Goal: Task Accomplishment & Management: Manage account settings

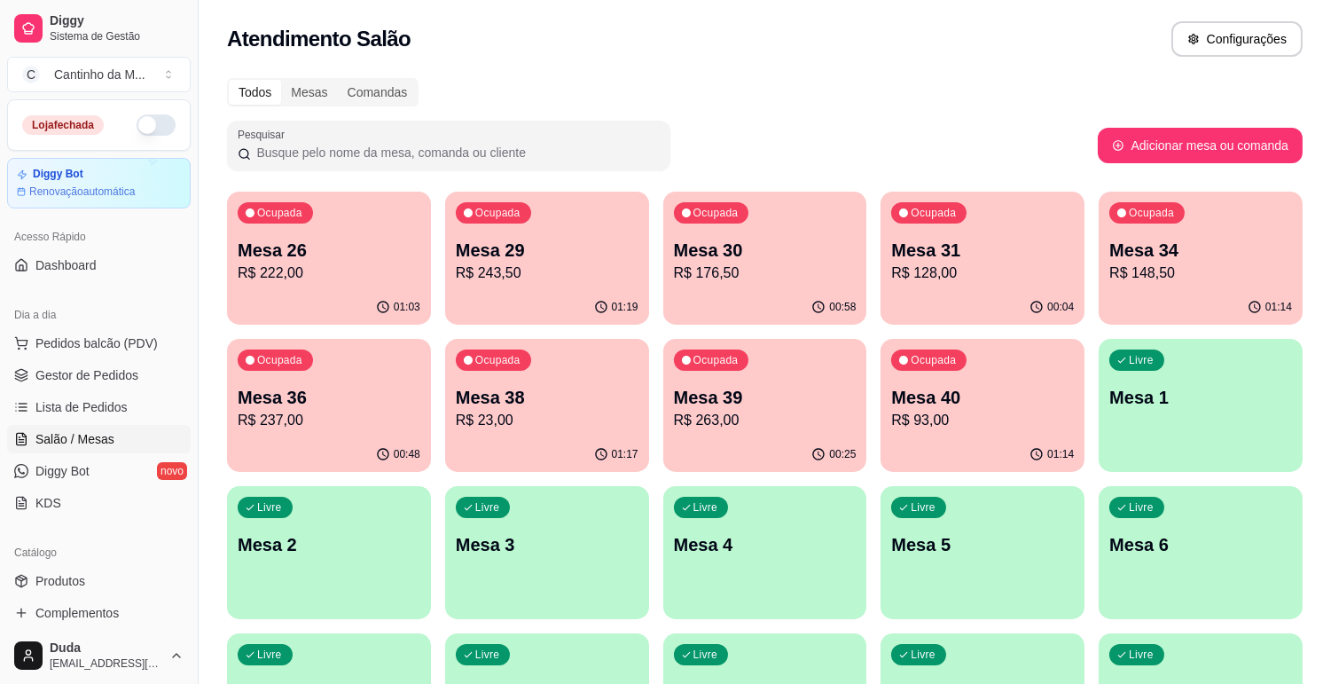
click at [733, 290] on div "00:58" at bounding box center [766, 307] width 204 height 35
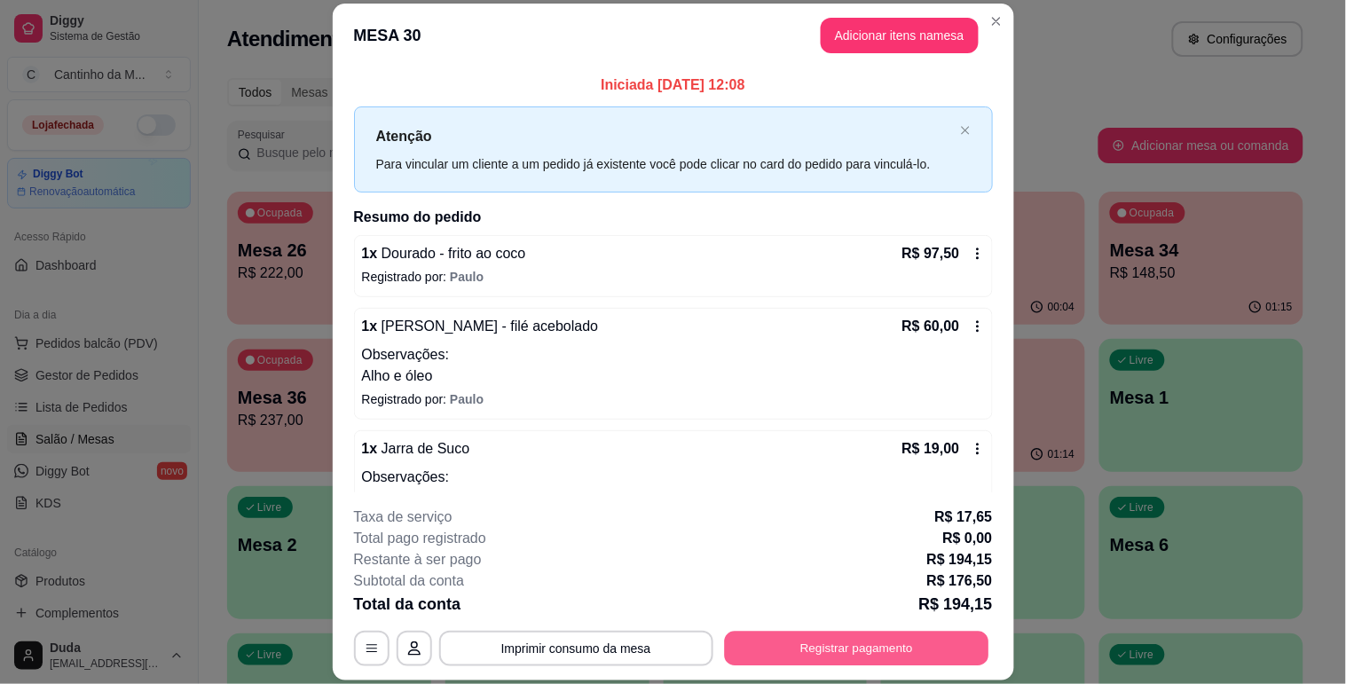
click at [800, 637] on button "Registrar pagamento" at bounding box center [856, 649] width 264 height 35
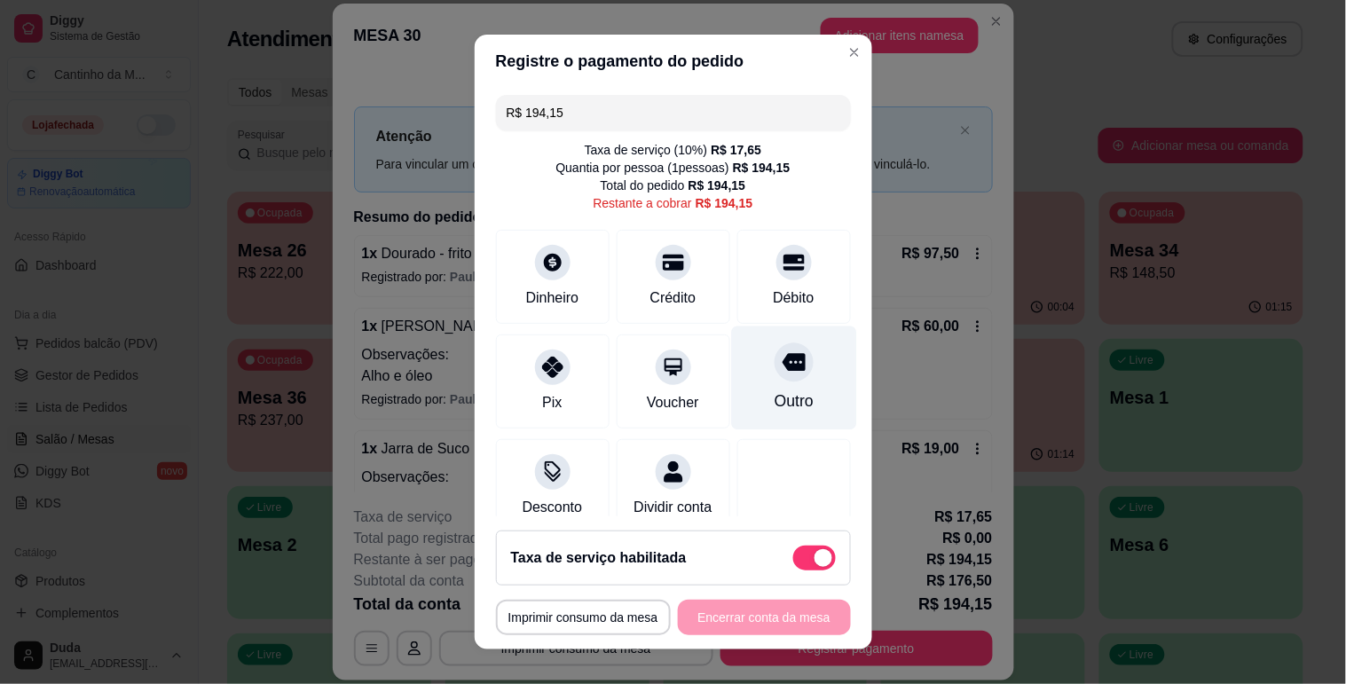
click at [733, 376] on div "Outro" at bounding box center [793, 378] width 125 height 104
type input "R$ 0,00"
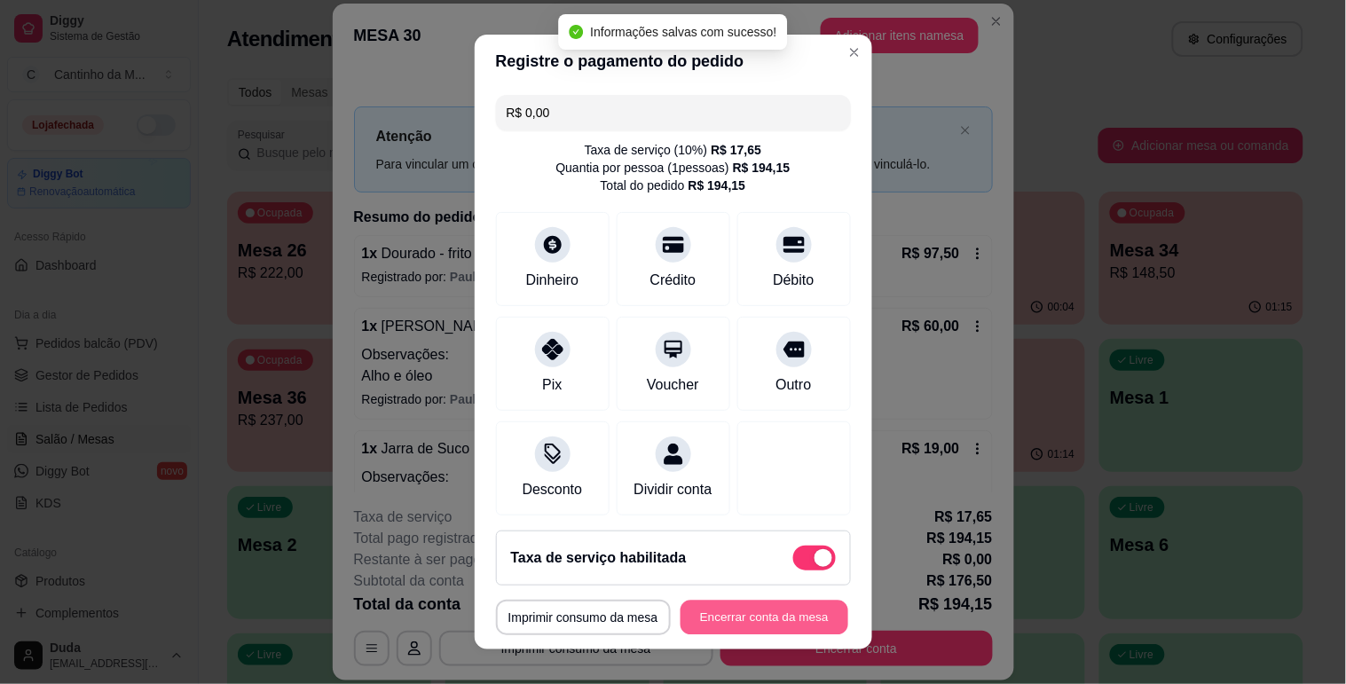
click at [750, 619] on button "Encerrar conta da mesa" at bounding box center [764, 618] width 168 height 35
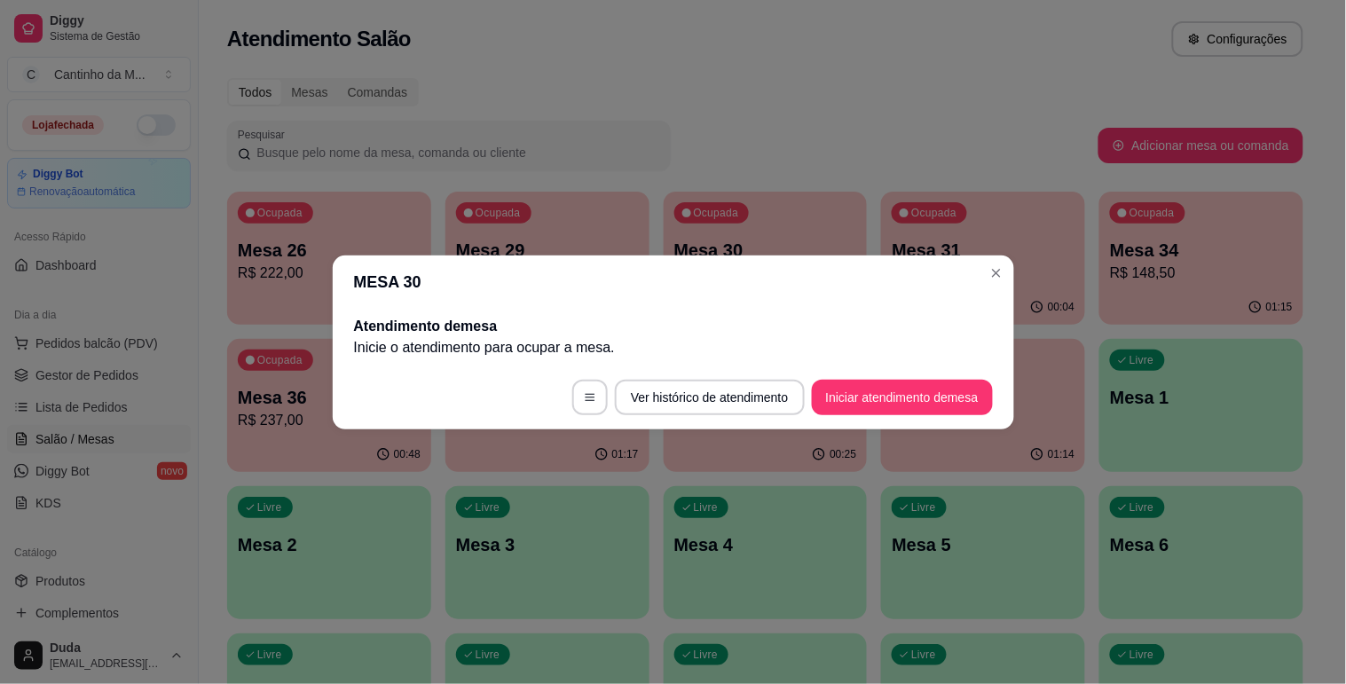
click at [445, 565] on div "Livre Mesa 3" at bounding box center [547, 542] width 204 height 112
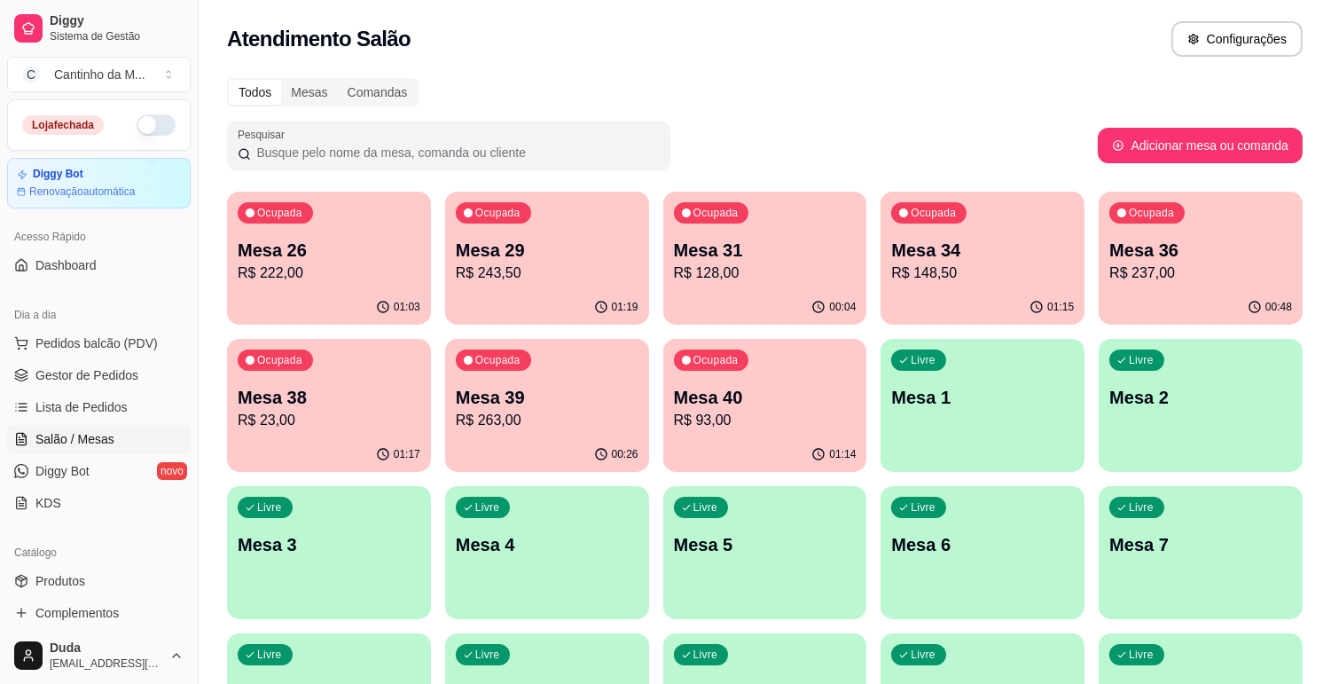
click at [82, 411] on span "Lista de Pedidos" at bounding box center [81, 407] width 92 height 18
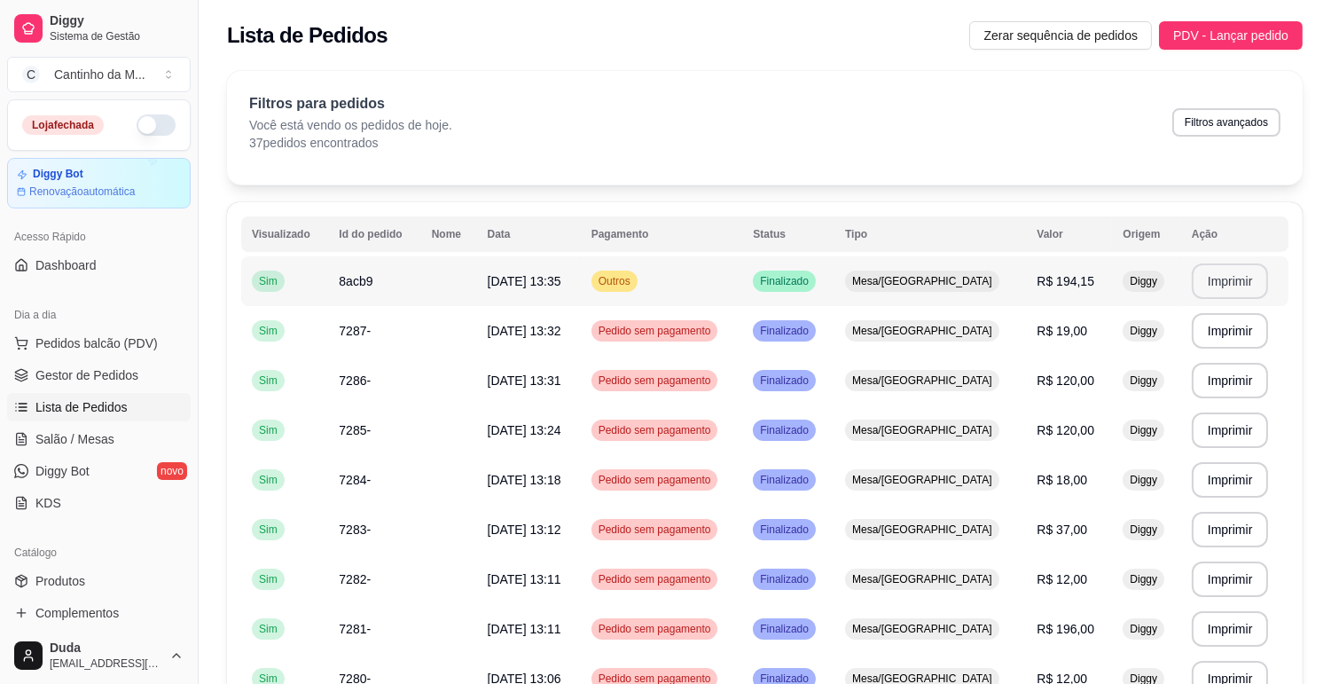
click at [1221, 288] on button "Imprimir" at bounding box center [1230, 280] width 77 height 35
click at [105, 380] on span "Gestor de Pedidos" at bounding box center [86, 375] width 103 height 18
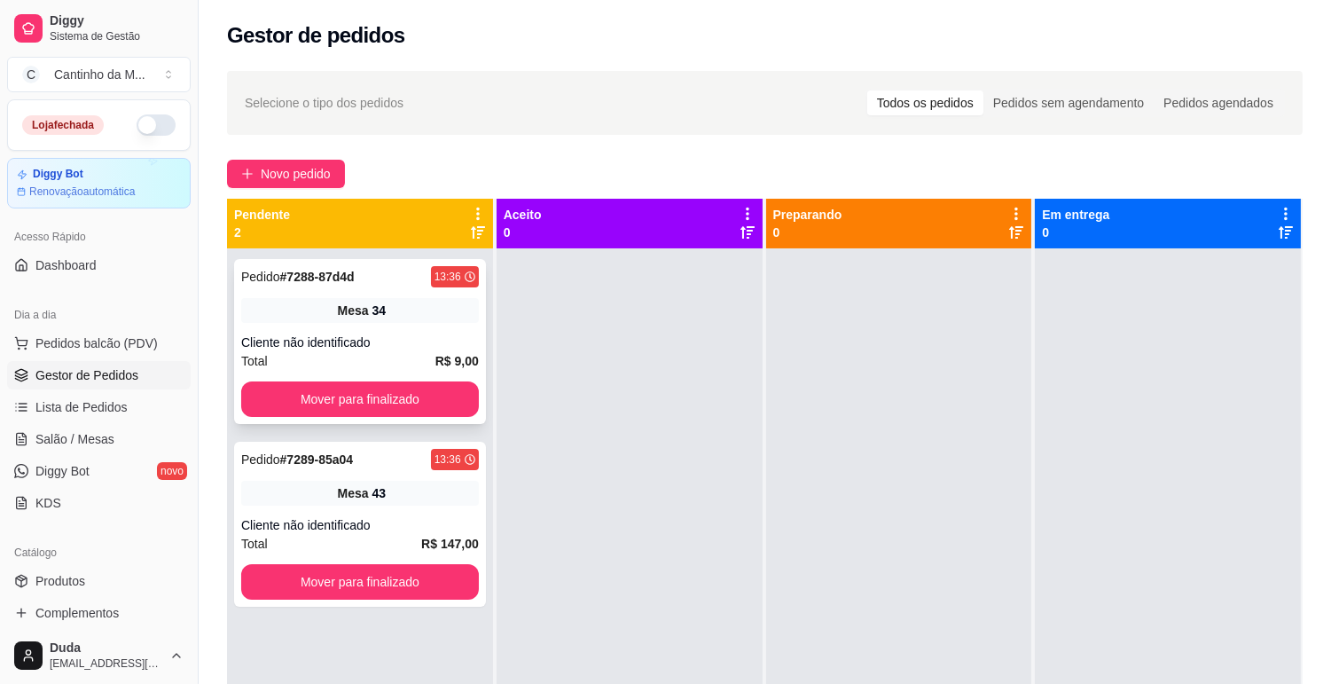
click at [328, 304] on div "Mesa 34" at bounding box center [360, 310] width 238 height 25
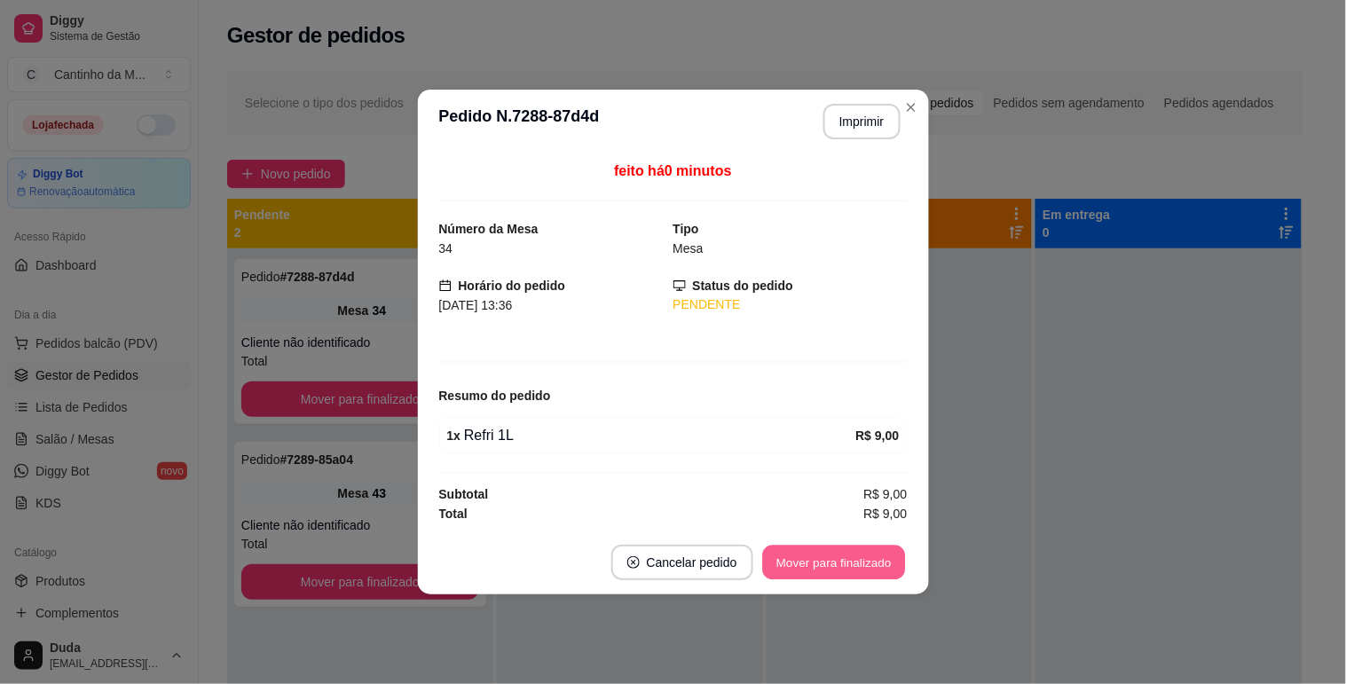
click at [797, 557] on button "Mover para finalizado" at bounding box center [833, 563] width 143 height 35
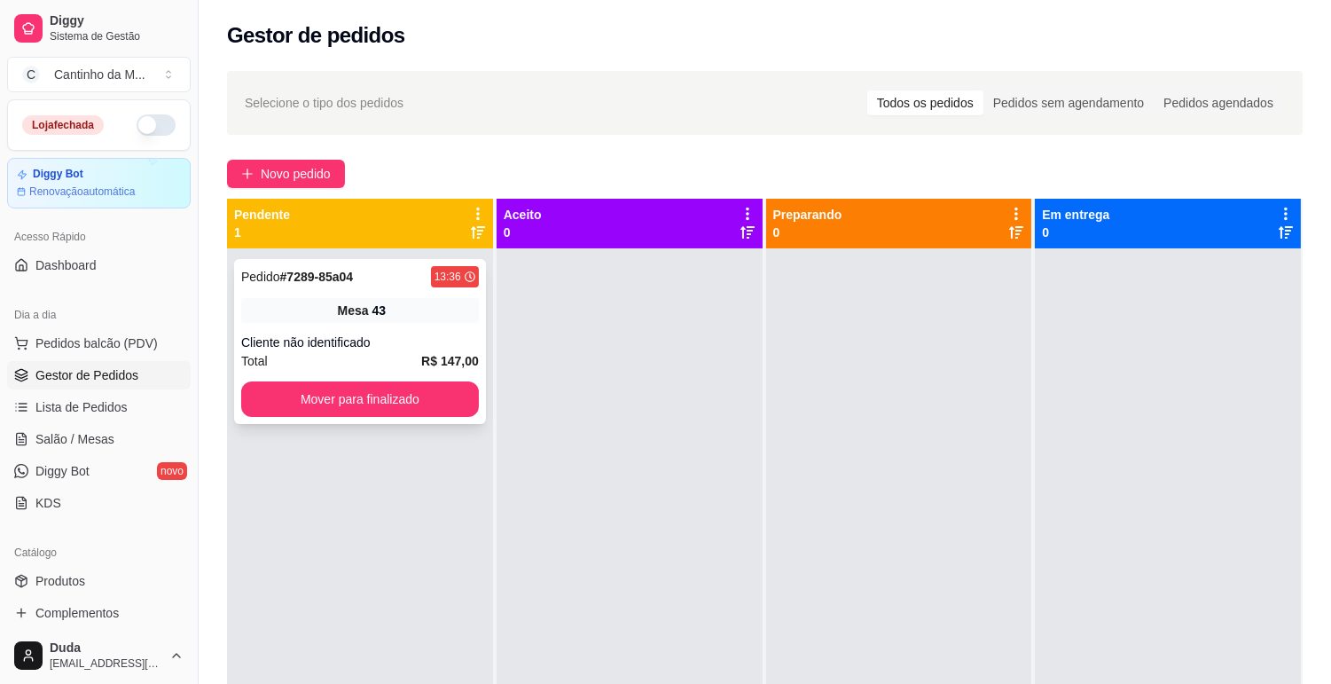
click at [365, 324] on div "Pedido # 7289-85a04 13:36 Mesa 43 Cliente não identificado Total R$ 147,00 Move…" at bounding box center [360, 341] width 252 height 165
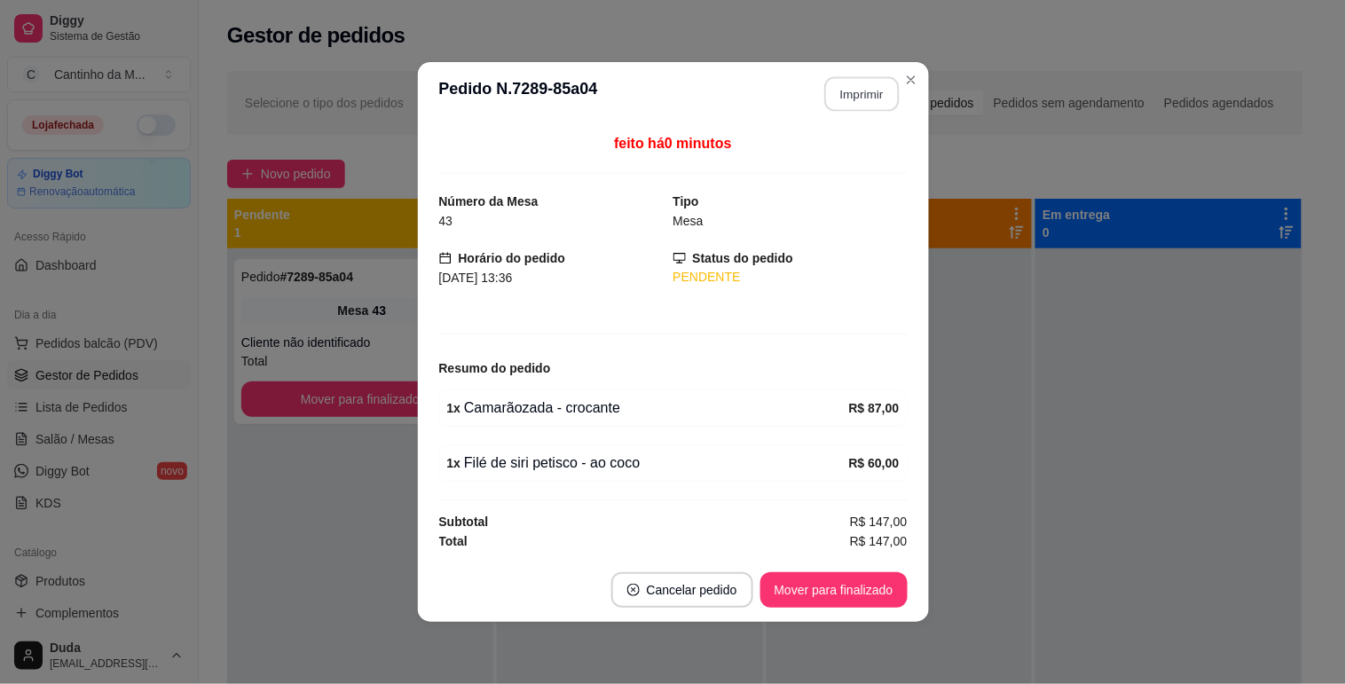
click at [861, 98] on button "Imprimir" at bounding box center [861, 94] width 75 height 35
click at [854, 586] on button "Mover para finalizado" at bounding box center [833, 590] width 143 height 35
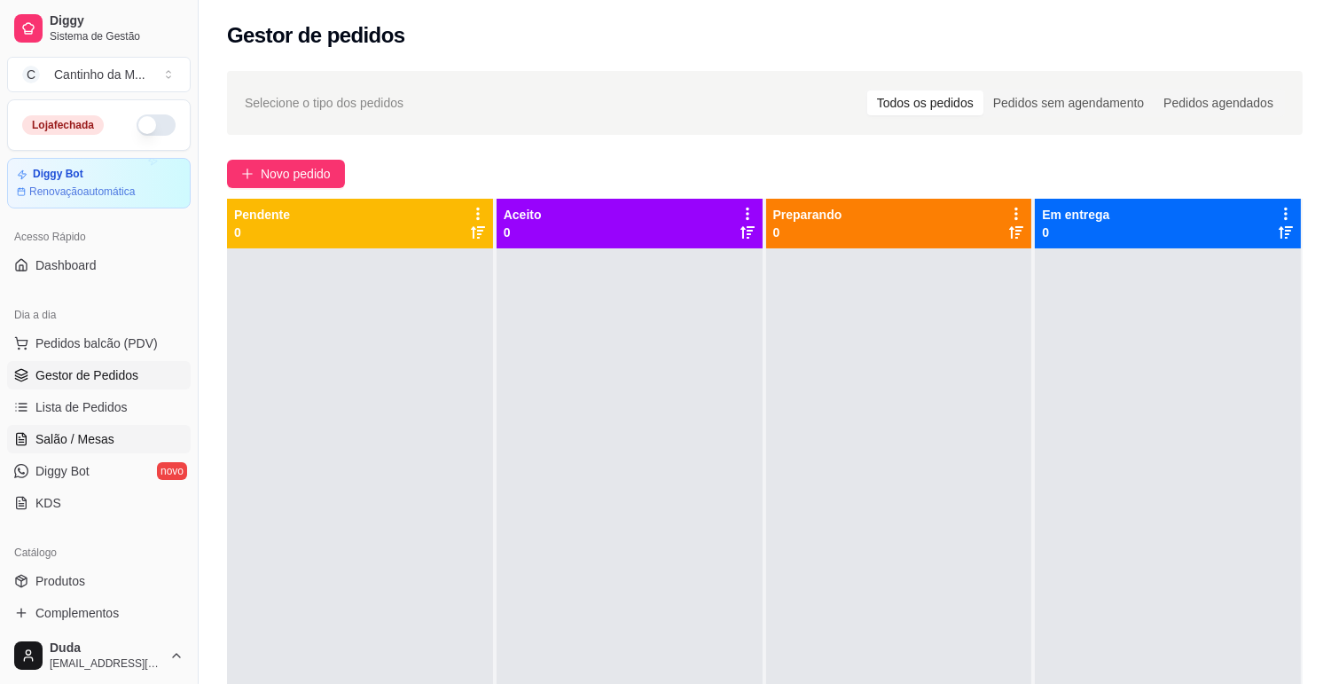
click at [84, 435] on span "Salão / Mesas" at bounding box center [74, 439] width 79 height 18
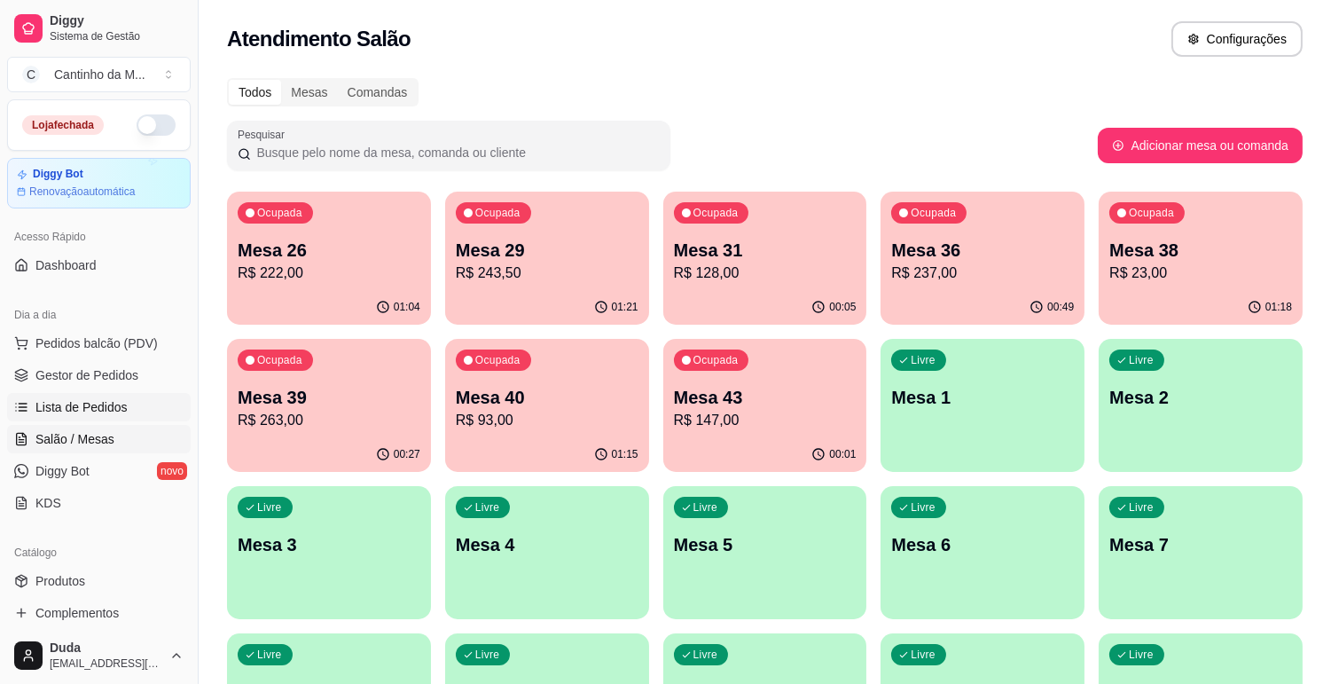
click at [82, 415] on span "Lista de Pedidos" at bounding box center [81, 407] width 92 height 18
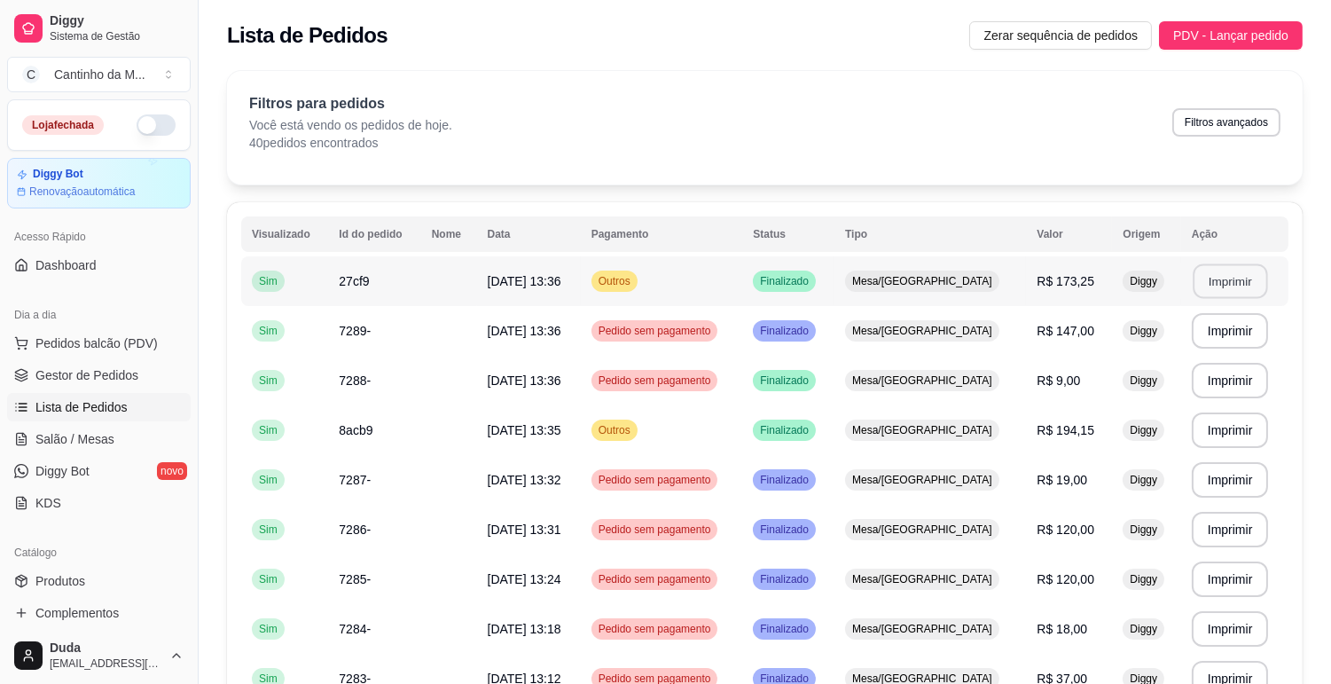
click at [1237, 289] on button "Imprimir" at bounding box center [1230, 281] width 75 height 35
click at [77, 378] on span "Gestor de Pedidos" at bounding box center [86, 375] width 103 height 18
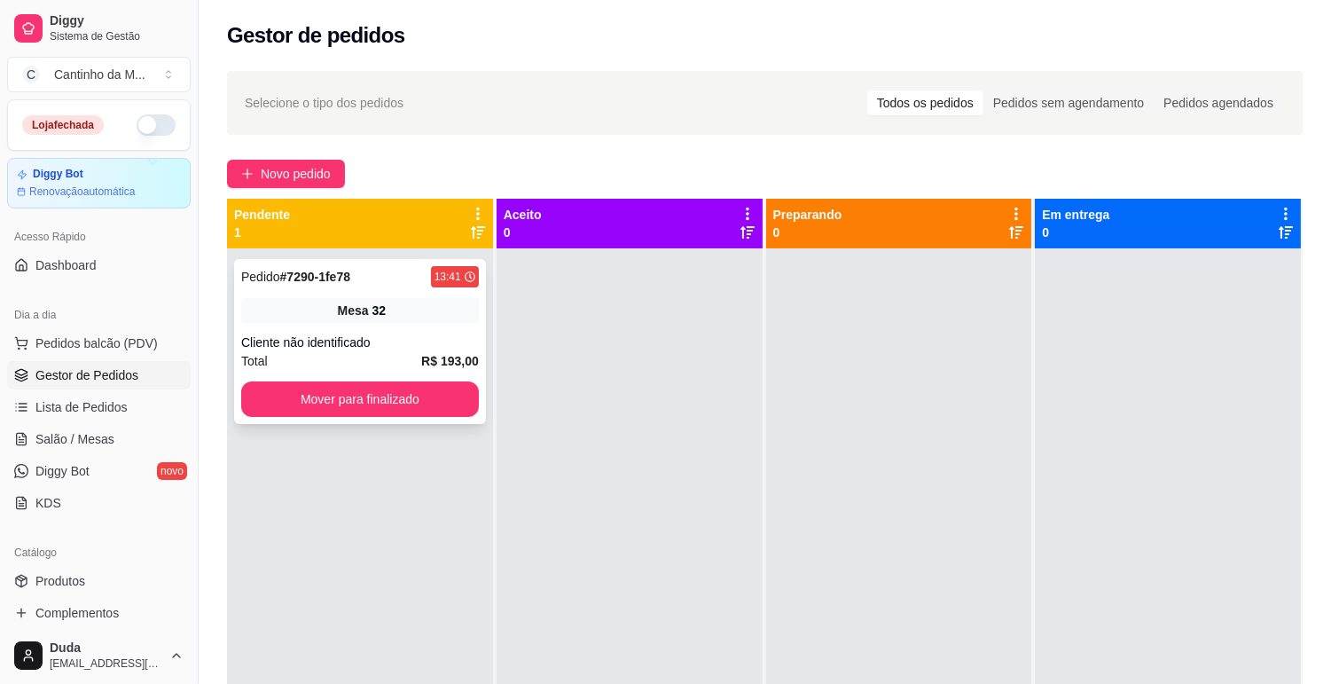
click at [281, 289] on div "Pedido # 7290-1fe78 13:41 Mesa 32 Cliente não identificado Total R$ 193,00 Move…" at bounding box center [360, 341] width 252 height 165
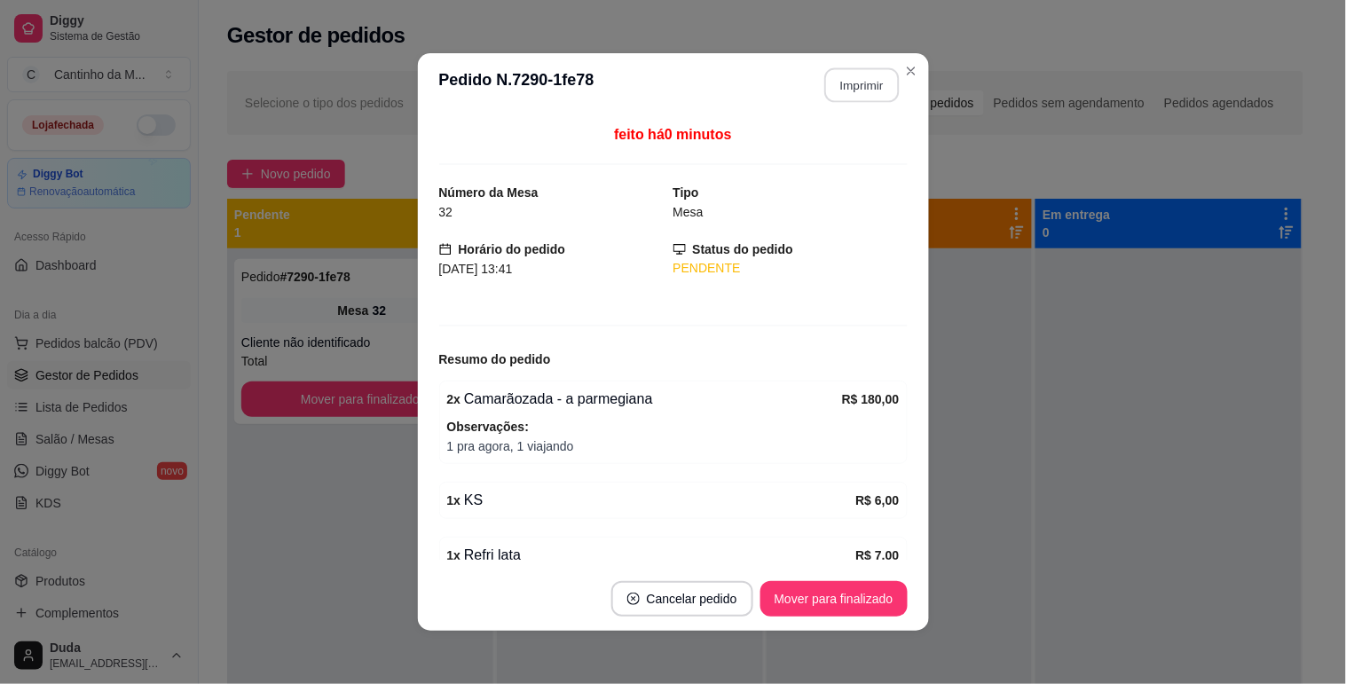
click at [854, 92] on button "Imprimir" at bounding box center [861, 85] width 75 height 35
click at [861, 609] on button "Mover para finalizado" at bounding box center [833, 599] width 143 height 35
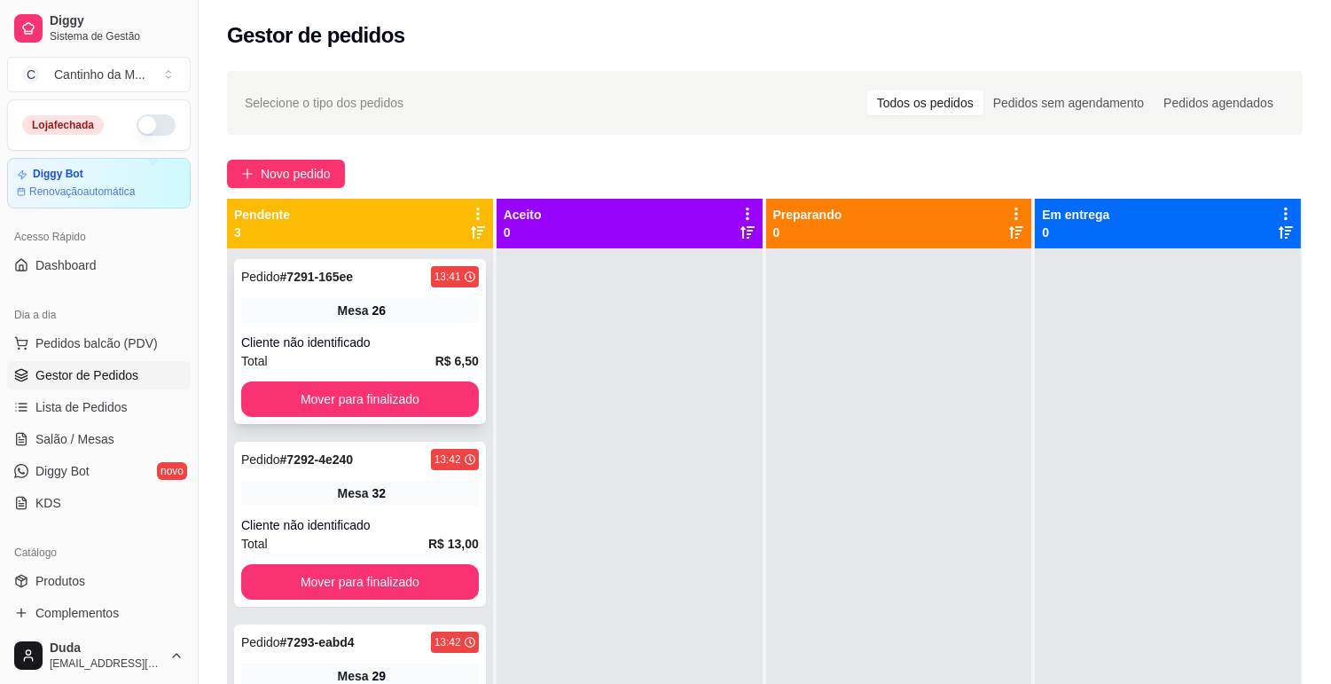
click at [299, 287] on div "Pedido # 7291-165ee" at bounding box center [297, 276] width 112 height 21
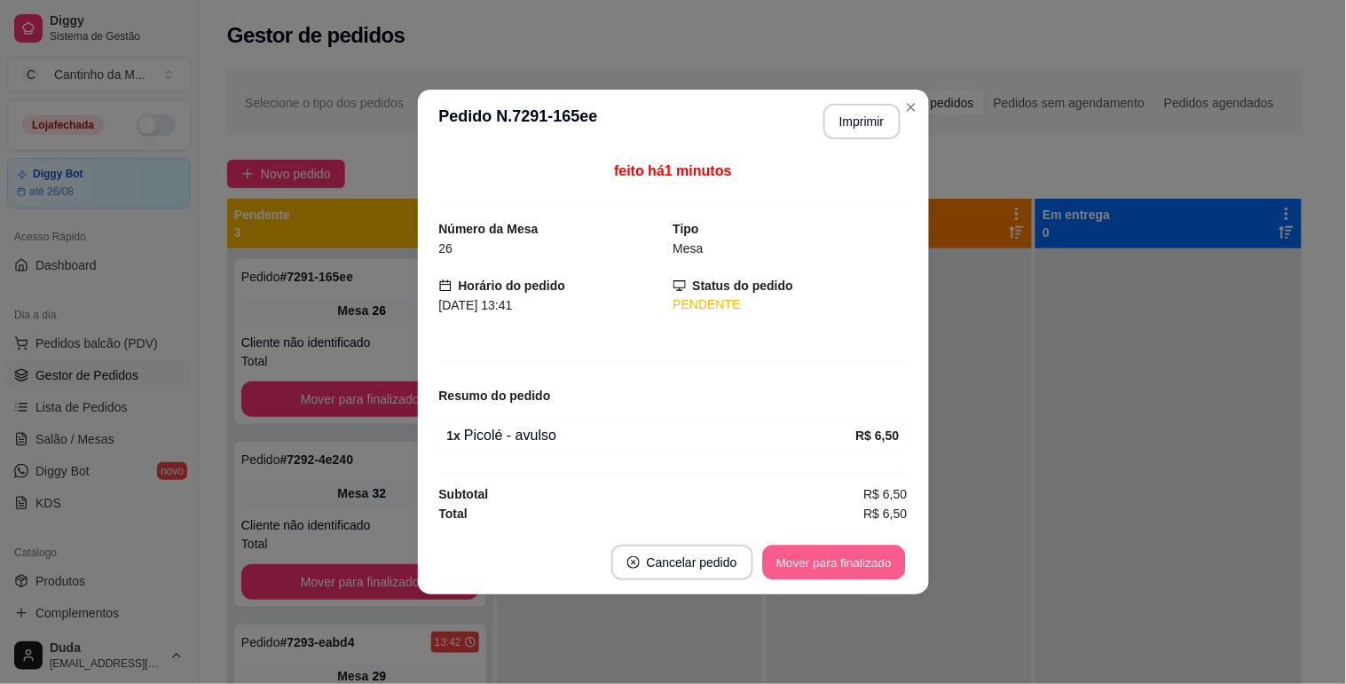
click at [839, 561] on button "Mover para finalizado" at bounding box center [833, 563] width 143 height 35
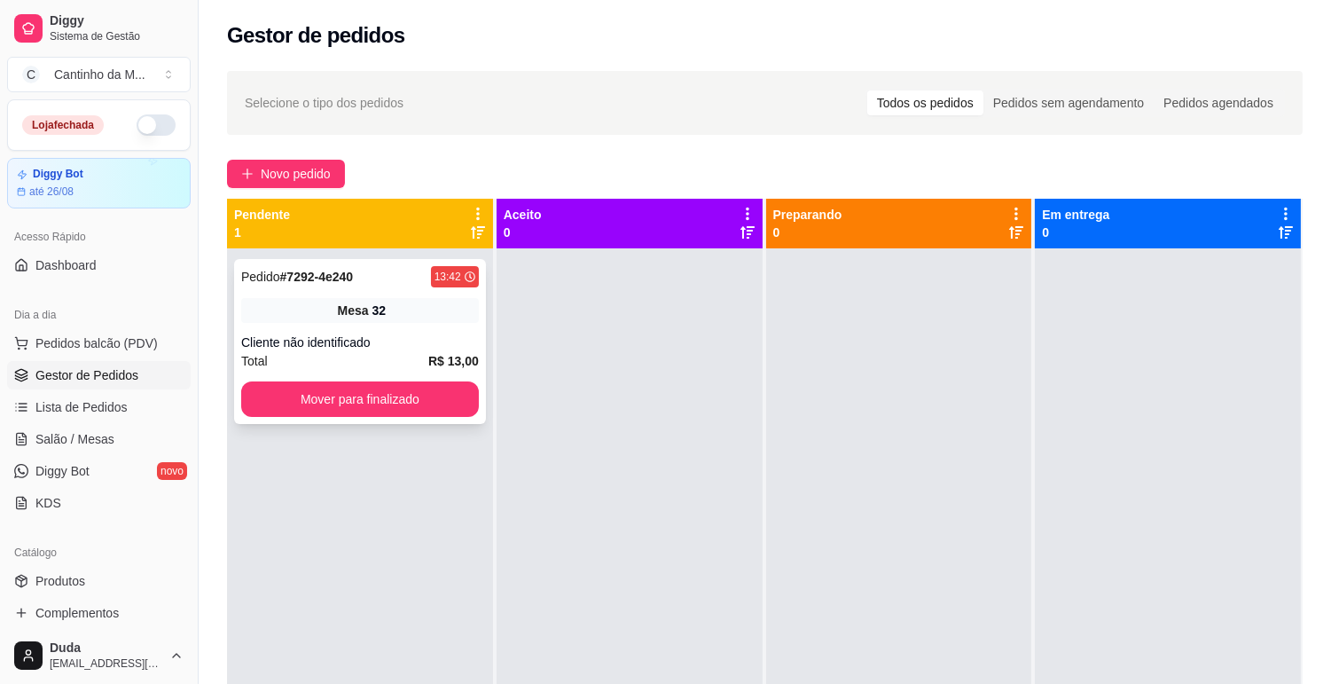
click at [348, 286] on div "Pedido # 7292-4e240" at bounding box center [297, 276] width 112 height 21
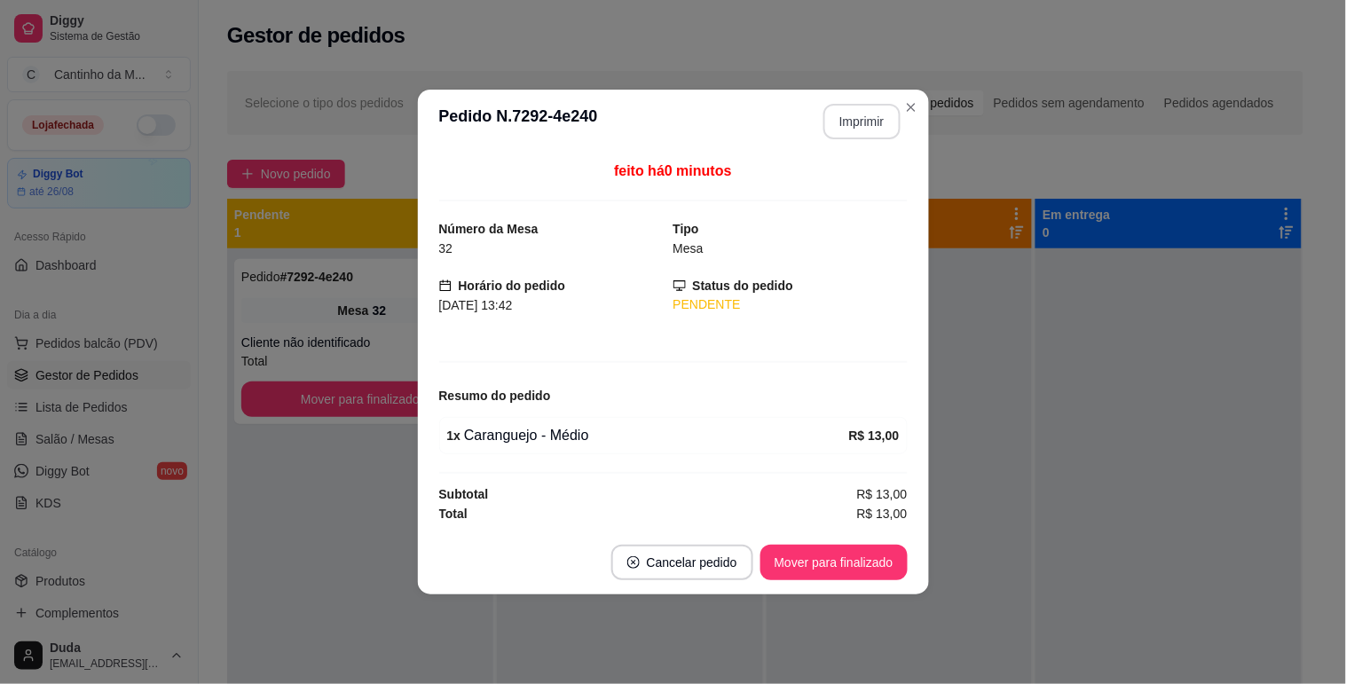
click at [855, 120] on button "Imprimir" at bounding box center [861, 121] width 77 height 35
click at [799, 568] on button "Mover para finalizado" at bounding box center [833, 562] width 147 height 35
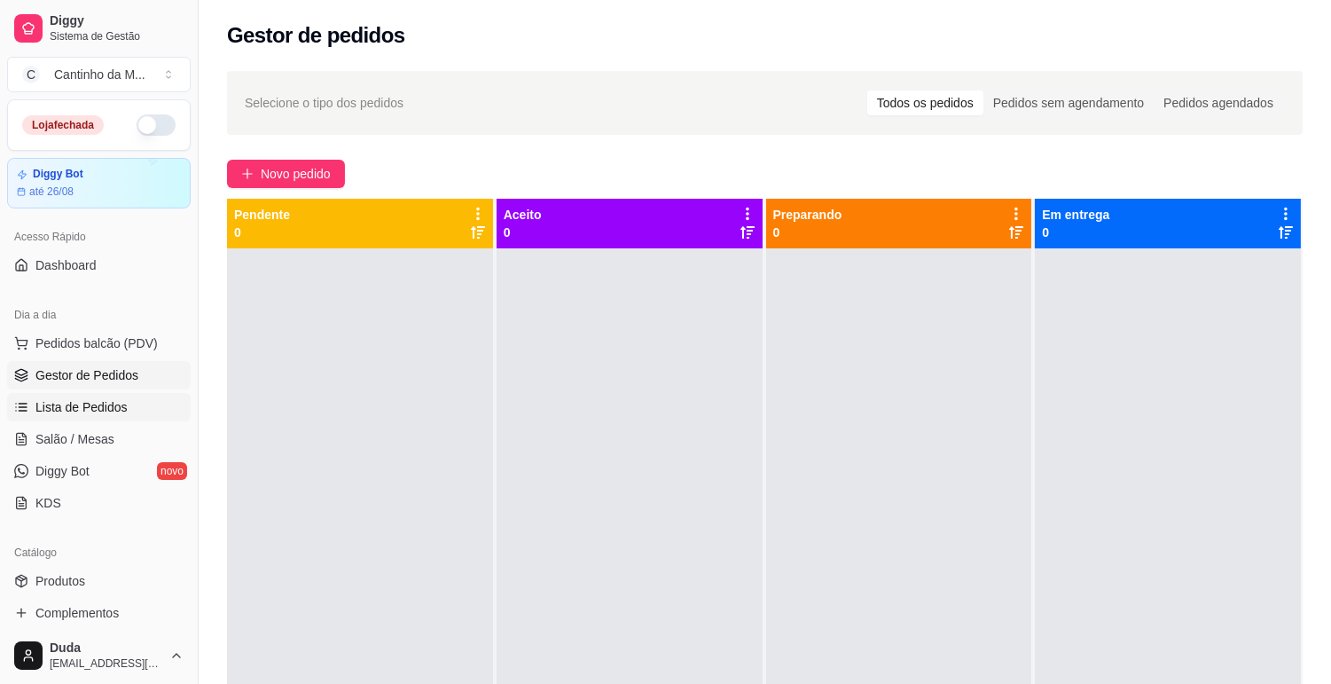
click at [95, 406] on span "Lista de Pedidos" at bounding box center [81, 407] width 92 height 18
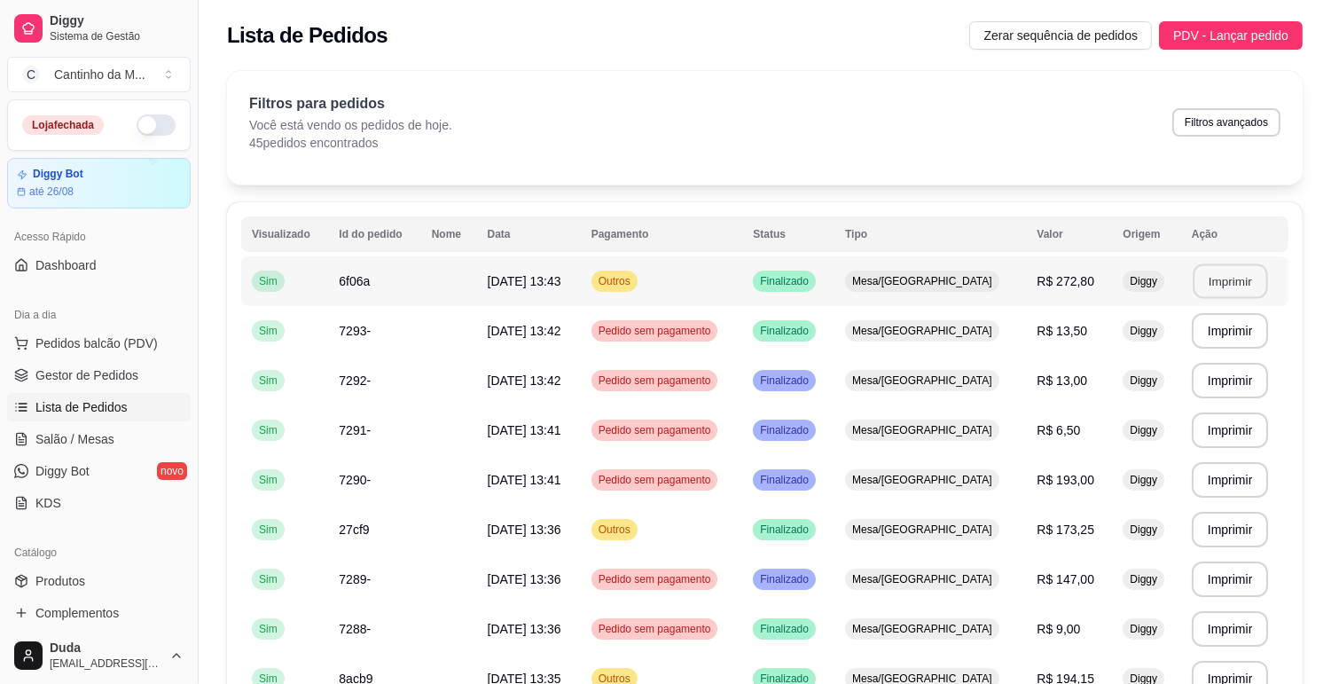
click at [1217, 279] on button "Imprimir" at bounding box center [1230, 281] width 75 height 35
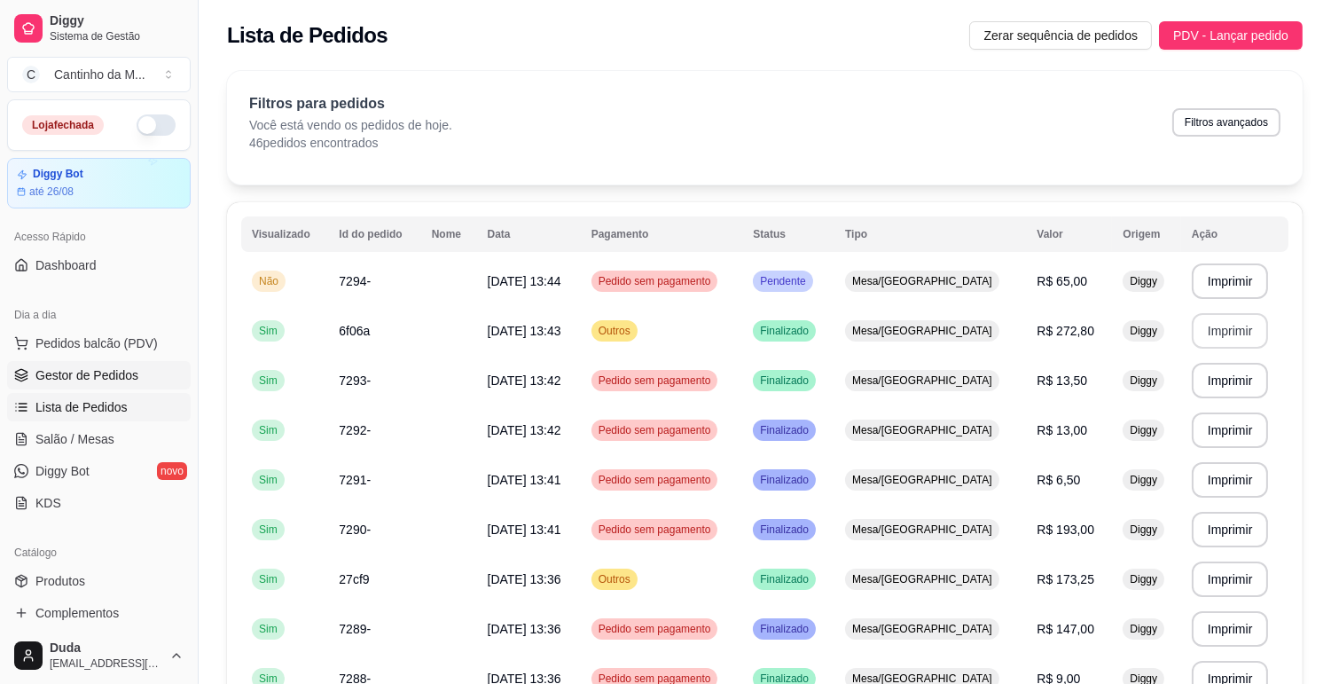
click at [60, 374] on span "Gestor de Pedidos" at bounding box center [86, 375] width 103 height 18
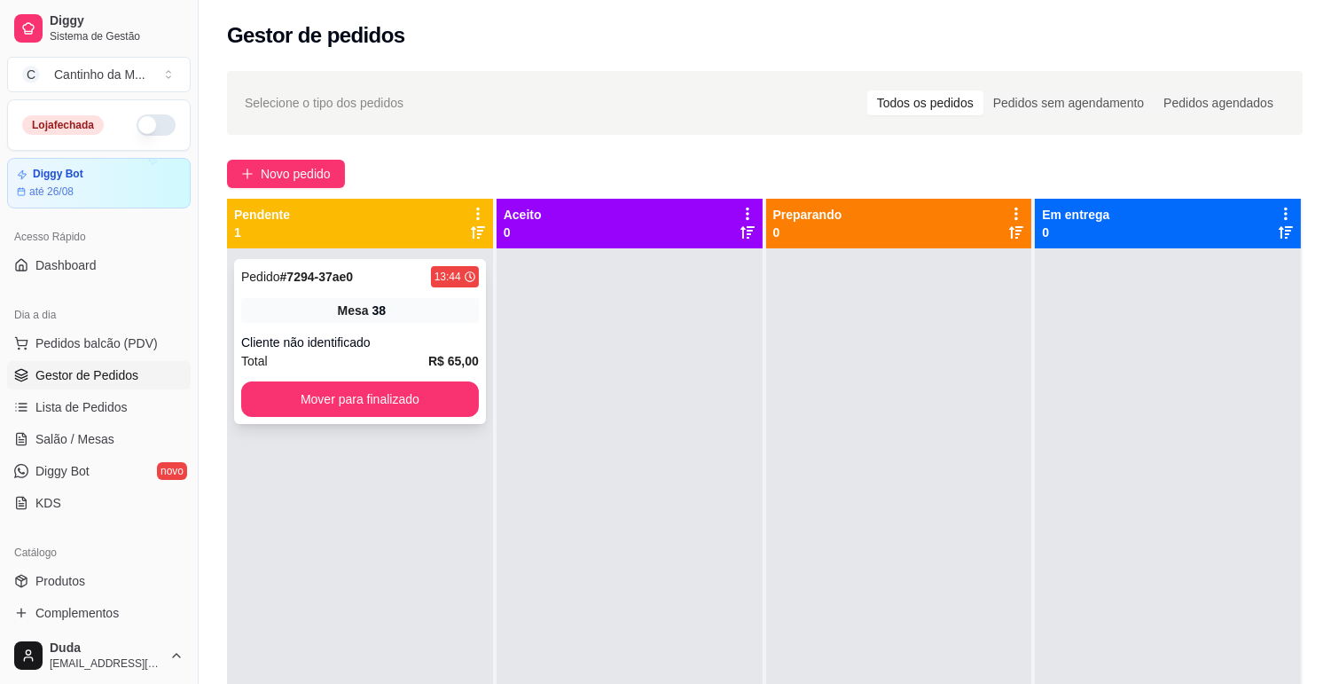
click at [340, 323] on div "Pedido # 7294-37ae0 13:44 Mesa 38 Cliente não identificado Total R$ 65,00 Mover…" at bounding box center [360, 341] width 252 height 165
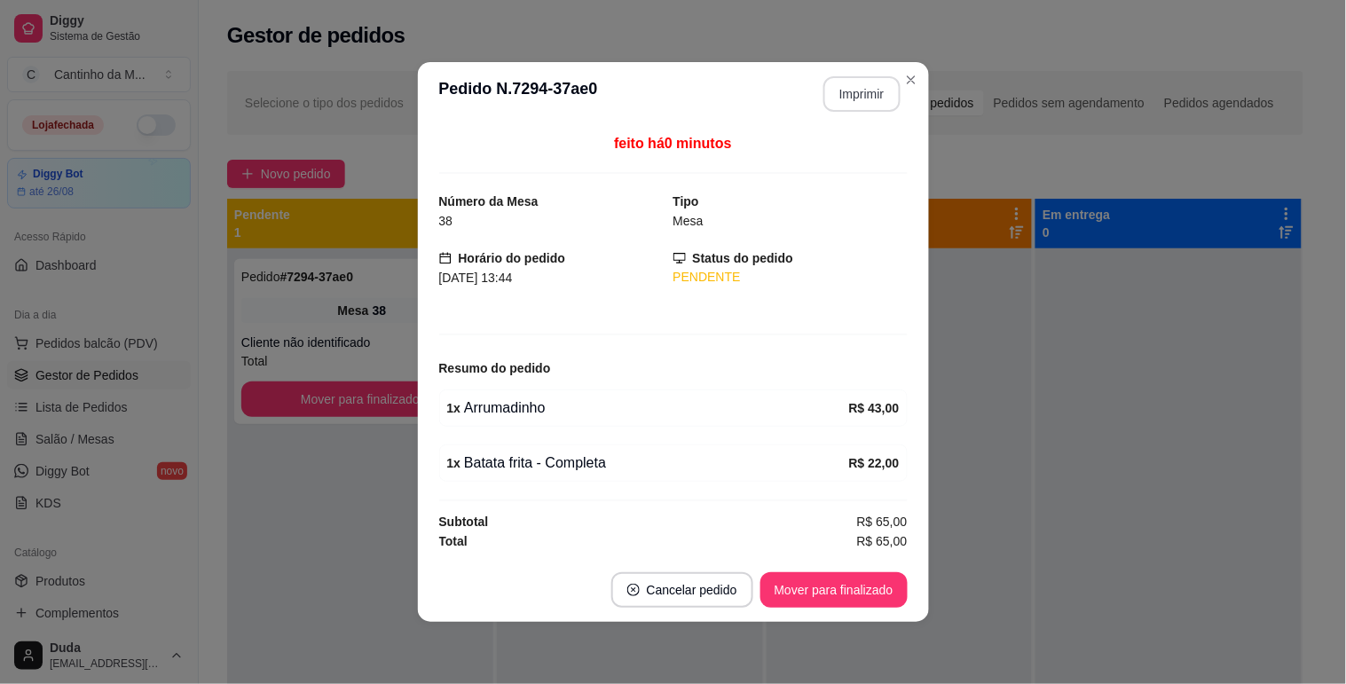
click at [860, 94] on button "Imprimir" at bounding box center [861, 93] width 77 height 35
click at [852, 592] on button "Mover para finalizado" at bounding box center [833, 589] width 147 height 35
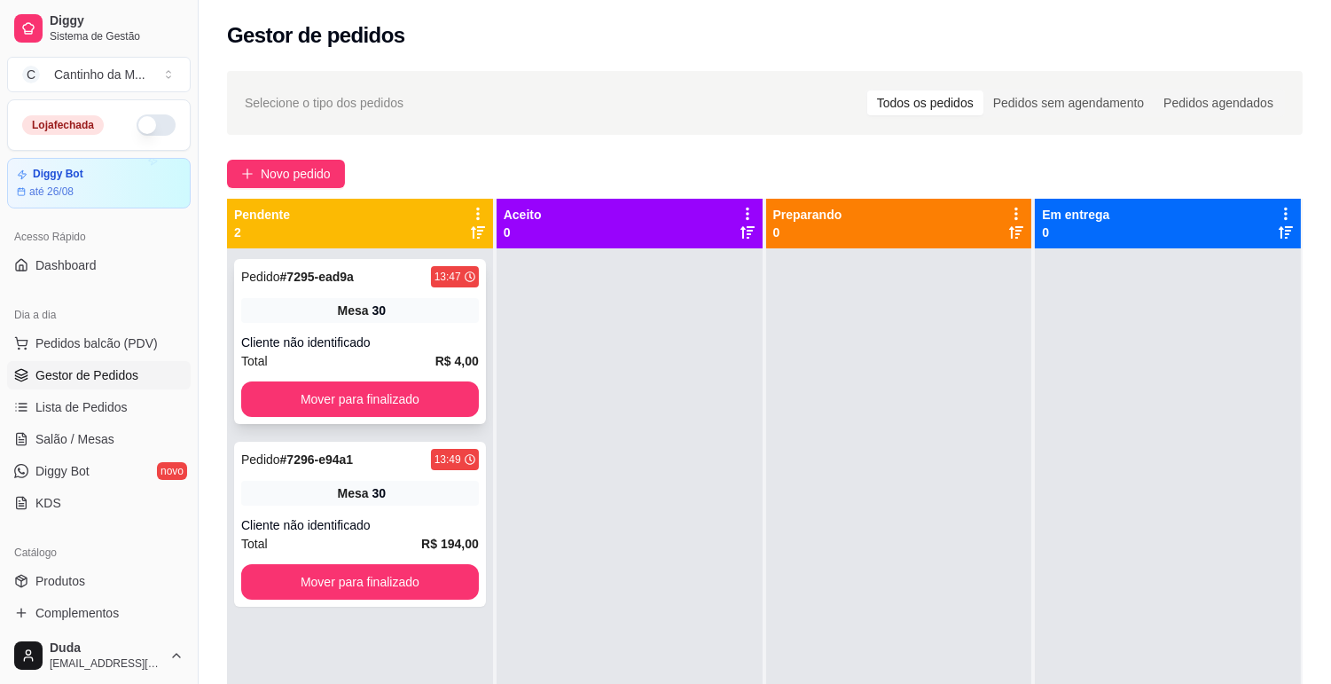
click at [374, 309] on div "30" at bounding box center [380, 311] width 14 height 18
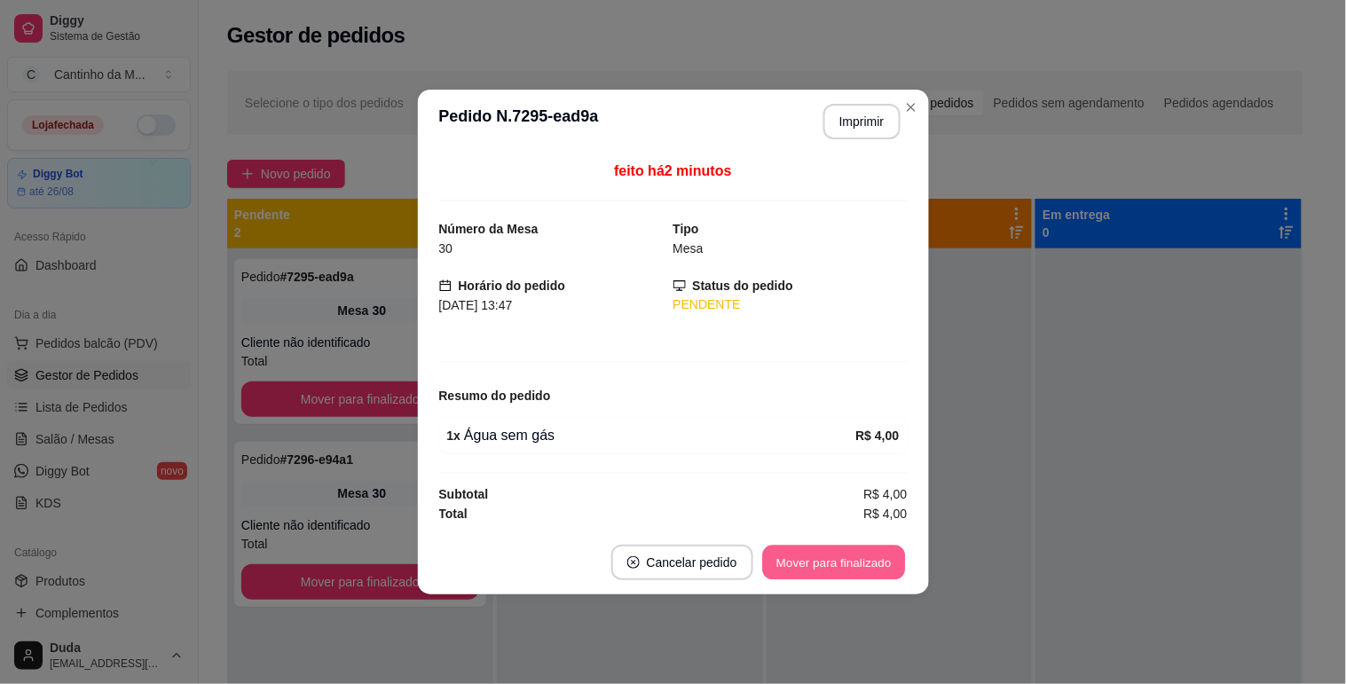
click at [836, 555] on button "Mover para finalizado" at bounding box center [833, 563] width 143 height 35
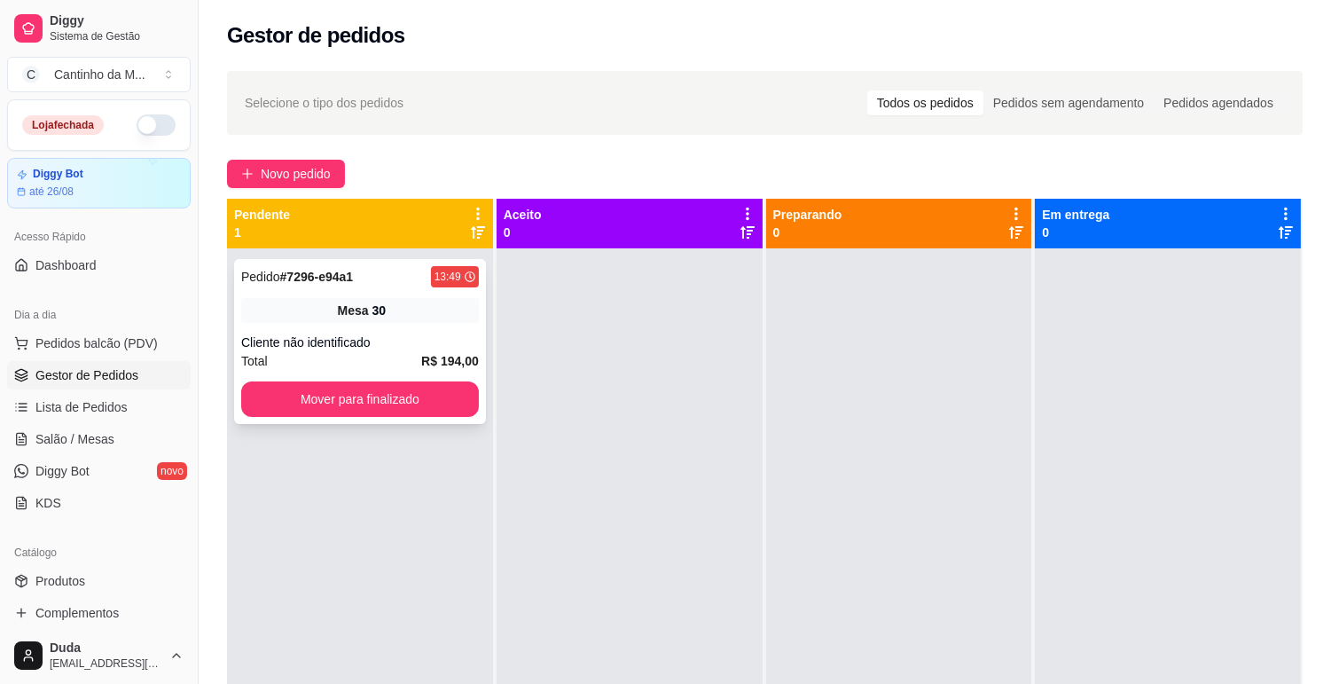
click at [318, 357] on div "Total R$ 194,00" at bounding box center [360, 361] width 238 height 20
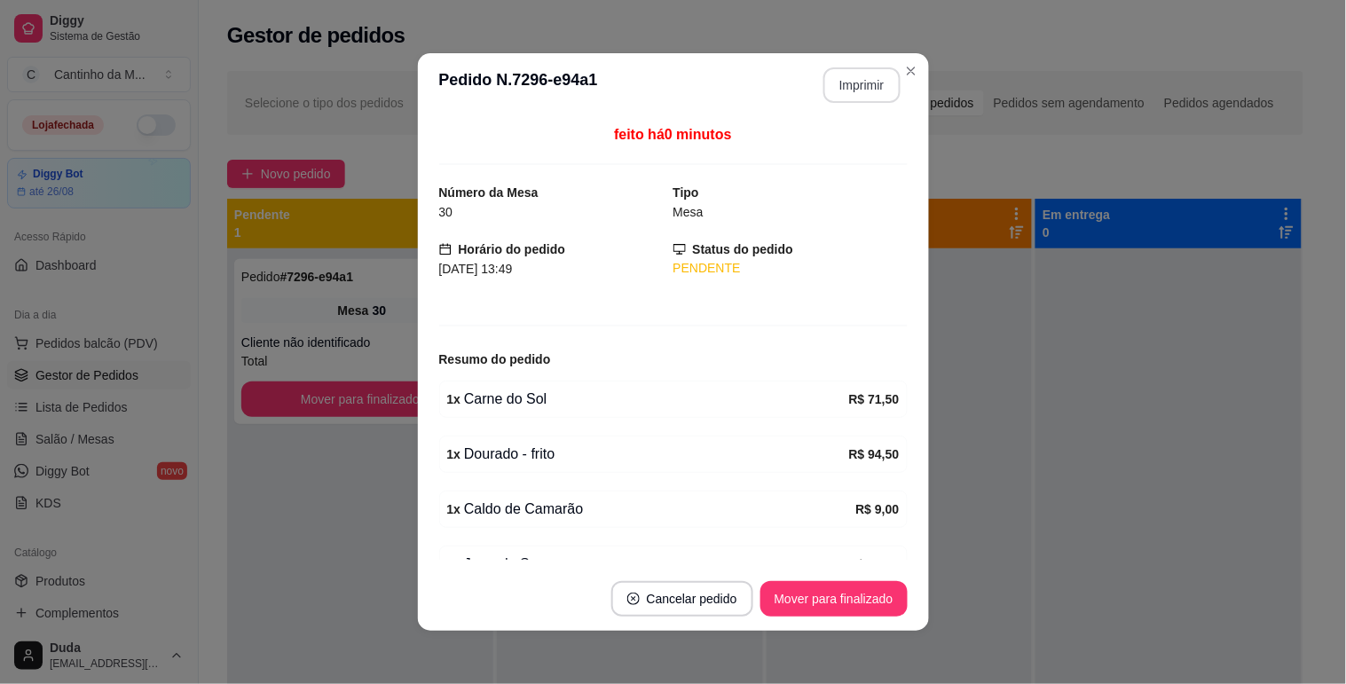
click at [844, 78] on button "Imprimir" at bounding box center [861, 84] width 77 height 35
click at [792, 601] on button "Mover para finalizado" at bounding box center [833, 598] width 147 height 35
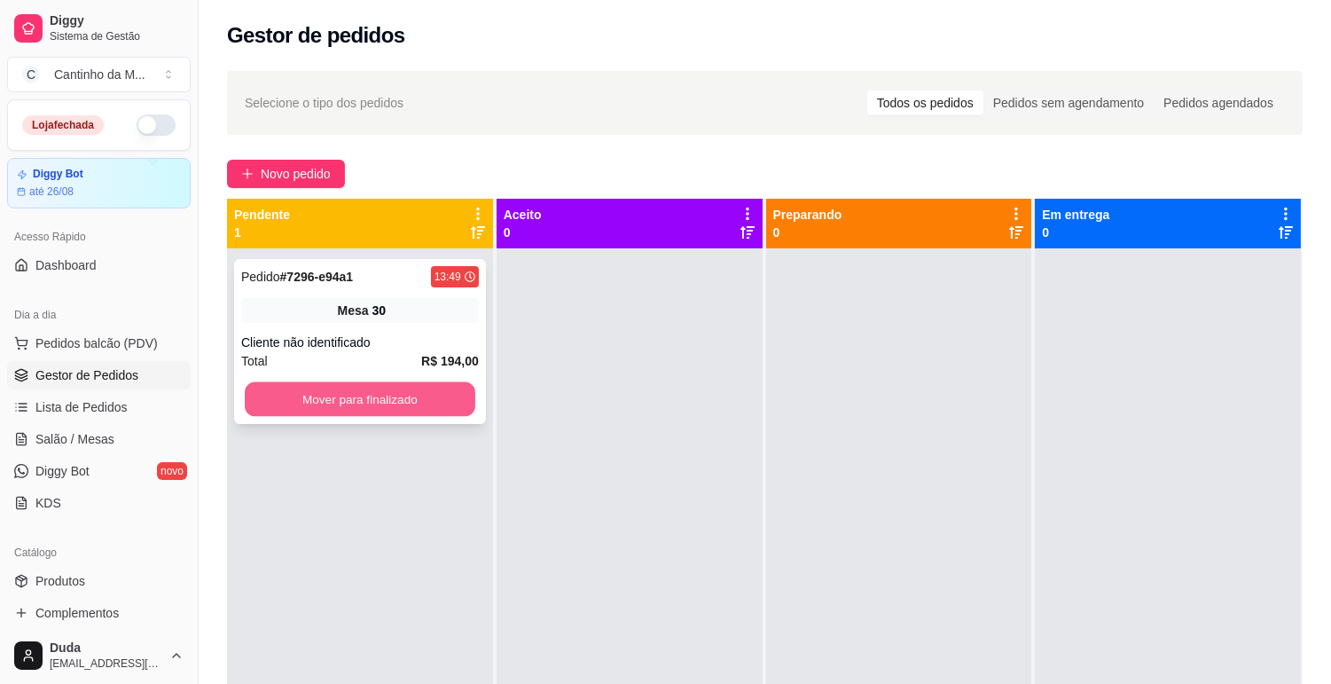
click at [346, 411] on button "Mover para finalizado" at bounding box center [360, 399] width 231 height 35
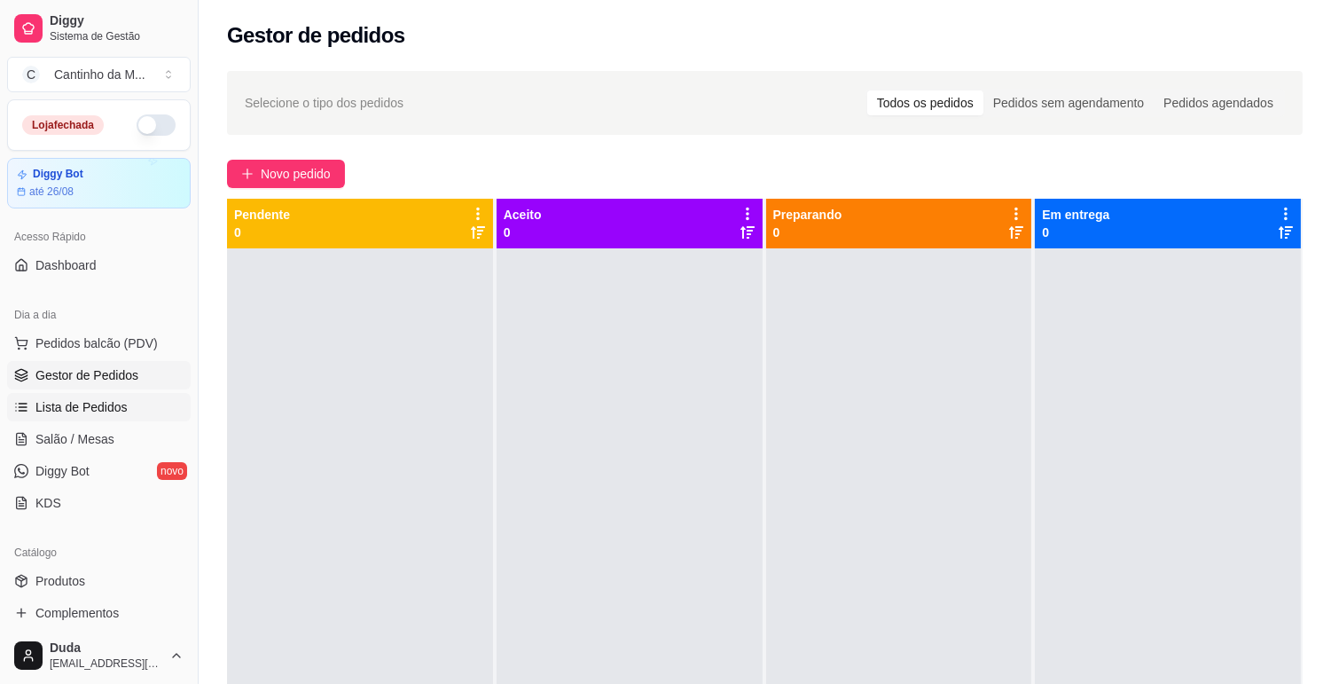
click at [130, 414] on link "Lista de Pedidos" at bounding box center [99, 407] width 184 height 28
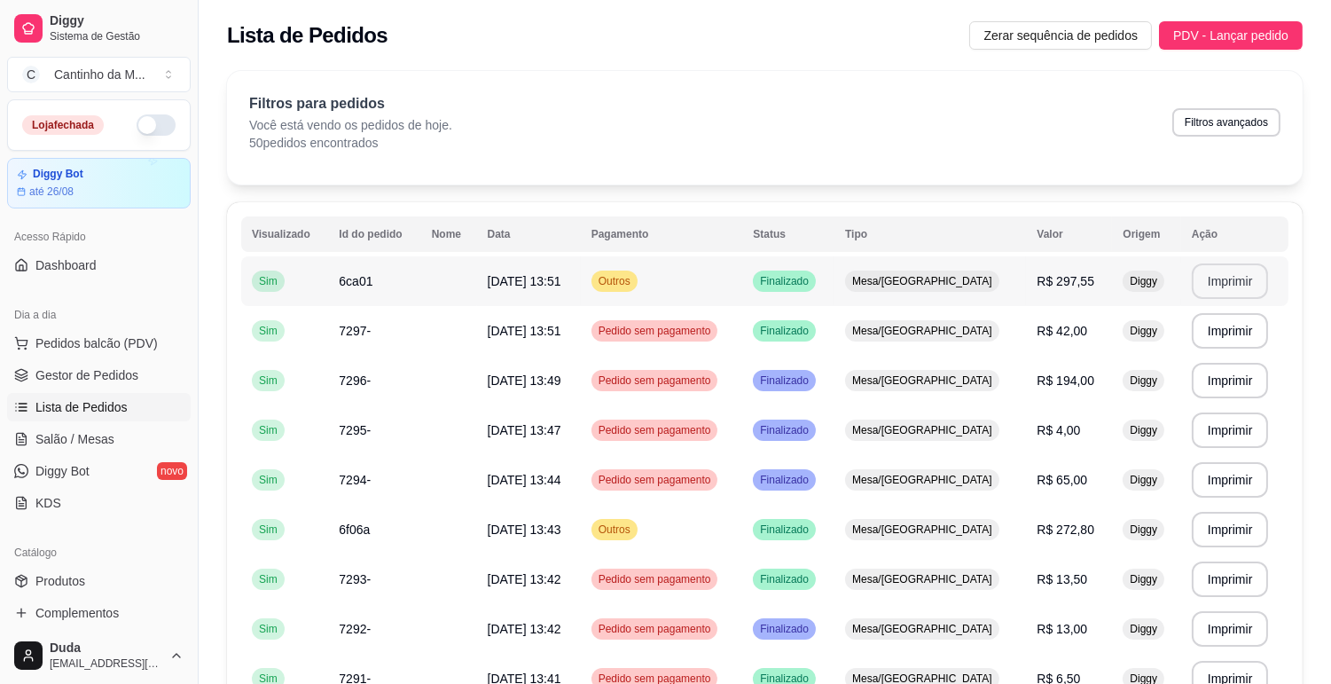
click at [1231, 279] on button "Imprimir" at bounding box center [1230, 280] width 77 height 35
click at [60, 378] on span "Gestor de Pedidos" at bounding box center [86, 375] width 103 height 18
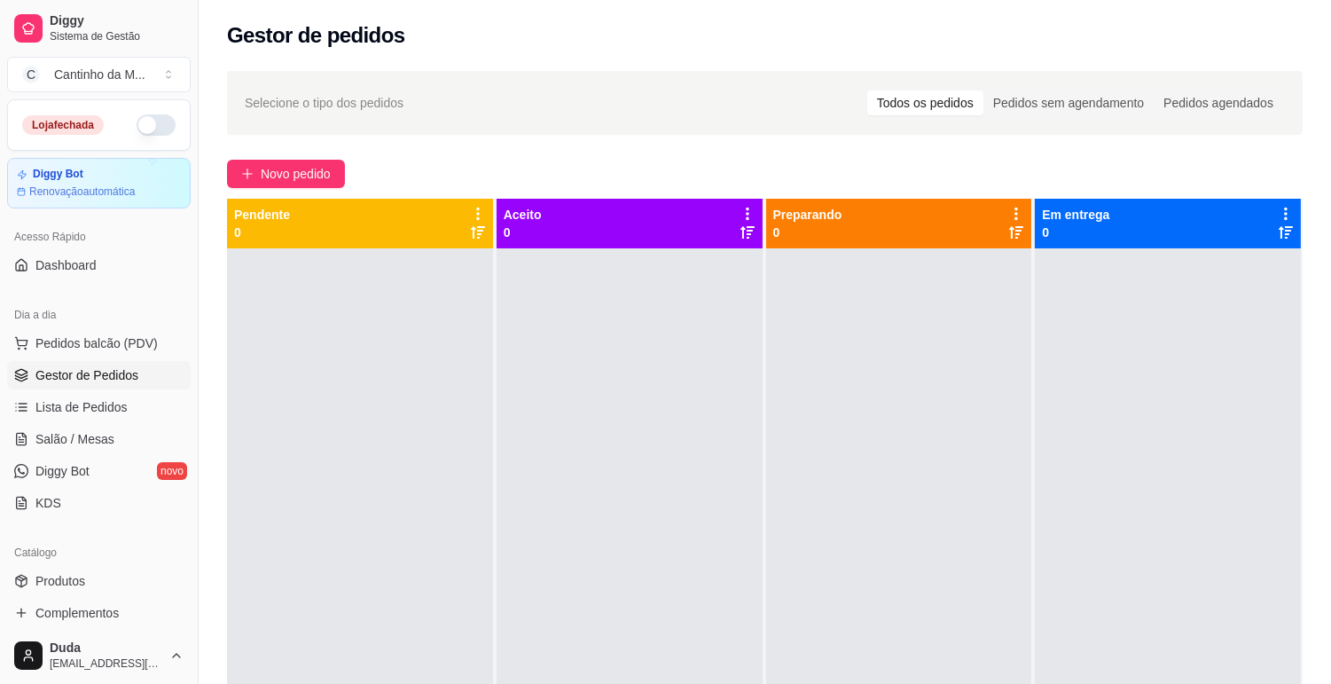
drag, startPoint x: 234, startPoint y: 258, endPoint x: 267, endPoint y: 225, distance: 46.4
drag, startPoint x: 267, startPoint y: 225, endPoint x: 701, endPoint y: 450, distance: 488.4
click at [701, 450] on div at bounding box center [630, 590] width 266 height 684
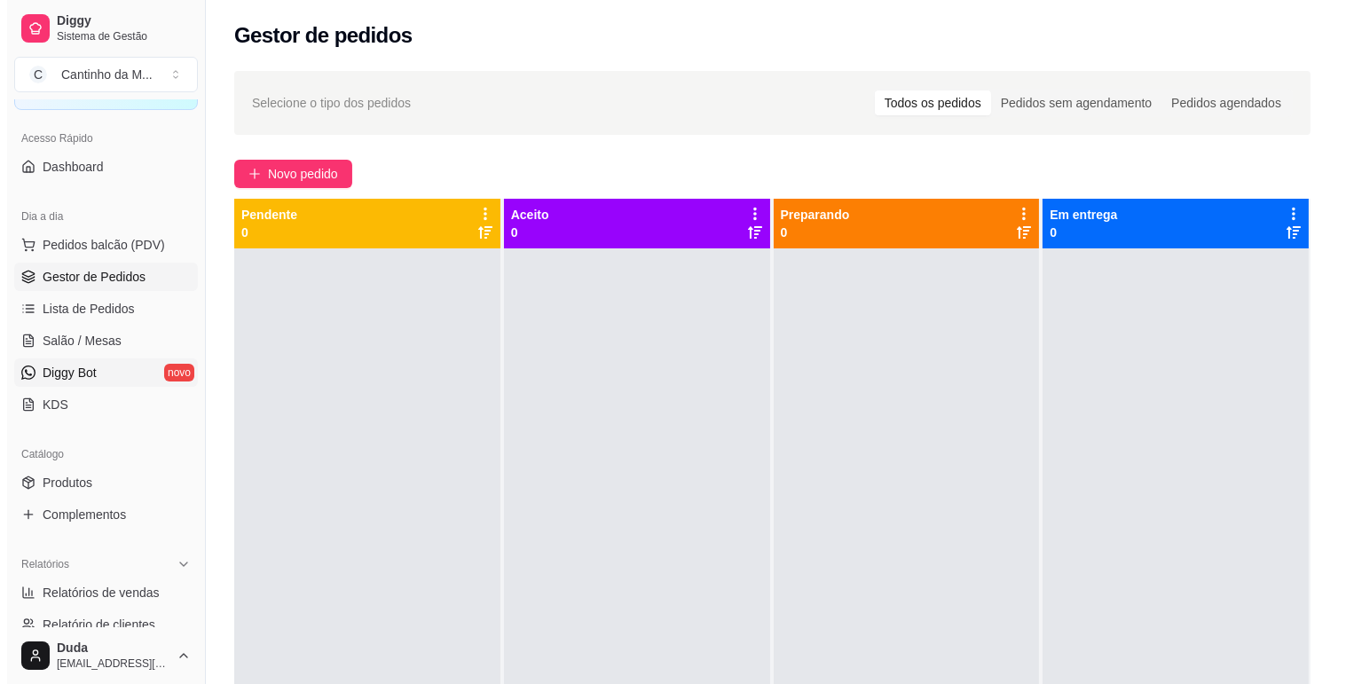
scroll to position [197, 0]
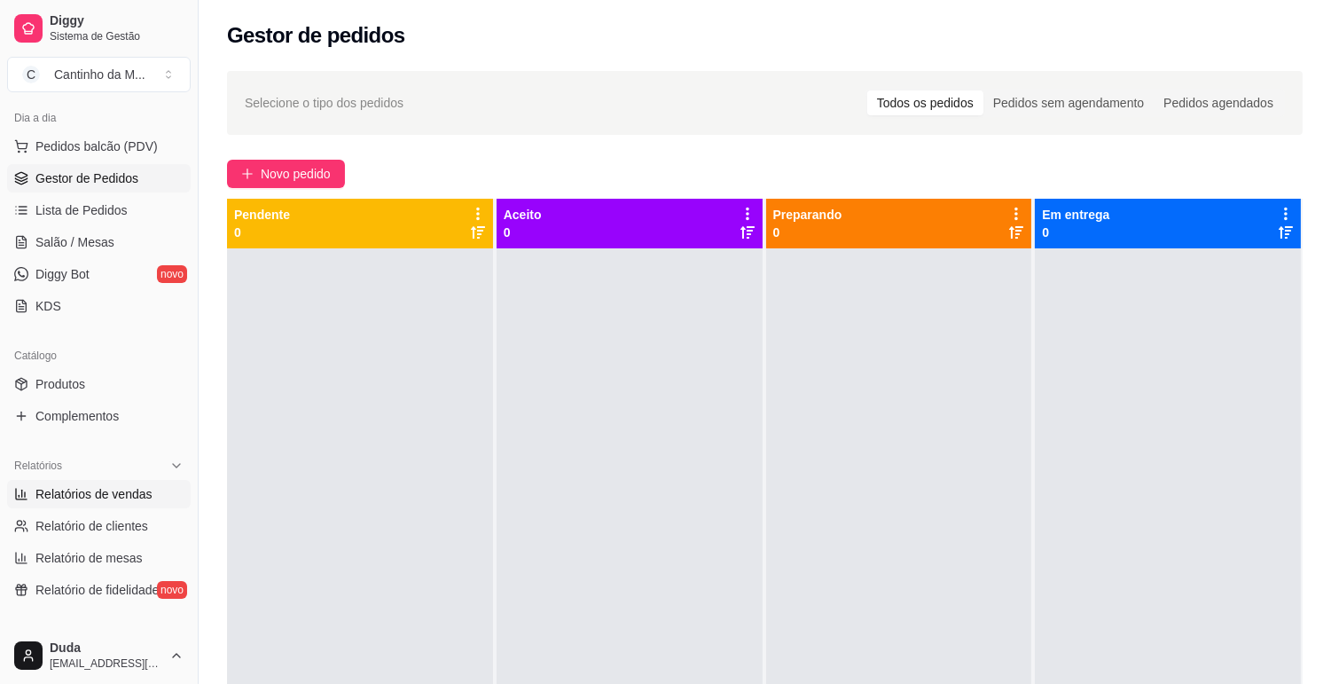
click at [104, 491] on span "Relatórios de vendas" at bounding box center [93, 494] width 117 height 18
select select "ALL"
select select "0"
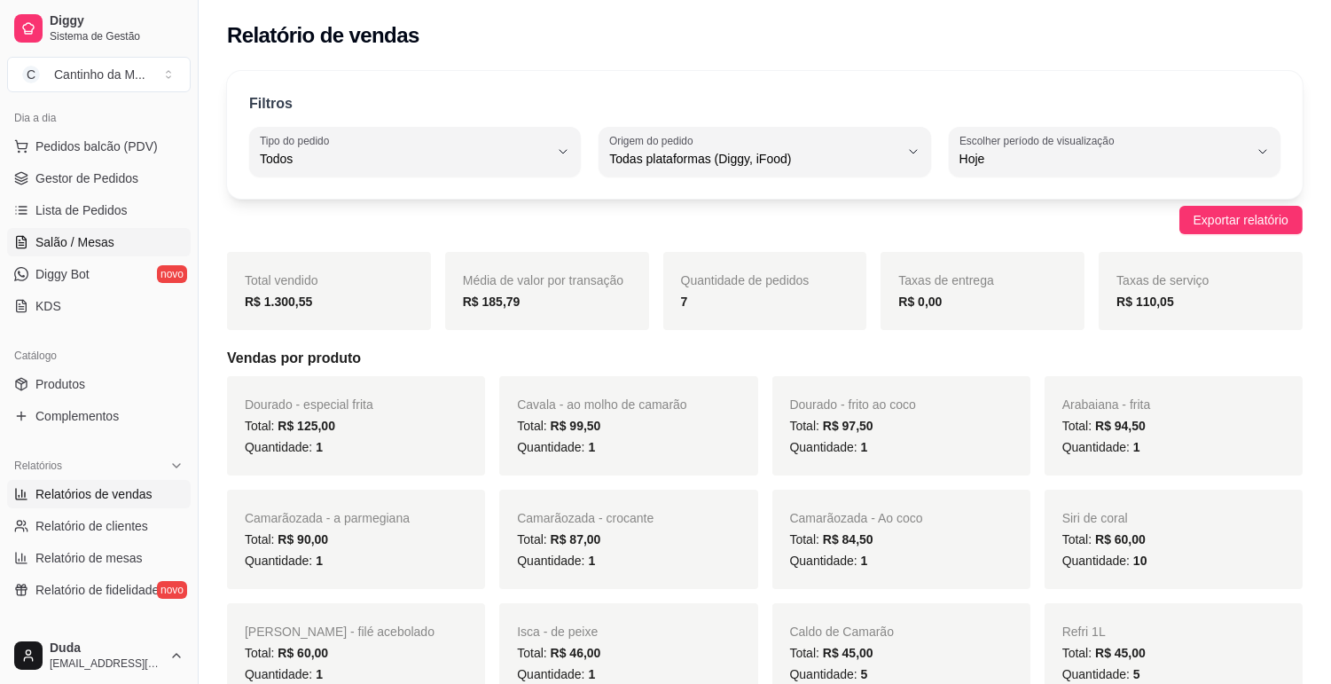
click at [84, 247] on span "Salão / Mesas" at bounding box center [74, 242] width 79 height 18
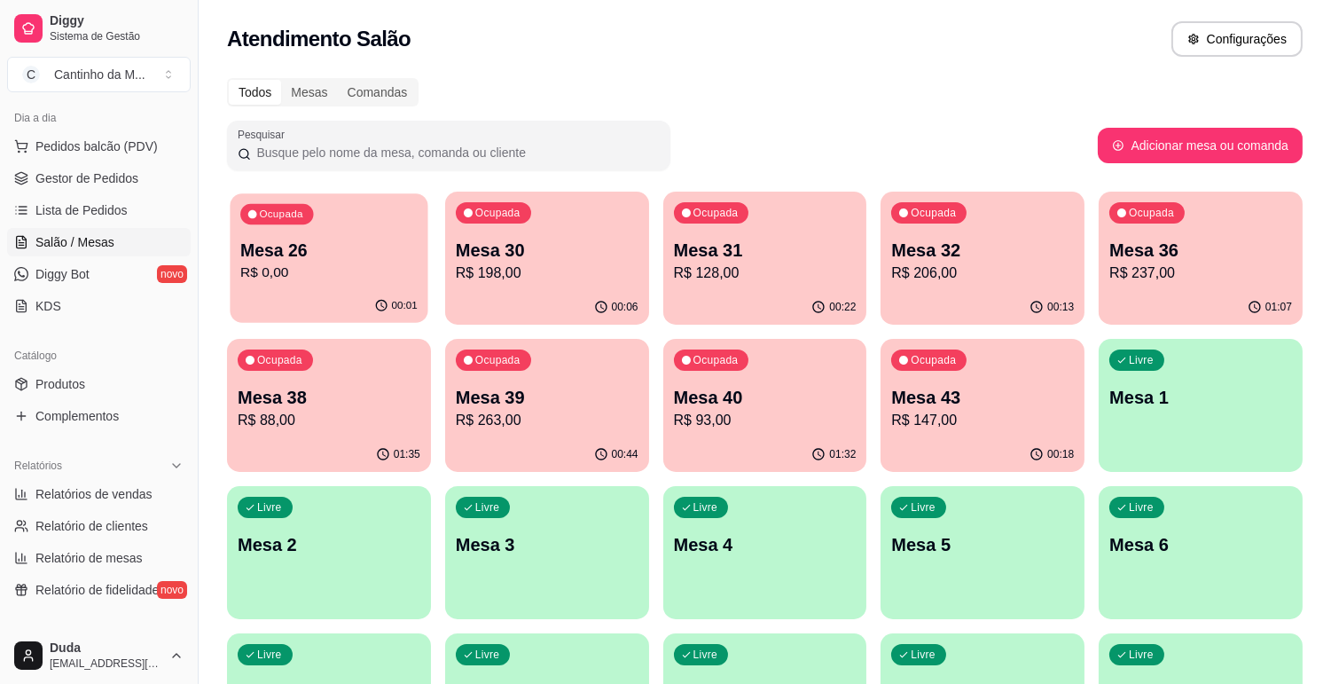
click at [278, 250] on p "Mesa 26" at bounding box center [328, 251] width 177 height 24
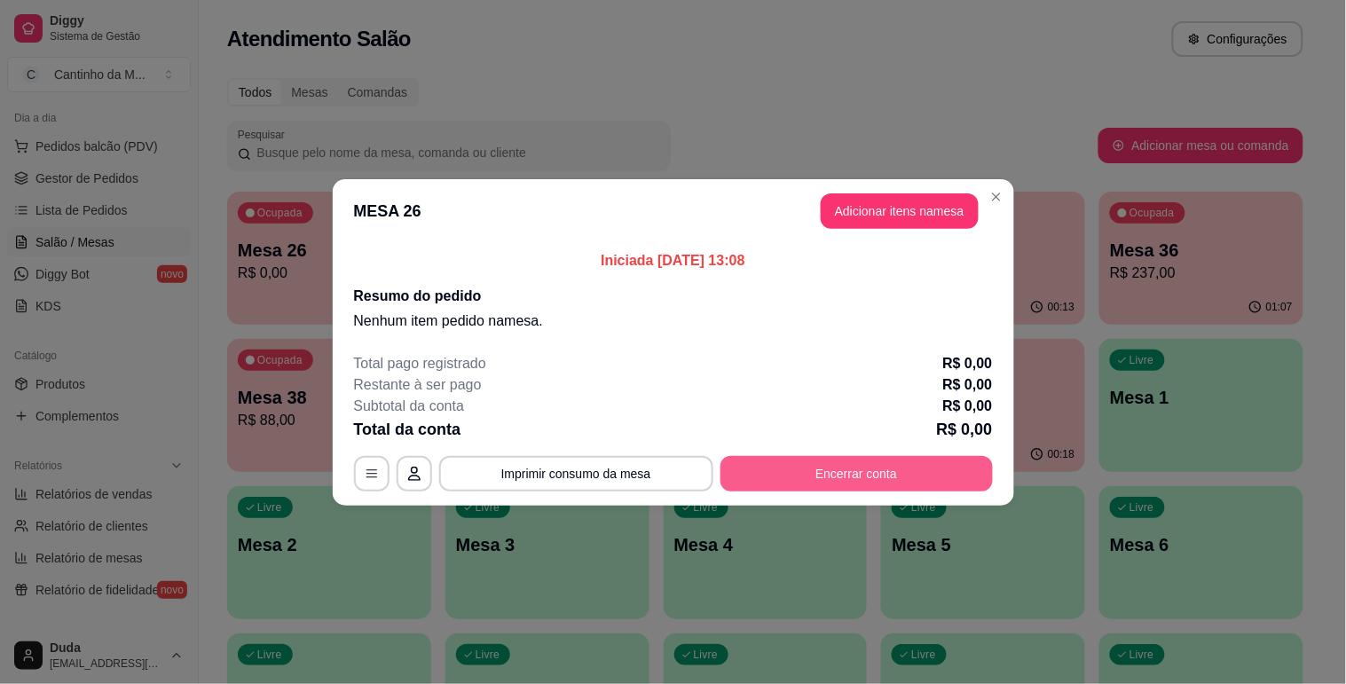
click at [865, 466] on button "Encerrar conta" at bounding box center [856, 473] width 272 height 35
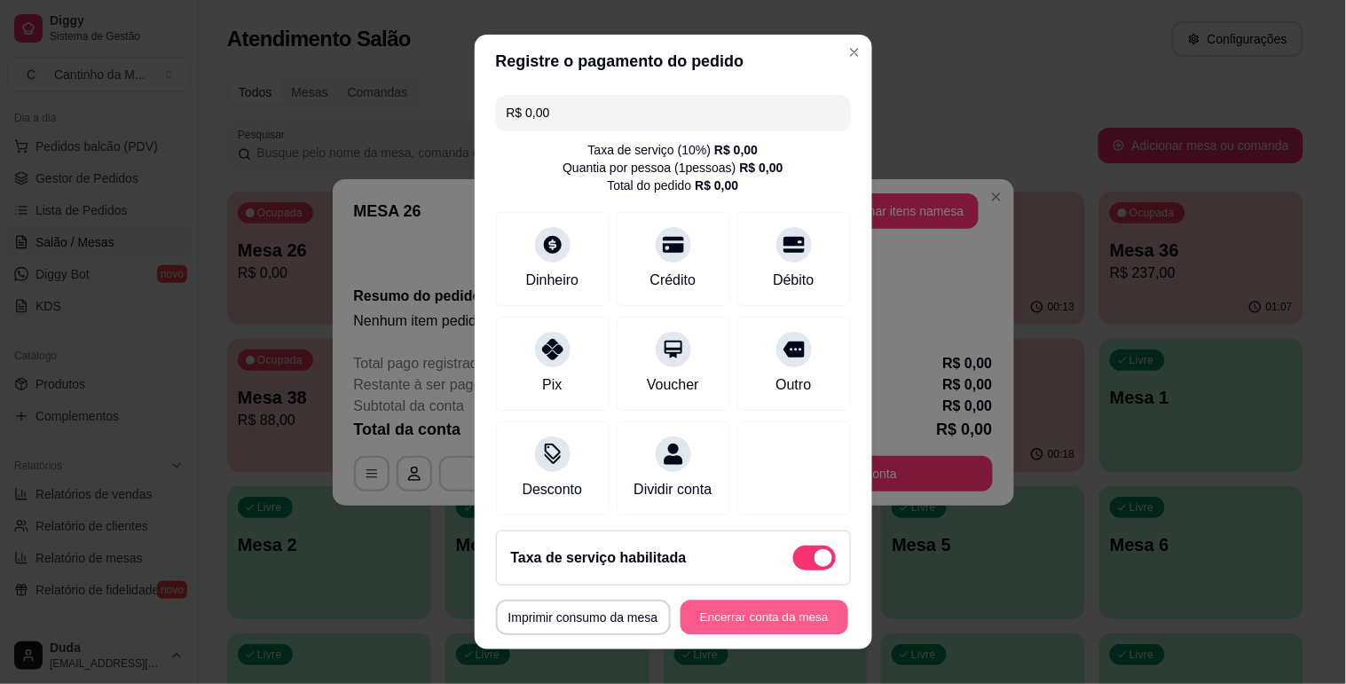
click at [758, 623] on button "Encerrar conta da mesa" at bounding box center [764, 618] width 168 height 35
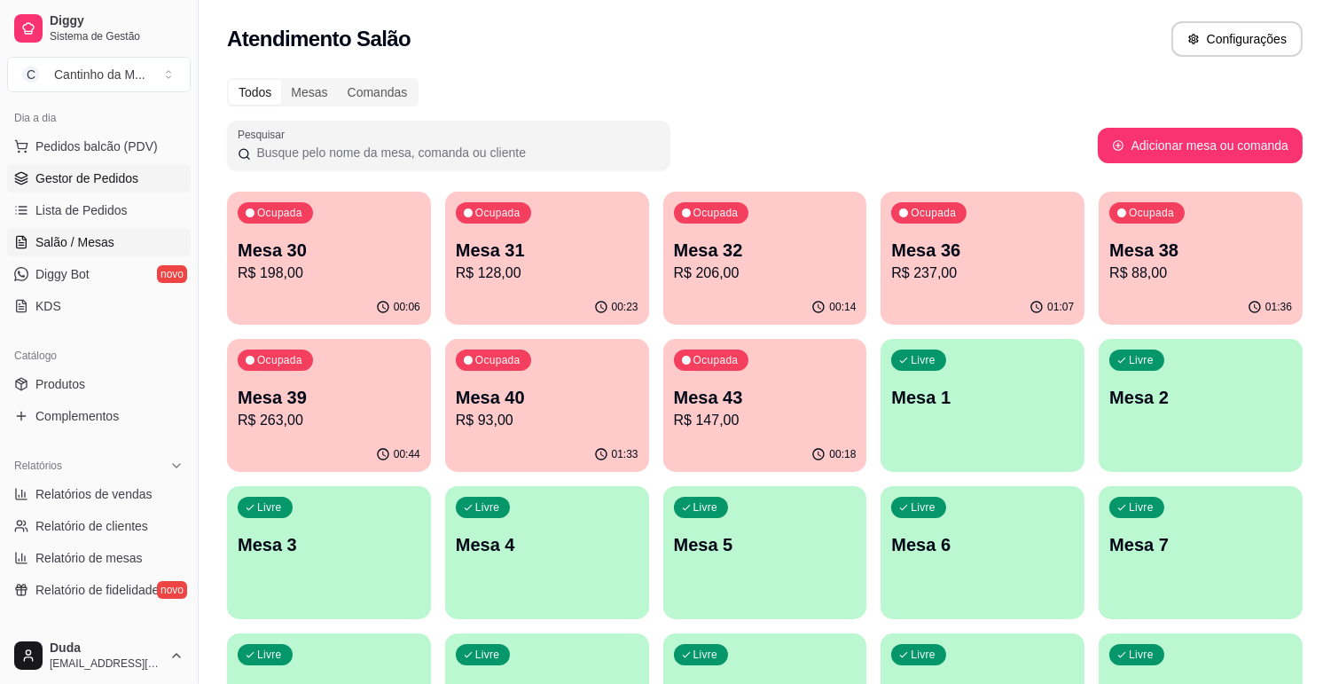
click at [73, 175] on span "Gestor de Pedidos" at bounding box center [86, 178] width 103 height 18
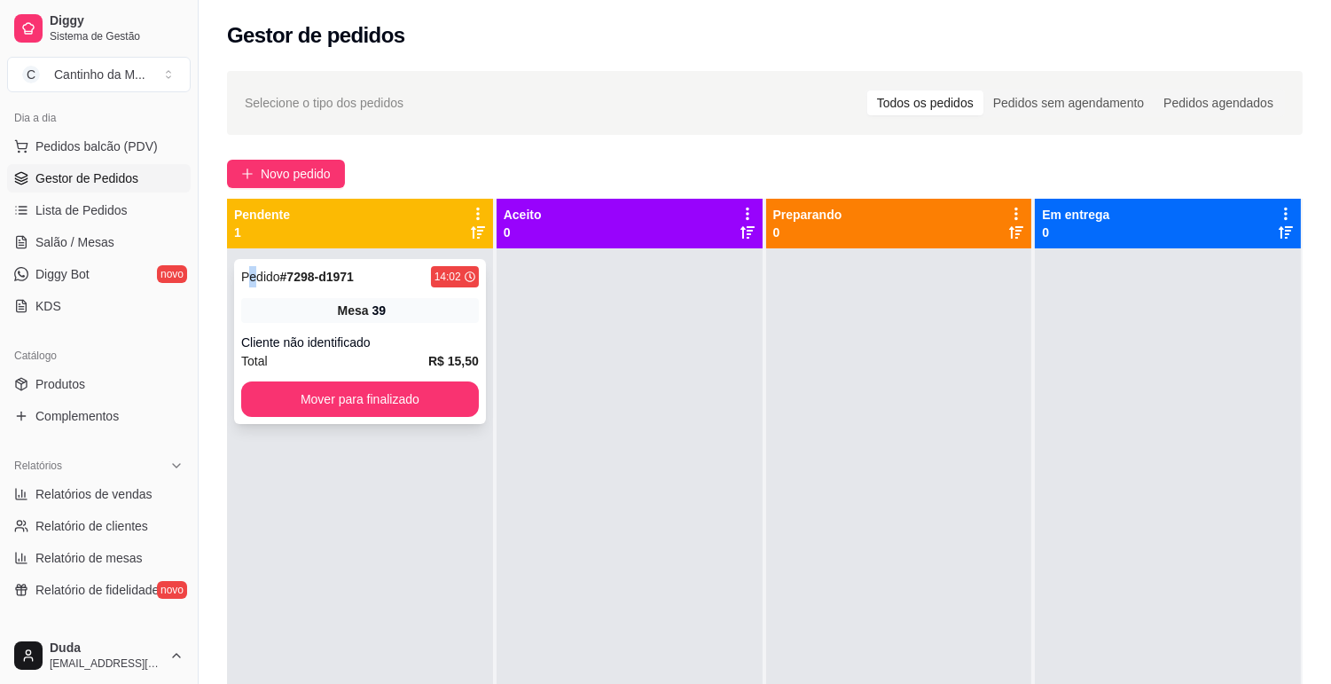
click at [252, 271] on span "Pedido" at bounding box center [260, 277] width 39 height 14
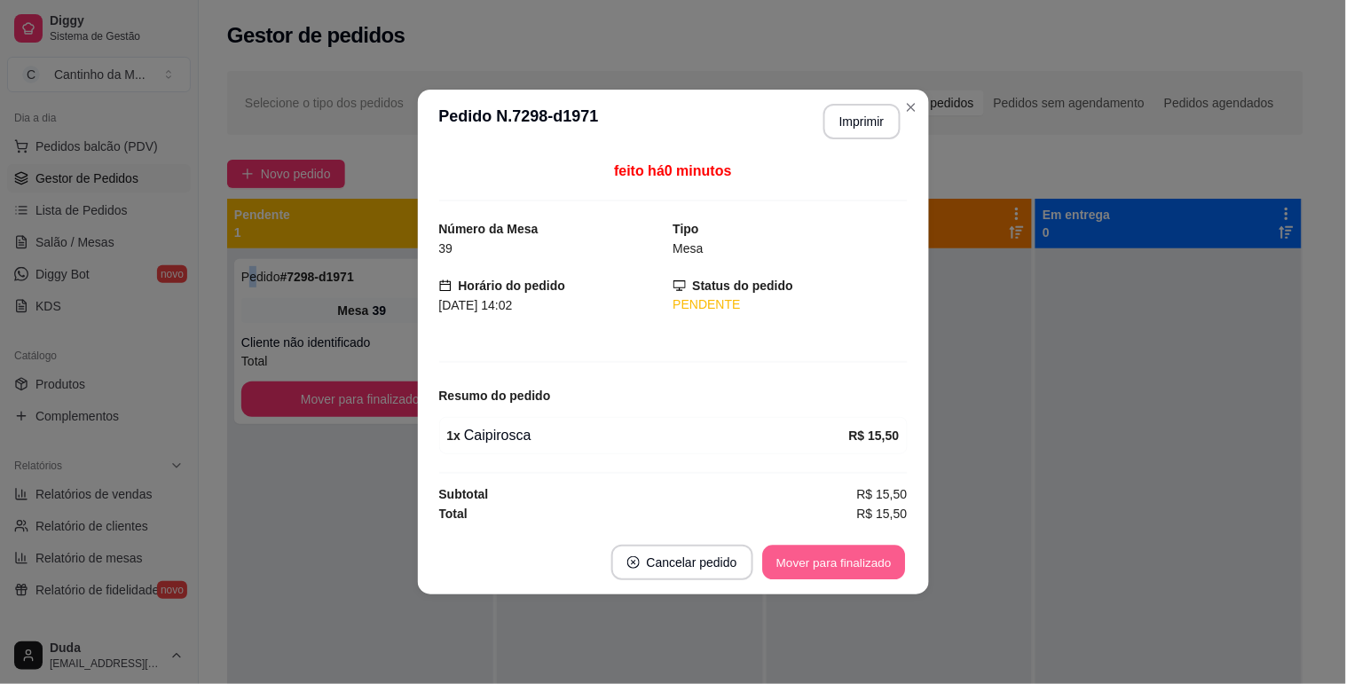
click at [831, 556] on button "Mover para finalizado" at bounding box center [833, 563] width 143 height 35
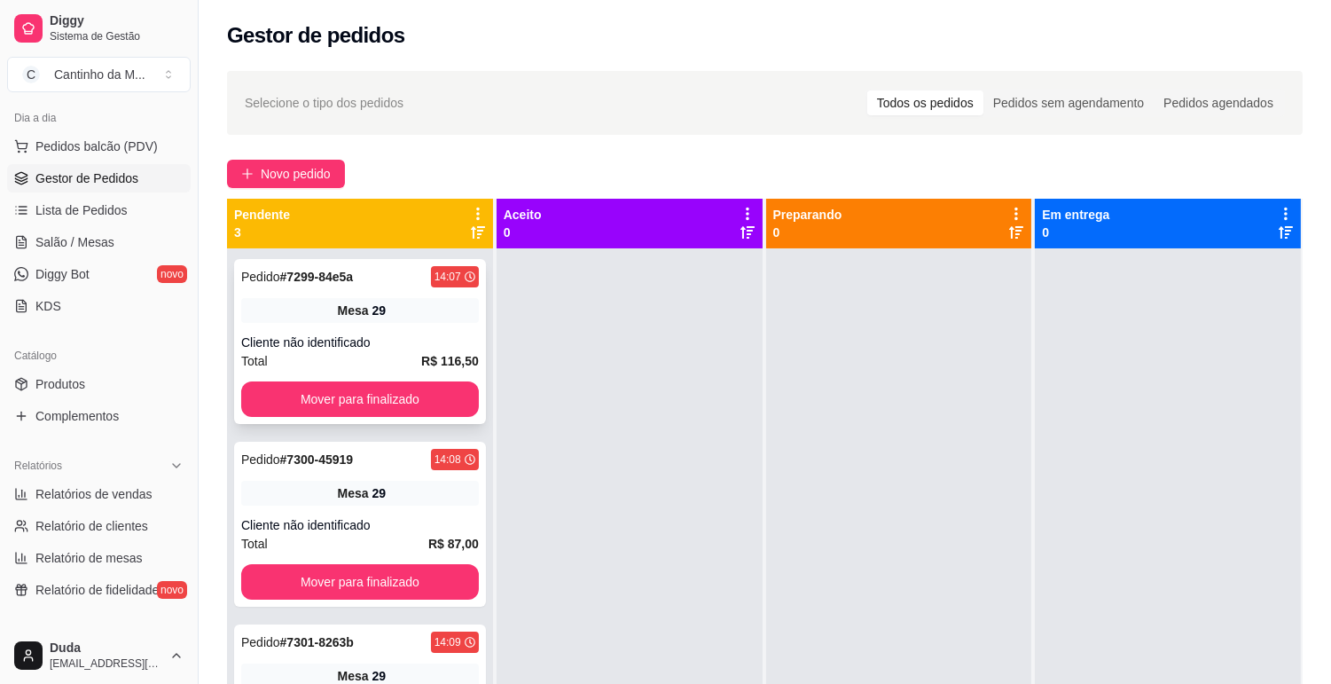
click at [299, 271] on strong "# 7299-84e5a" at bounding box center [317, 277] width 74 height 14
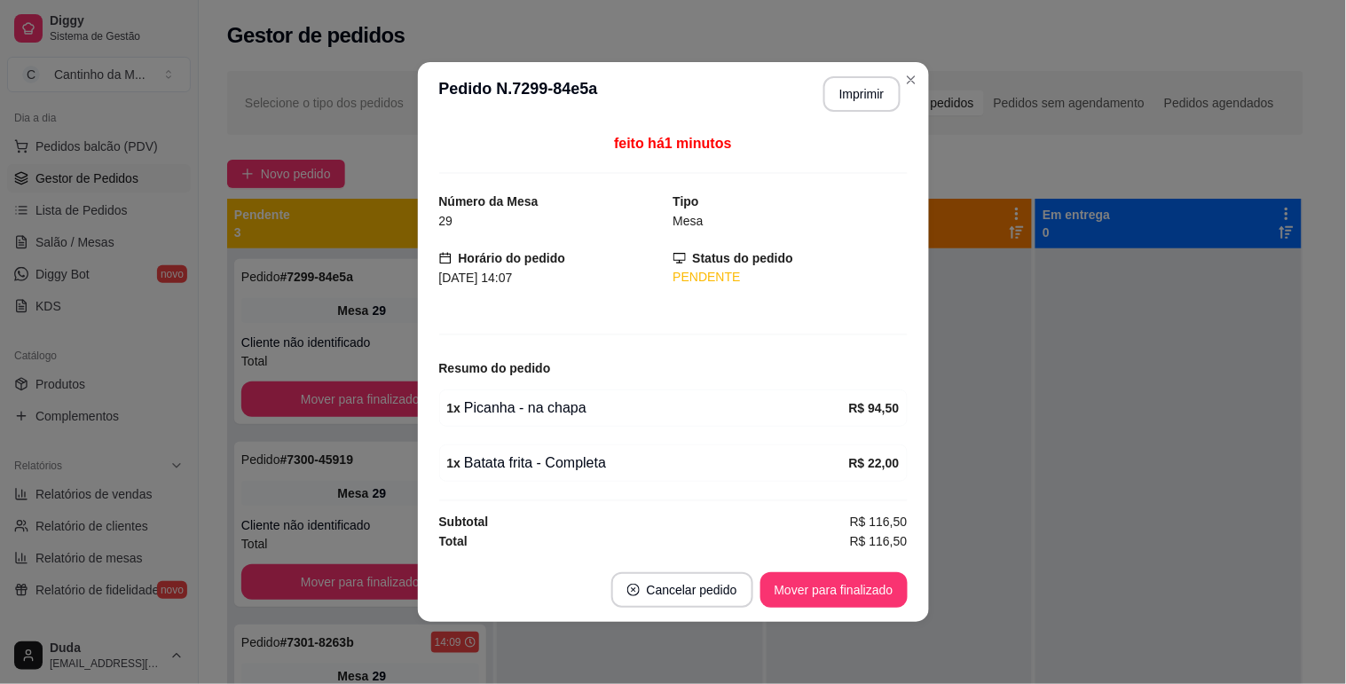
click at [866, 609] on footer "Cancelar pedido Mover para finalizado" at bounding box center [673, 590] width 511 height 64
click at [864, 590] on button "Mover para finalizado" at bounding box center [833, 590] width 143 height 35
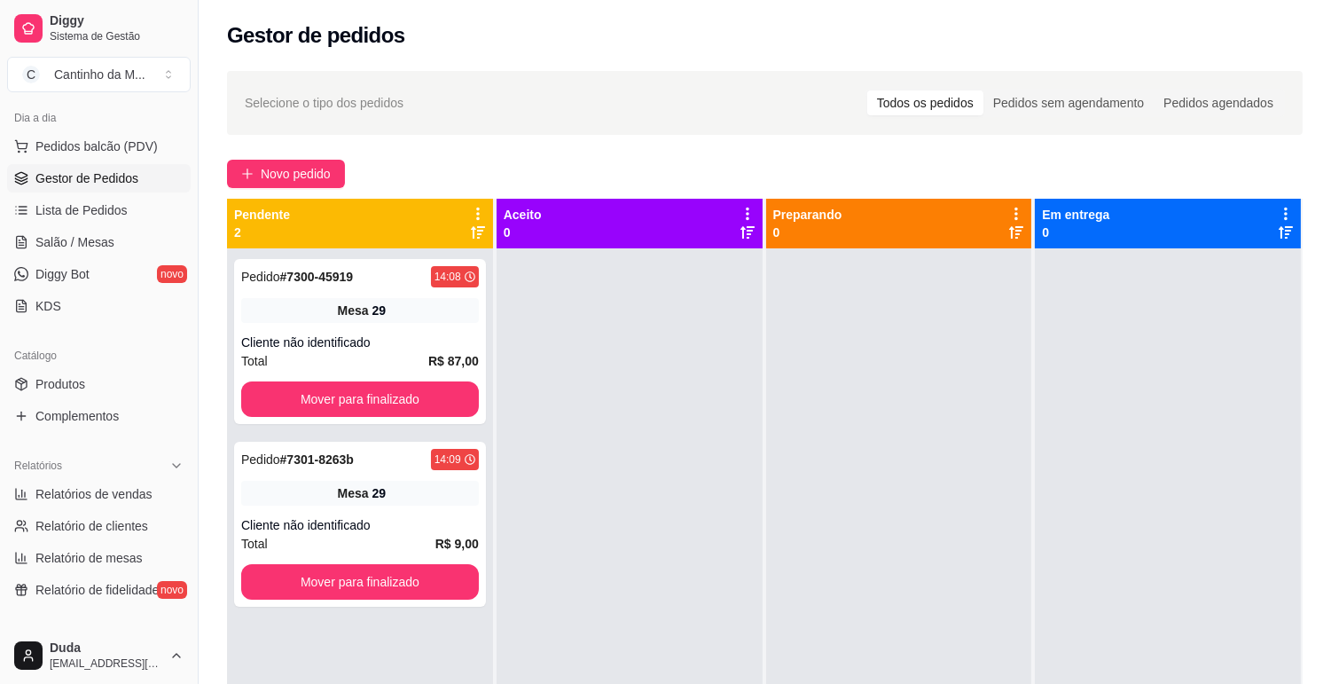
click at [300, 250] on div "Pedido # 7300-45919 14:08 Mesa 29 Cliente não identificado Total R$ 87,00 Mover…" at bounding box center [360, 590] width 266 height 684
click at [306, 270] on strong "# 7300-45919" at bounding box center [317, 277] width 74 height 14
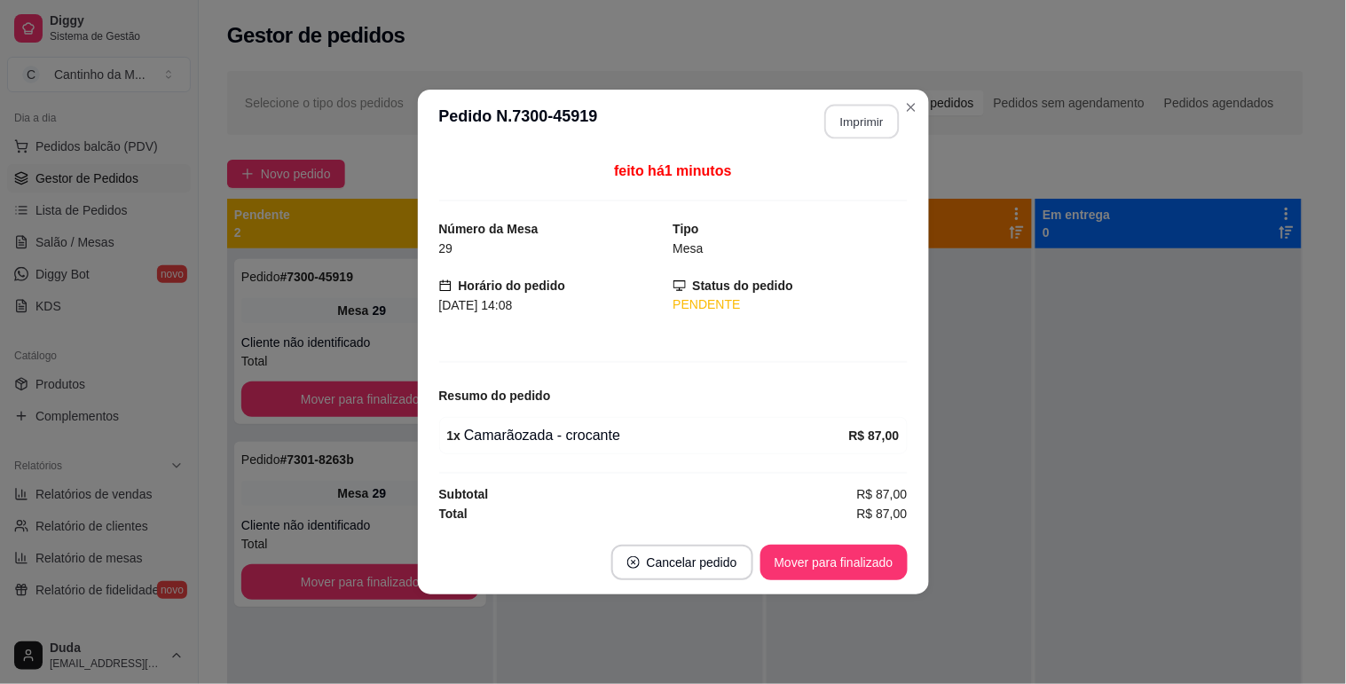
click at [864, 125] on button "Imprimir" at bounding box center [861, 122] width 75 height 35
click at [867, 556] on button "Mover para finalizado" at bounding box center [833, 562] width 147 height 35
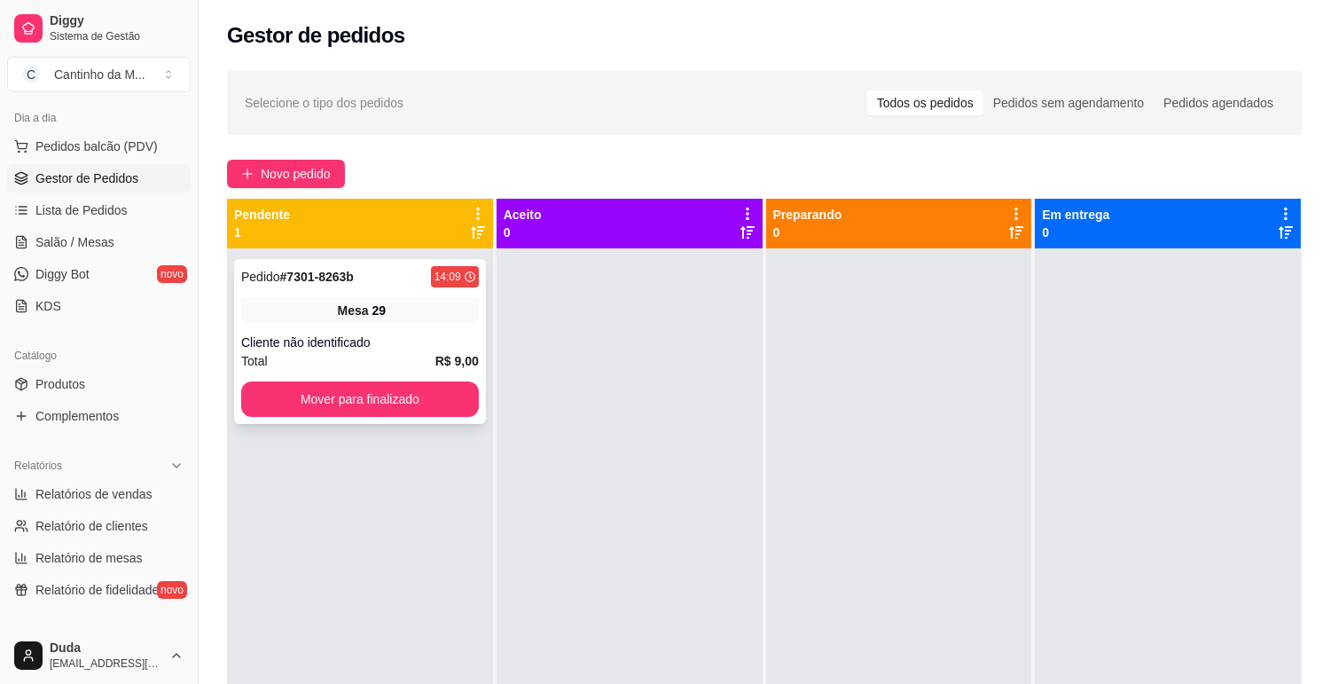
click at [333, 278] on strong "# 7301-8263b" at bounding box center [317, 277] width 74 height 14
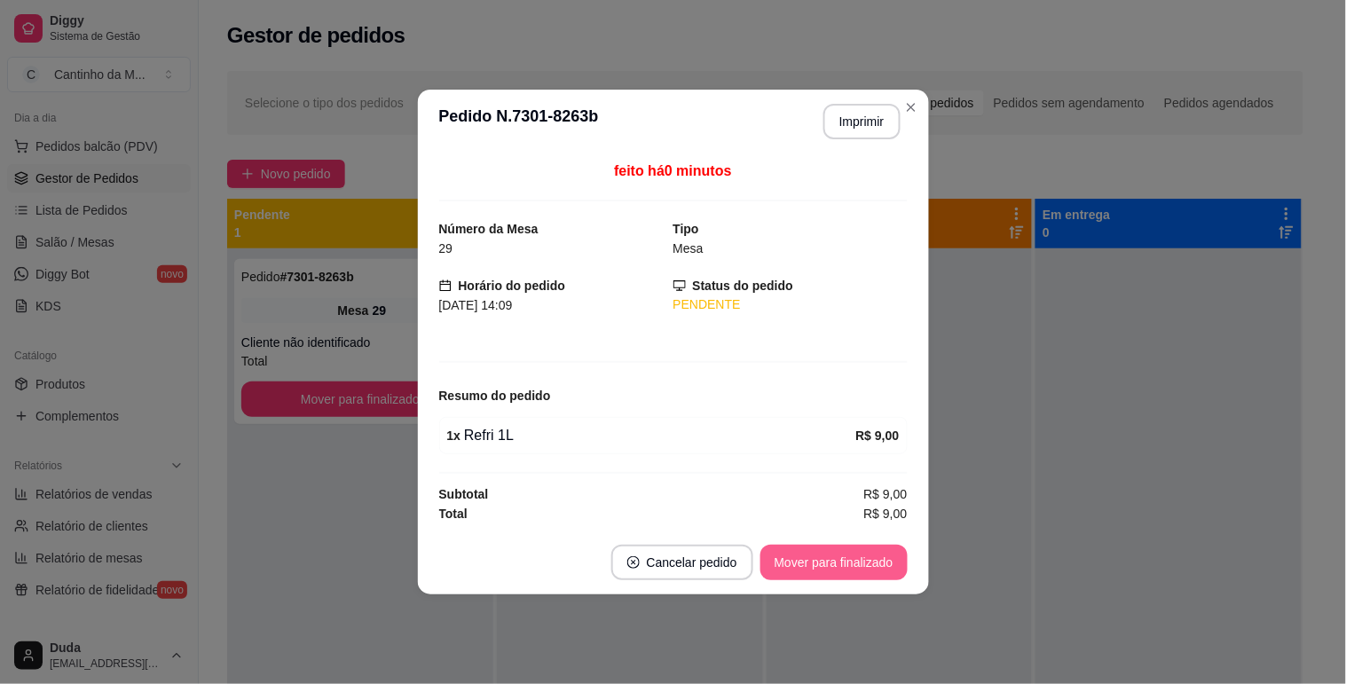
click at [836, 551] on button "Mover para finalizado" at bounding box center [833, 562] width 147 height 35
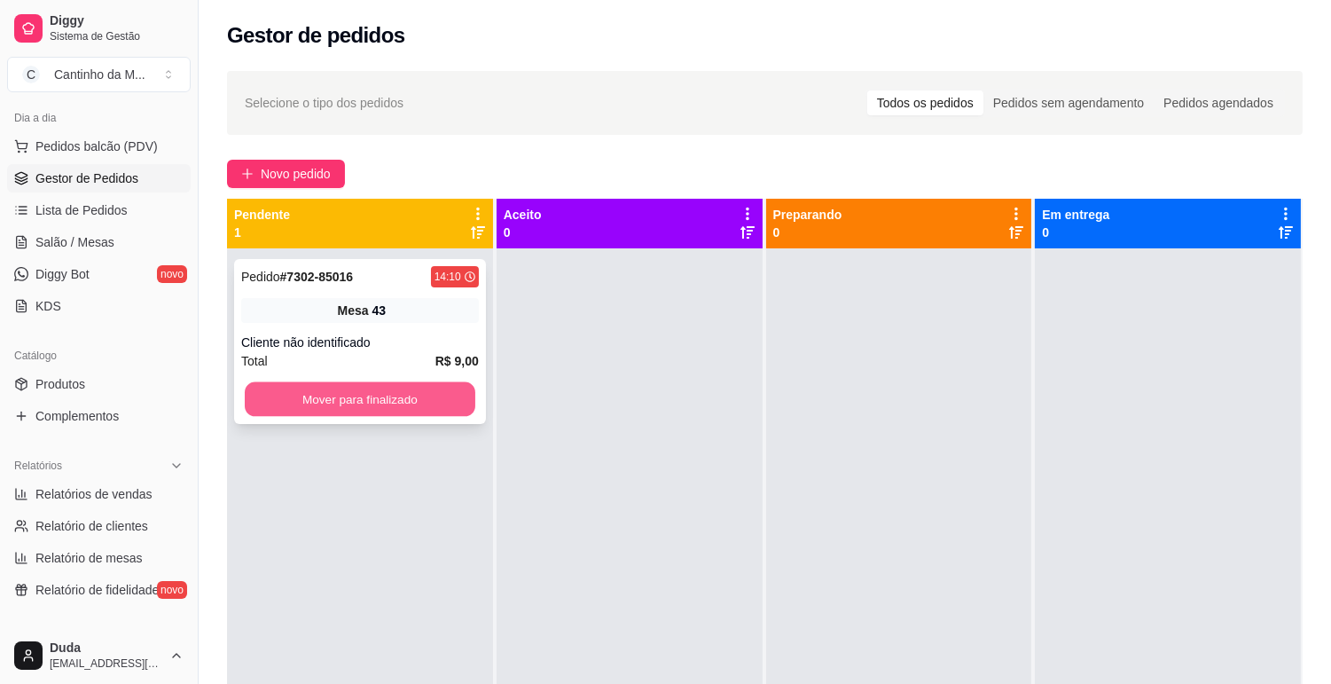
click at [325, 401] on button "Mover para finalizado" at bounding box center [360, 399] width 231 height 35
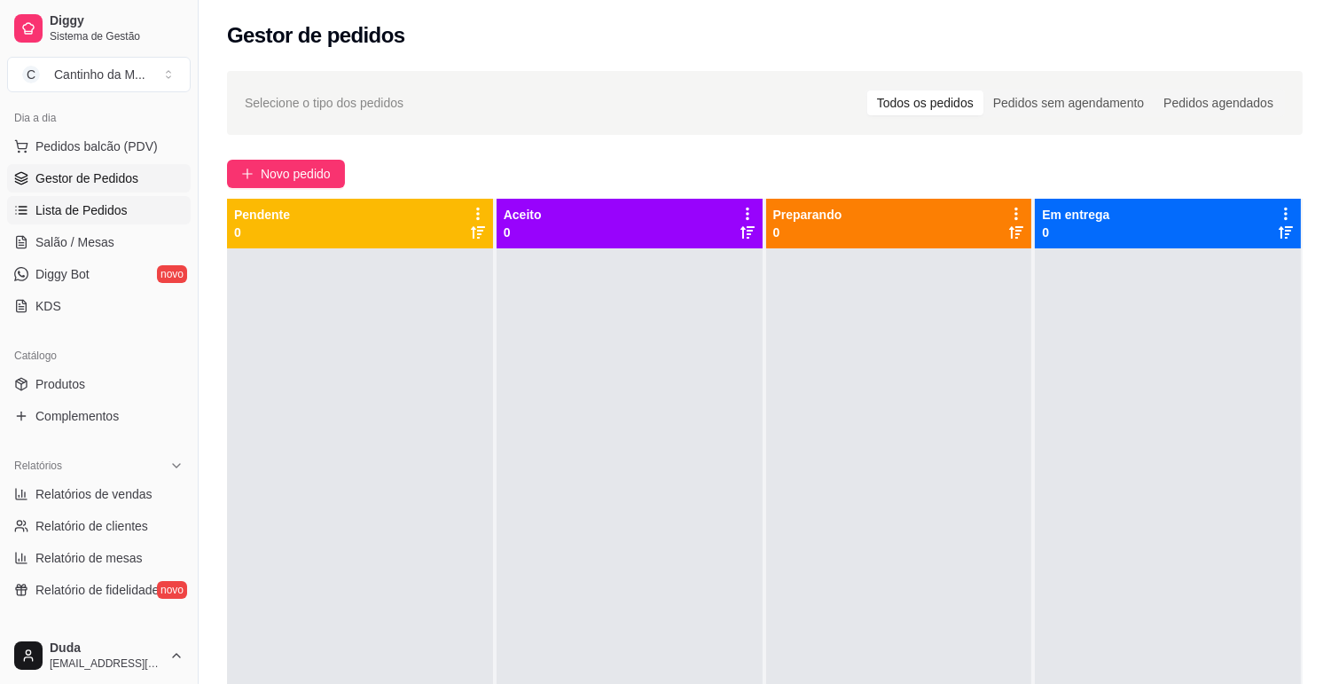
click at [75, 218] on span "Lista de Pedidos" at bounding box center [81, 210] width 92 height 18
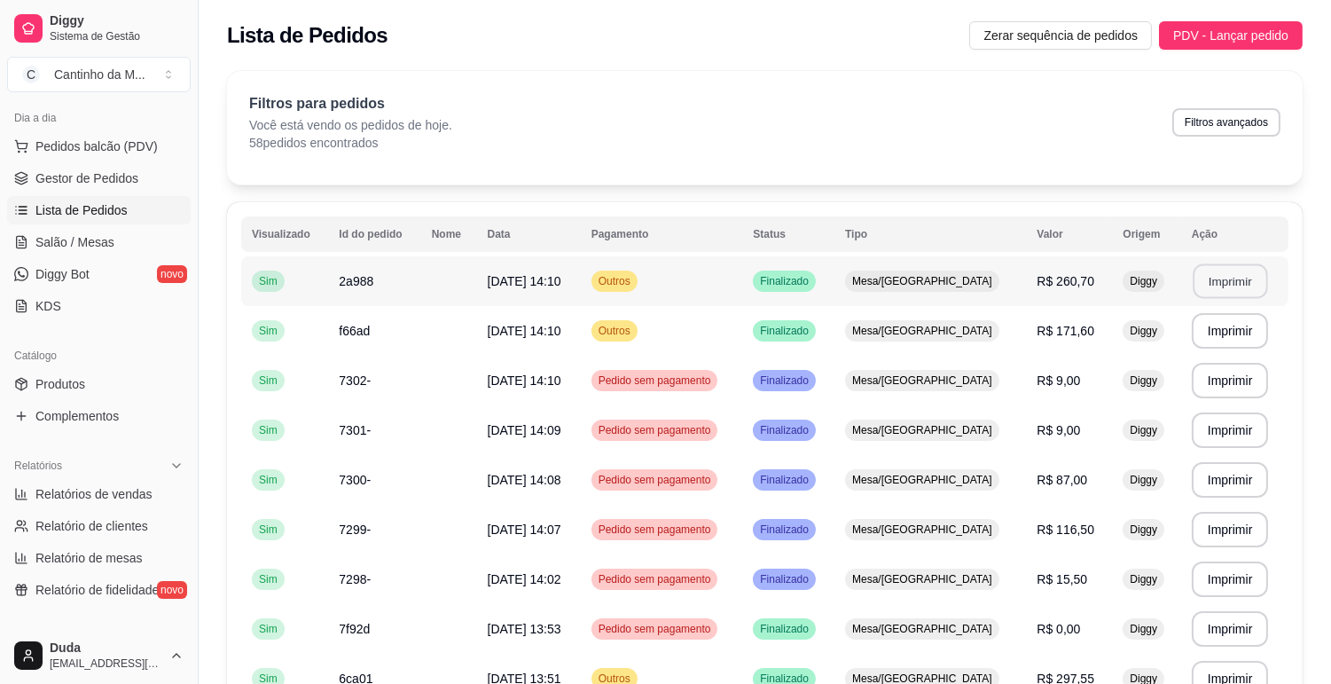
click at [1219, 289] on button "Imprimir" at bounding box center [1230, 281] width 75 height 35
click at [1237, 334] on button "Imprimir" at bounding box center [1230, 331] width 75 height 35
click at [77, 172] on span "Gestor de Pedidos" at bounding box center [86, 178] width 103 height 18
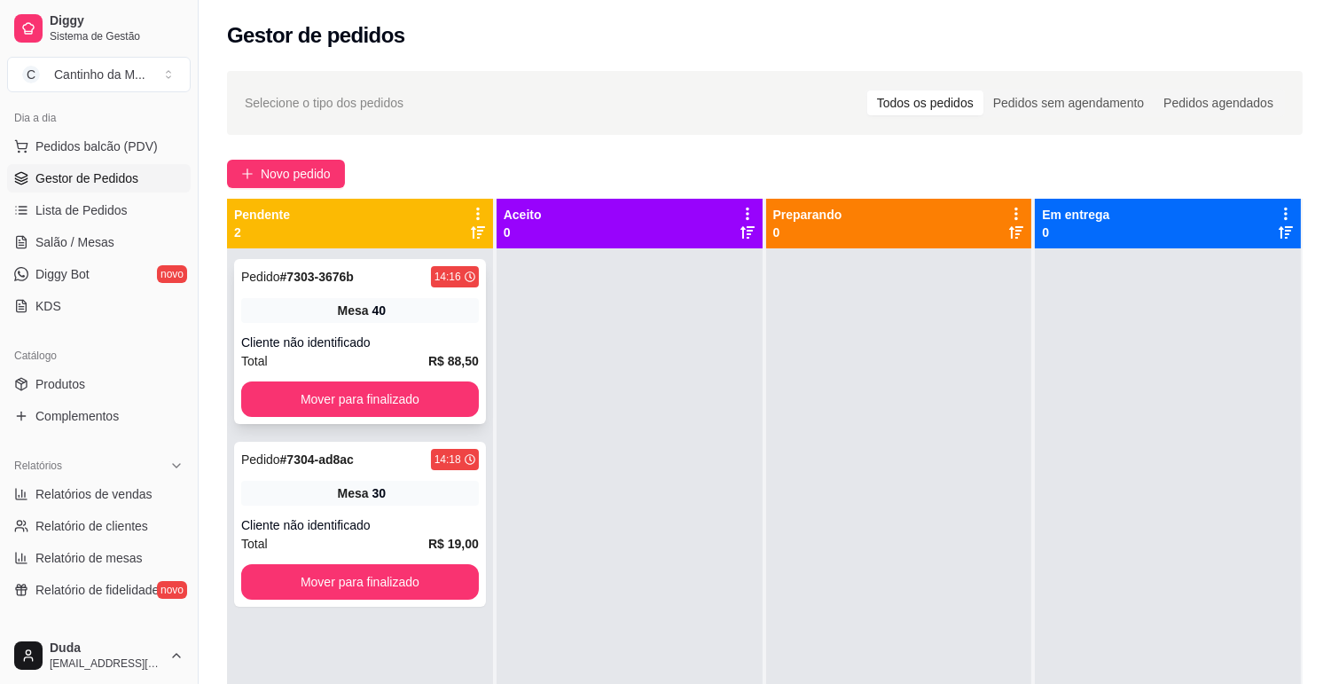
click at [319, 266] on div "Pedido # 7303-3676b" at bounding box center [297, 276] width 113 height 21
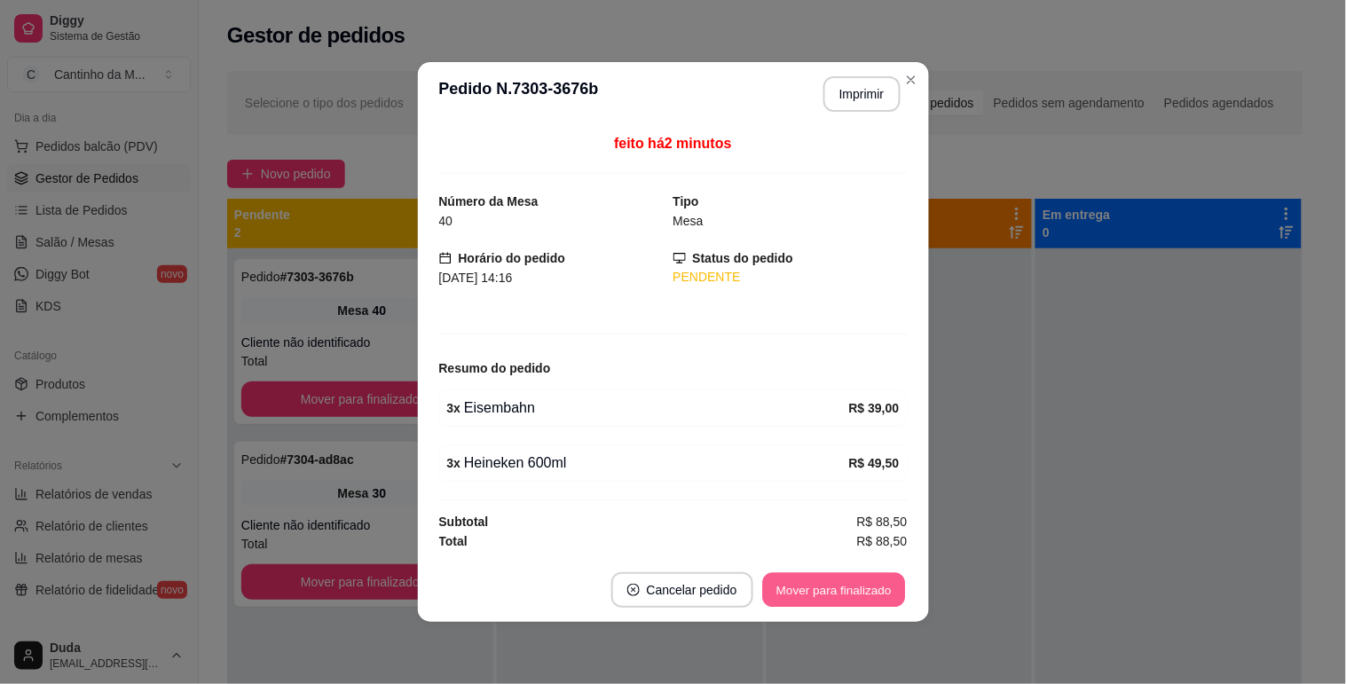
click at [800, 598] on button "Mover para finalizado" at bounding box center [833, 590] width 143 height 35
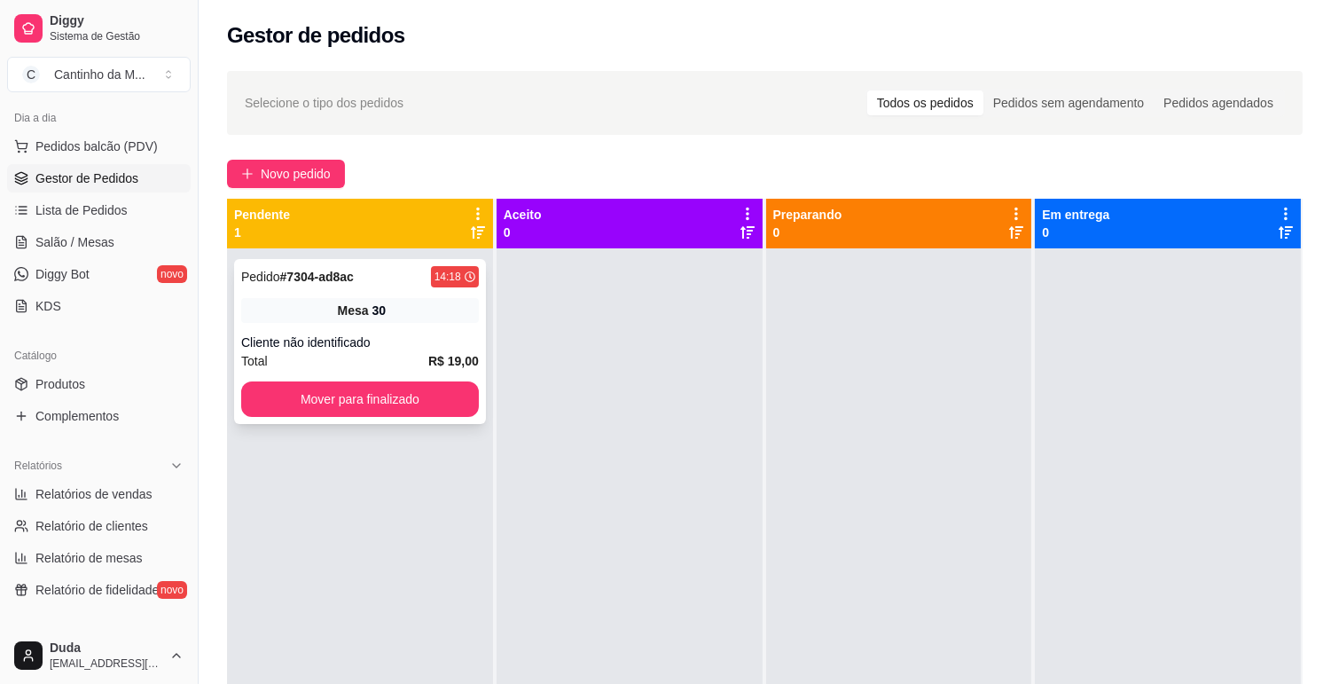
click at [346, 275] on strong "# 7304-ad8ac" at bounding box center [317, 277] width 74 height 14
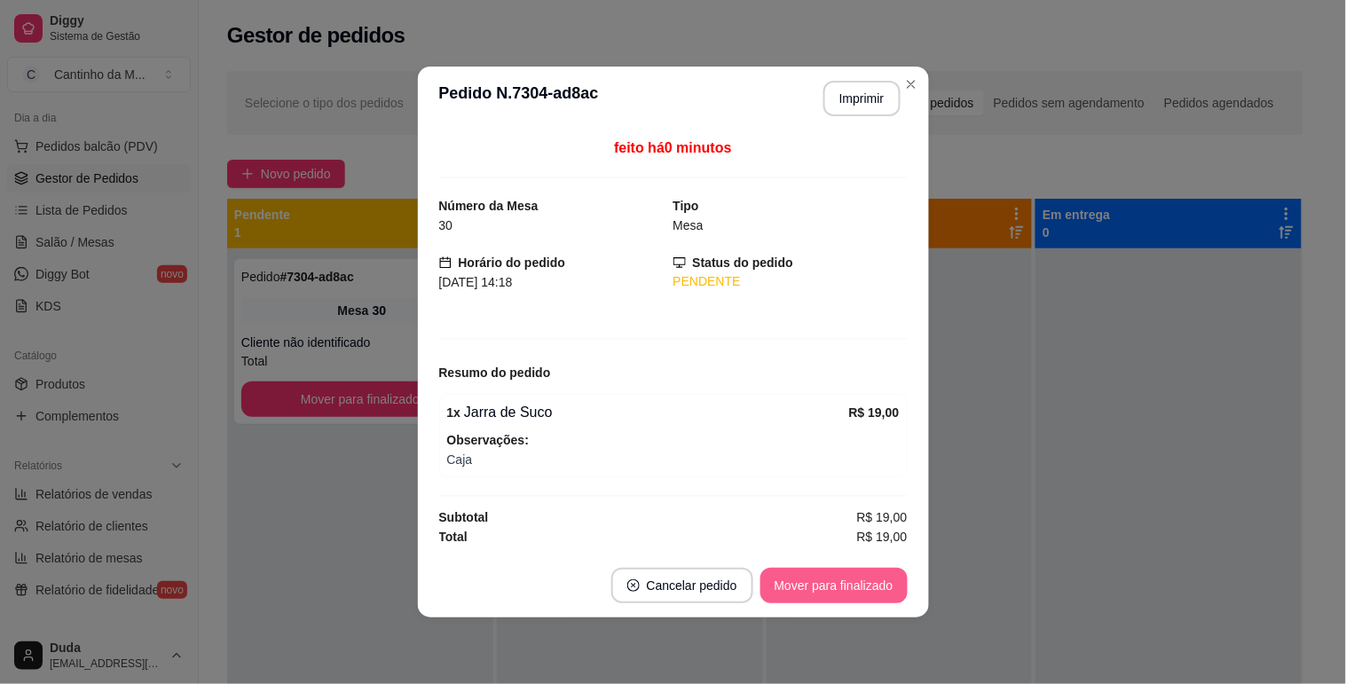
click at [870, 577] on button "Mover para finalizado" at bounding box center [833, 585] width 147 height 35
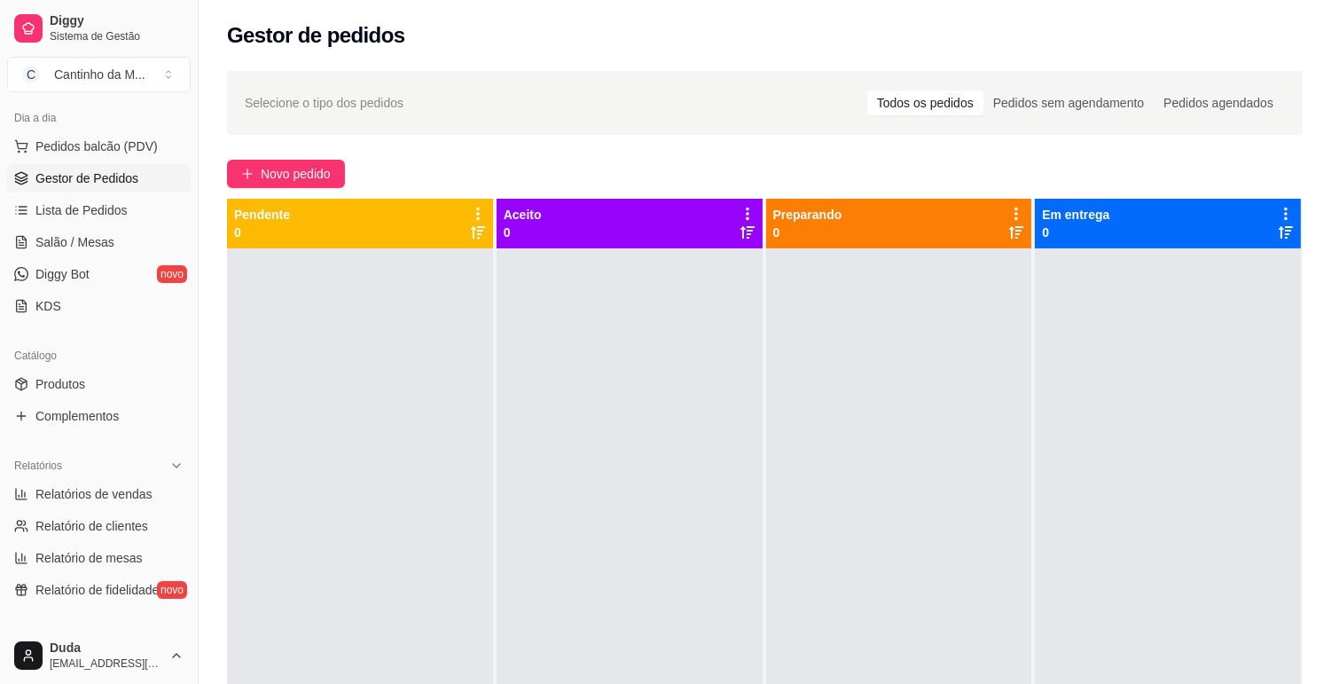
click at [67, 244] on span "Salão / Mesas" at bounding box center [74, 242] width 79 height 18
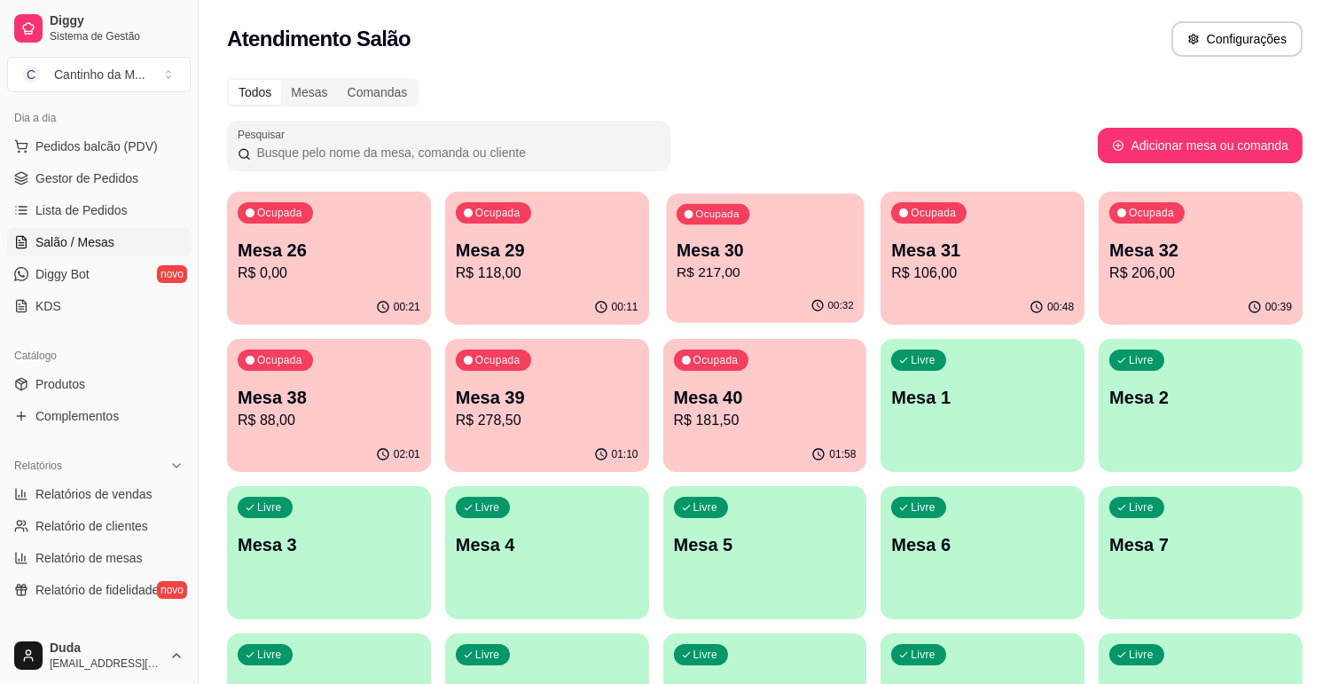
click at [767, 278] on p "R$ 217,00" at bounding box center [765, 273] width 177 height 20
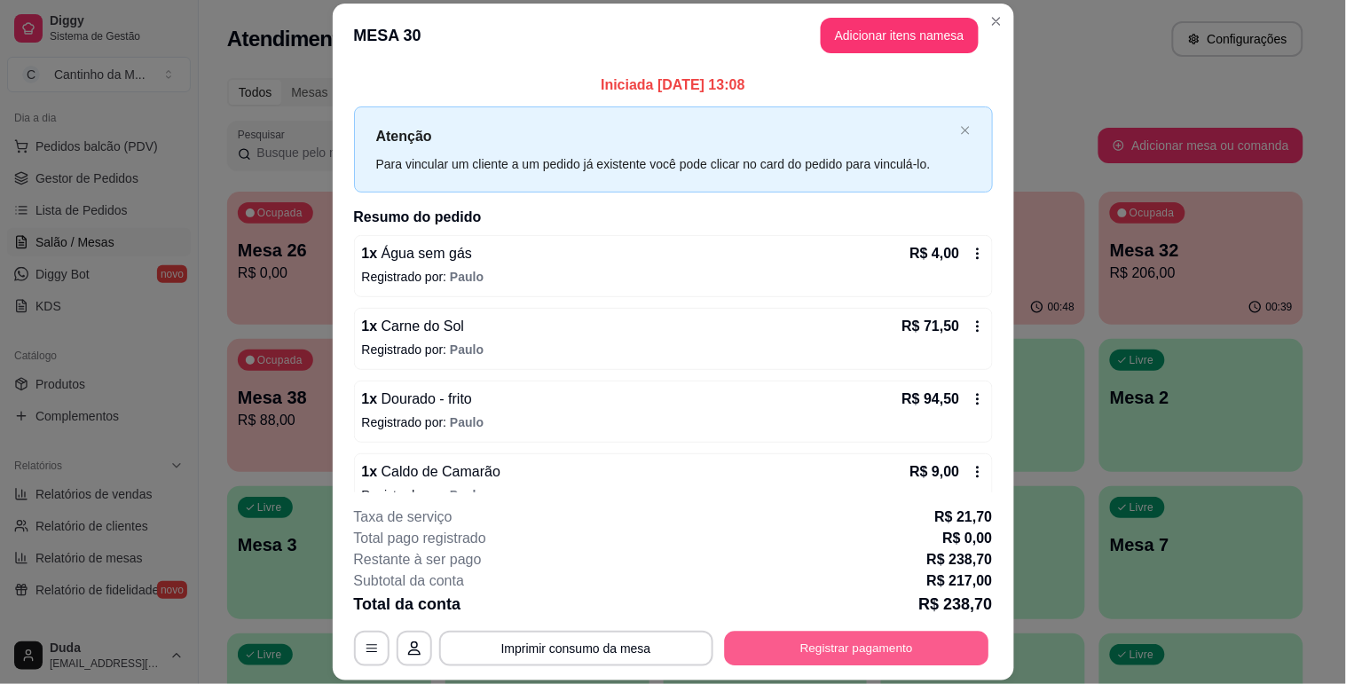
click at [832, 654] on button "Registrar pagamento" at bounding box center [856, 649] width 264 height 35
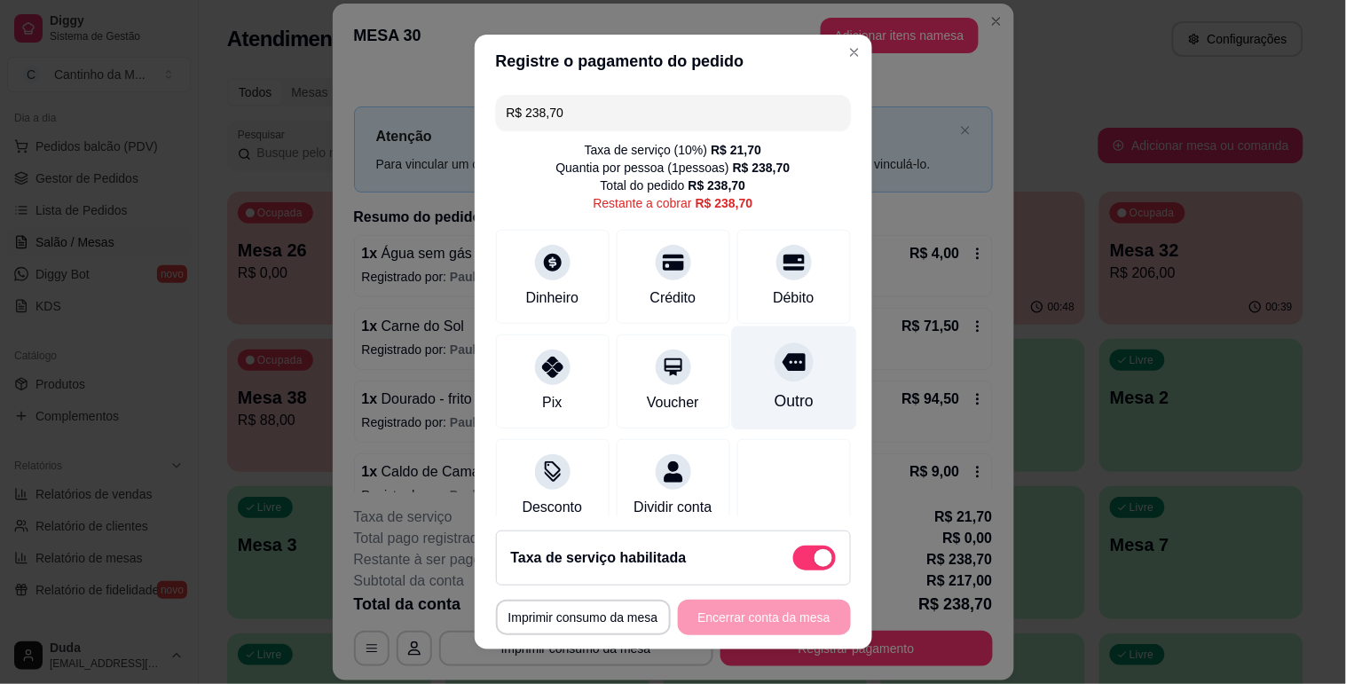
click at [773, 408] on div "Outro" at bounding box center [792, 400] width 39 height 23
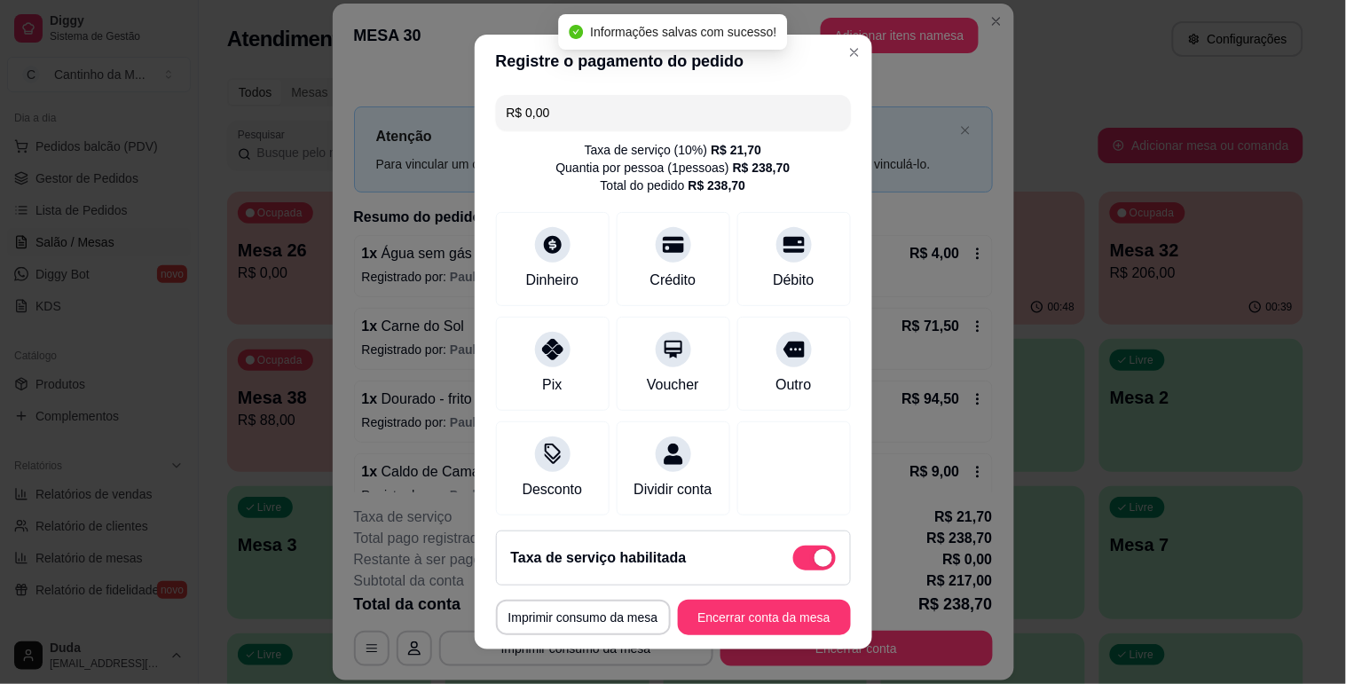
type input "R$ 0,00"
click at [790, 624] on button "Encerrar conta da mesa" at bounding box center [764, 617] width 173 height 35
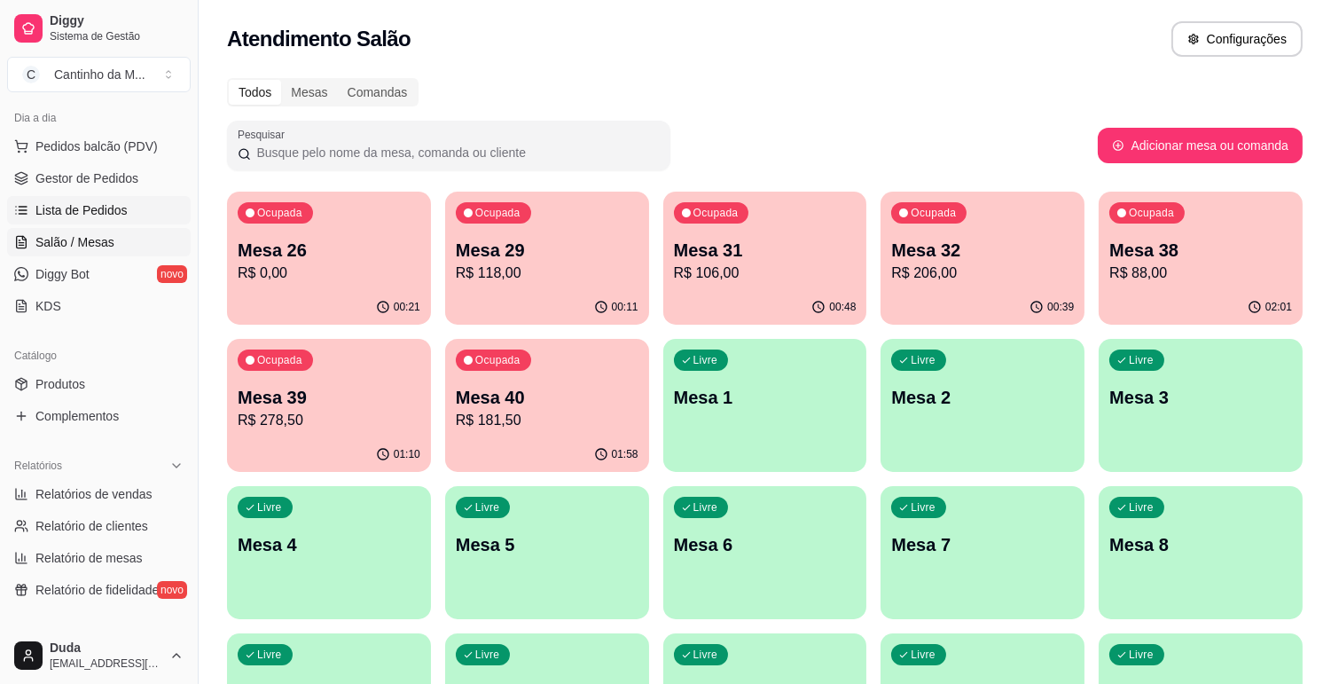
click at [67, 204] on span "Lista de Pedidos" at bounding box center [81, 210] width 92 height 18
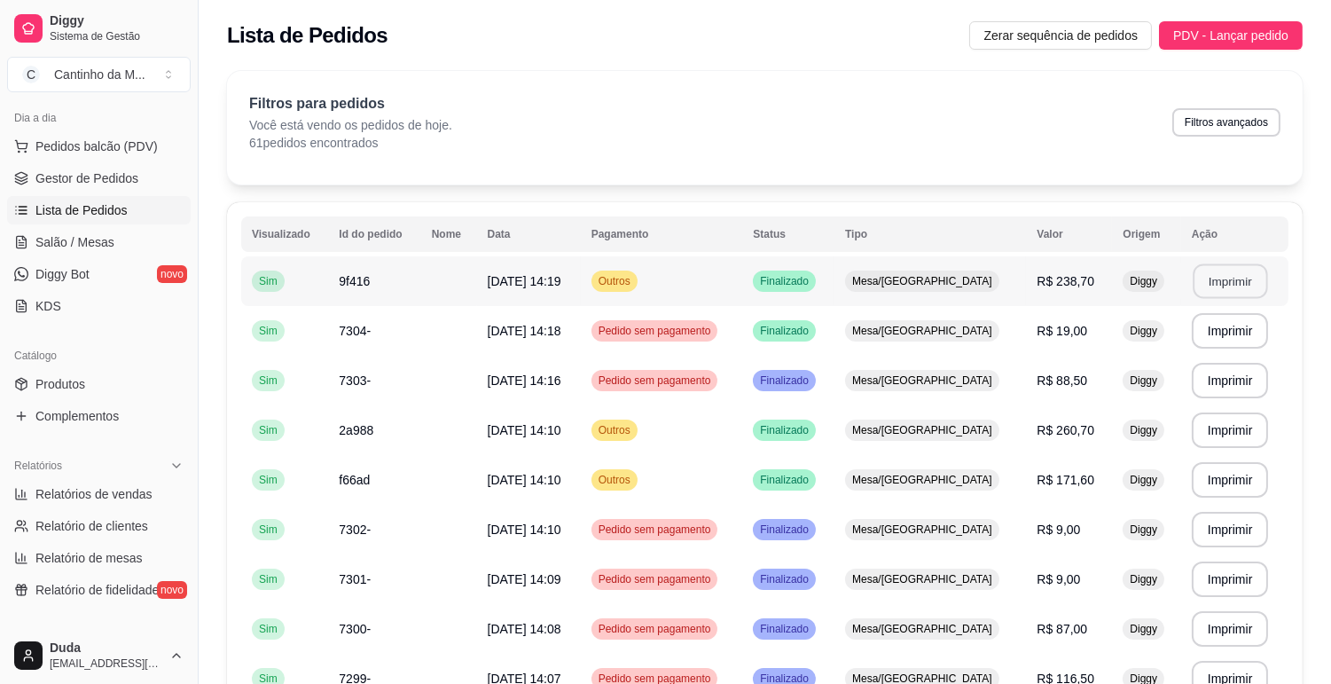
click at [1228, 287] on button "Imprimir" at bounding box center [1230, 281] width 75 height 35
click at [99, 161] on ul "Pedidos balcão (PDV) Gestor de Pedidos Lista de Pedidos Salão / Mesas Diggy Bot…" at bounding box center [99, 226] width 184 height 188
click at [102, 173] on span "Gestor de Pedidos" at bounding box center [86, 178] width 103 height 18
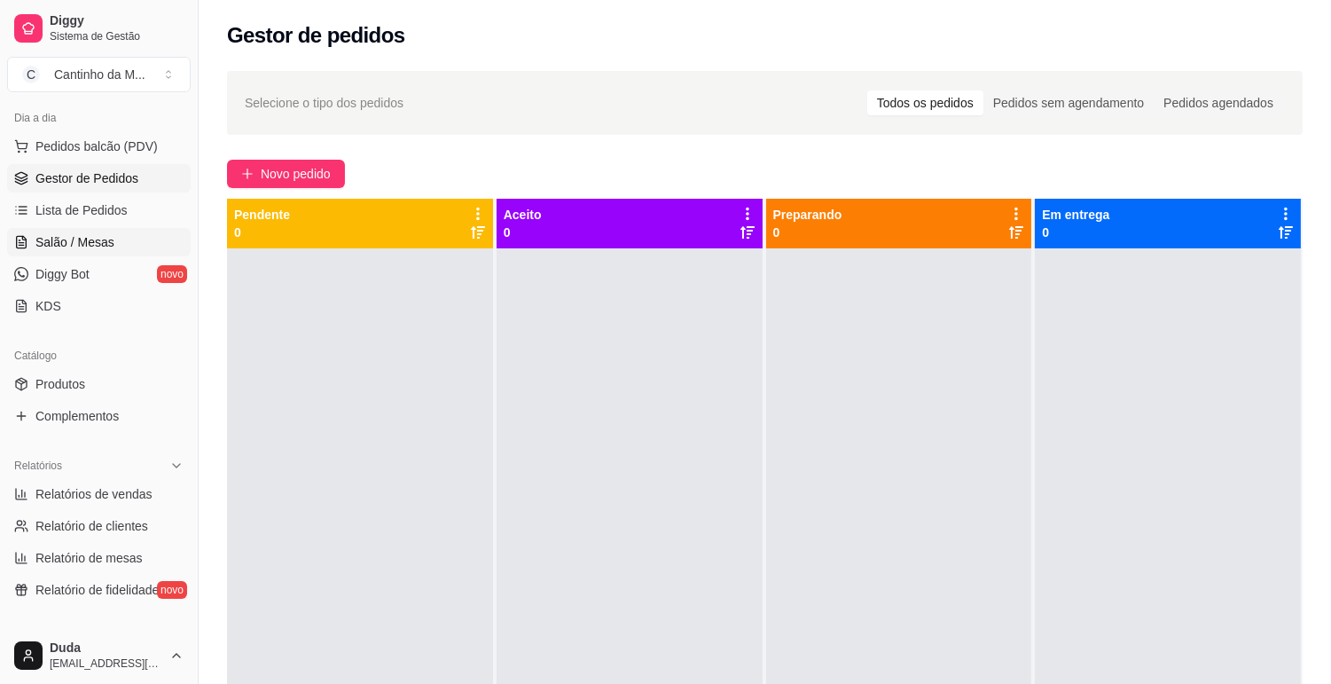
click at [73, 247] on span "Salão / Mesas" at bounding box center [74, 242] width 79 height 18
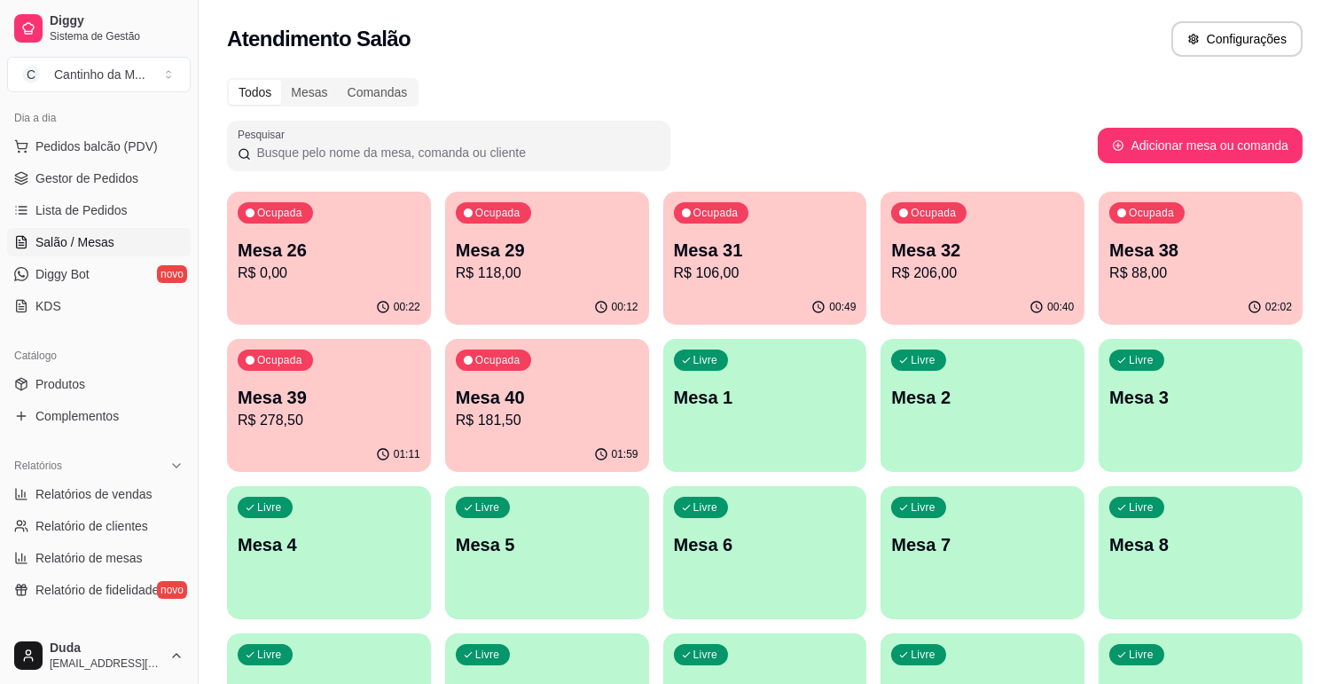
click at [690, 294] on div "00:49" at bounding box center [766, 307] width 204 height 35
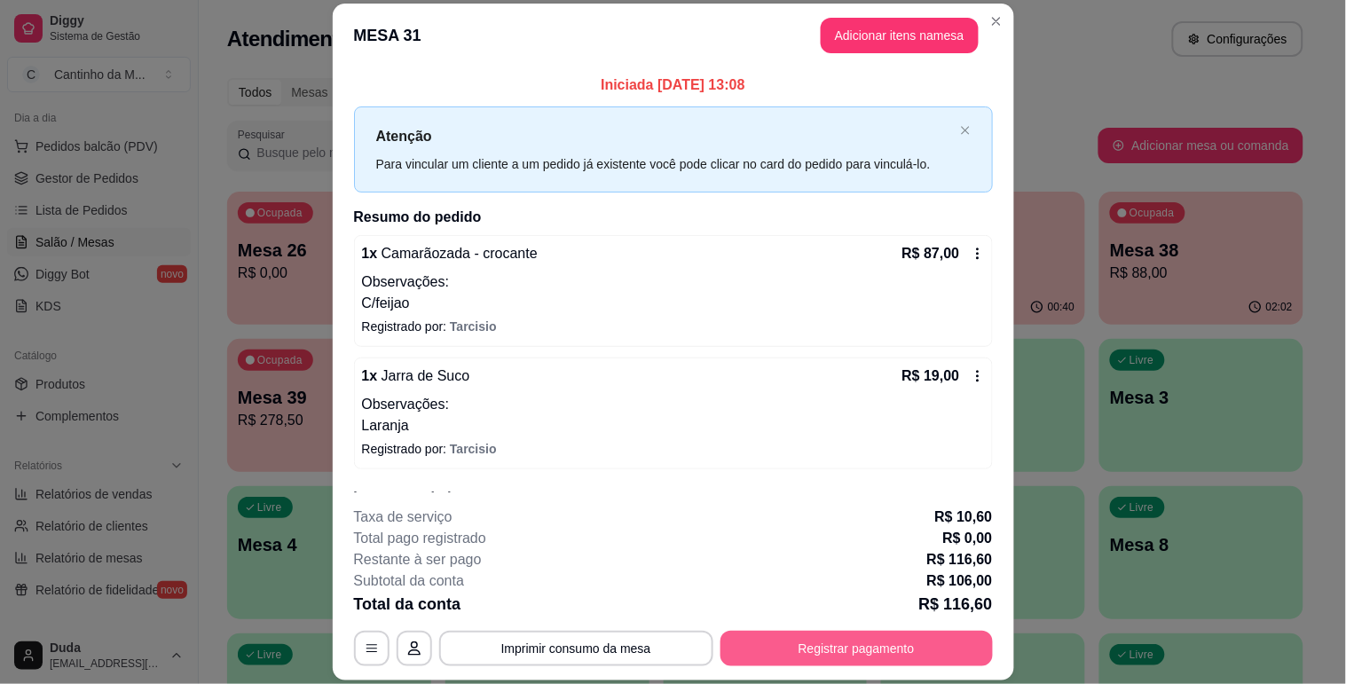
click at [777, 645] on button "Registrar pagamento" at bounding box center [856, 648] width 272 height 35
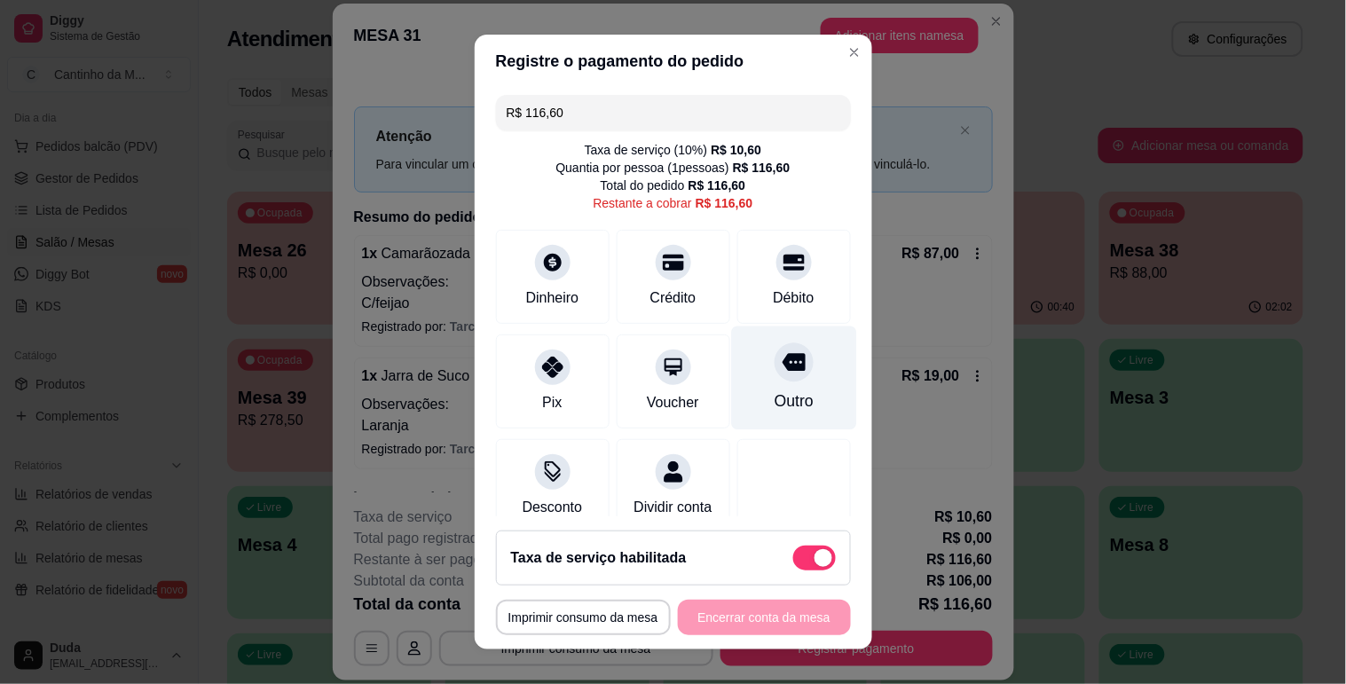
click at [778, 399] on div "Outro" at bounding box center [792, 400] width 39 height 23
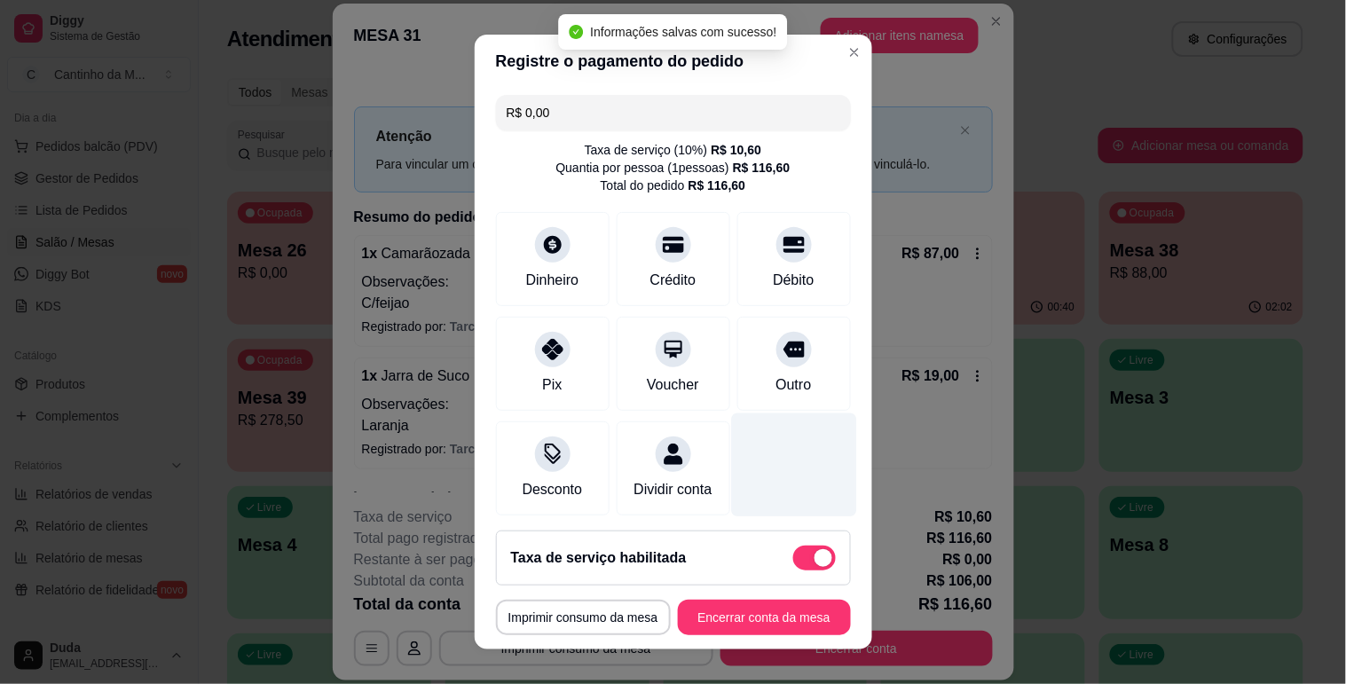
type input "R$ 0,00"
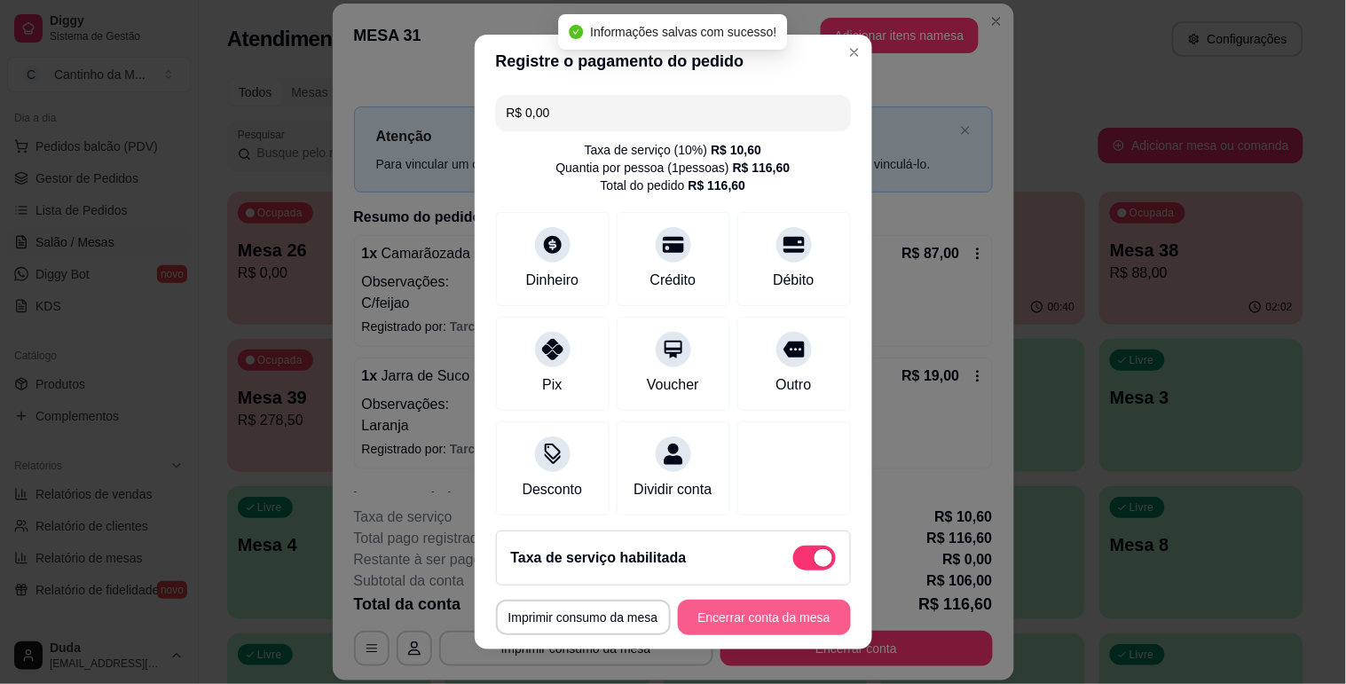
click at [781, 614] on button "Encerrar conta da mesa" at bounding box center [764, 617] width 173 height 35
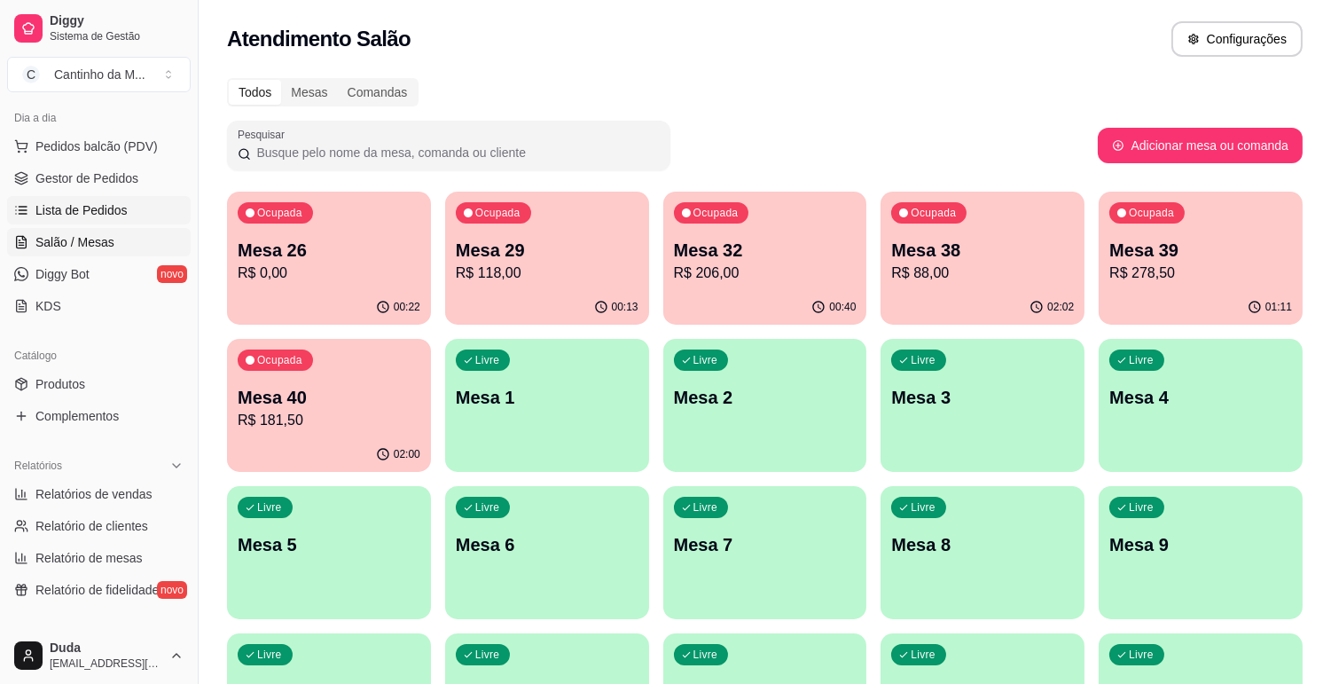
click at [100, 206] on span "Lista de Pedidos" at bounding box center [81, 210] width 92 height 18
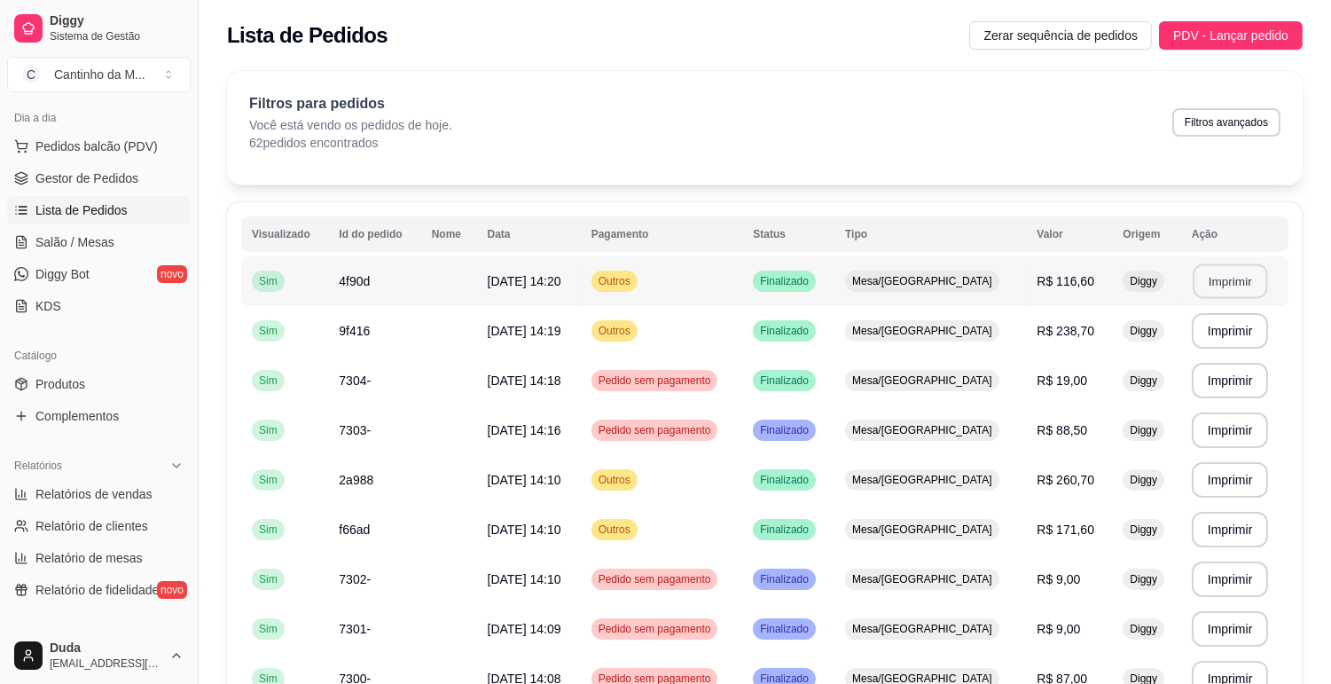
click at [1196, 288] on button "Imprimir" at bounding box center [1230, 281] width 75 height 35
click at [75, 247] on span "Salão / Mesas" at bounding box center [74, 242] width 79 height 18
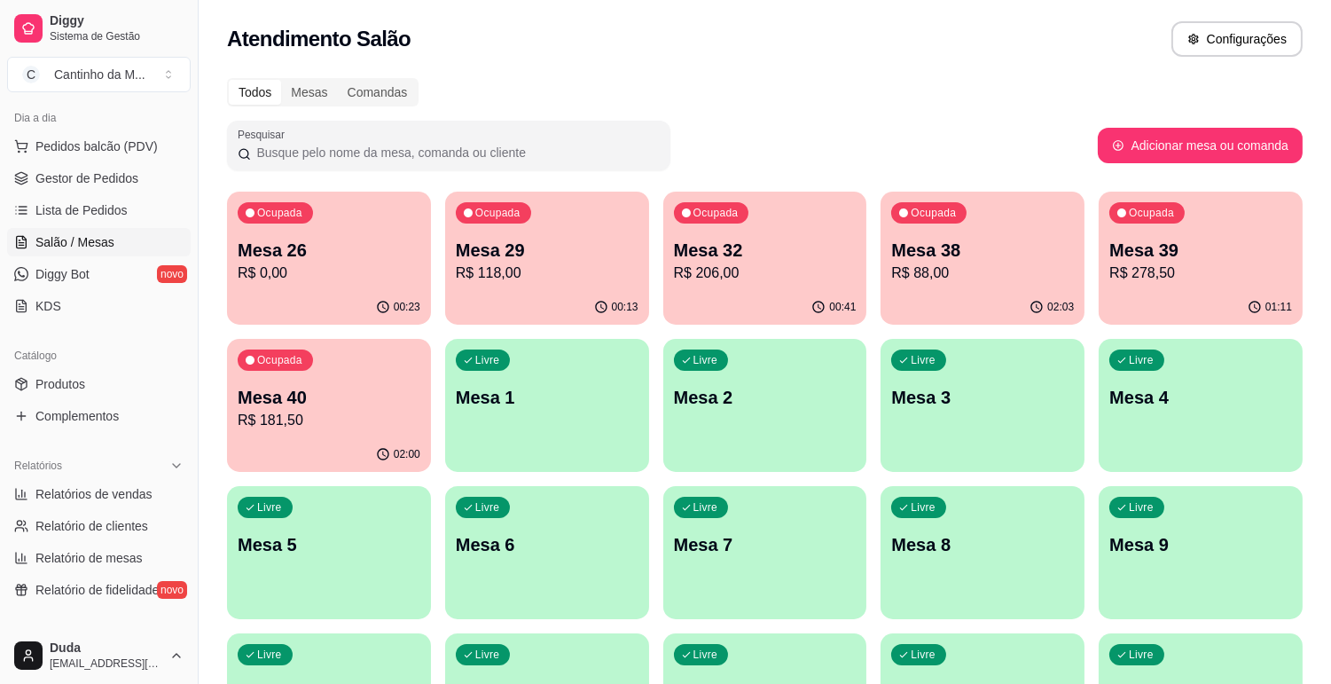
click at [316, 420] on p "R$ 181,50" at bounding box center [329, 420] width 183 height 21
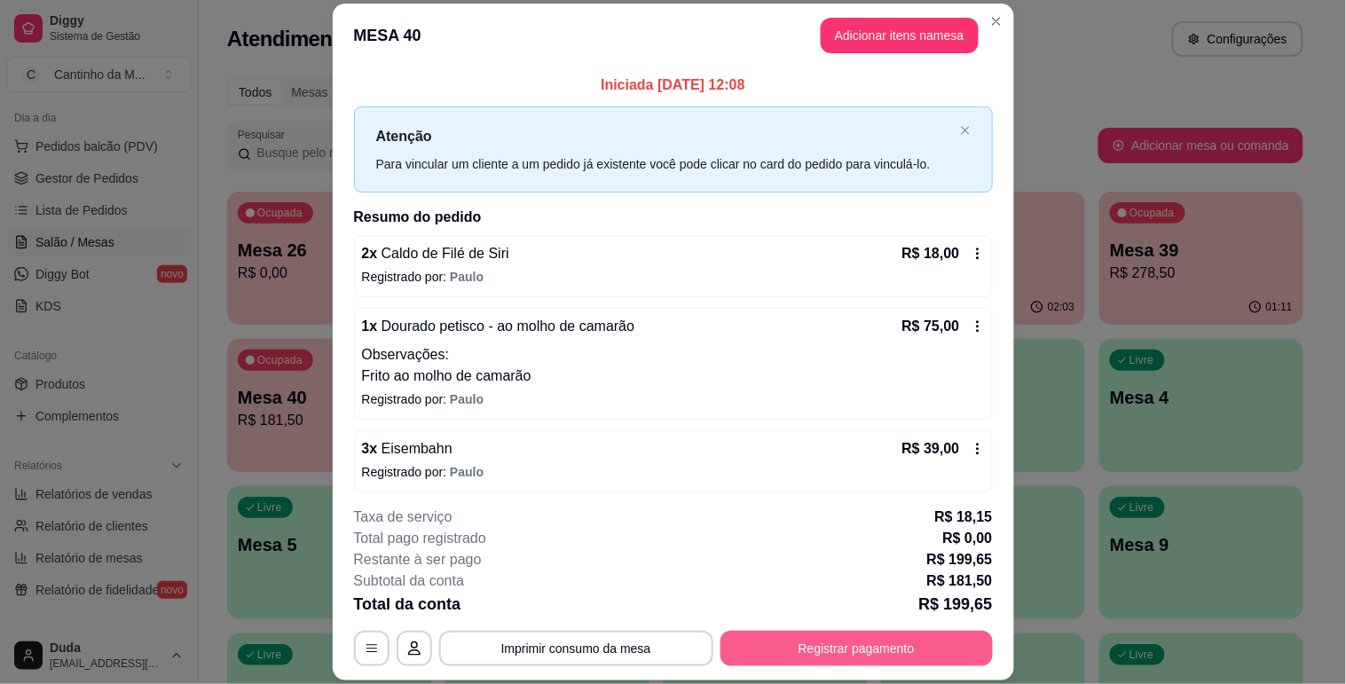
click at [870, 652] on button "Registrar pagamento" at bounding box center [856, 648] width 272 height 35
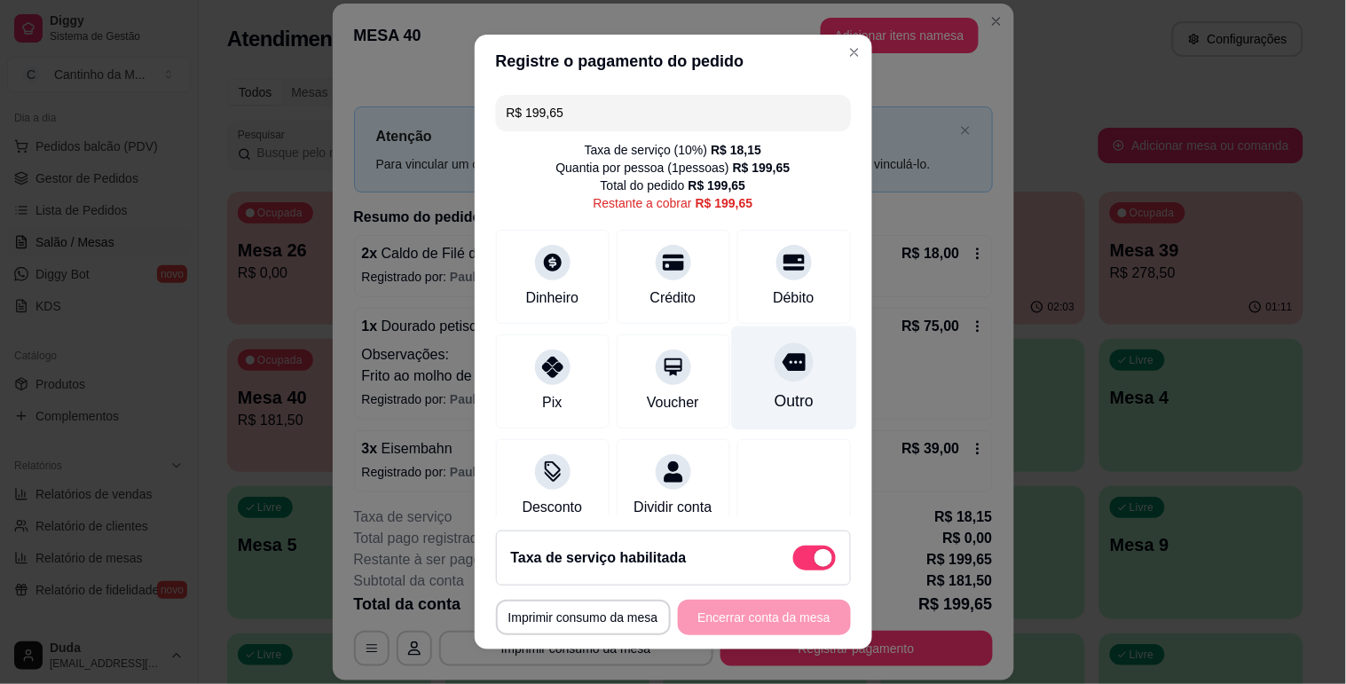
click at [739, 386] on div "Outro" at bounding box center [793, 378] width 125 height 104
type input "R$ 0,00"
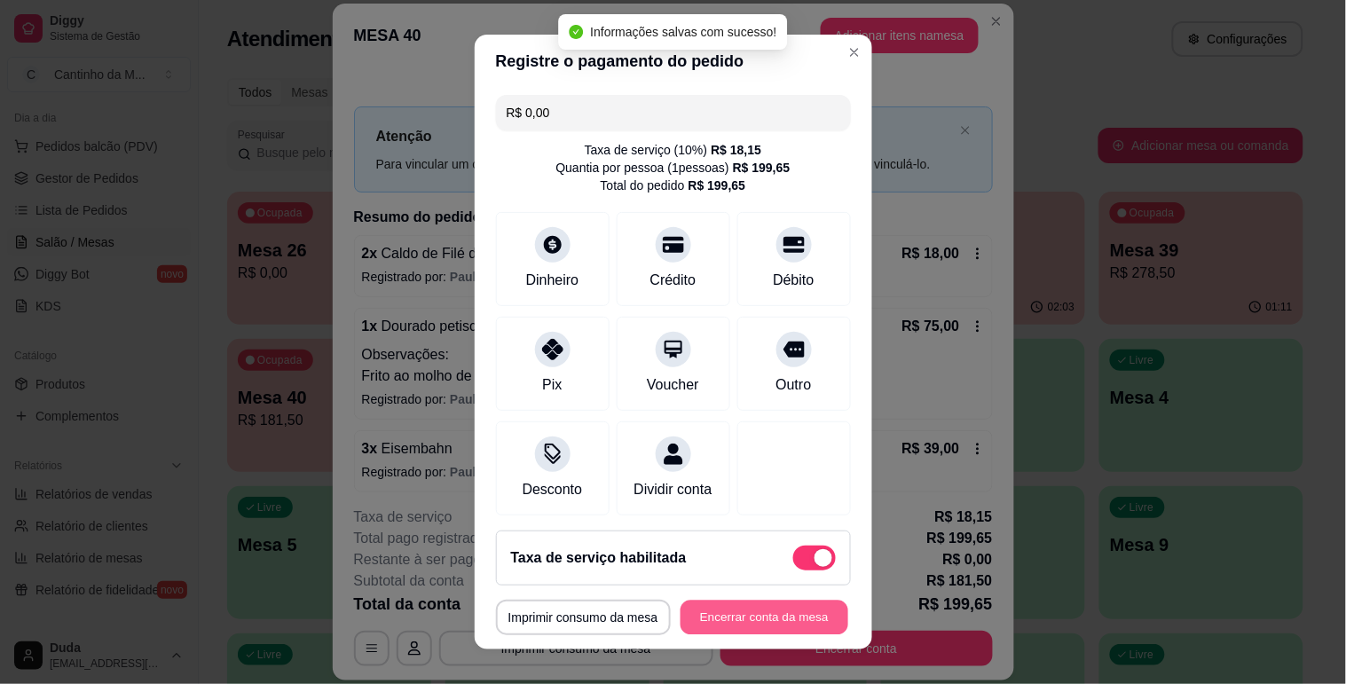
click at [750, 619] on button "Encerrar conta da mesa" at bounding box center [764, 618] width 168 height 35
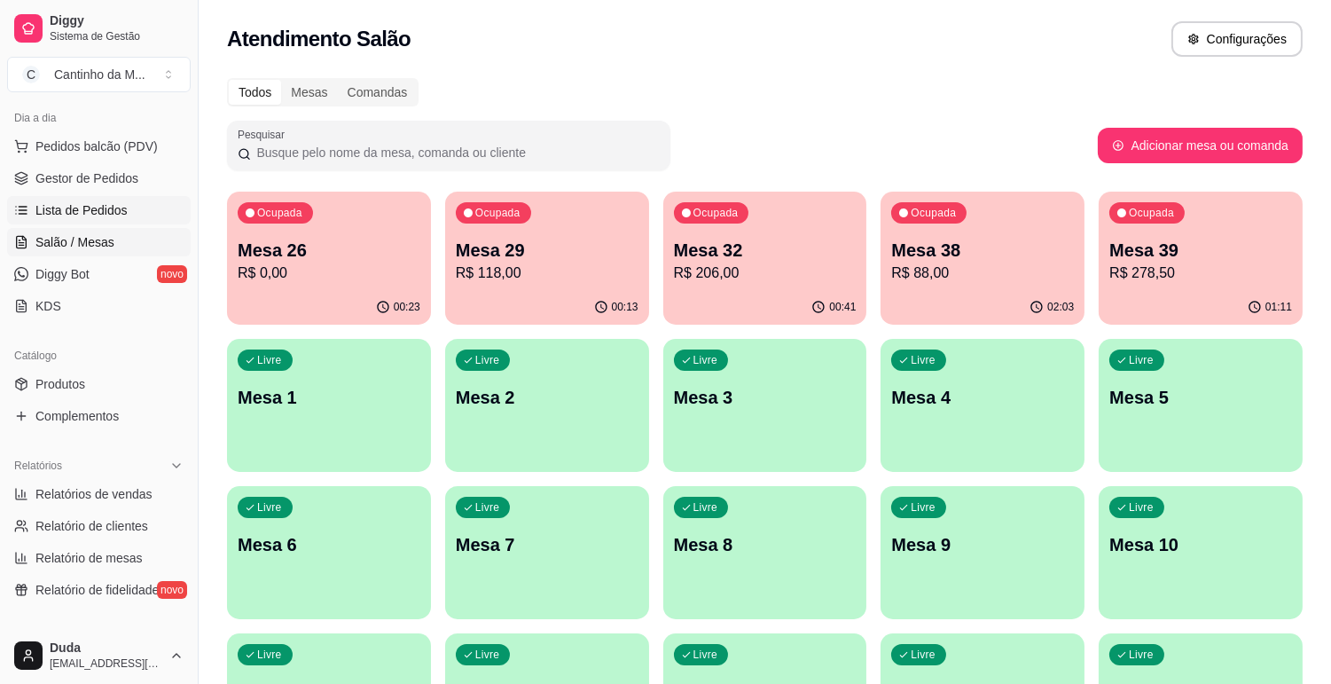
click at [90, 201] on span "Lista de Pedidos" at bounding box center [81, 210] width 92 height 18
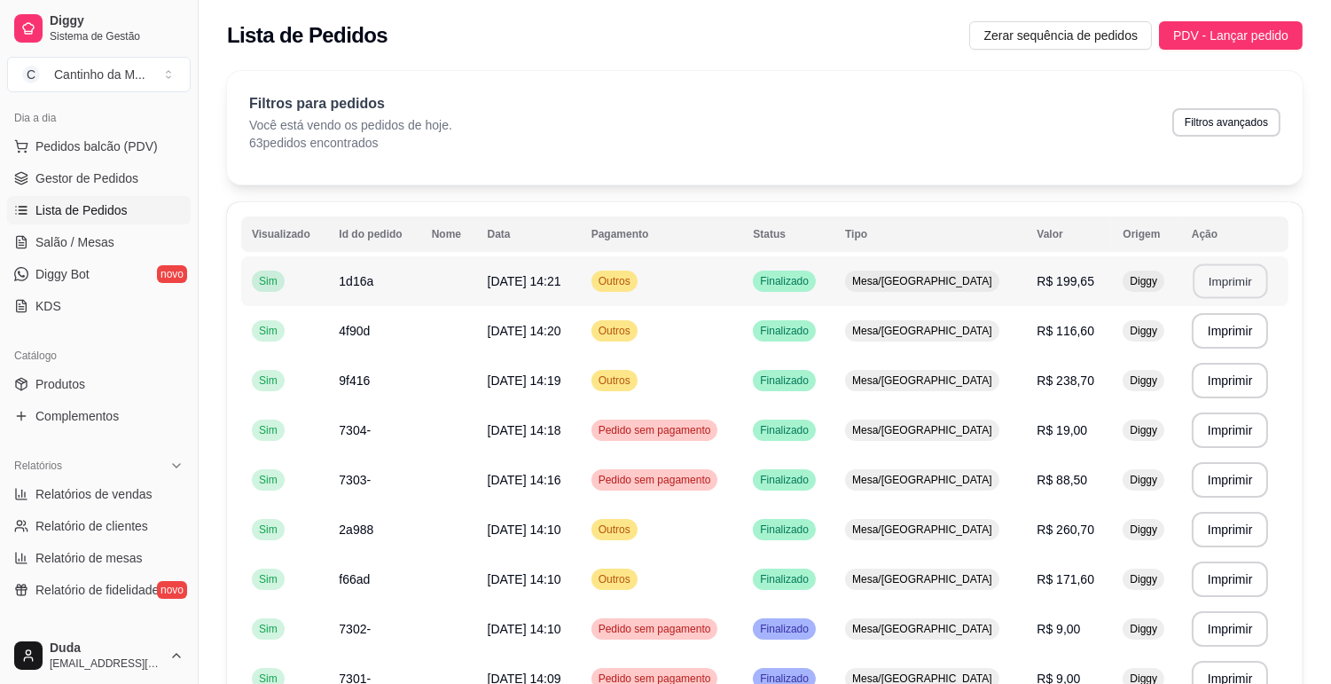
click at [1207, 290] on button "Imprimir" at bounding box center [1230, 281] width 75 height 35
click at [1215, 383] on button "Imprimir" at bounding box center [1230, 380] width 77 height 35
click at [1049, 381] on span "R$ 238,70" at bounding box center [1066, 380] width 58 height 14
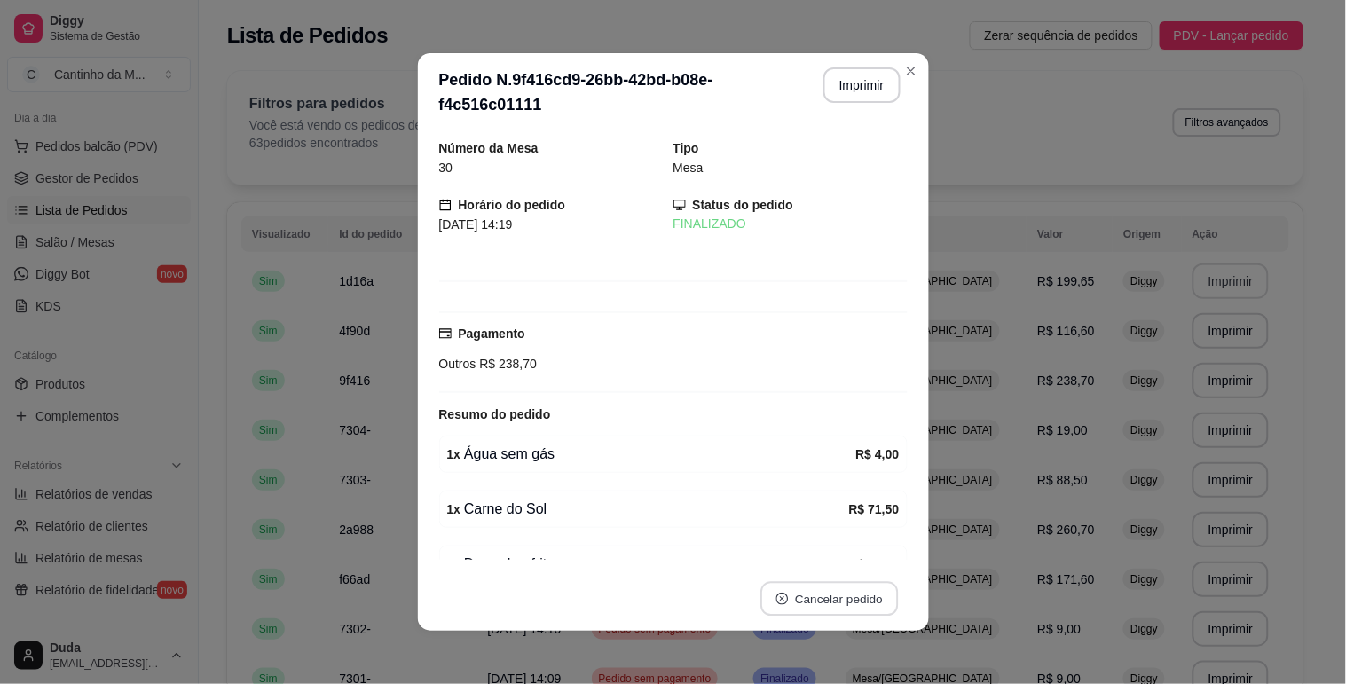
click at [823, 601] on button "Cancelar pedido" at bounding box center [828, 599] width 137 height 35
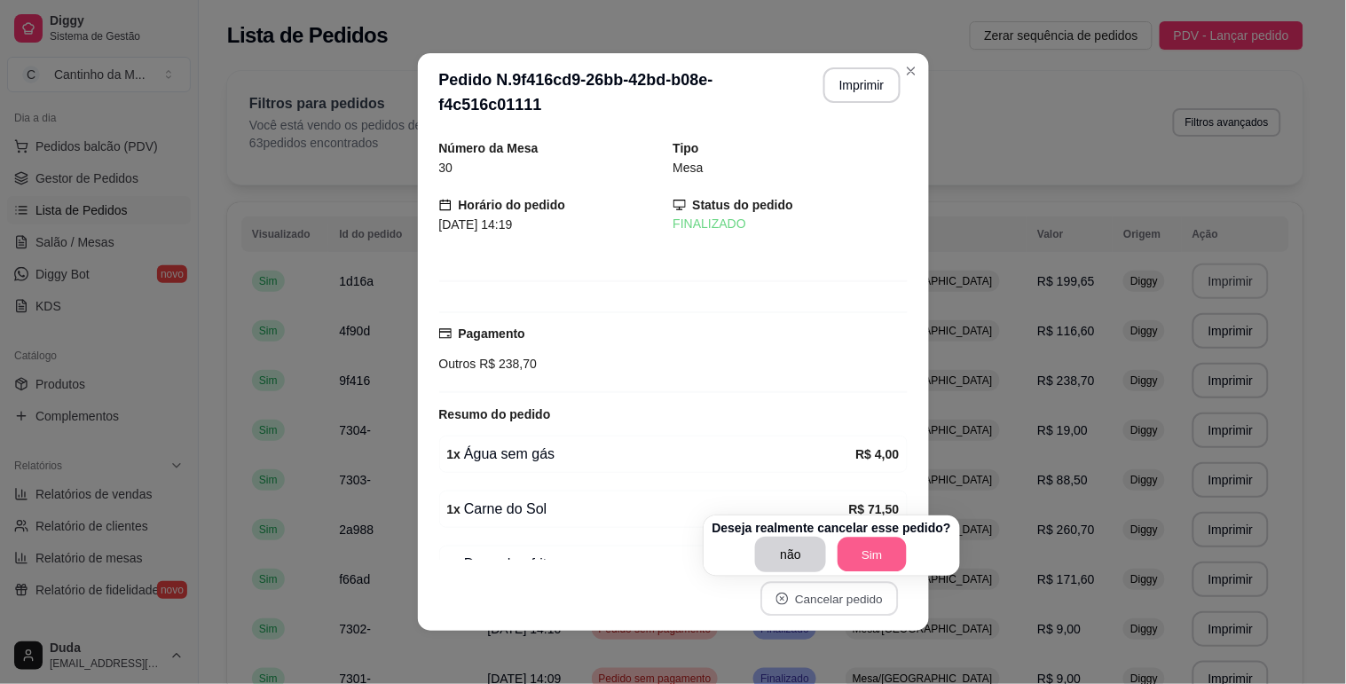
click at [871, 554] on button "Sim" at bounding box center [871, 555] width 69 height 35
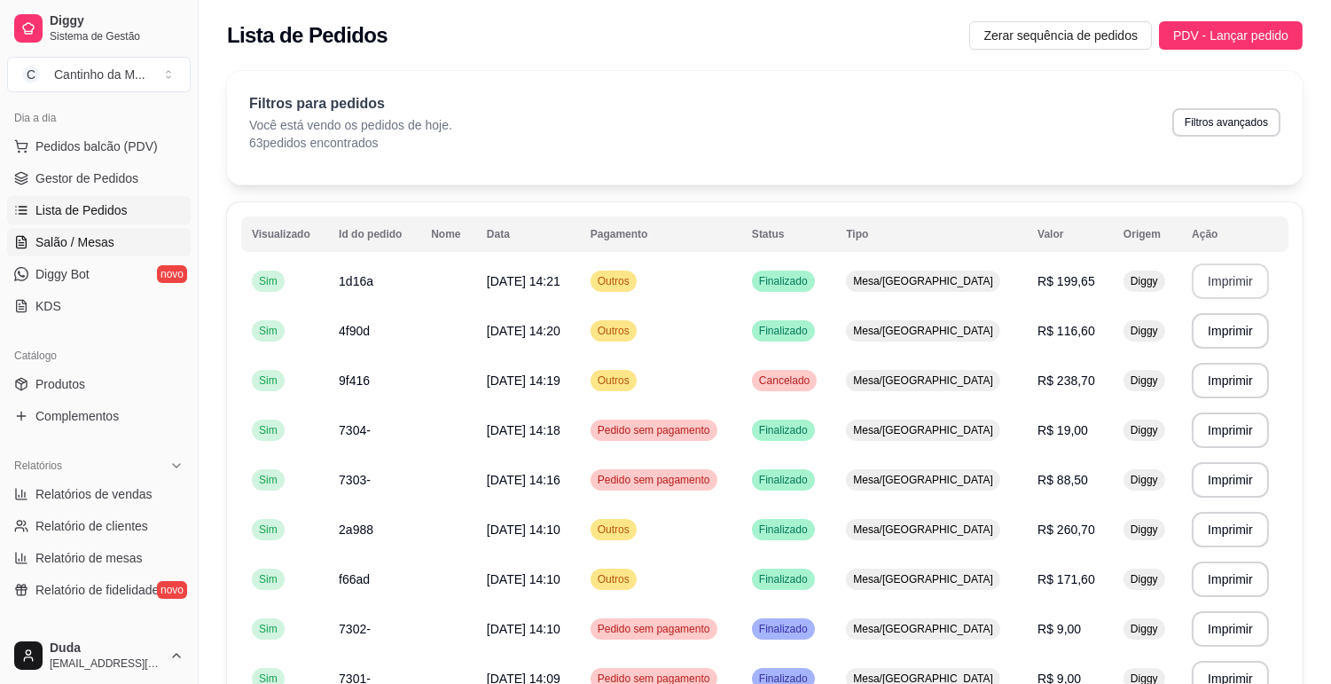
click at [84, 243] on span "Salão / Mesas" at bounding box center [74, 242] width 79 height 18
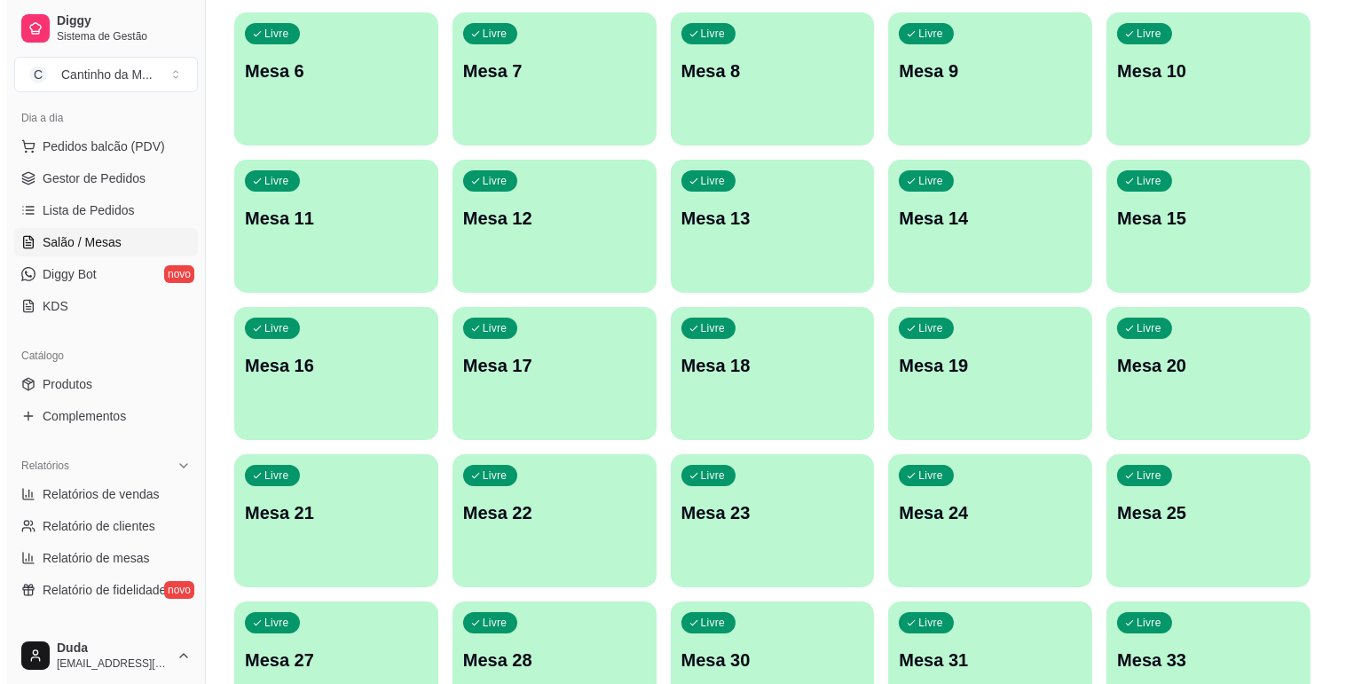
scroll to position [591, 0]
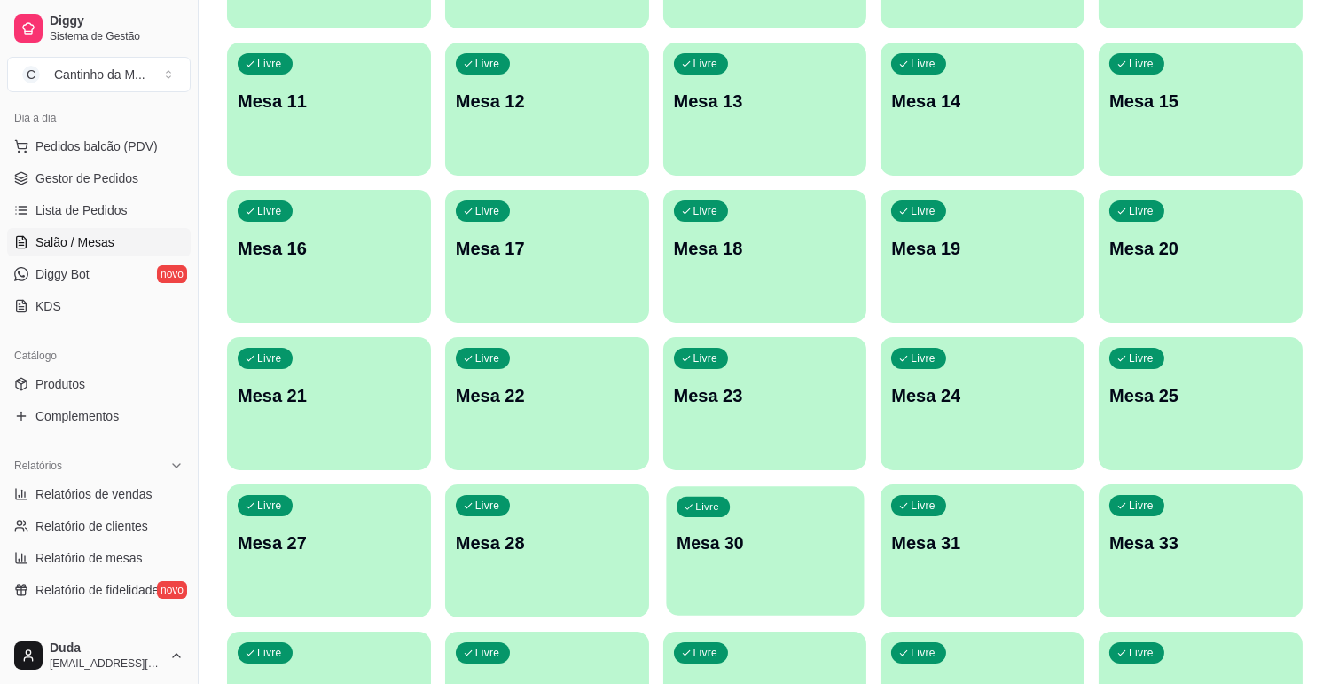
click at [768, 554] on div "Livre Mesa 30" at bounding box center [765, 540] width 198 height 108
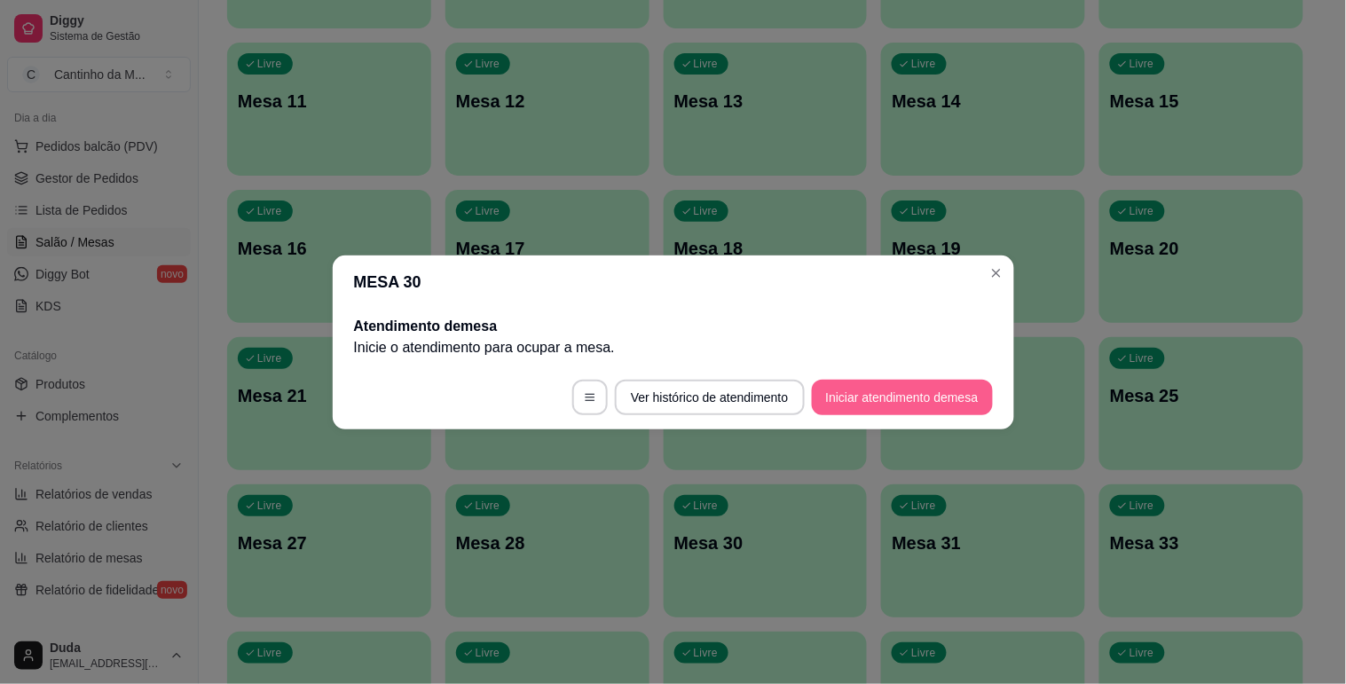
click at [854, 396] on button "Iniciar atendimento de mesa" at bounding box center [902, 397] width 181 height 35
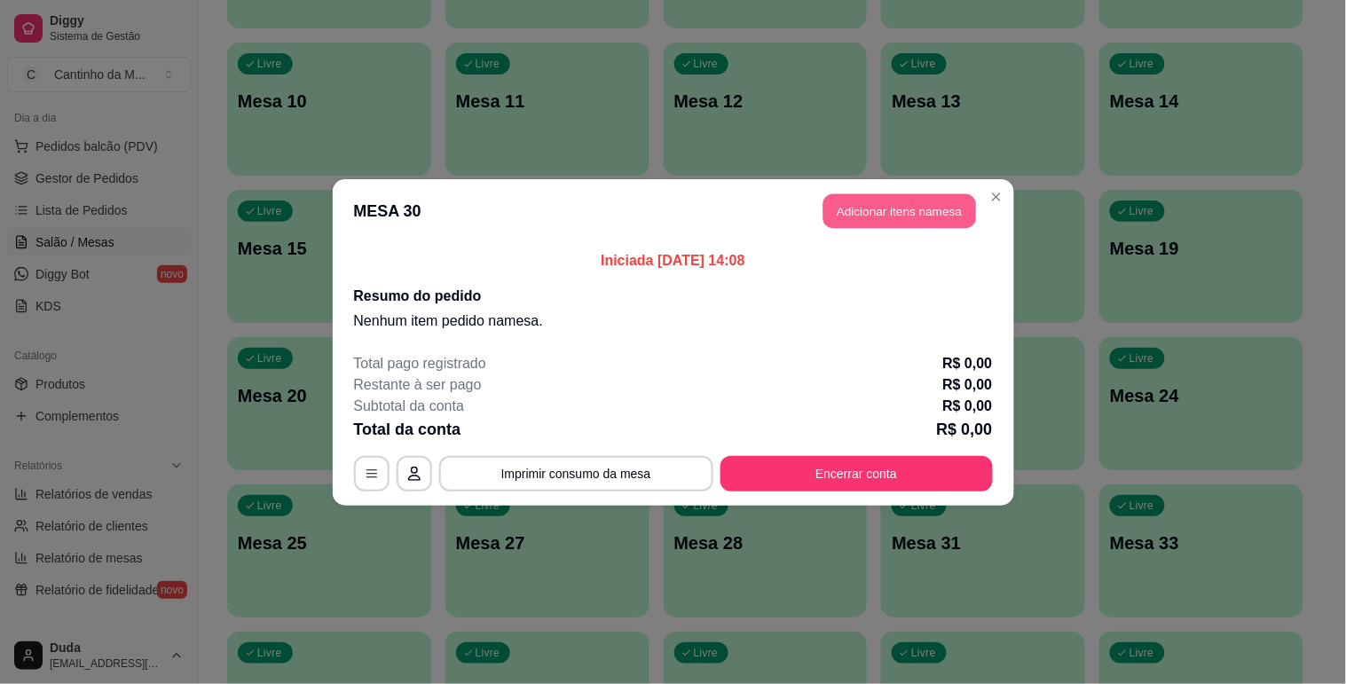
click at [861, 220] on button "Adicionar itens na mesa" at bounding box center [899, 210] width 153 height 35
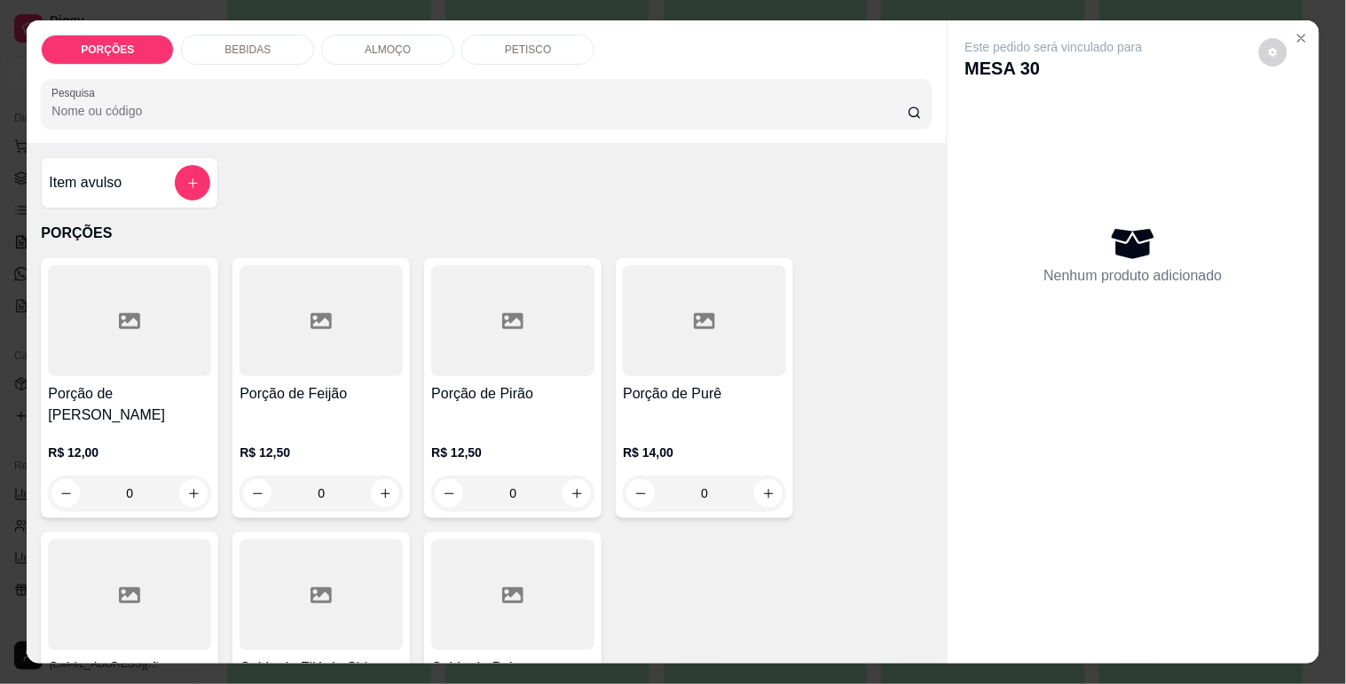
click at [273, 44] on div "BEBIDAS" at bounding box center [247, 50] width 133 height 30
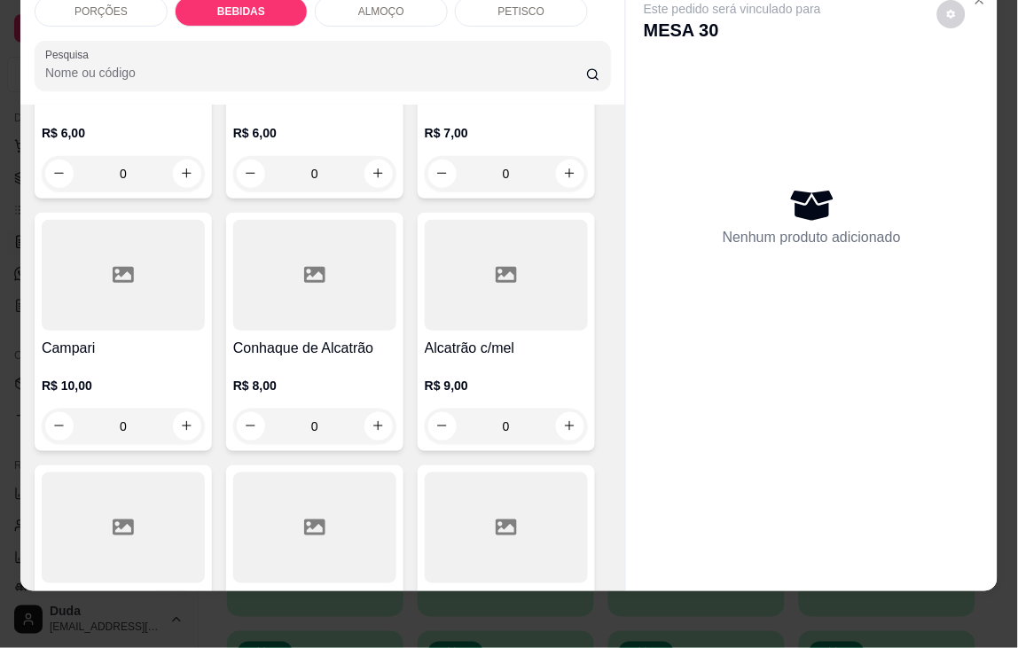
scroll to position [3349, 0]
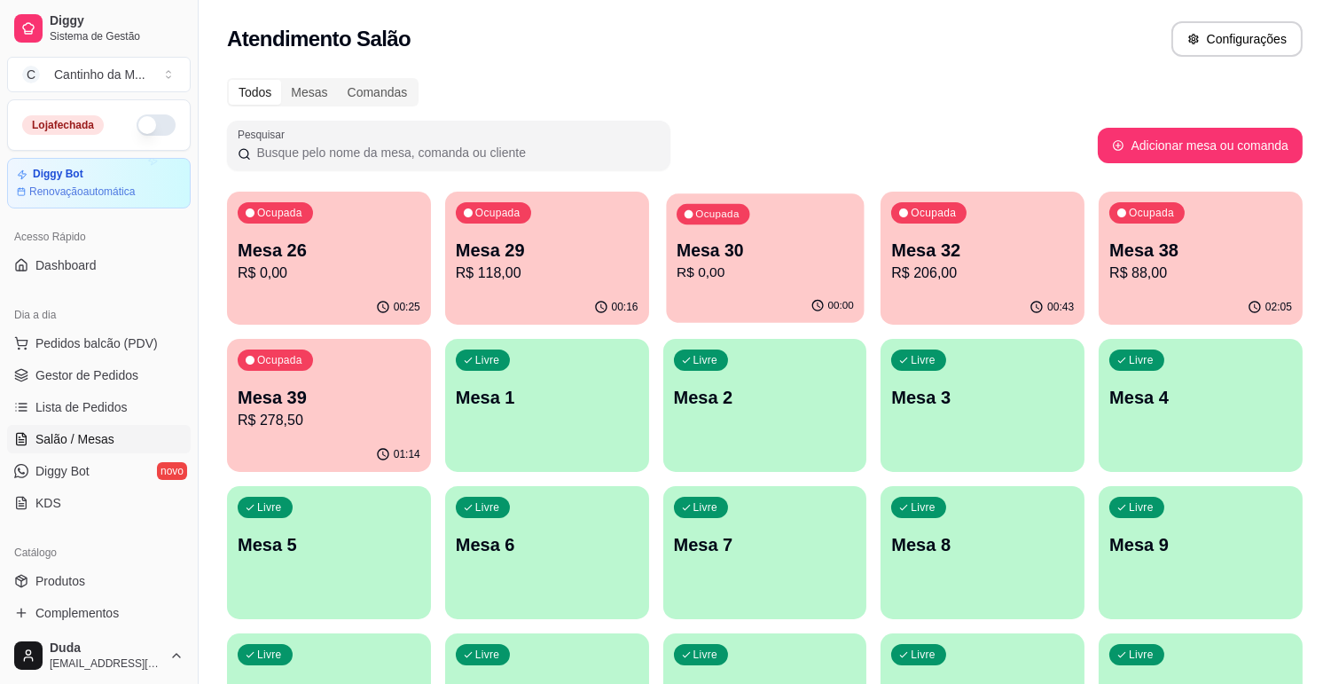
click at [789, 302] on div "00:00" at bounding box center [765, 306] width 198 height 34
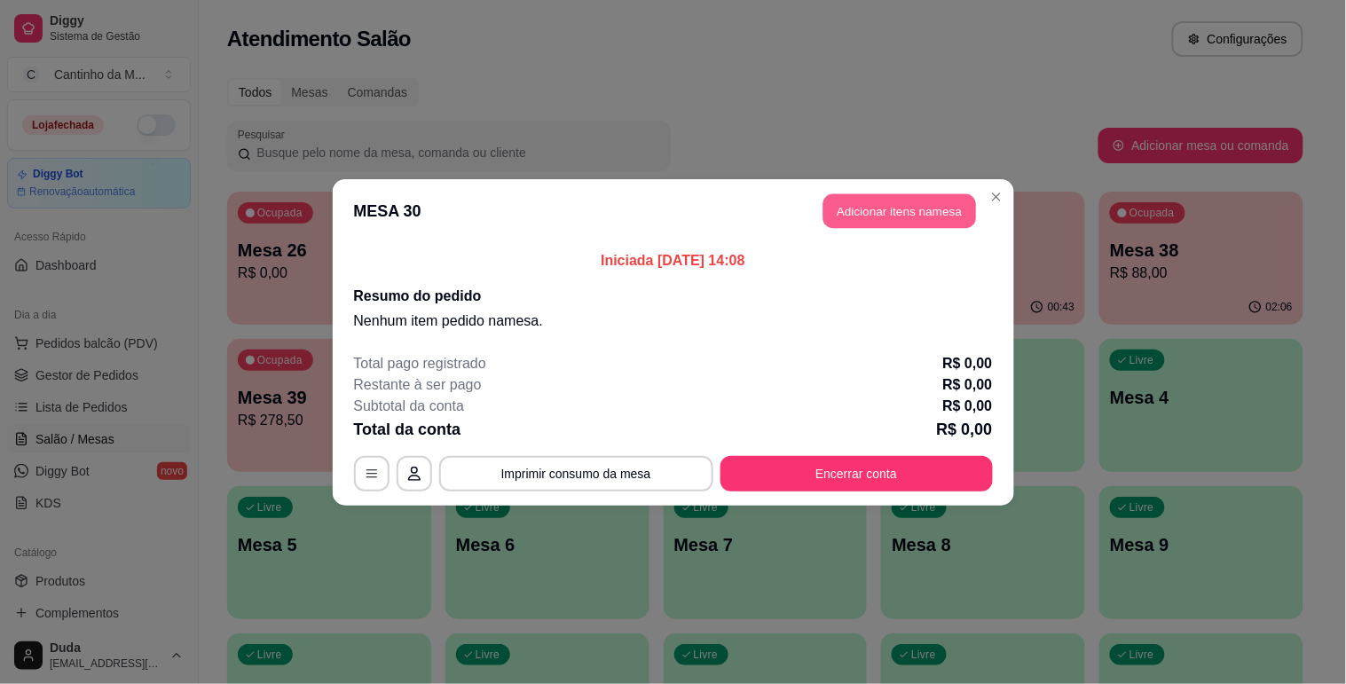
click at [908, 208] on button "Adicionar itens na mesa" at bounding box center [899, 210] width 153 height 35
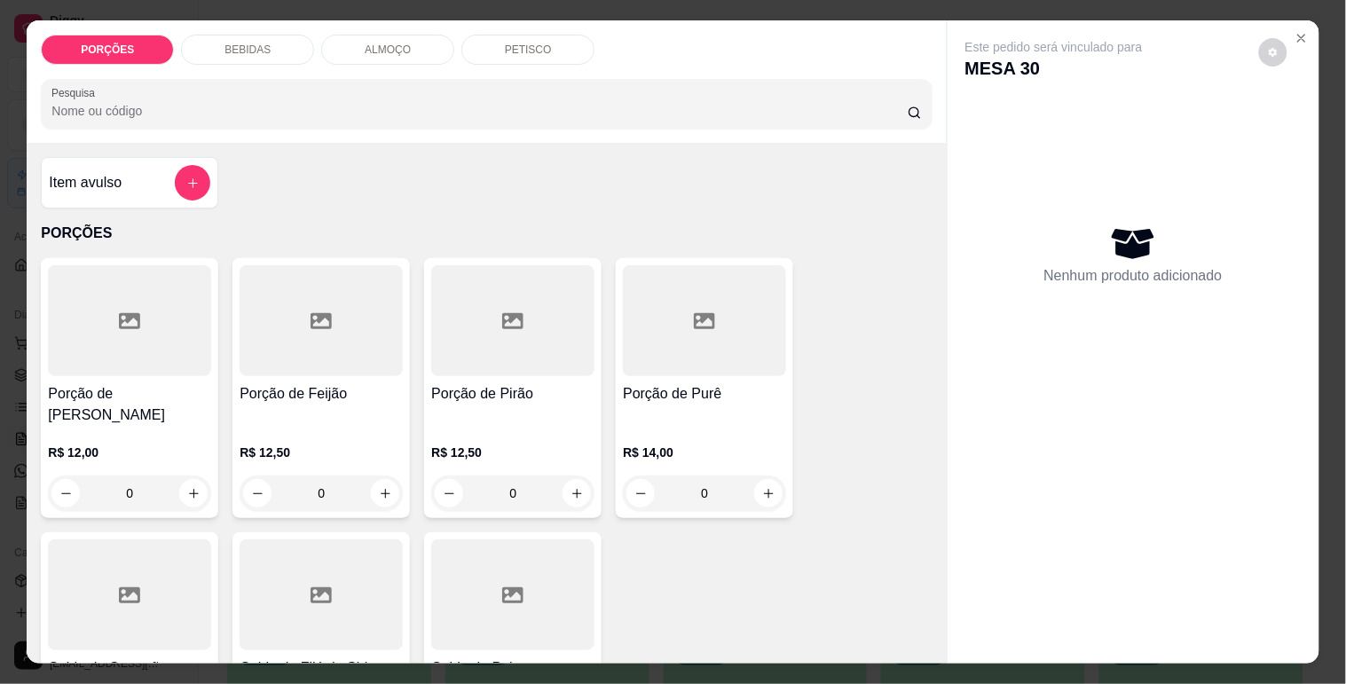
click at [397, 46] on p "ALMOÇO" at bounding box center [388, 50] width 46 height 14
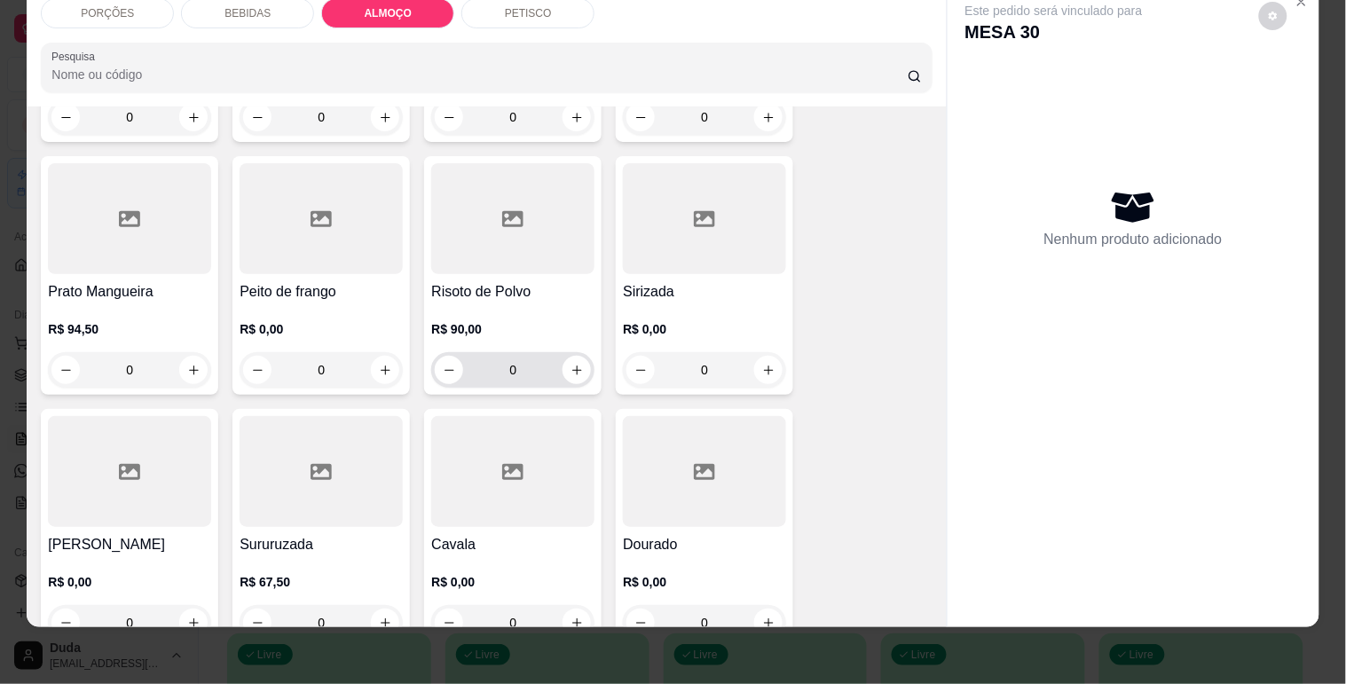
scroll to position [5355, 0]
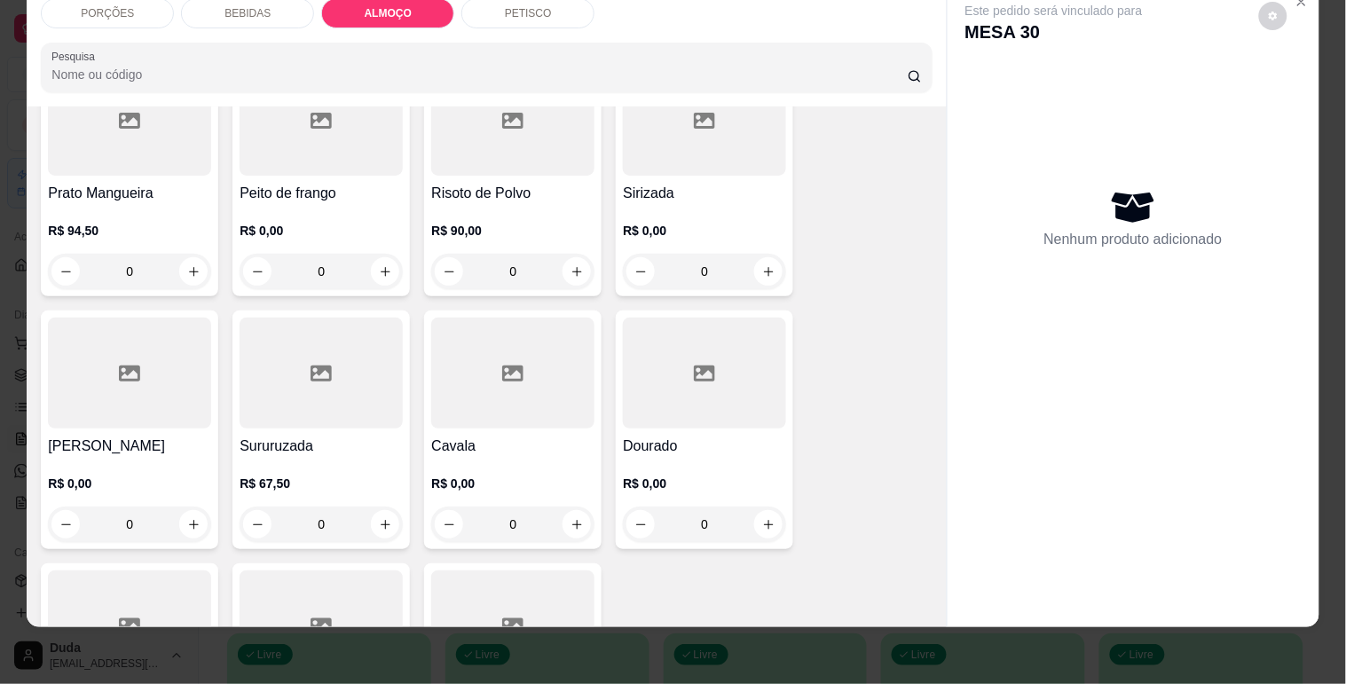
click at [705, 457] on div "R$ 0,00 0" at bounding box center [704, 499] width 163 height 85
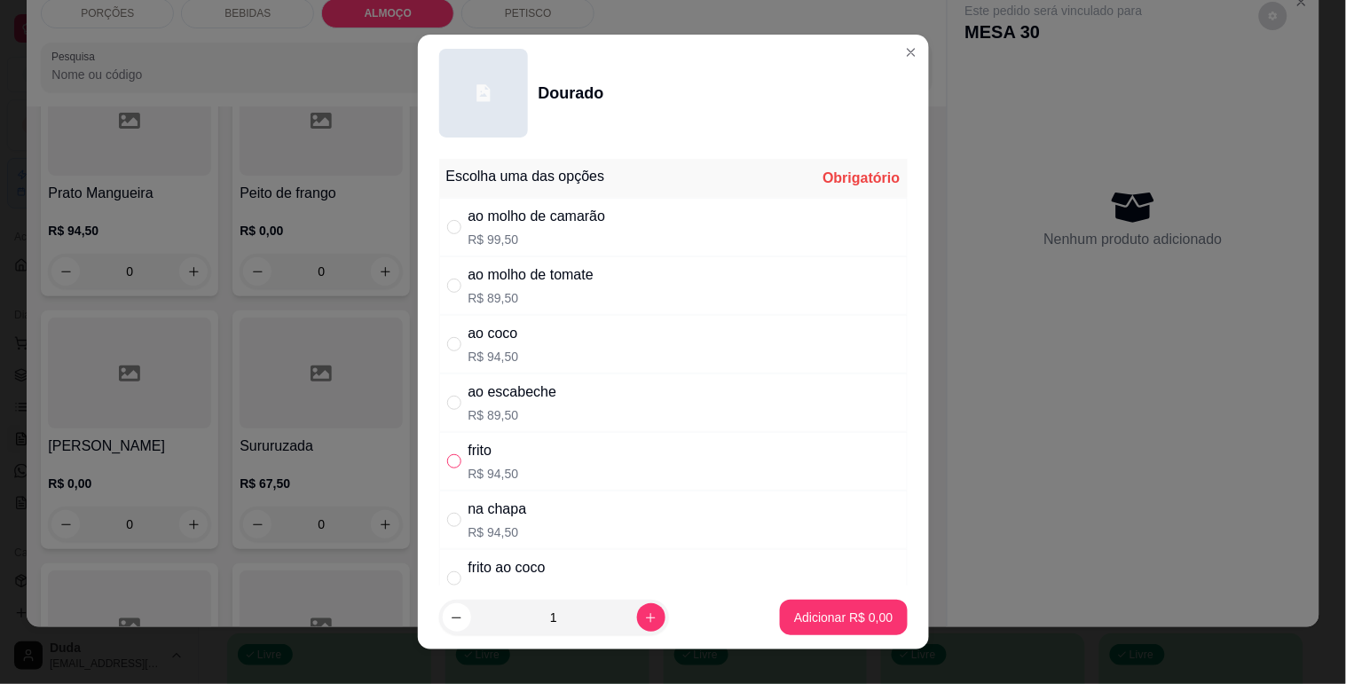
click at [449, 452] on label "" at bounding box center [454, 462] width 14 height 20
click at [449, 454] on input "" at bounding box center [454, 461] width 14 height 14
click at [448, 461] on input "" at bounding box center [454, 461] width 14 height 14
radio input "true"
click at [808, 621] on p "Adicionar R$ 94,50" at bounding box center [840, 617] width 103 height 17
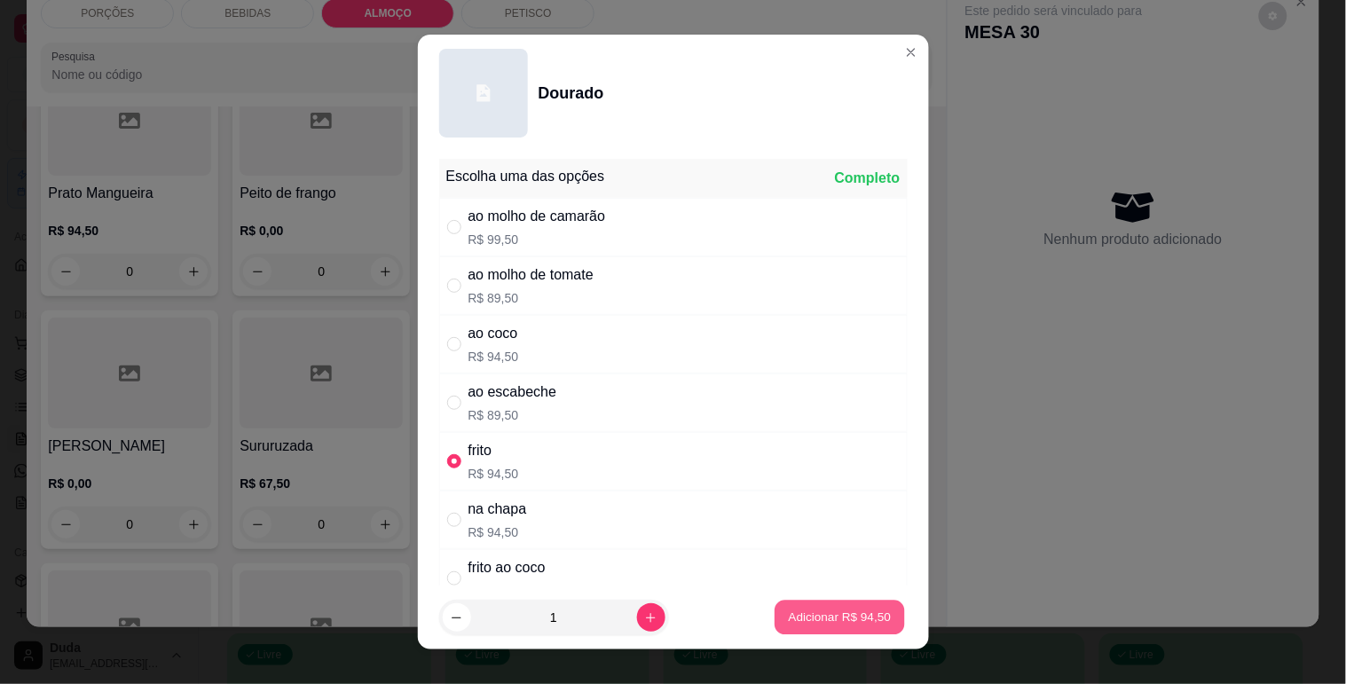
type input "1"
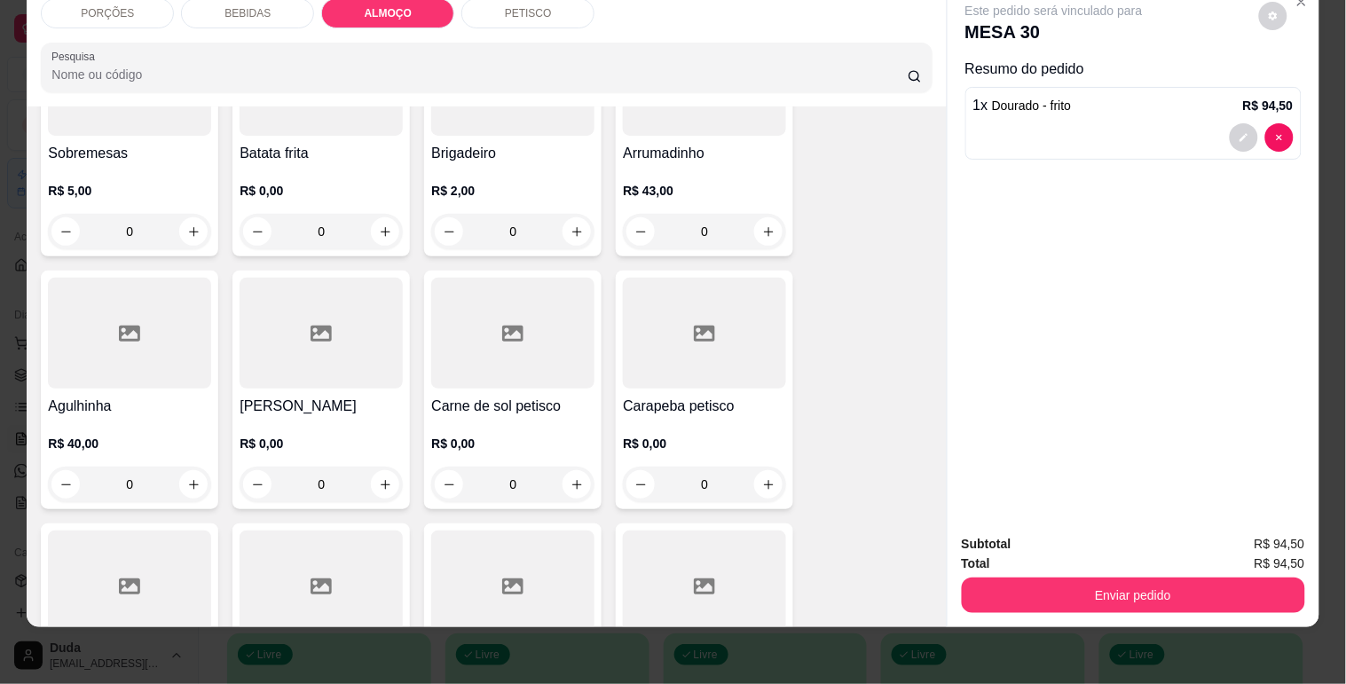
scroll to position [6440, 0]
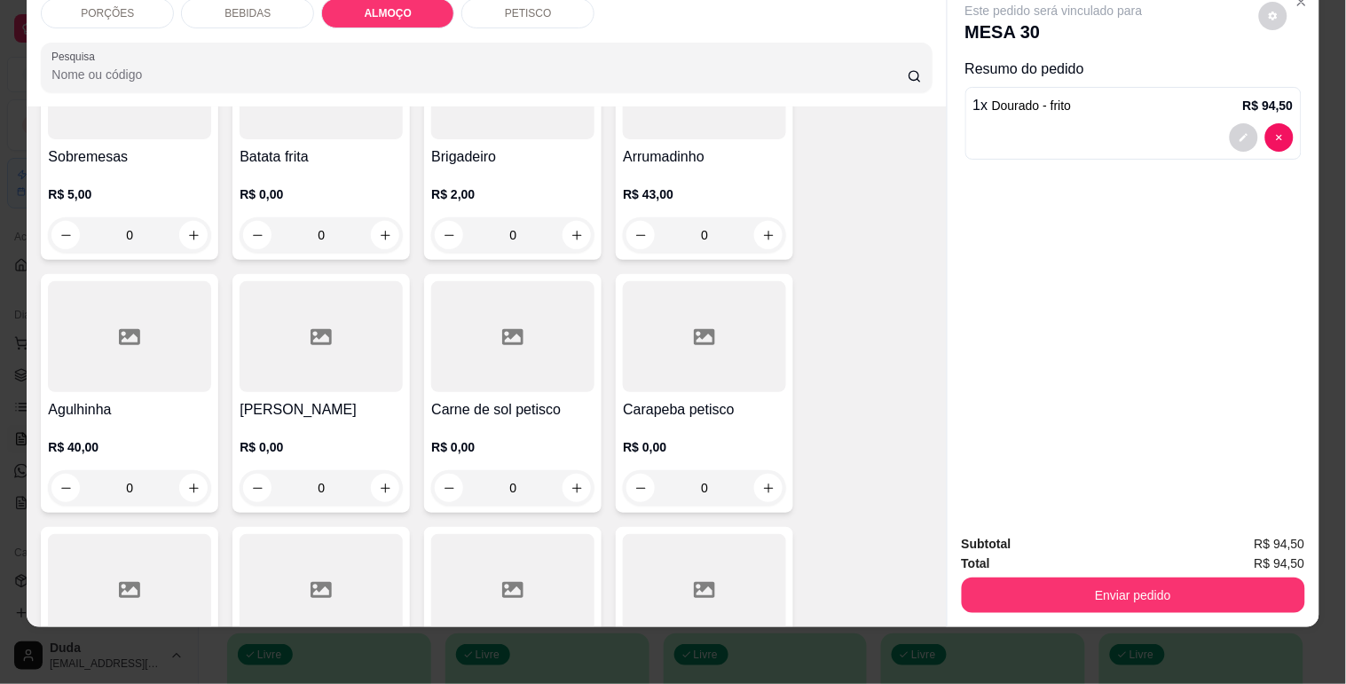
click at [571, 470] on div "0" at bounding box center [512, 487] width 163 height 35
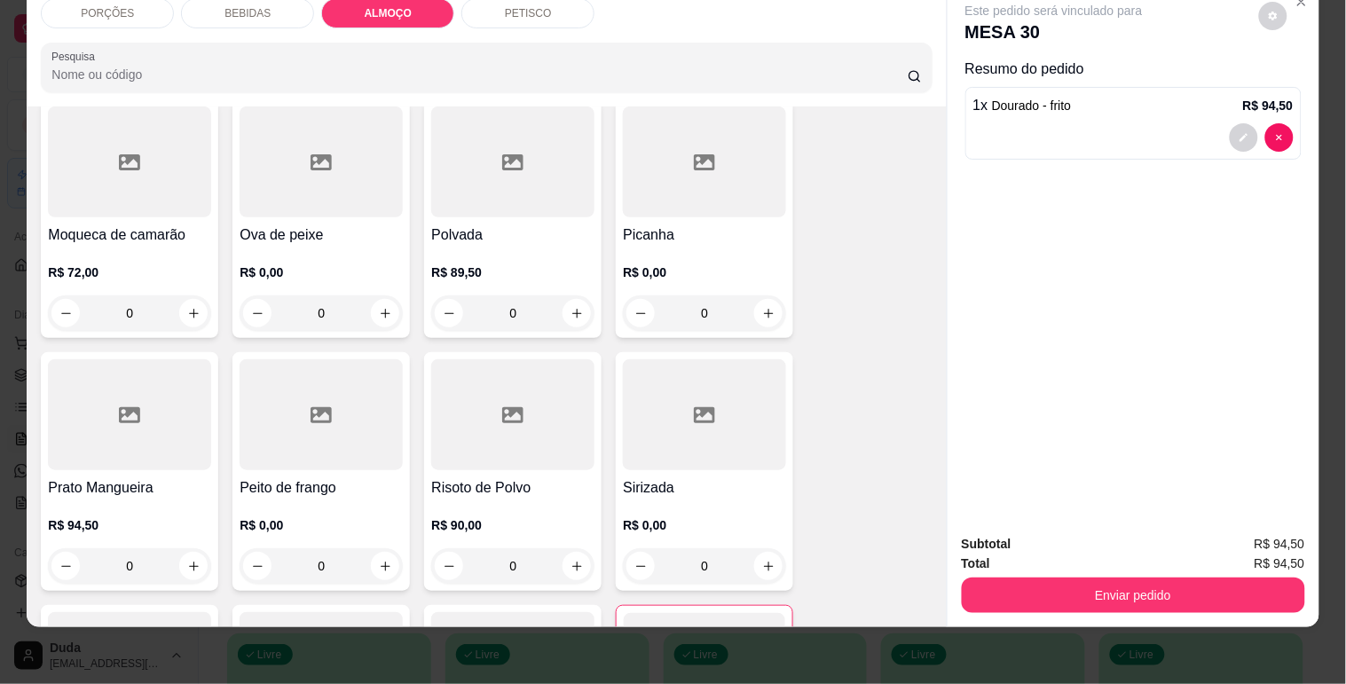
scroll to position [5060, 0]
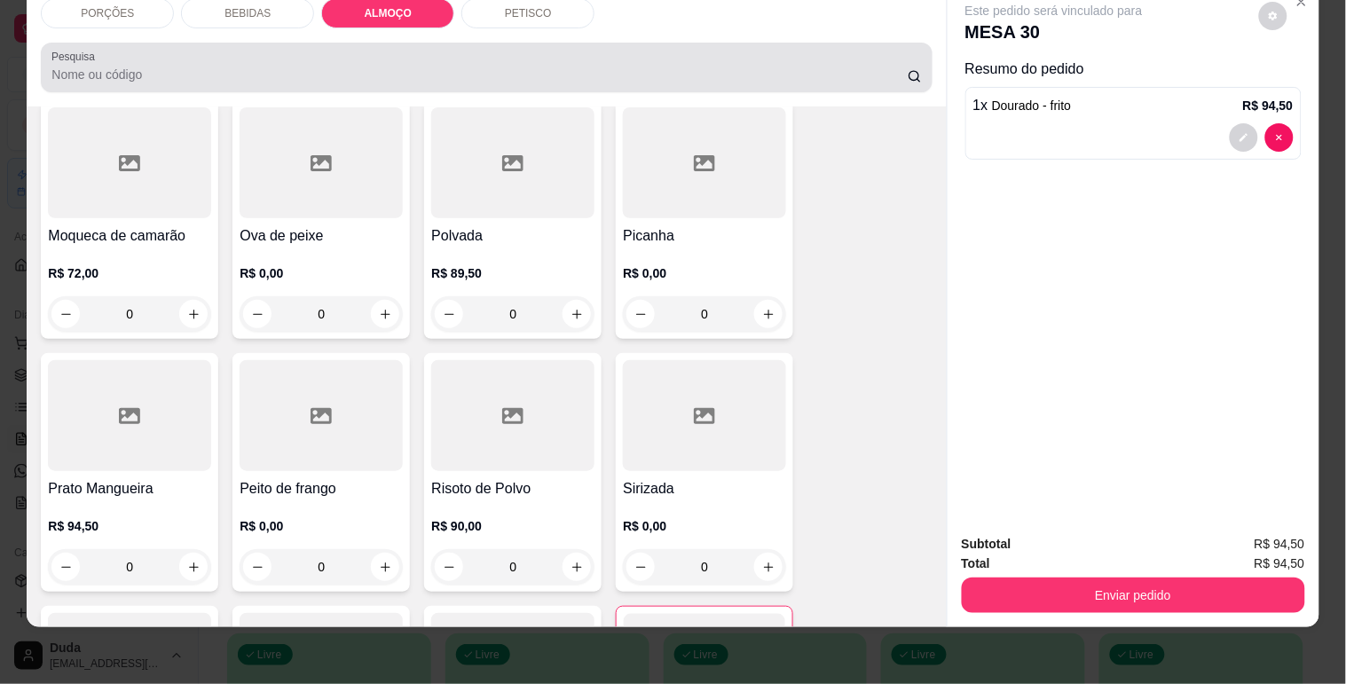
click at [223, 66] on input "Pesquisa" at bounding box center [479, 75] width 856 height 18
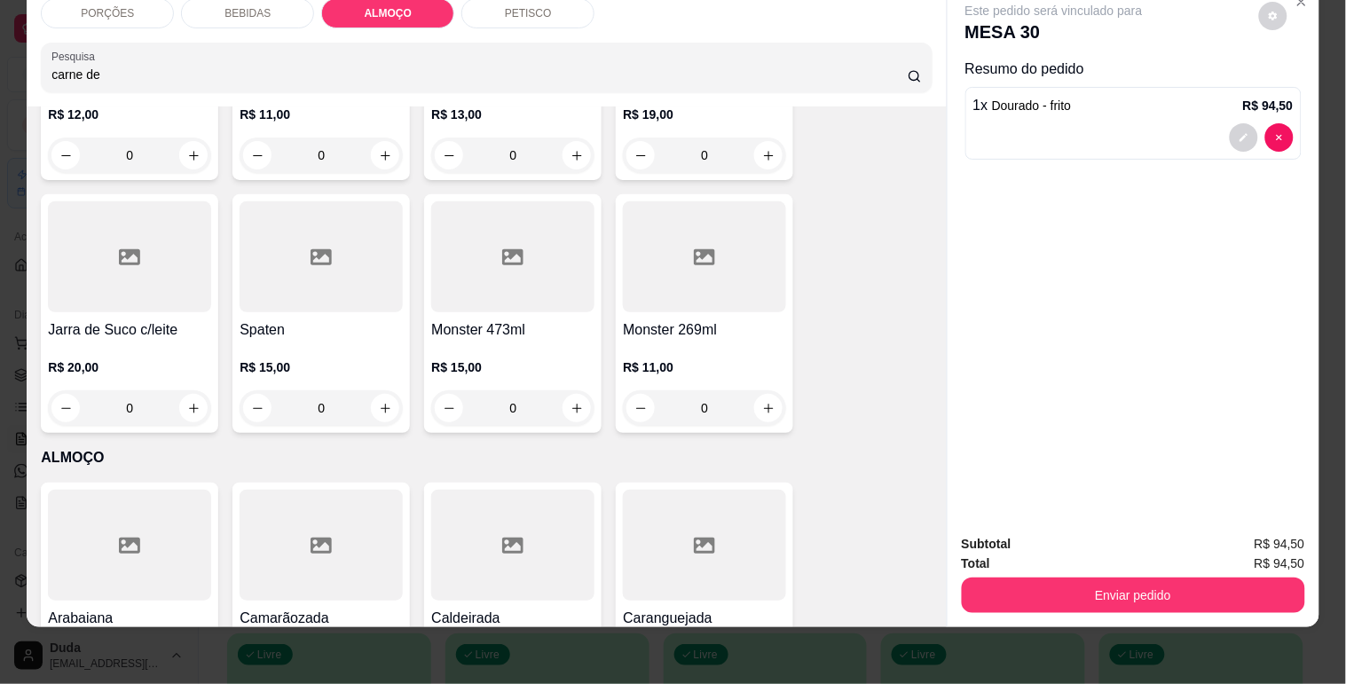
scroll to position [4263, 0]
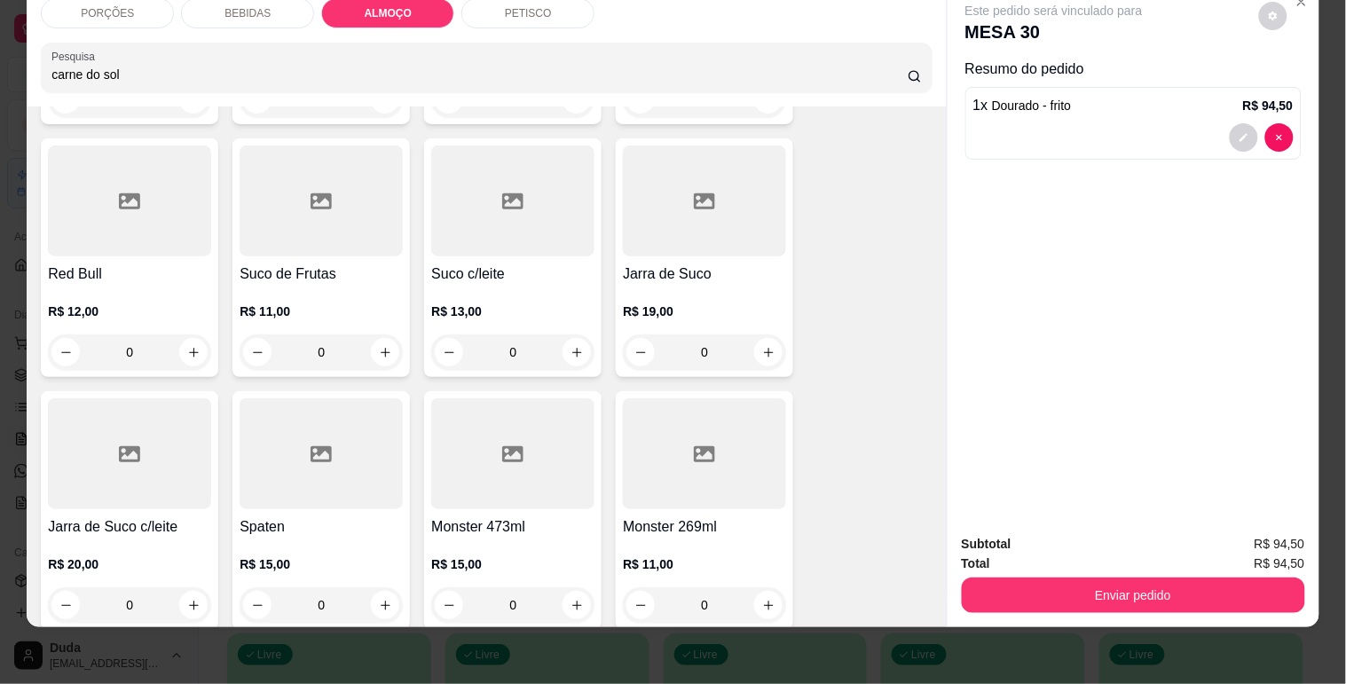
type input "carne do sol"
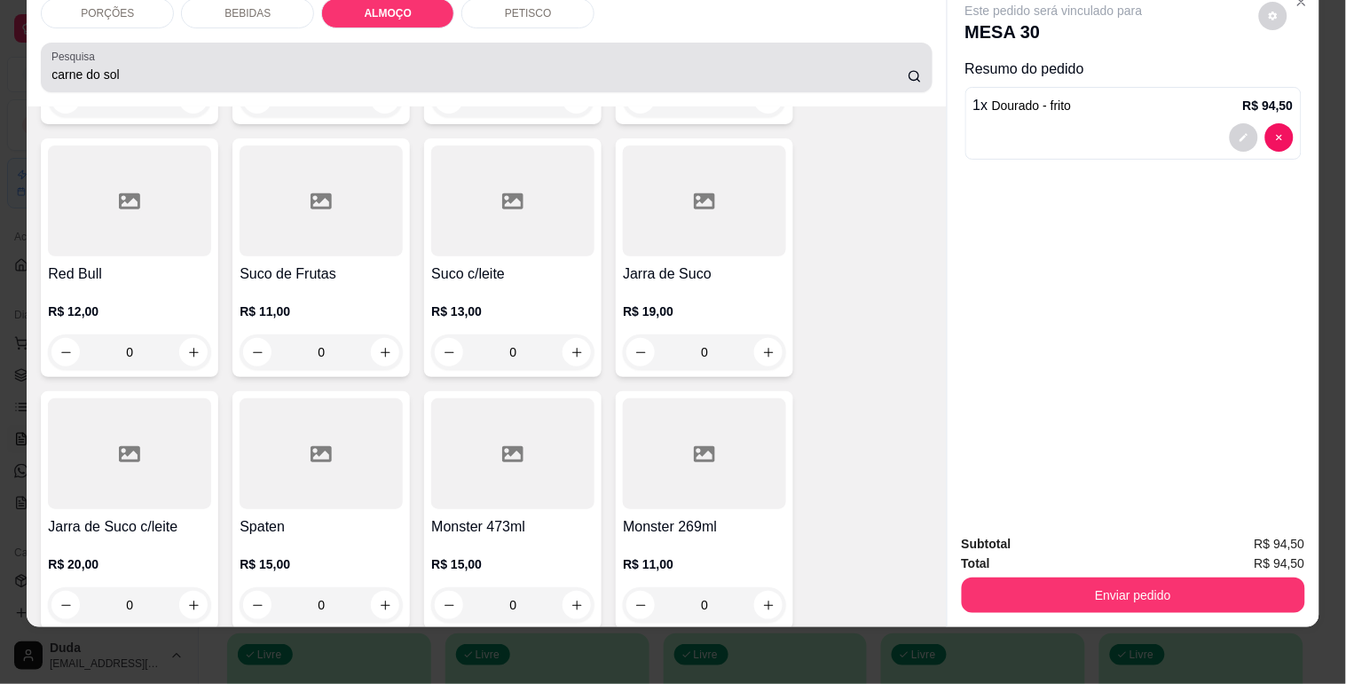
click at [909, 69] on icon at bounding box center [914, 76] width 14 height 14
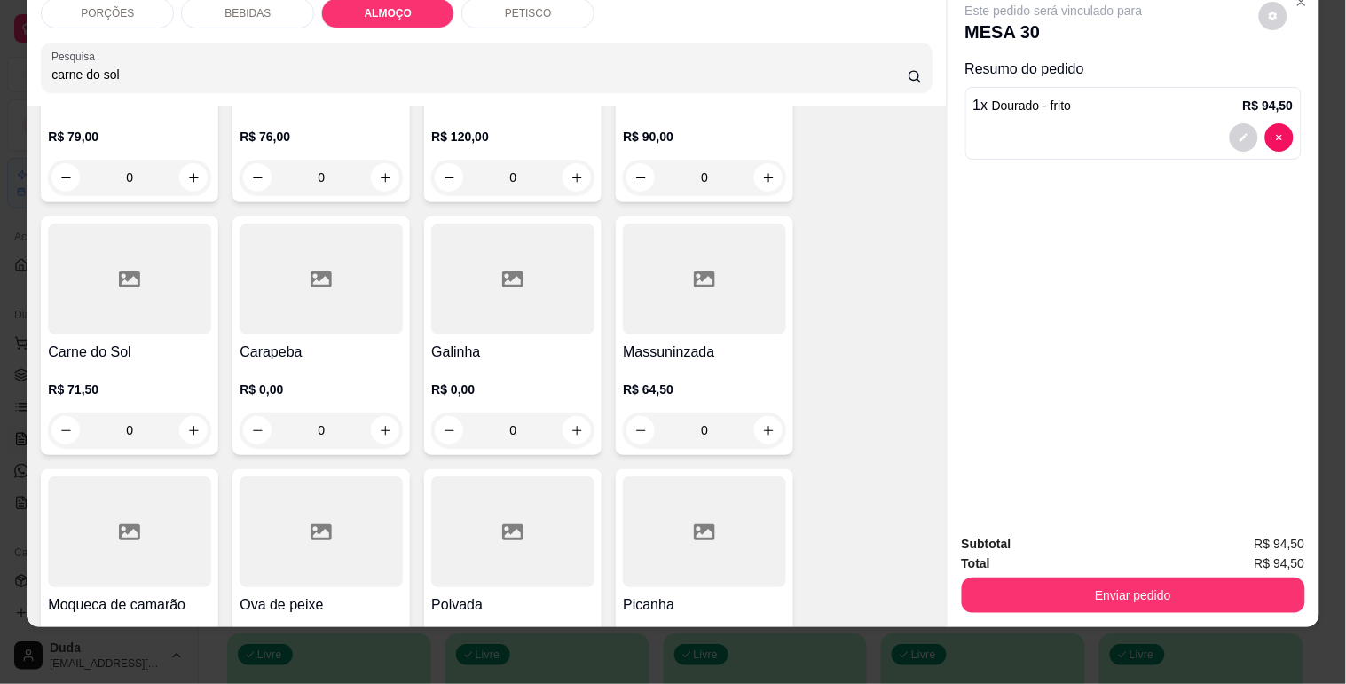
scroll to position [5052, 0]
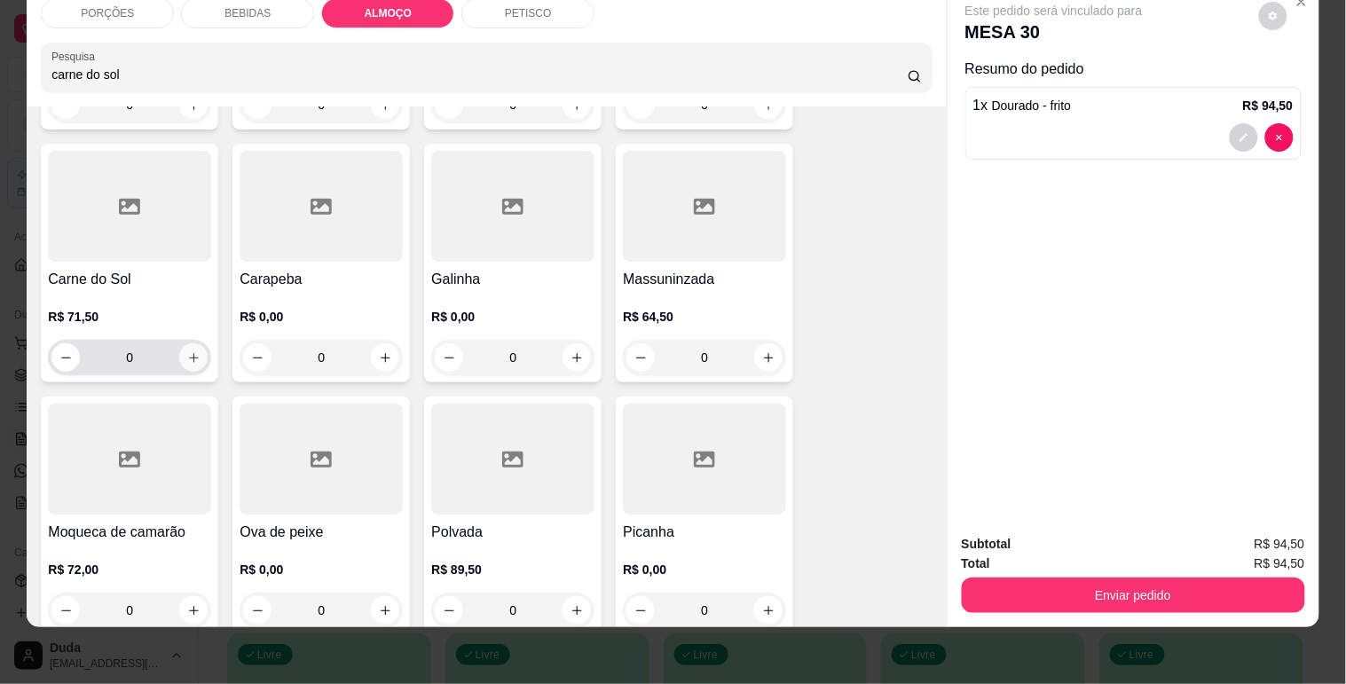
click at [187, 351] on icon "increase-product-quantity" at bounding box center [193, 357] width 13 height 13
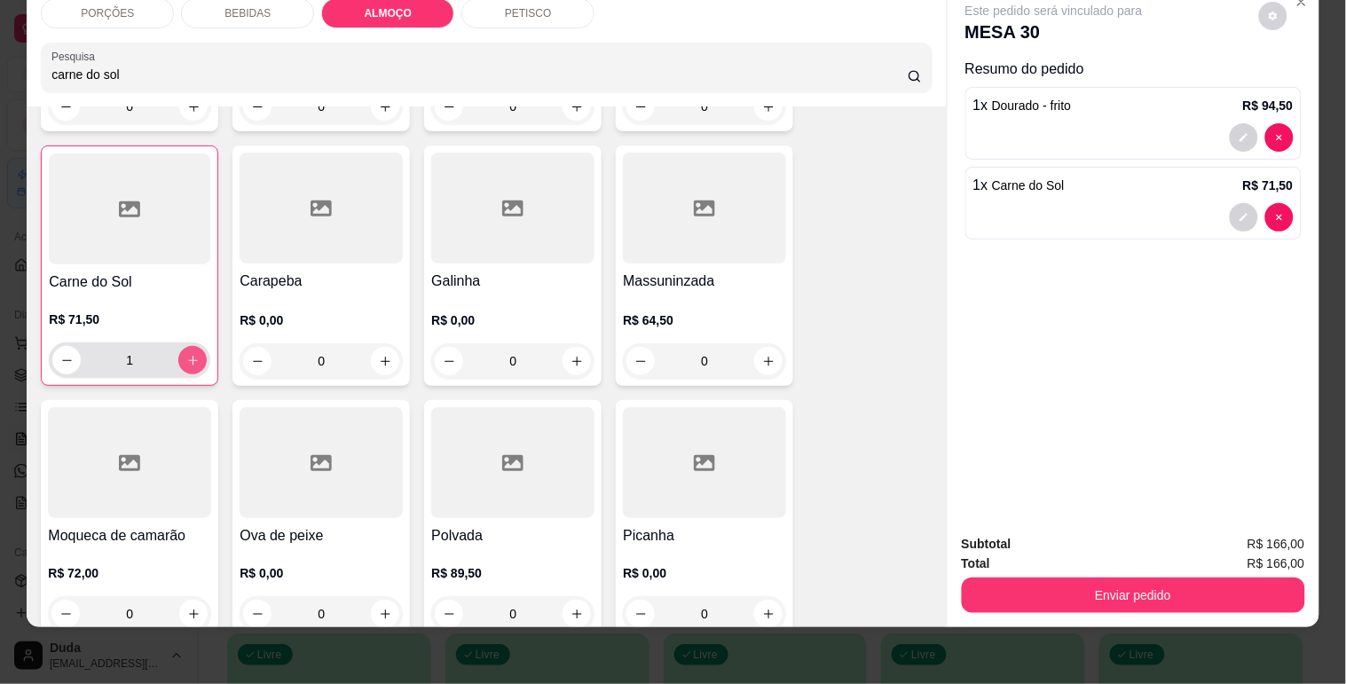
type input "1"
drag, startPoint x: 103, startPoint y: 86, endPoint x: 57, endPoint y: 76, distance: 47.1
click at [57, 76] on div "Pesquisa carne do sol" at bounding box center [486, 68] width 891 height 50
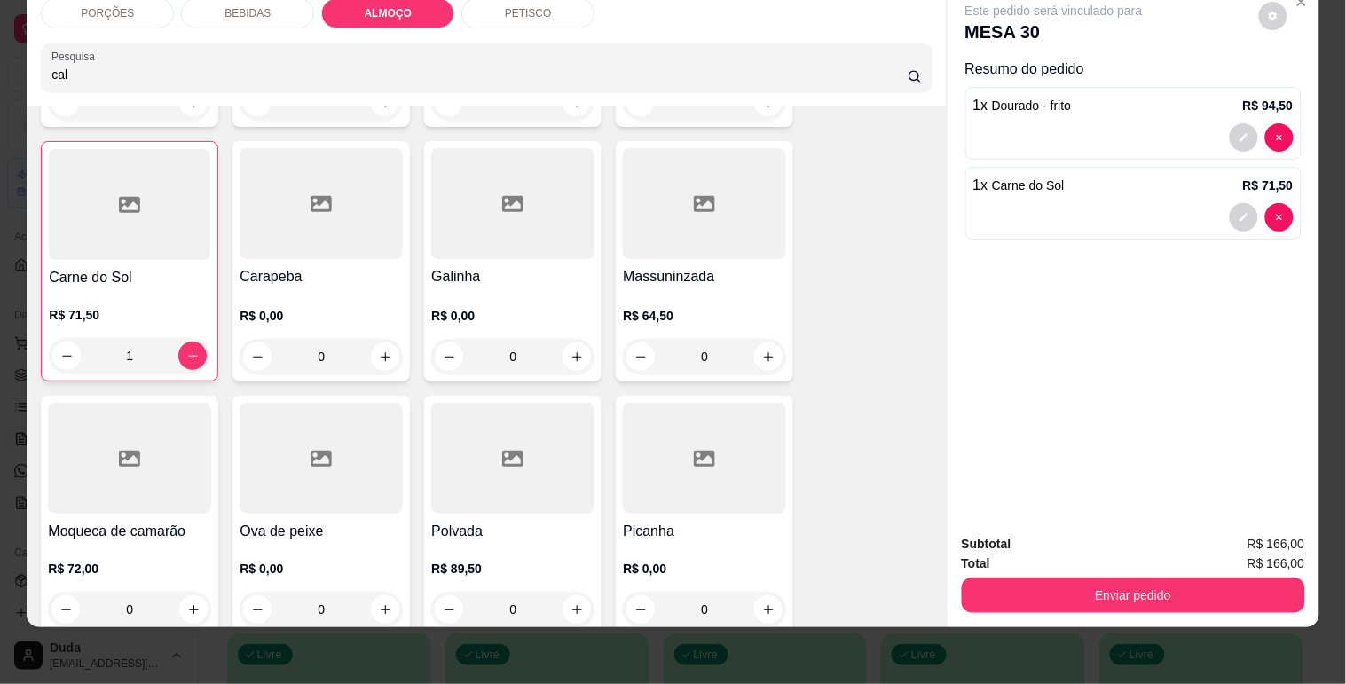
scroll to position [5053, 0]
type input "caldo de camarão"
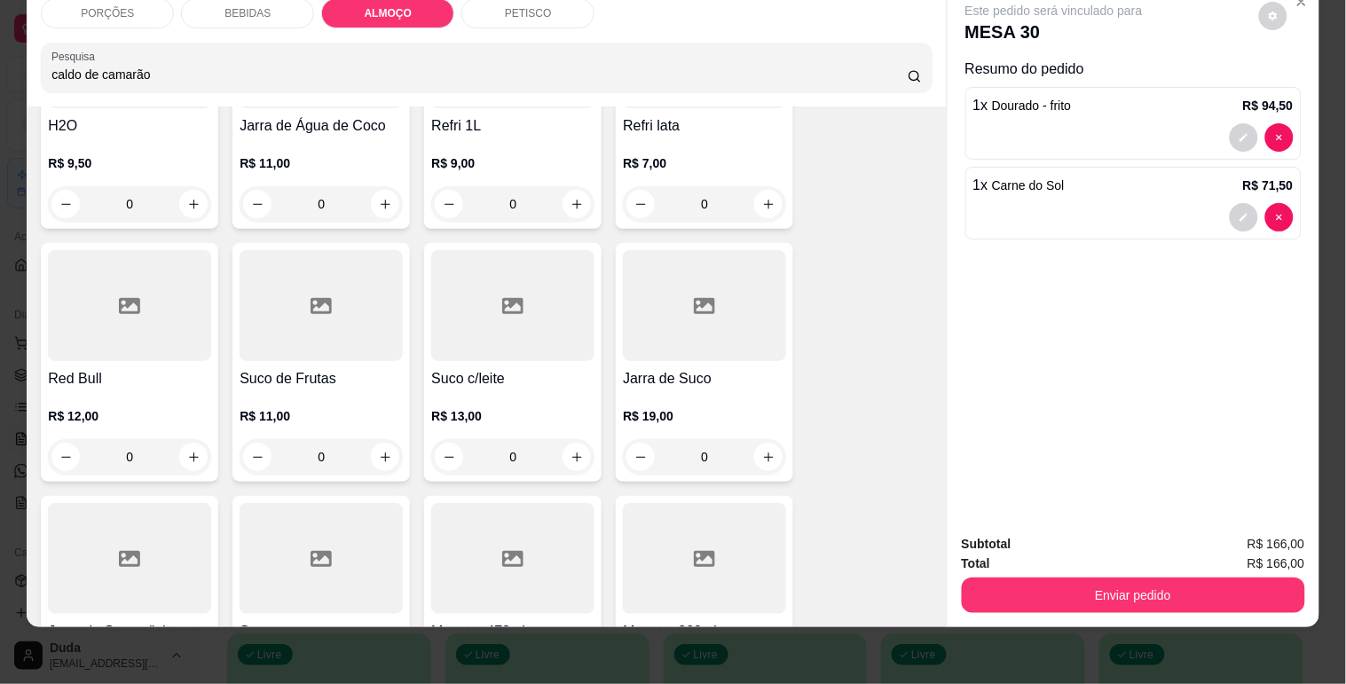
scroll to position [4166, 0]
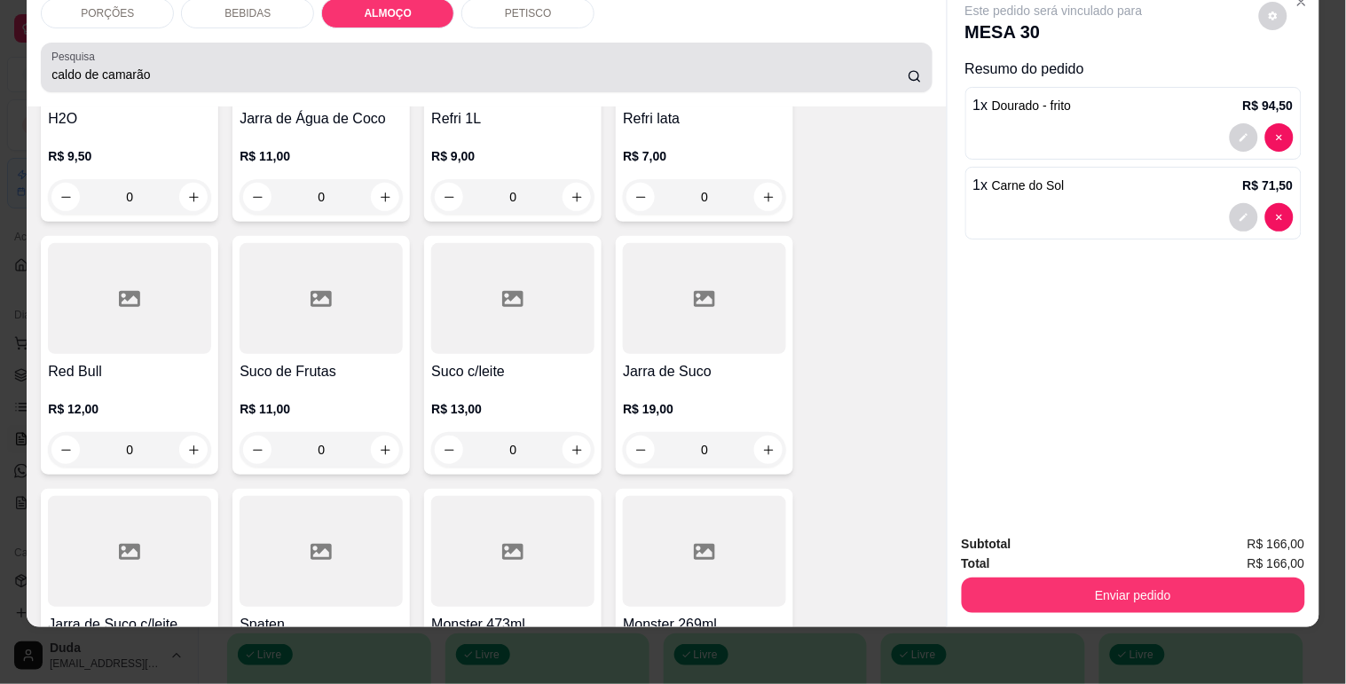
click at [907, 69] on icon at bounding box center [914, 76] width 14 height 14
click at [912, 69] on icon at bounding box center [914, 76] width 14 height 14
click at [907, 69] on icon at bounding box center [914, 76] width 14 height 14
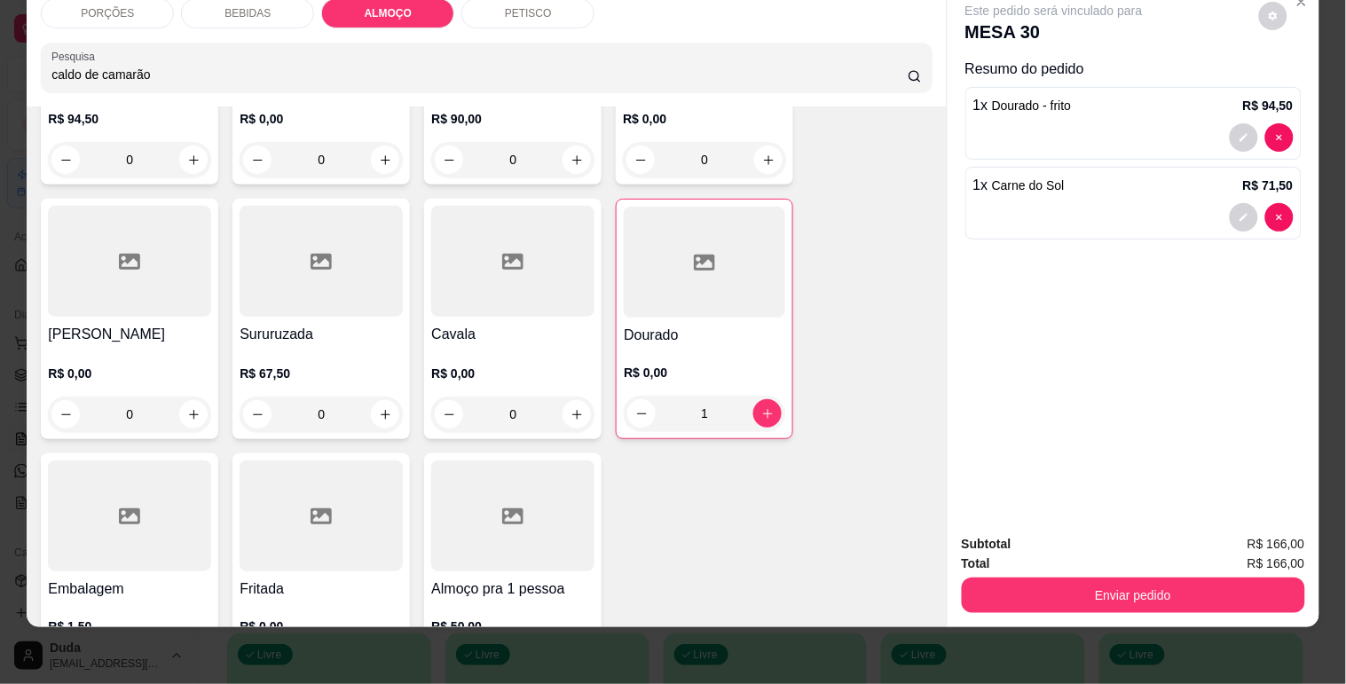
scroll to position [5724, 0]
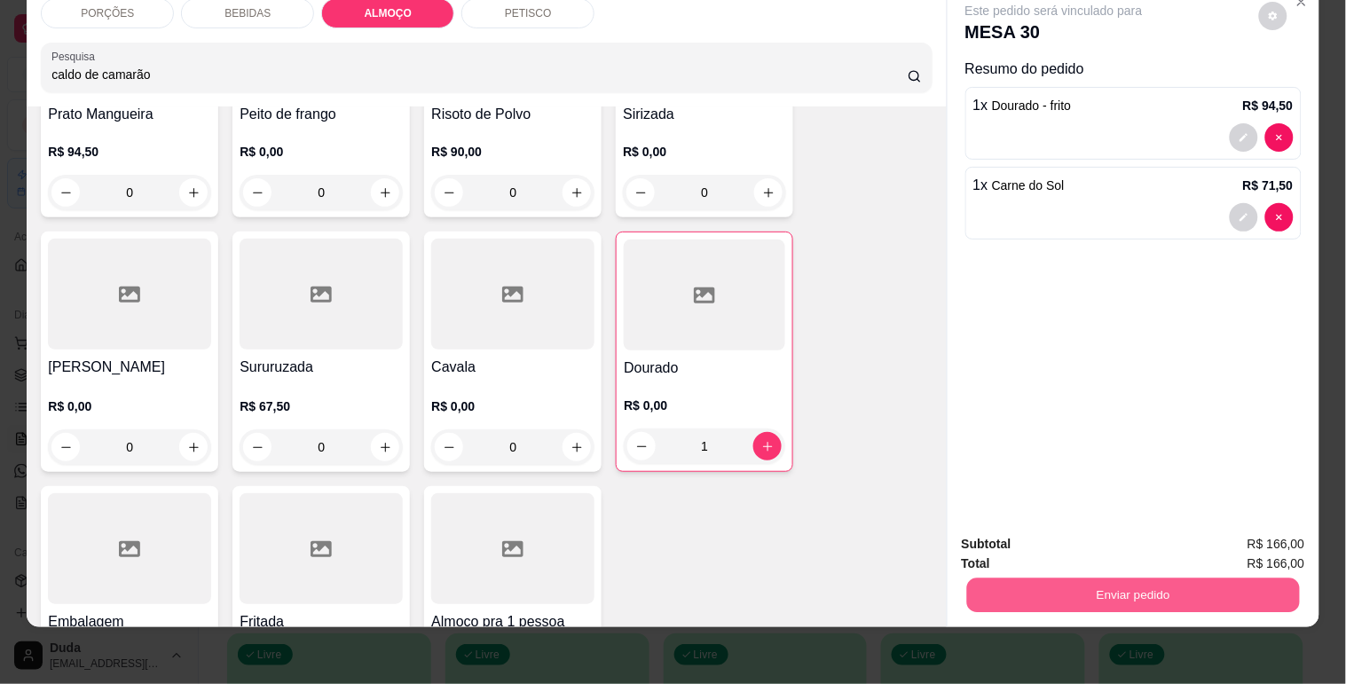
click at [1175, 587] on button "Enviar pedido" at bounding box center [1132, 594] width 333 height 35
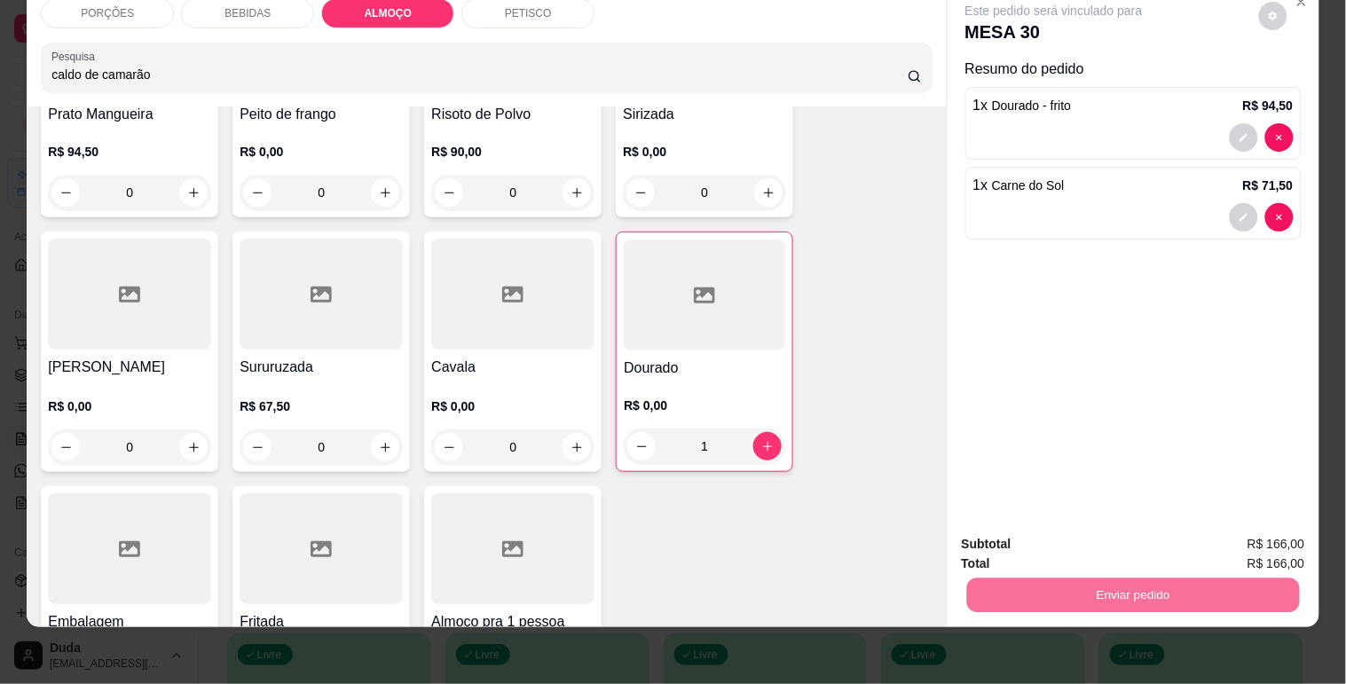
click at [1209, 544] on button "Sim, quero registrar" at bounding box center [1242, 538] width 132 height 34
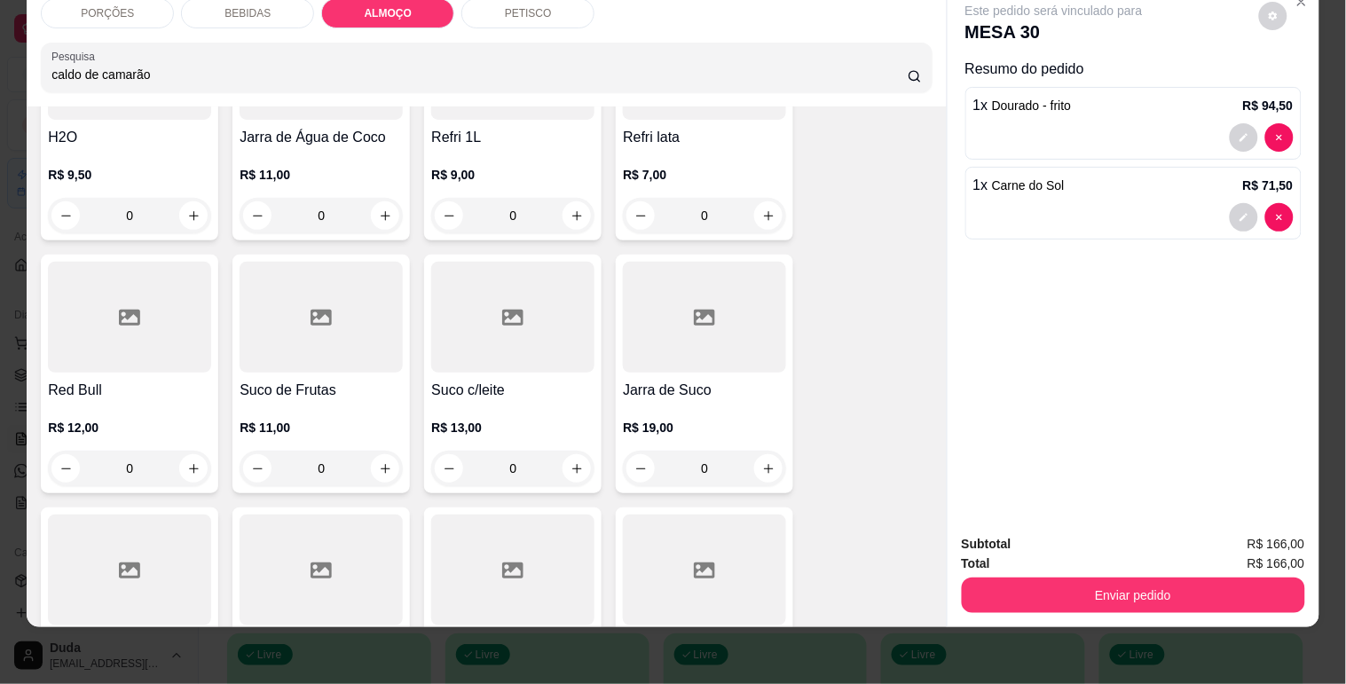
scroll to position [0, 0]
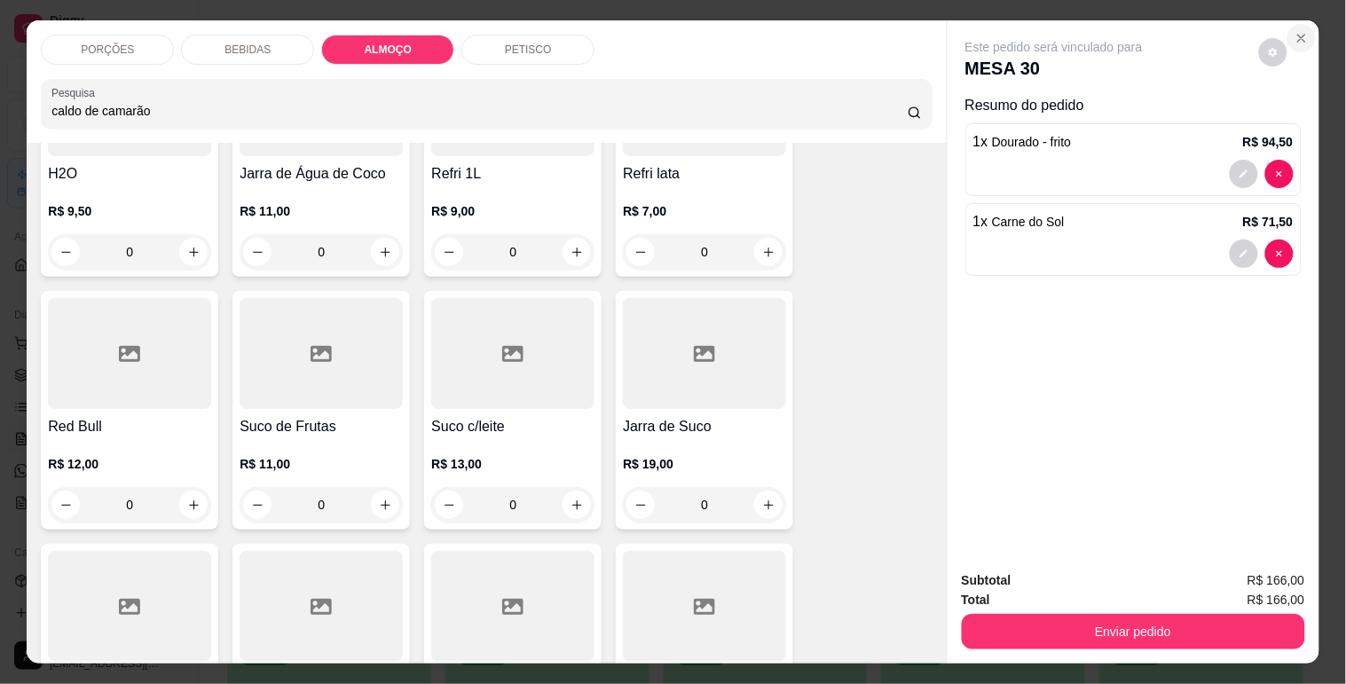
click at [1298, 35] on icon "Close" at bounding box center [1301, 38] width 7 height 7
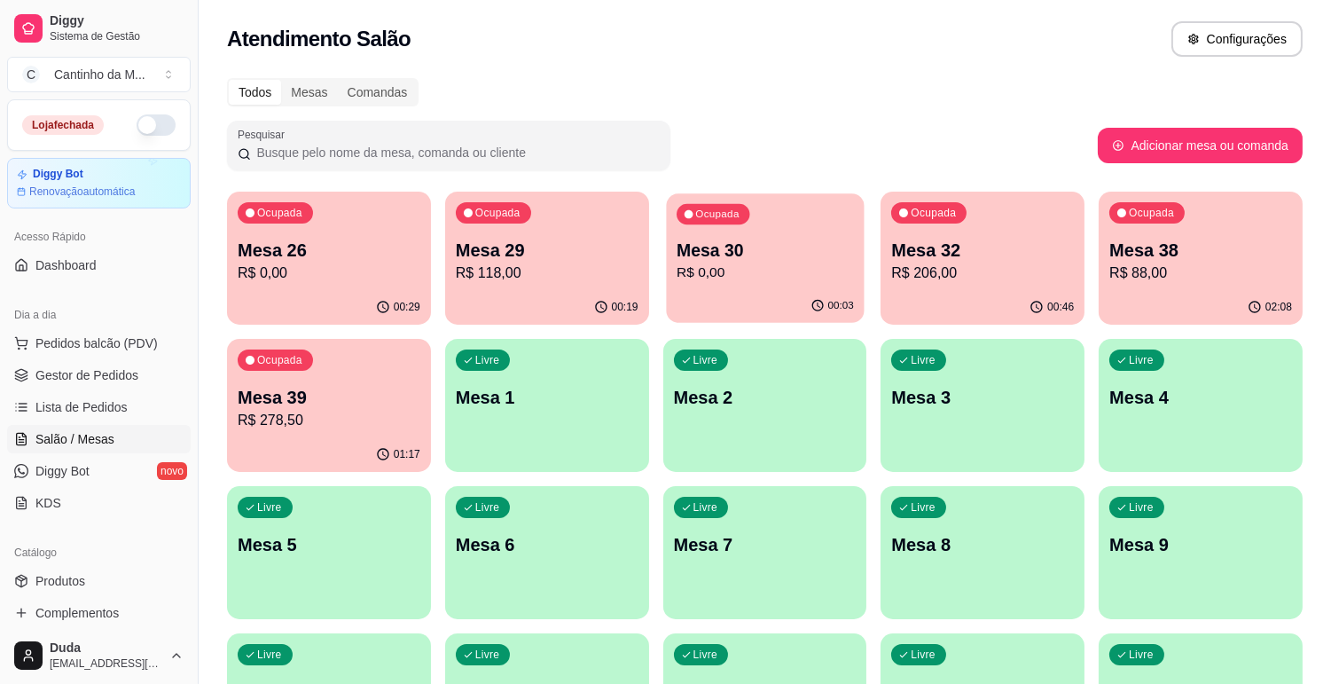
click at [747, 279] on p "R$ 0,00" at bounding box center [765, 273] width 177 height 20
click at [82, 381] on span "Gestor de Pedidos" at bounding box center [86, 375] width 103 height 18
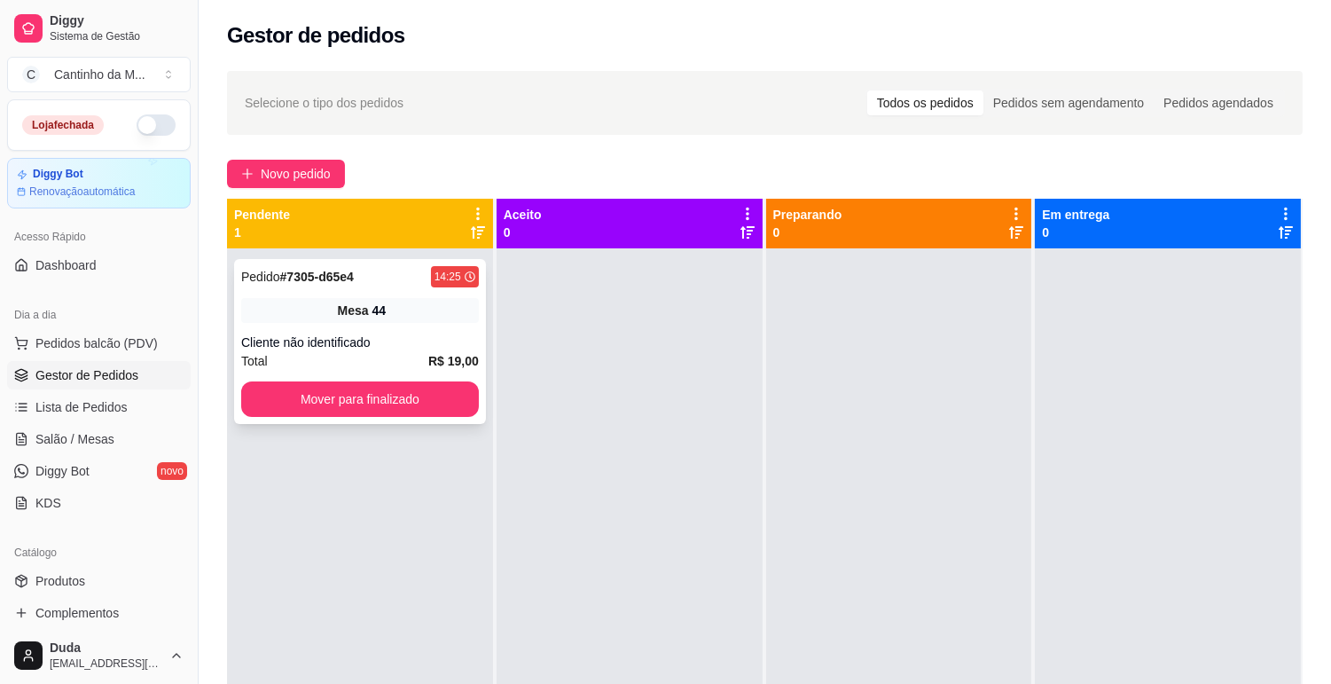
click at [349, 273] on strong "# 7305-d65e4" at bounding box center [317, 277] width 74 height 14
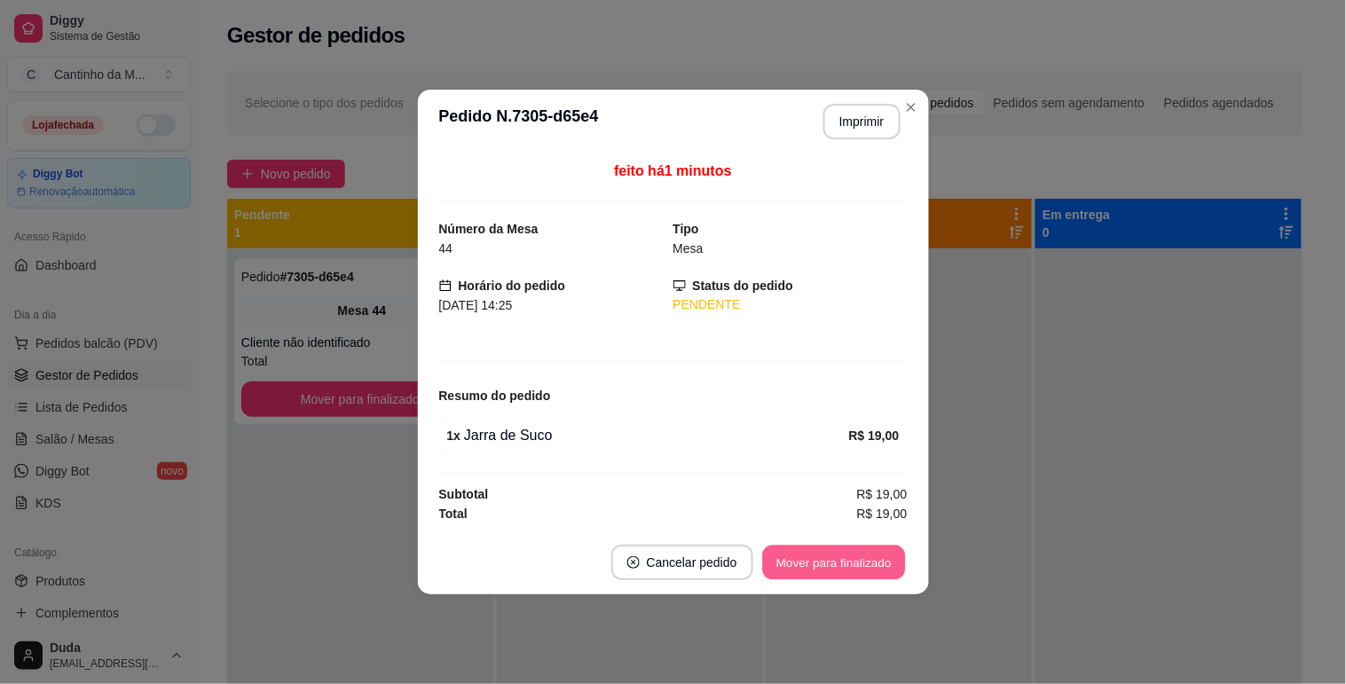
click at [792, 554] on button "Mover para finalizado" at bounding box center [833, 563] width 143 height 35
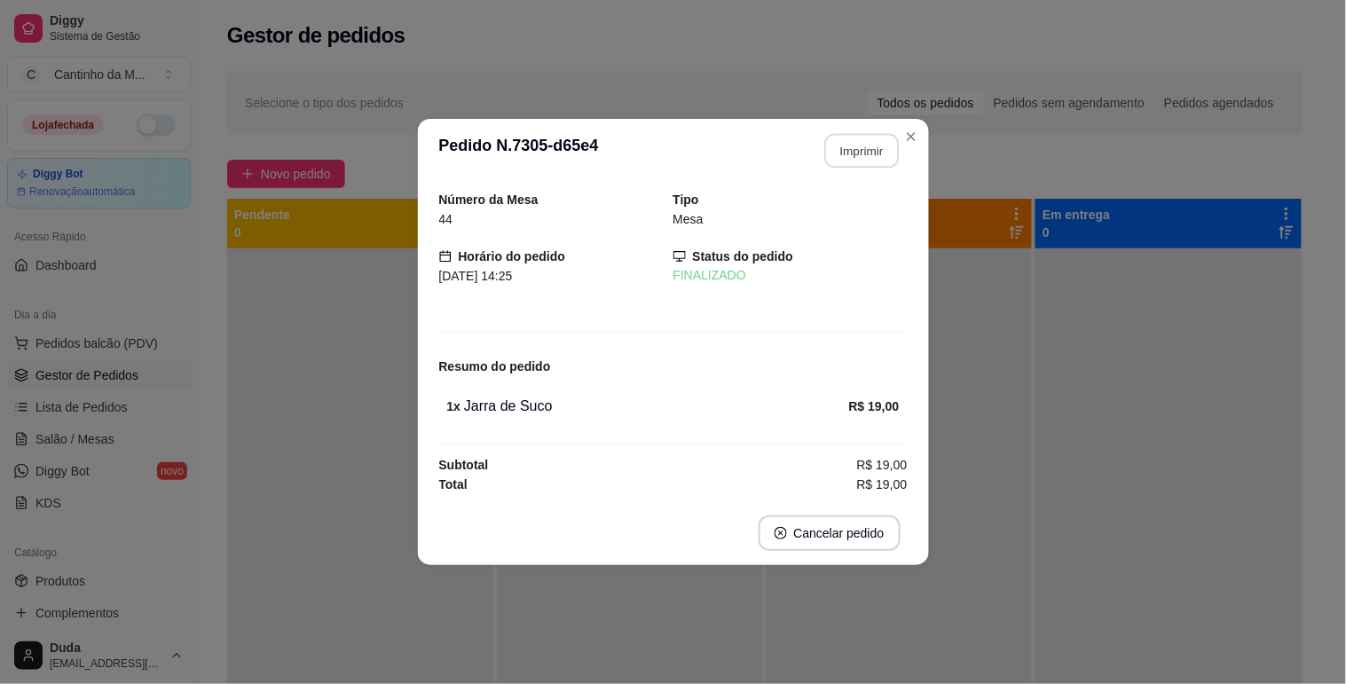
click at [865, 145] on button "Imprimir" at bounding box center [861, 151] width 75 height 35
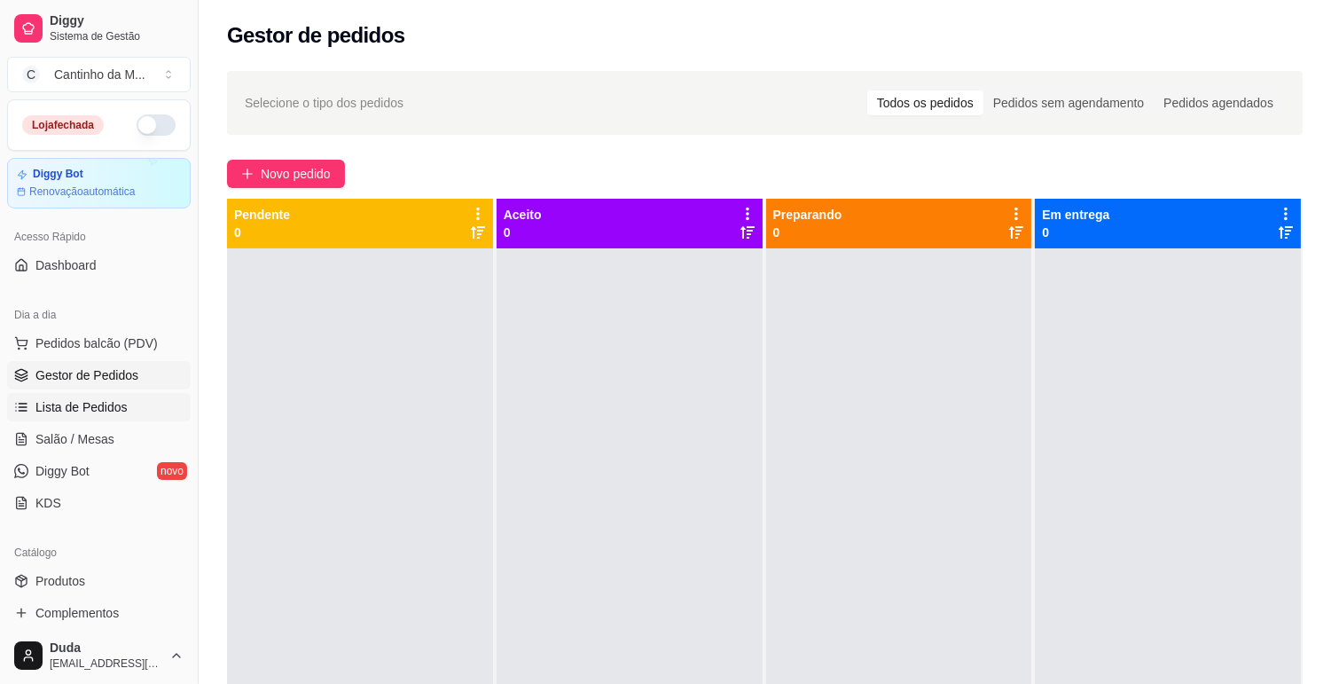
click at [90, 405] on span "Lista de Pedidos" at bounding box center [81, 407] width 92 height 18
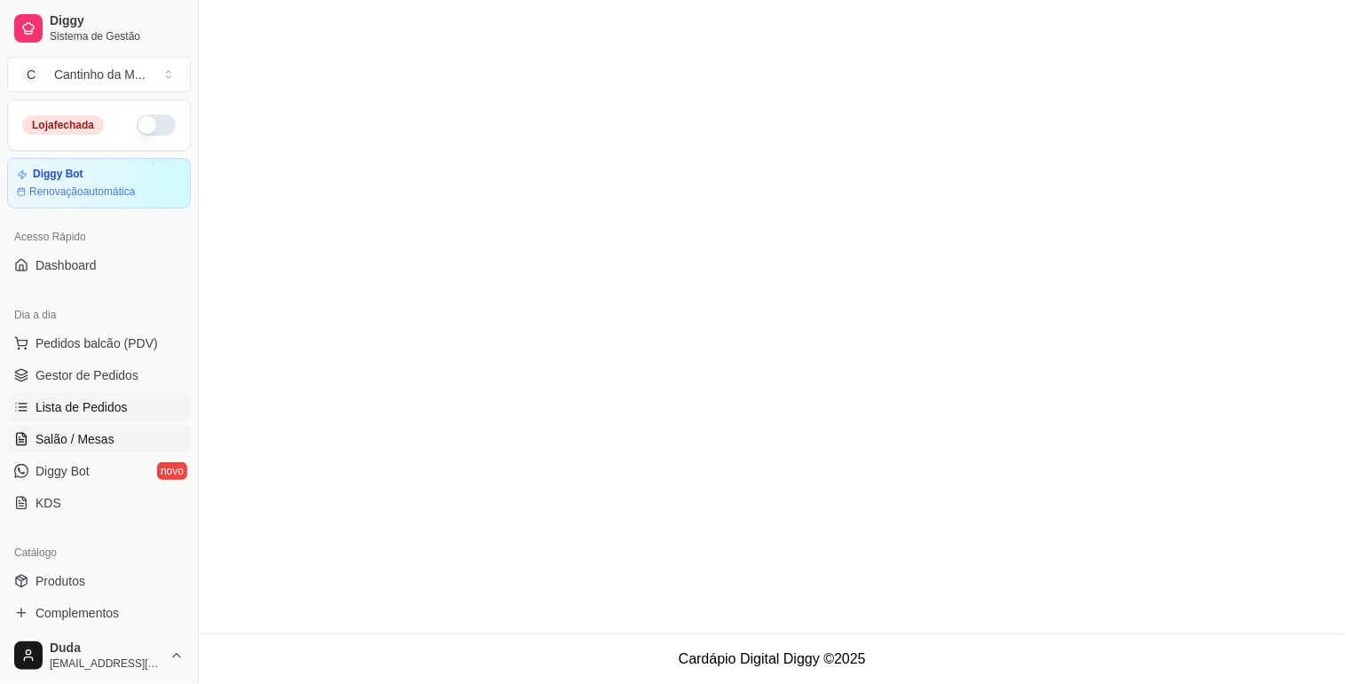
click at [90, 431] on span "Salão / Mesas" at bounding box center [74, 439] width 79 height 18
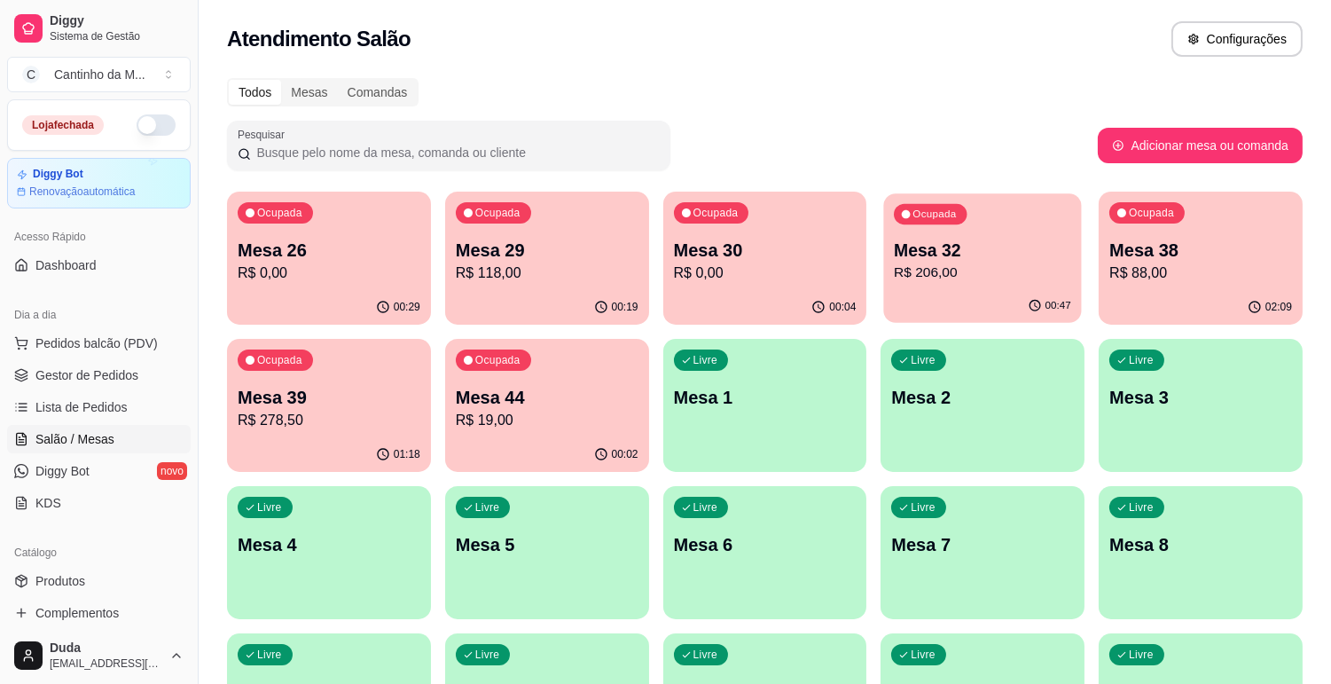
click at [999, 284] on div "Ocupada Mesa 32 R$ 206,00" at bounding box center [983, 241] width 198 height 96
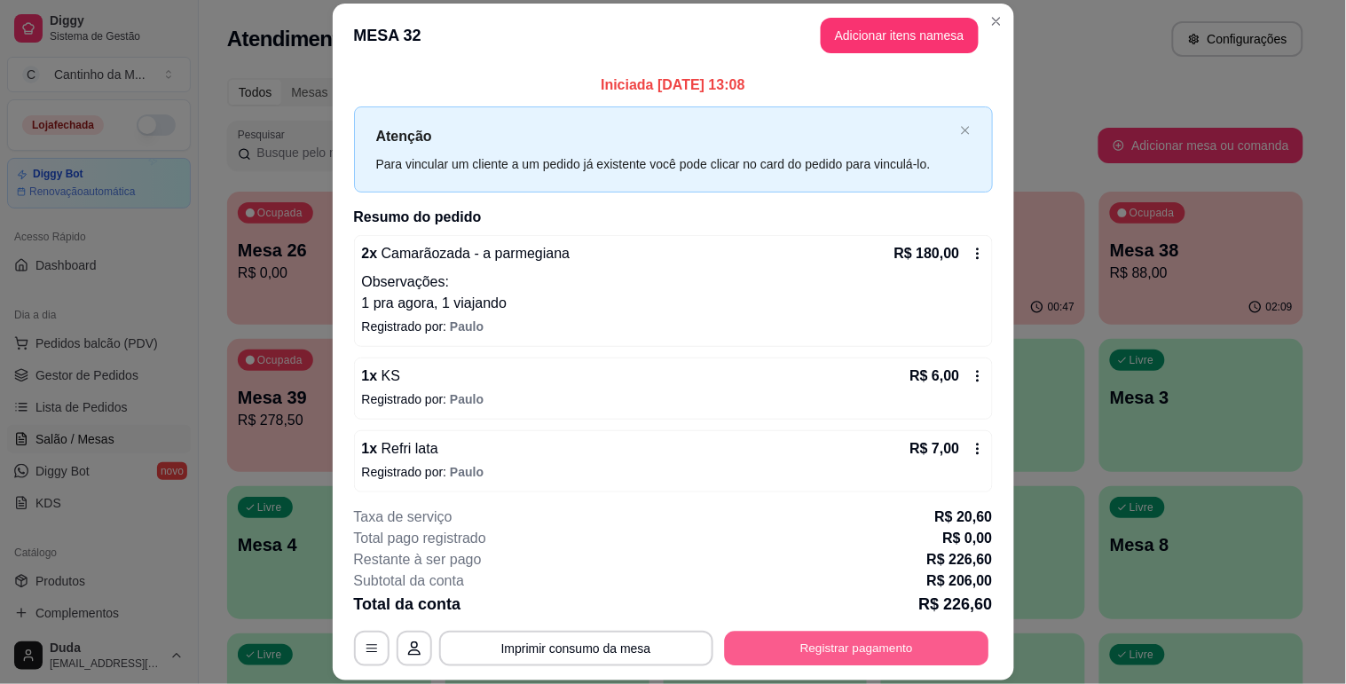
click at [873, 649] on button "Registrar pagamento" at bounding box center [856, 649] width 264 height 35
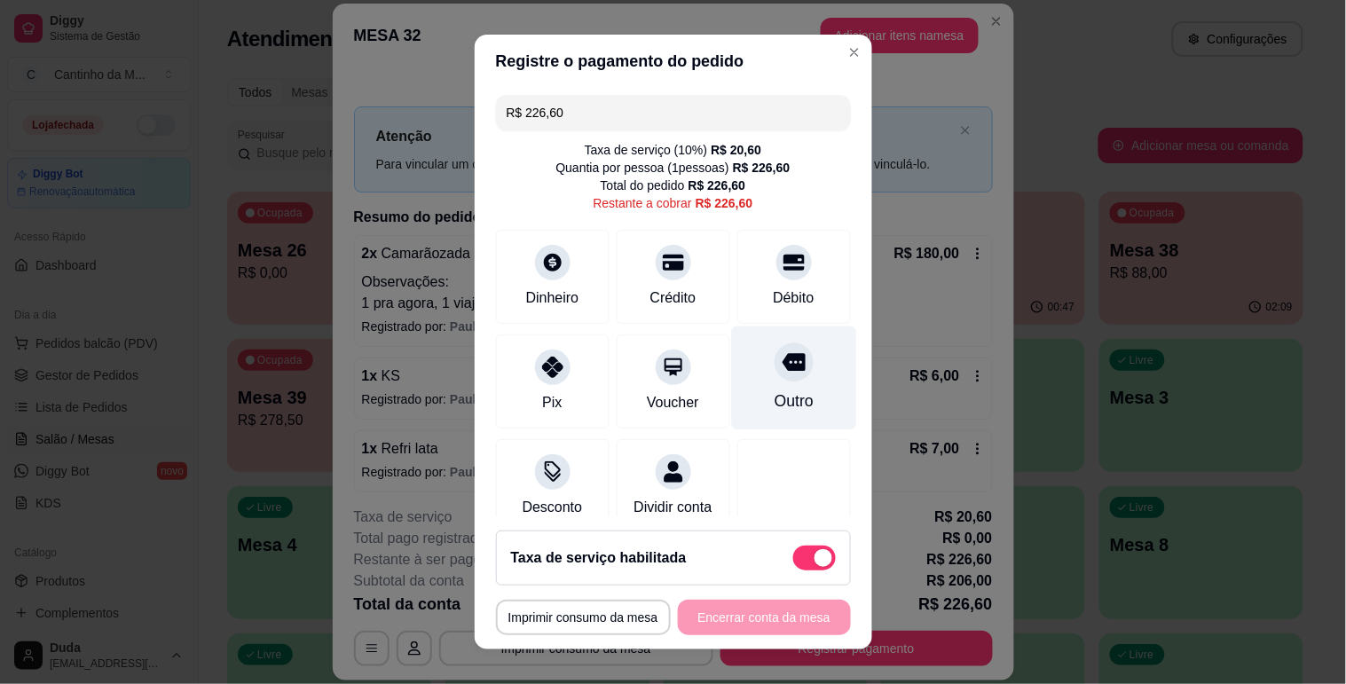
click at [731, 412] on div "Outro" at bounding box center [793, 378] width 125 height 104
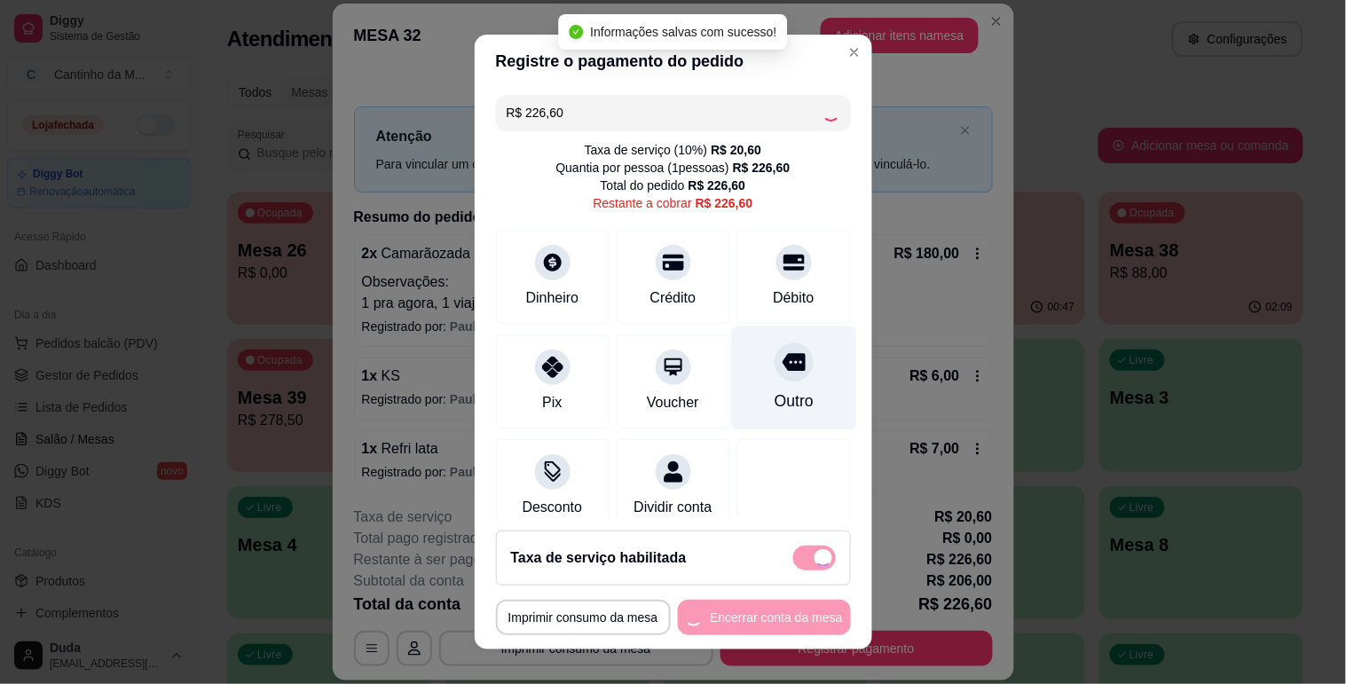
type input "R$ 0,00"
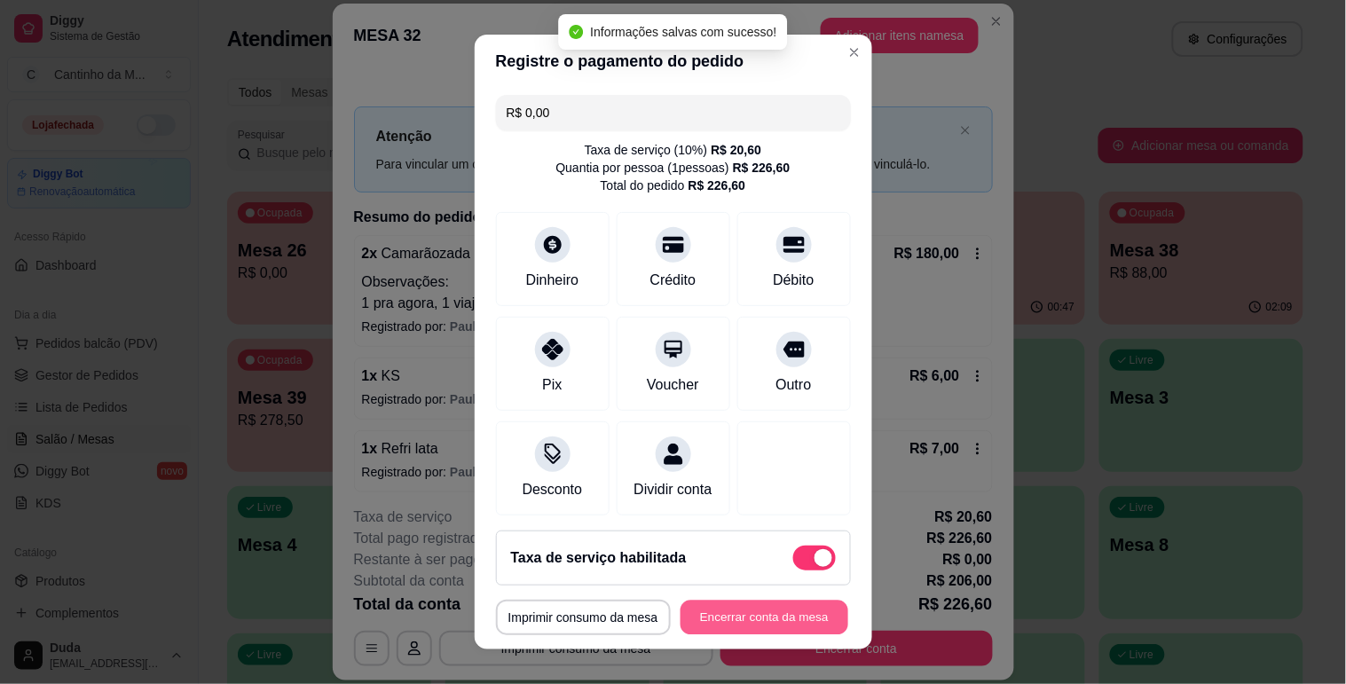
click at [747, 609] on button "Encerrar conta da mesa" at bounding box center [764, 618] width 168 height 35
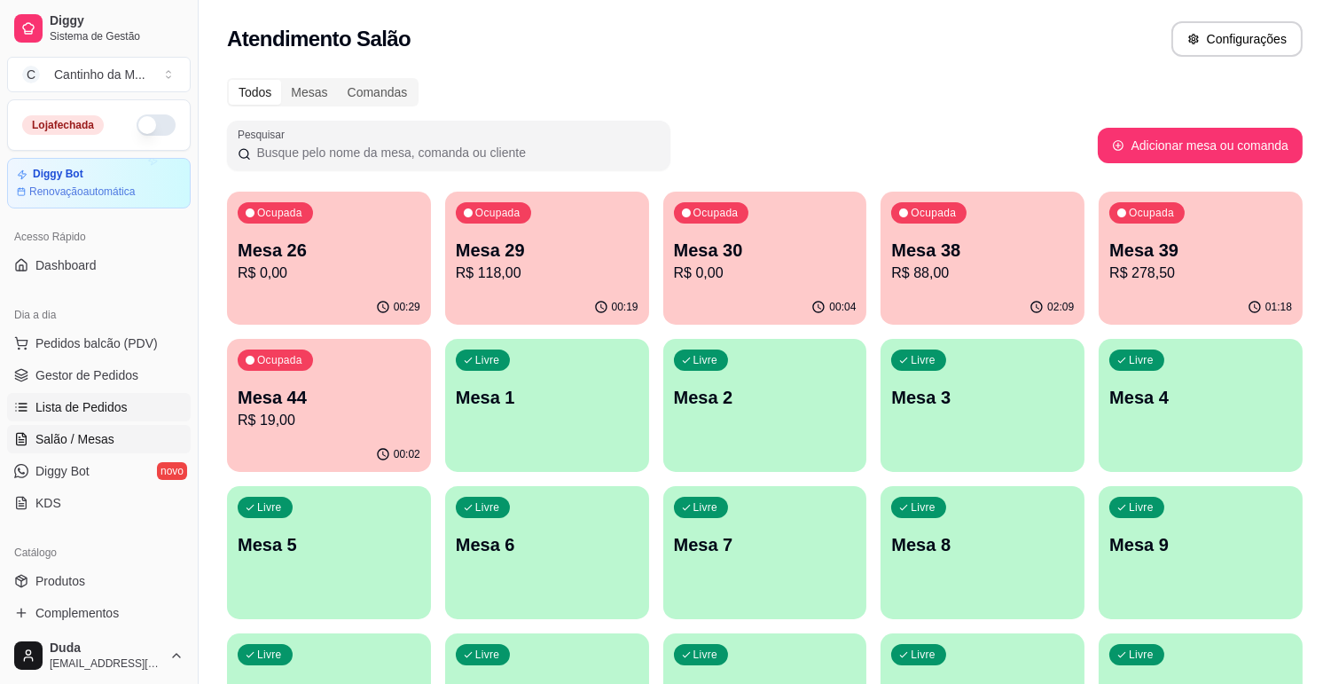
click at [90, 412] on span "Lista de Pedidos" at bounding box center [81, 407] width 92 height 18
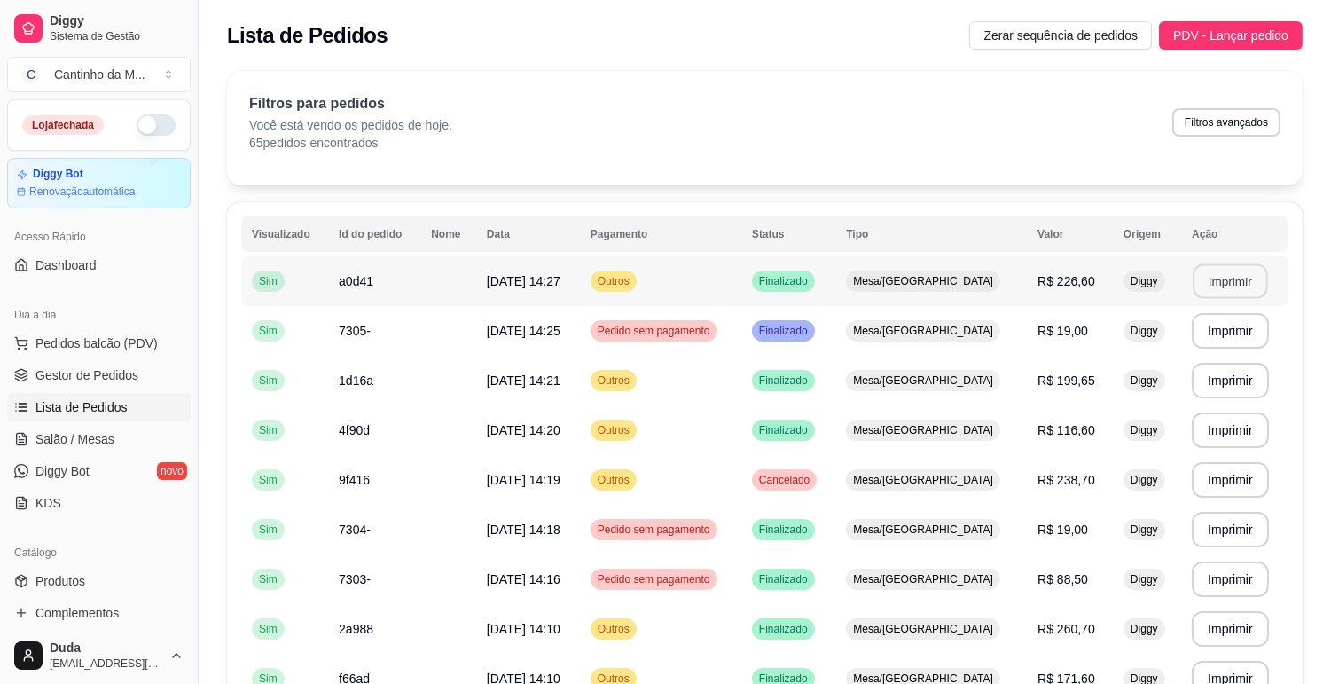
click at [1205, 279] on button "Imprimir" at bounding box center [1230, 281] width 75 height 35
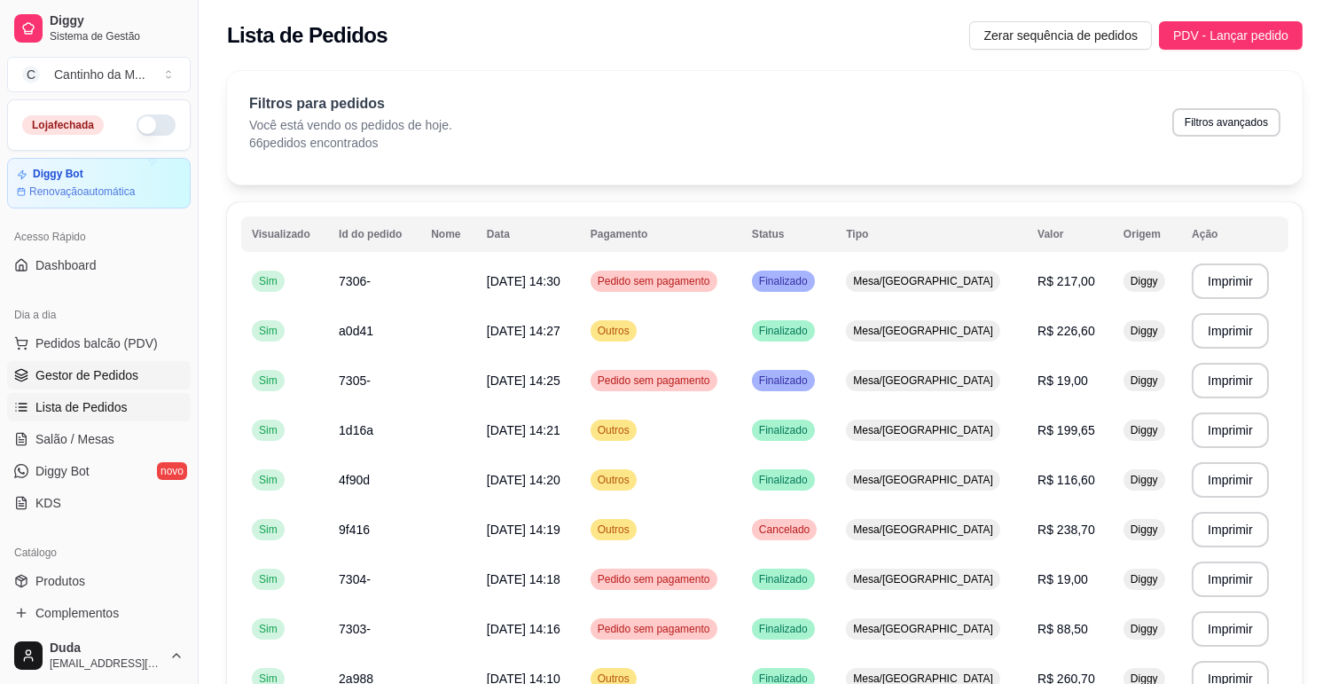
click at [93, 371] on span "Gestor de Pedidos" at bounding box center [86, 375] width 103 height 18
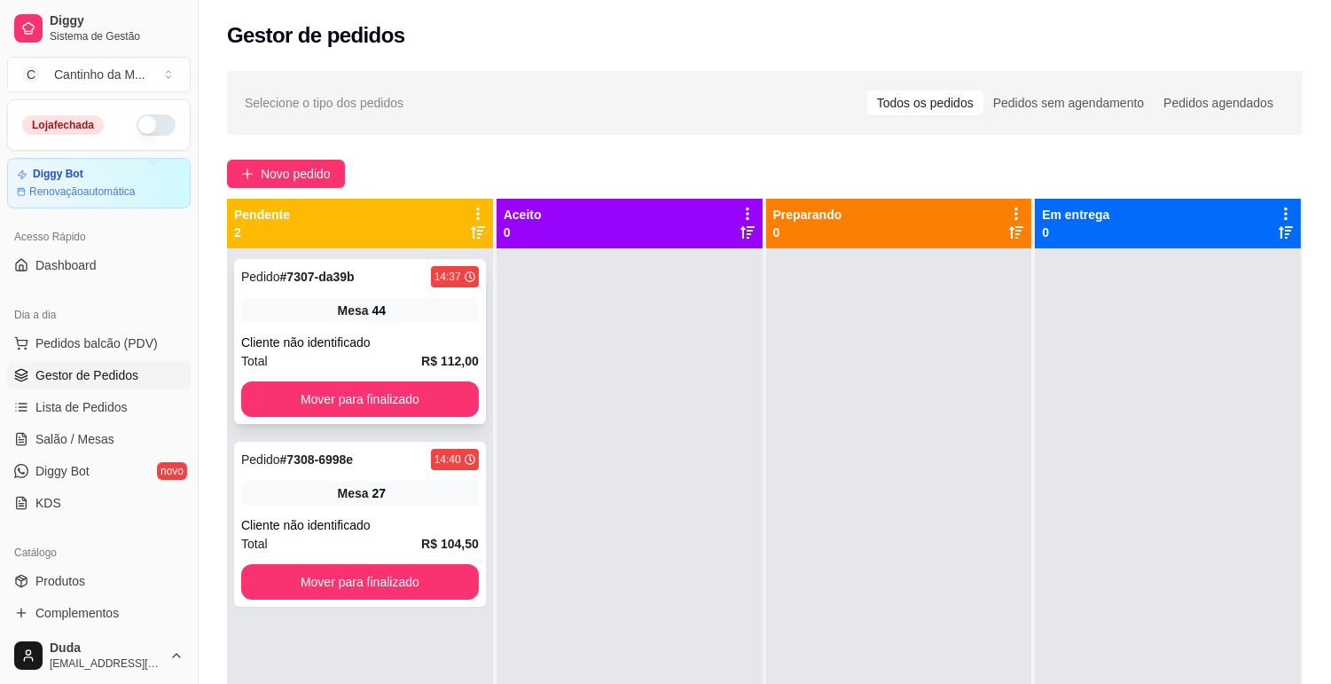
click at [375, 305] on div "44" at bounding box center [380, 311] width 14 height 18
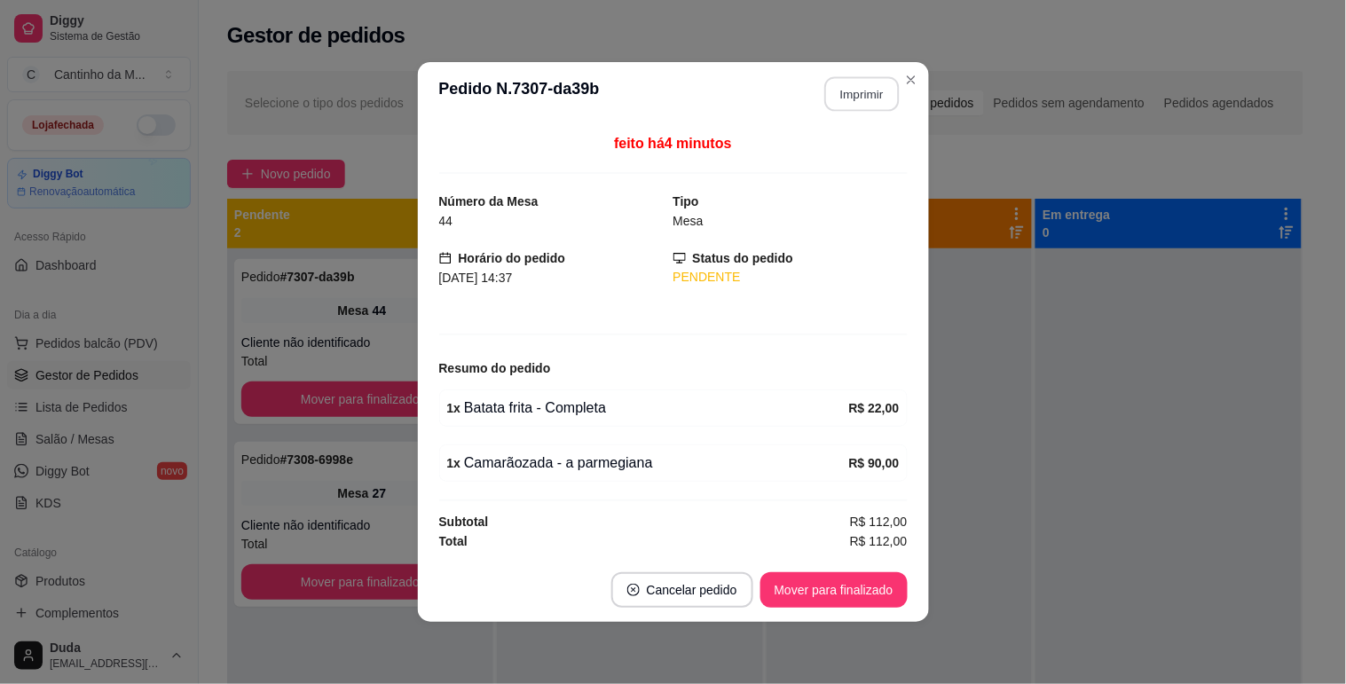
click at [852, 104] on button "Imprimir" at bounding box center [861, 94] width 75 height 35
click at [854, 594] on button "Mover para finalizado" at bounding box center [833, 590] width 143 height 35
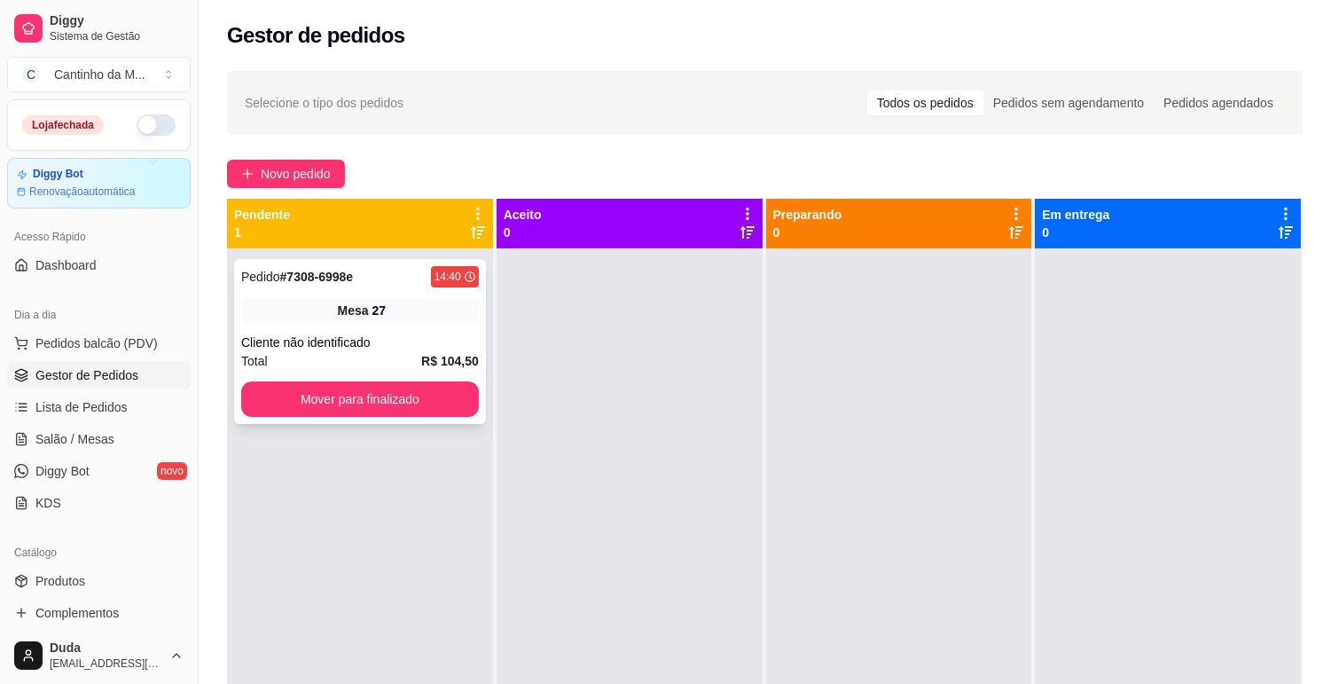
click at [313, 277] on strong "# 7308-6998e" at bounding box center [317, 277] width 74 height 14
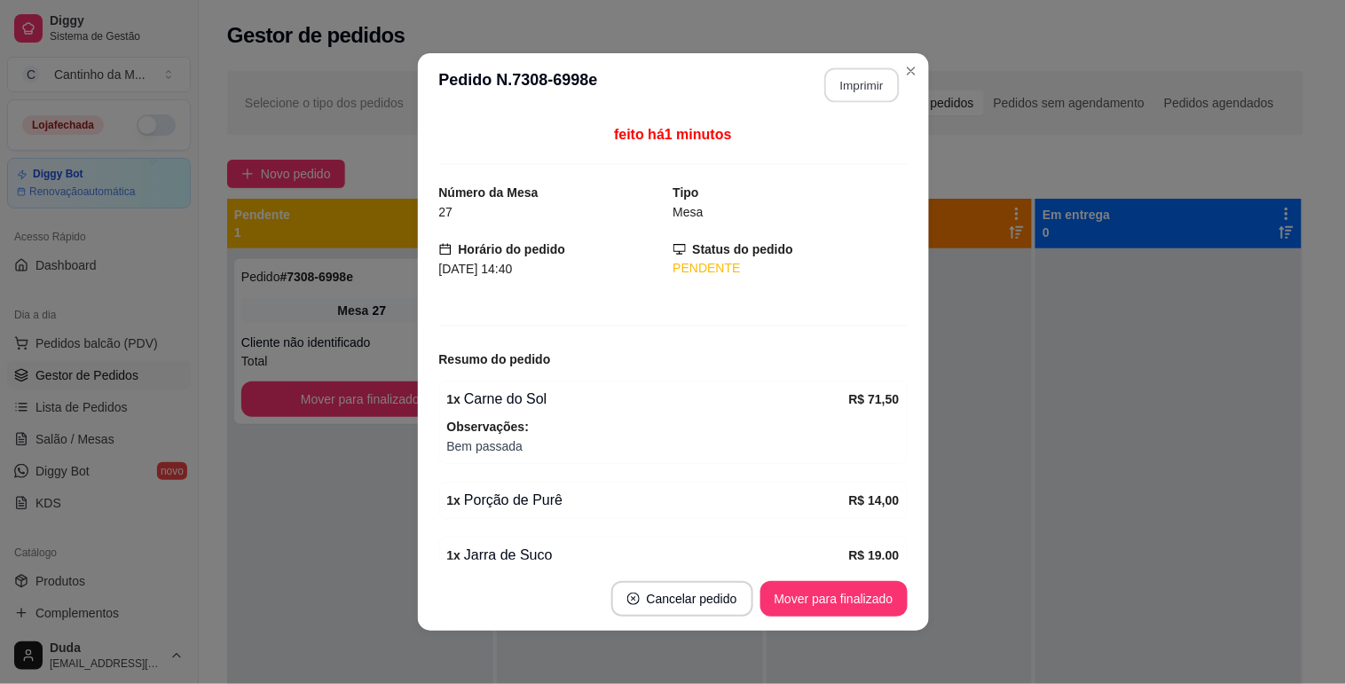
click at [858, 87] on button "Imprimir" at bounding box center [861, 85] width 75 height 35
click at [854, 604] on button "Mover para finalizado" at bounding box center [833, 599] width 143 height 35
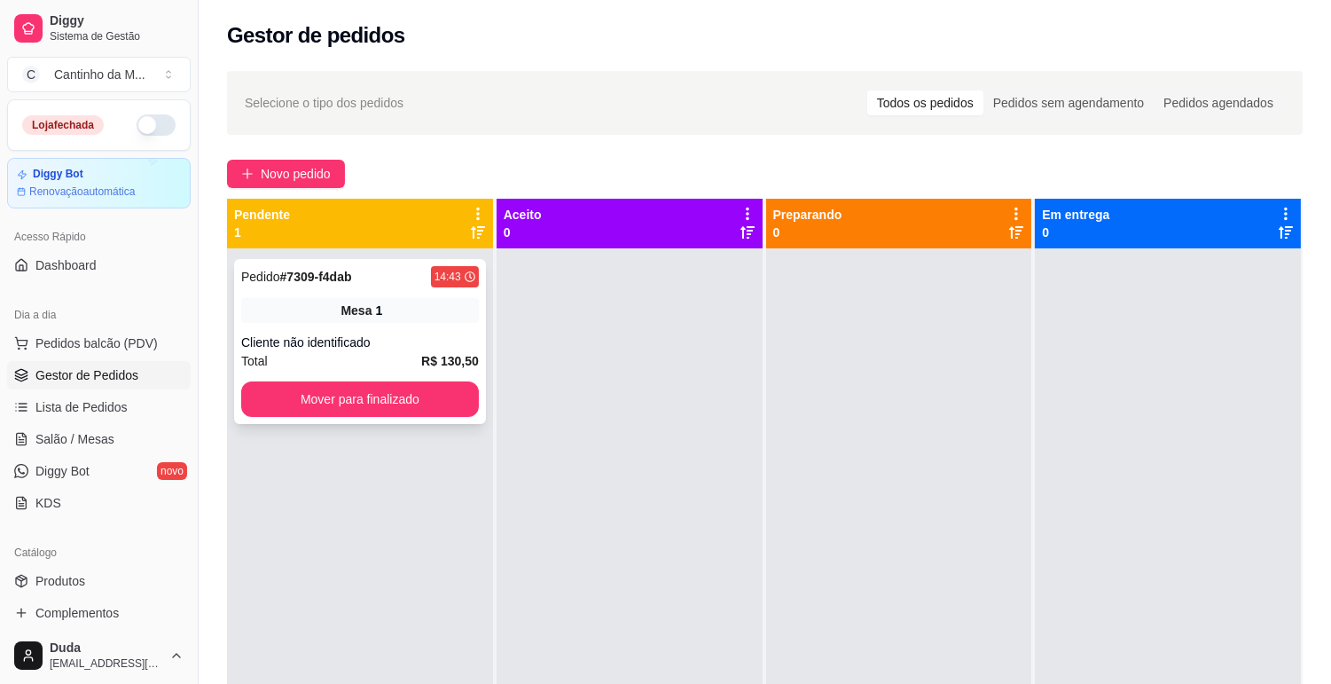
click at [284, 270] on strong "# 7309-f4dab" at bounding box center [316, 277] width 72 height 14
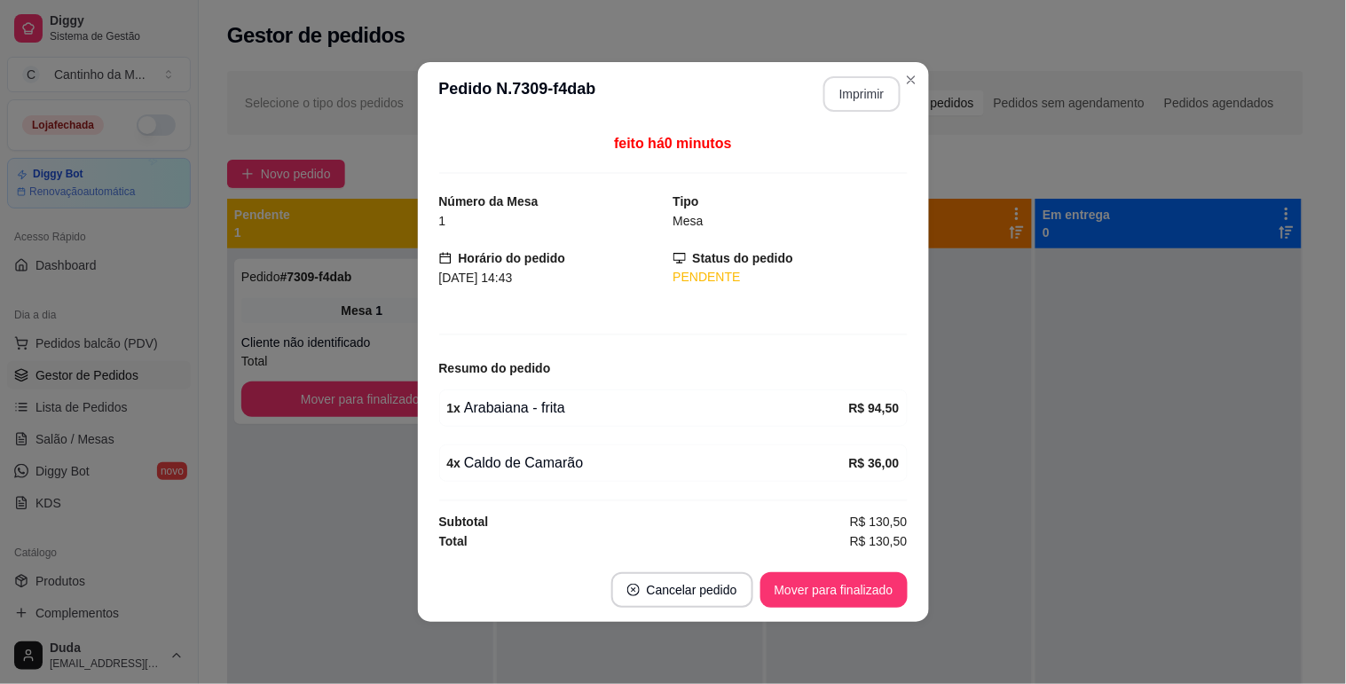
click at [874, 98] on button "Imprimir" at bounding box center [861, 93] width 77 height 35
click at [871, 588] on button "Mover para finalizado" at bounding box center [833, 589] width 147 height 35
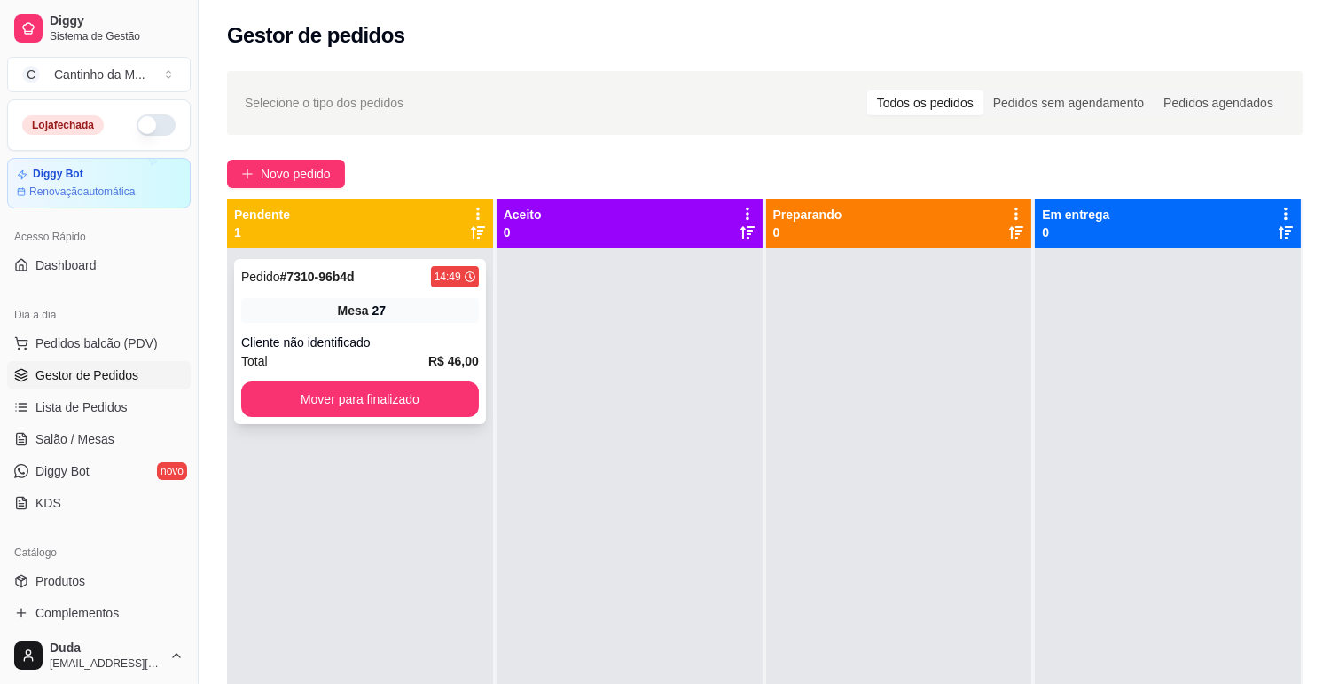
click at [331, 276] on strong "# 7310-96b4d" at bounding box center [317, 277] width 75 height 14
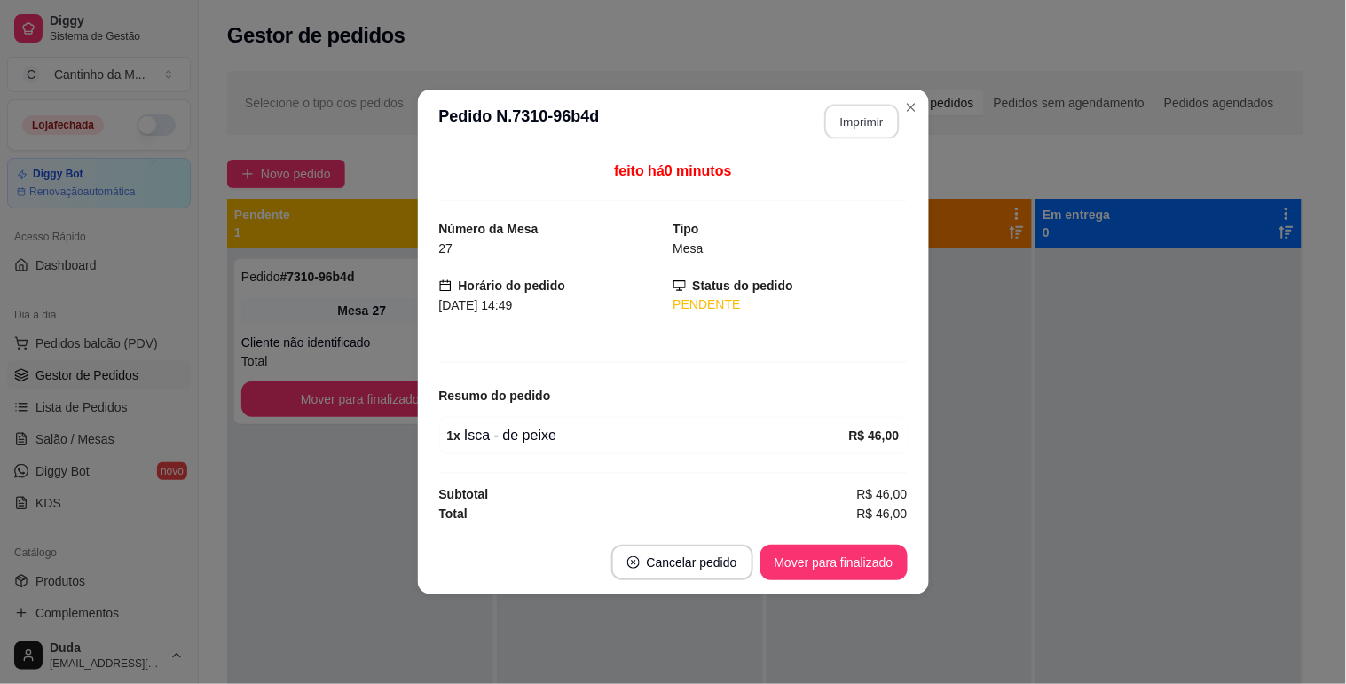
click at [847, 116] on button "Imprimir" at bounding box center [861, 122] width 75 height 35
click at [799, 546] on button "Mover para finalizado" at bounding box center [833, 563] width 143 height 35
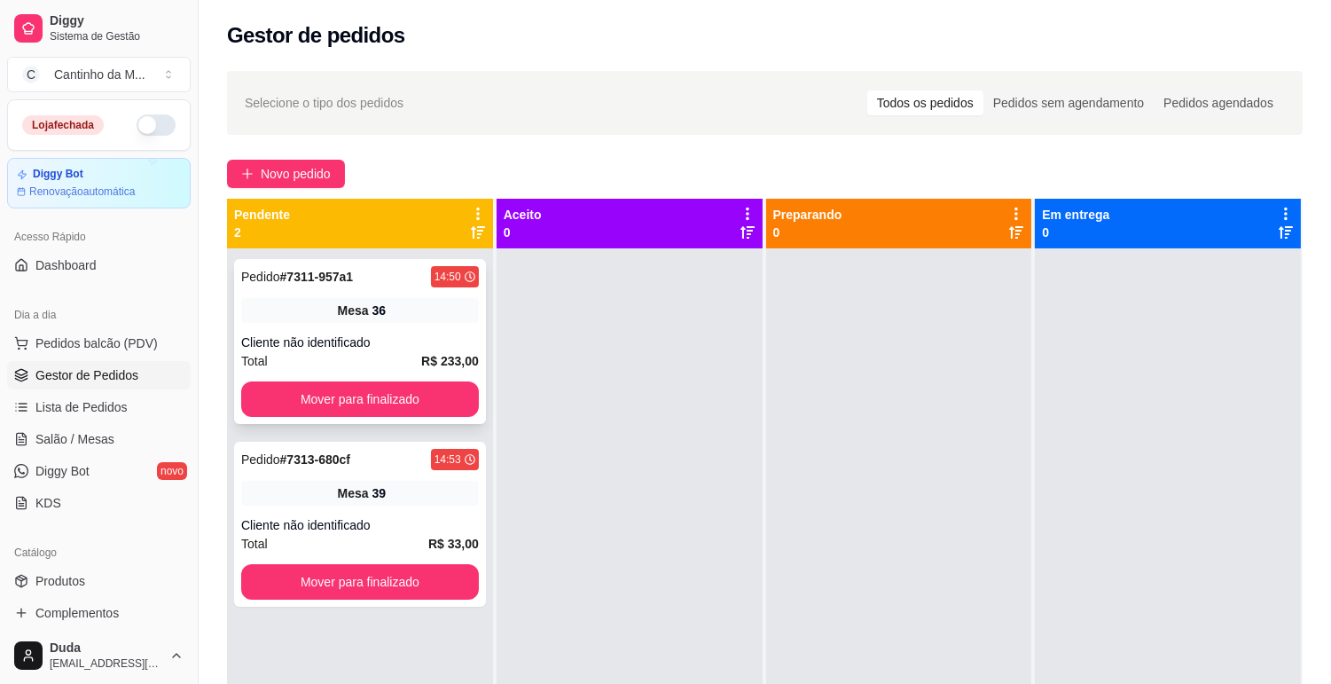
click at [333, 280] on strong "# 7311-957a1" at bounding box center [317, 277] width 74 height 14
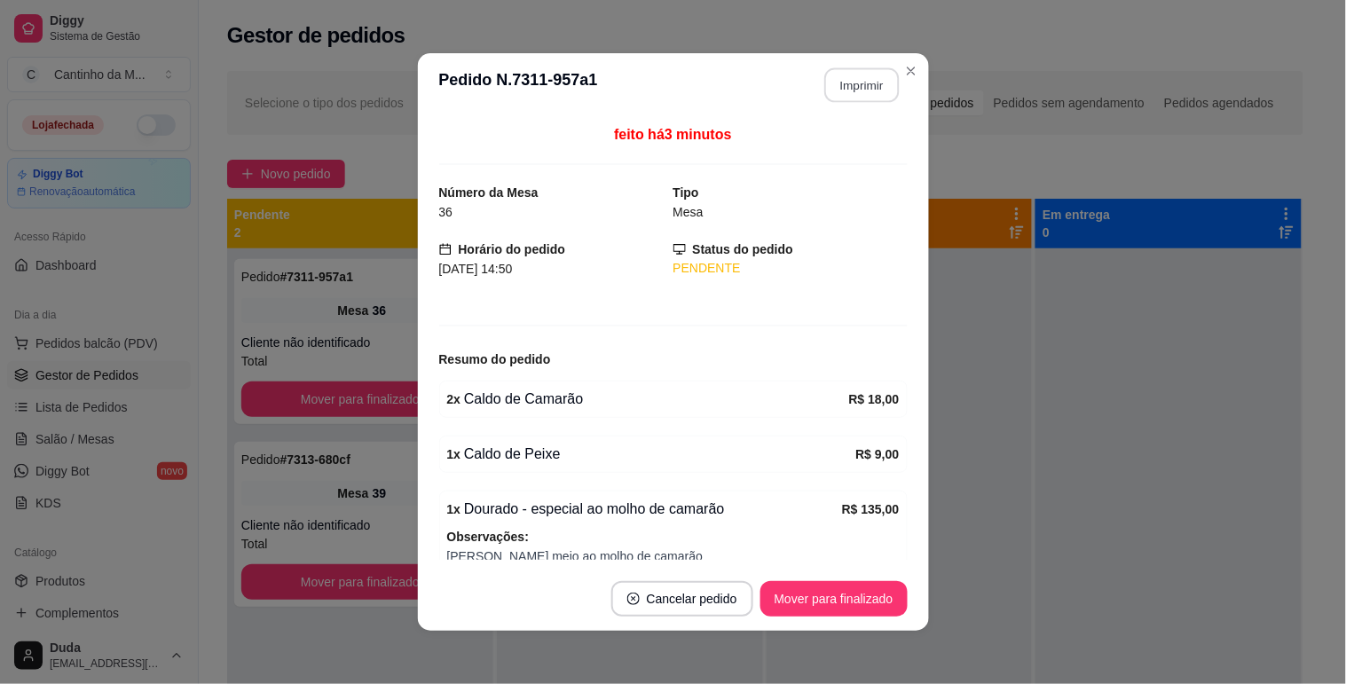
click at [849, 76] on button "Imprimir" at bounding box center [861, 85] width 75 height 35
click at [802, 607] on button "Mover para finalizado" at bounding box center [833, 598] width 147 height 35
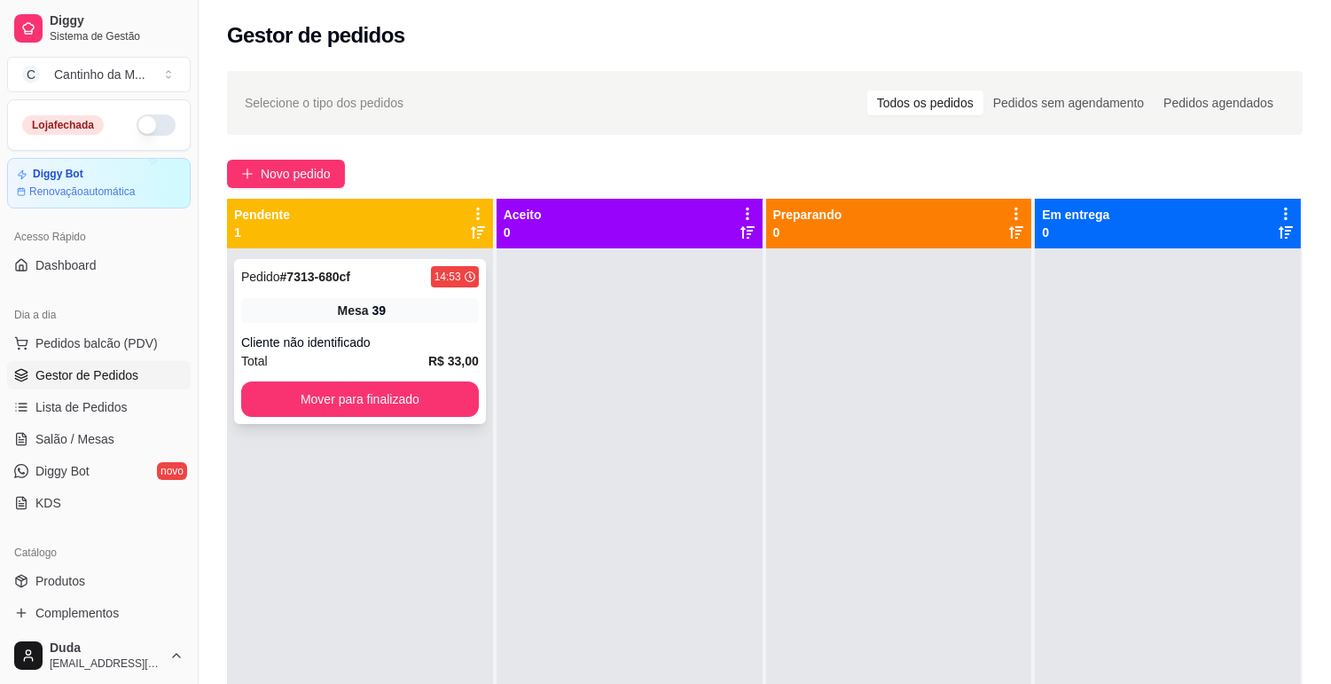
click at [322, 276] on strong "# 7313-680cf" at bounding box center [315, 277] width 70 height 14
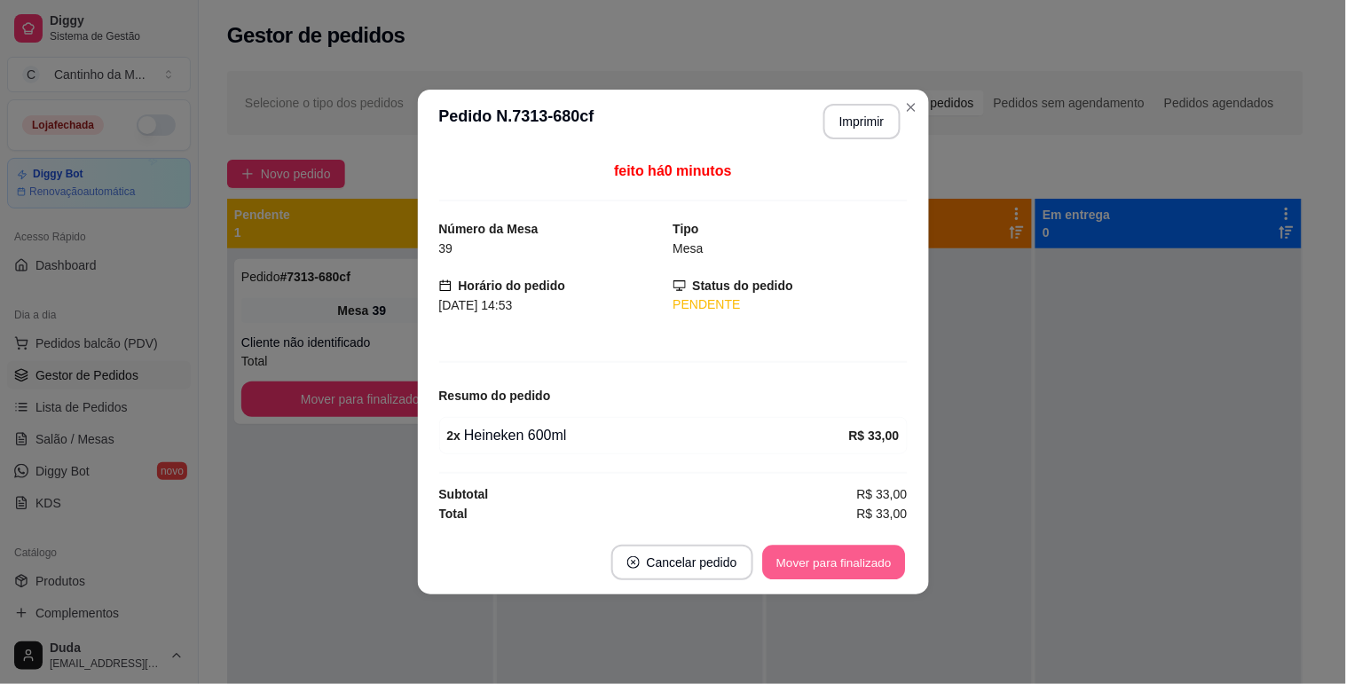
click at [813, 566] on button "Mover para finalizado" at bounding box center [833, 563] width 143 height 35
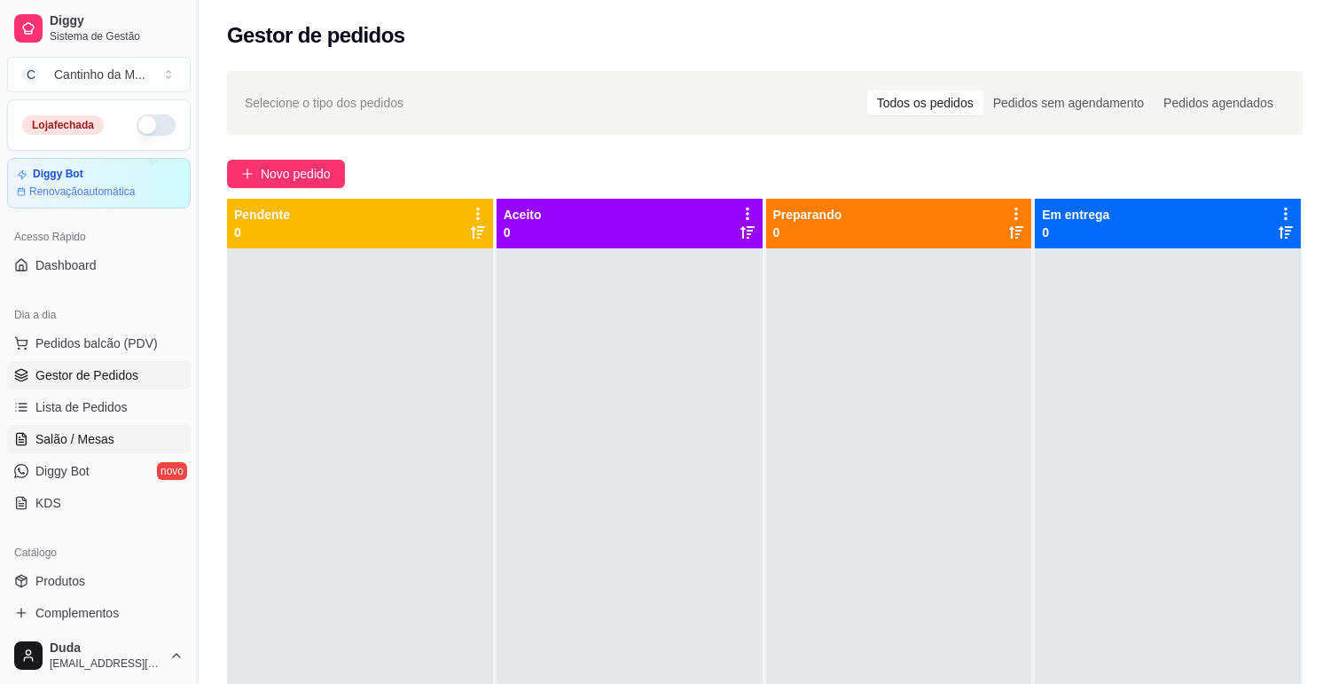
click at [90, 444] on span "Salão / Mesas" at bounding box center [74, 439] width 79 height 18
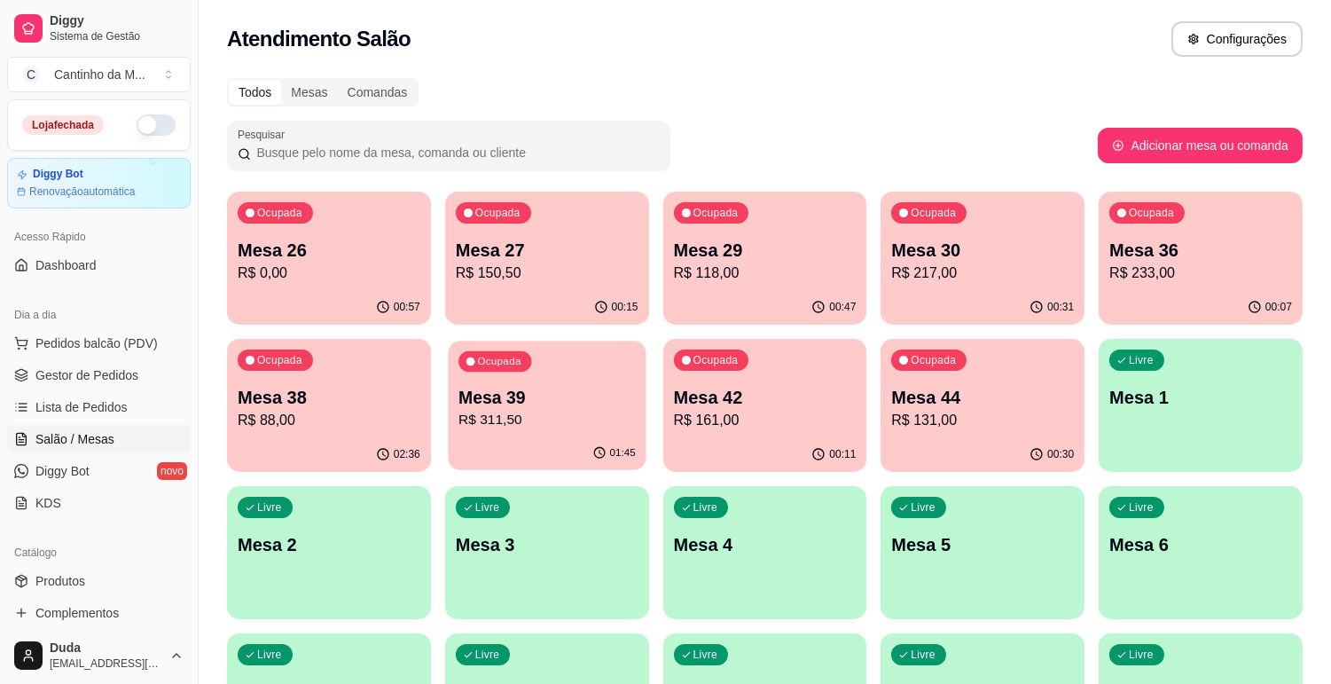
click at [483, 430] on div "Ocupada Mesa 39 R$ 311,50" at bounding box center [547, 389] width 198 height 96
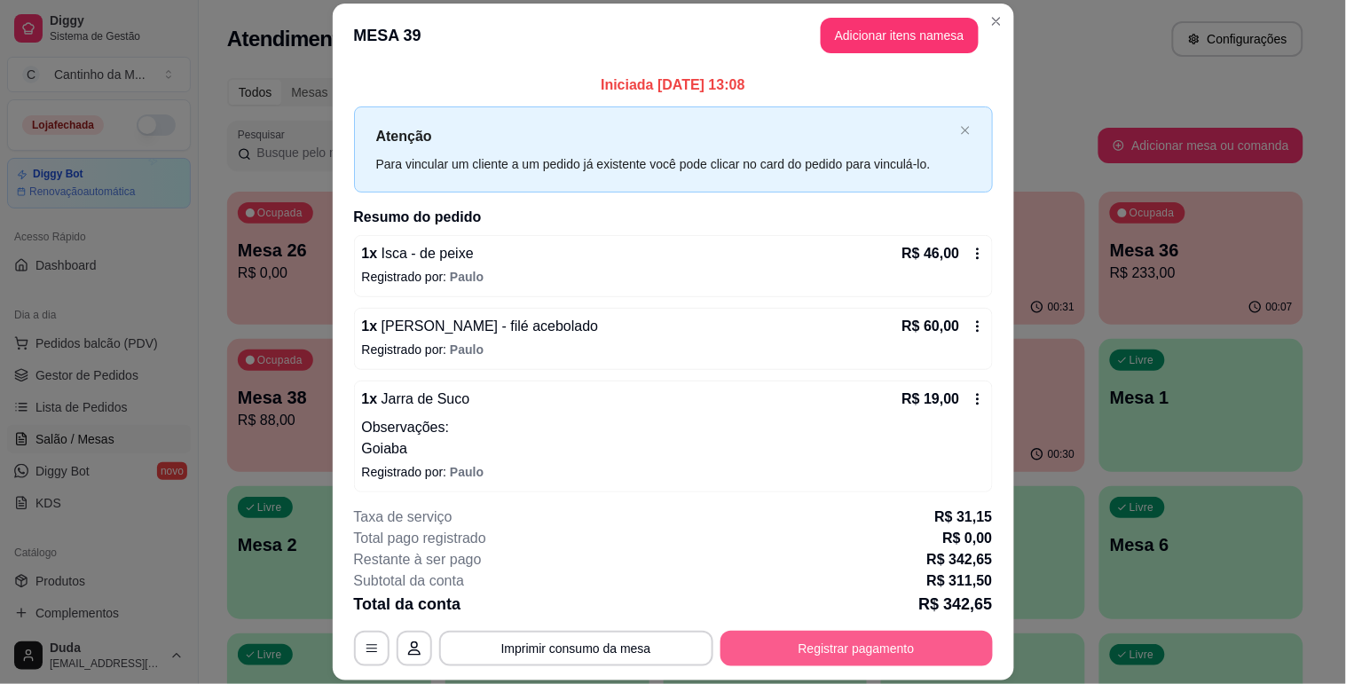
click at [791, 640] on button "Registrar pagamento" at bounding box center [856, 648] width 272 height 35
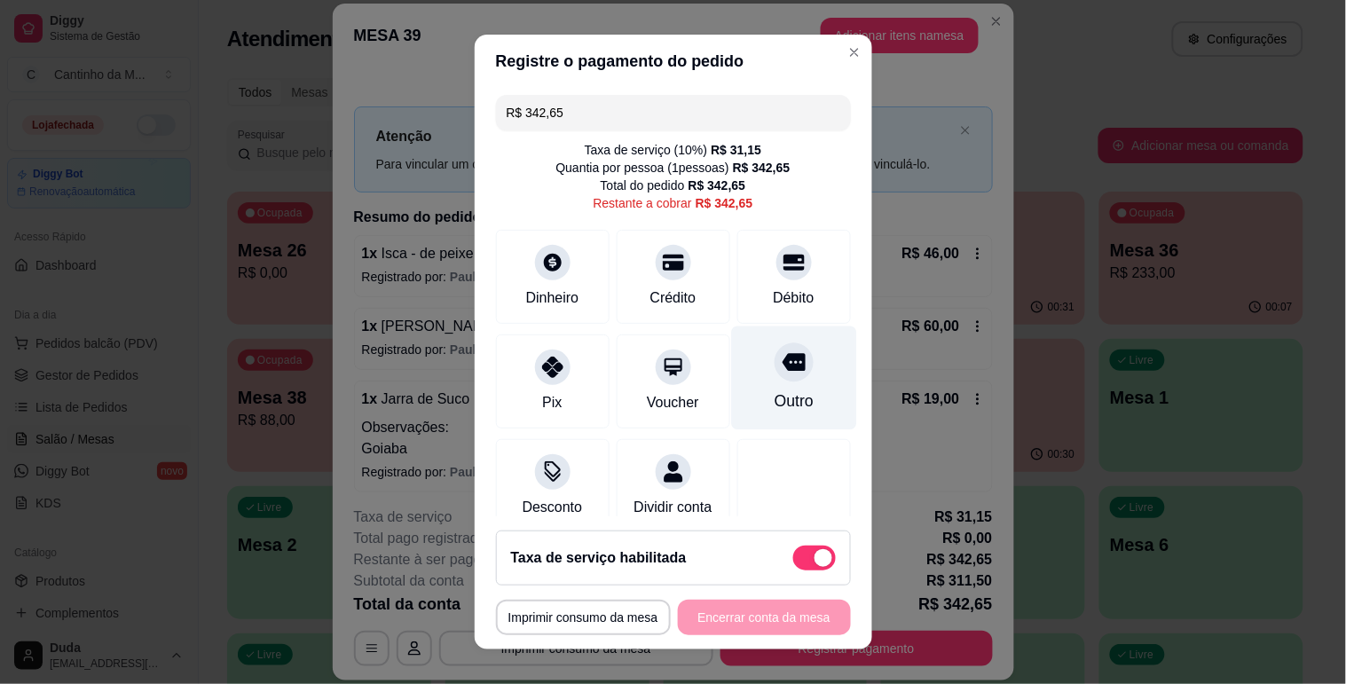
click at [773, 410] on div "Outro" at bounding box center [792, 400] width 39 height 23
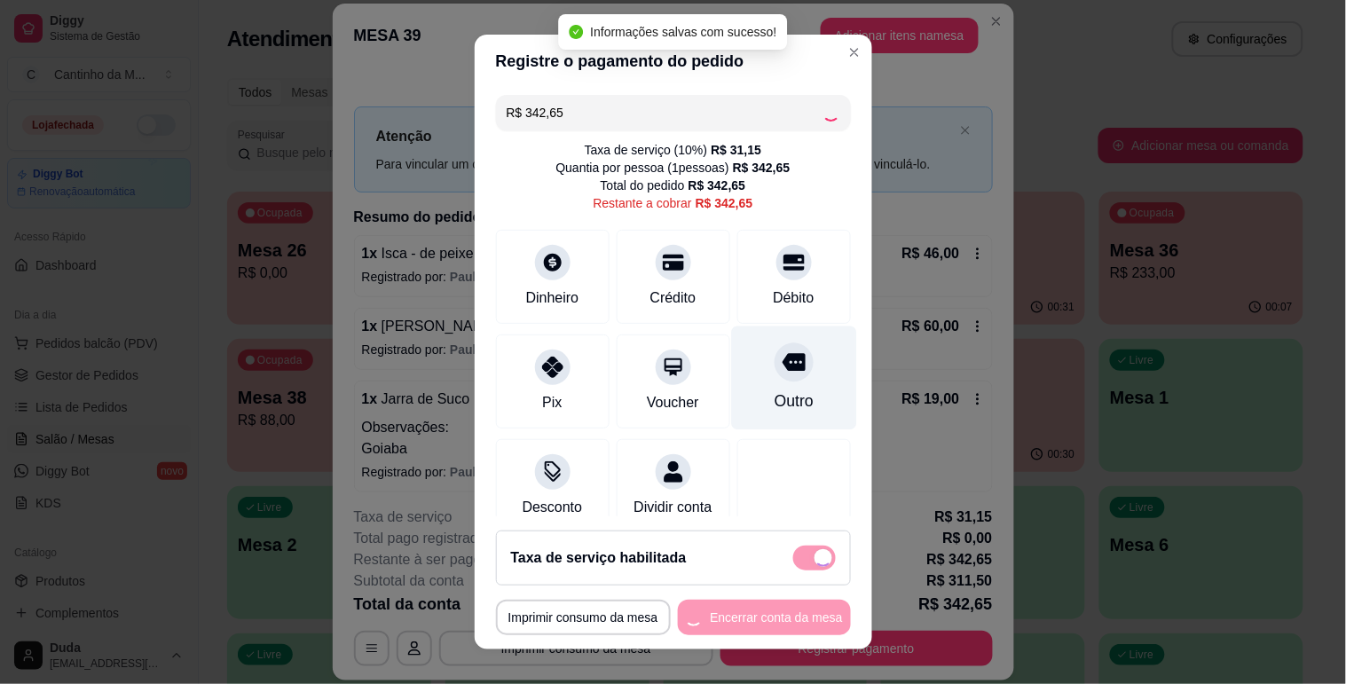
type input "R$ 0,00"
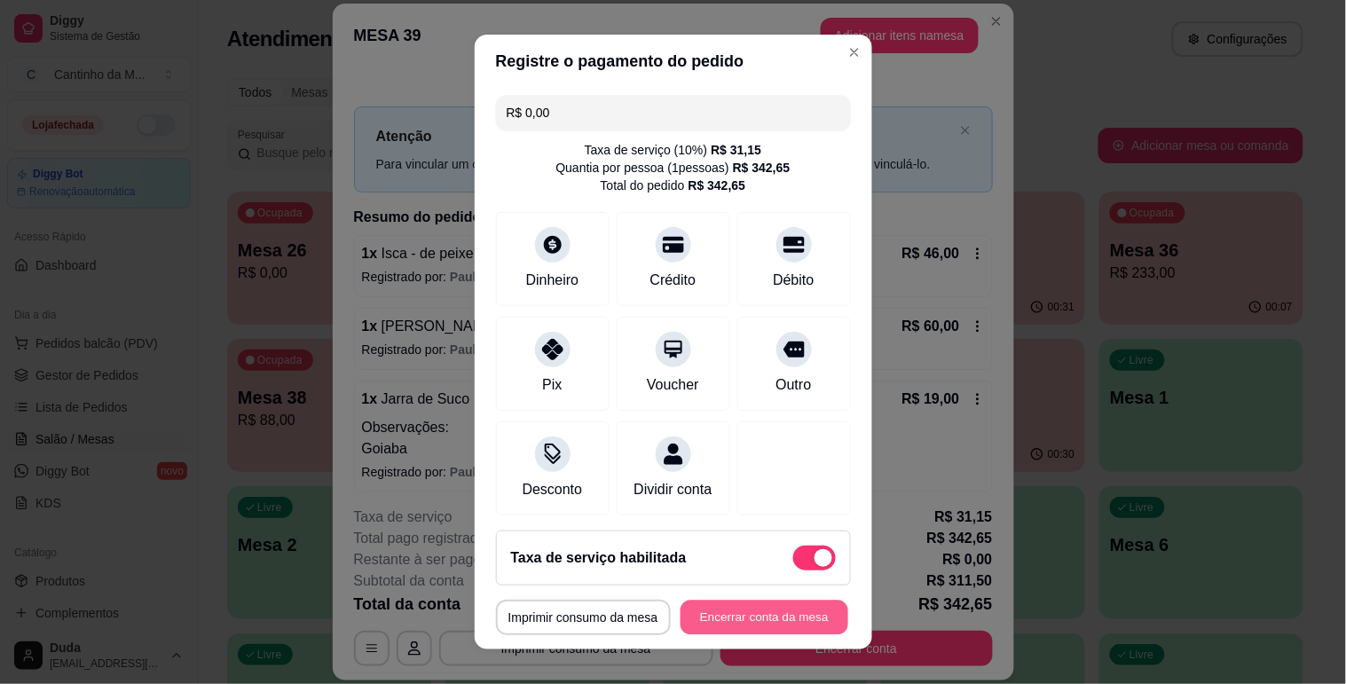
click at [748, 617] on button "Encerrar conta da mesa" at bounding box center [764, 618] width 168 height 35
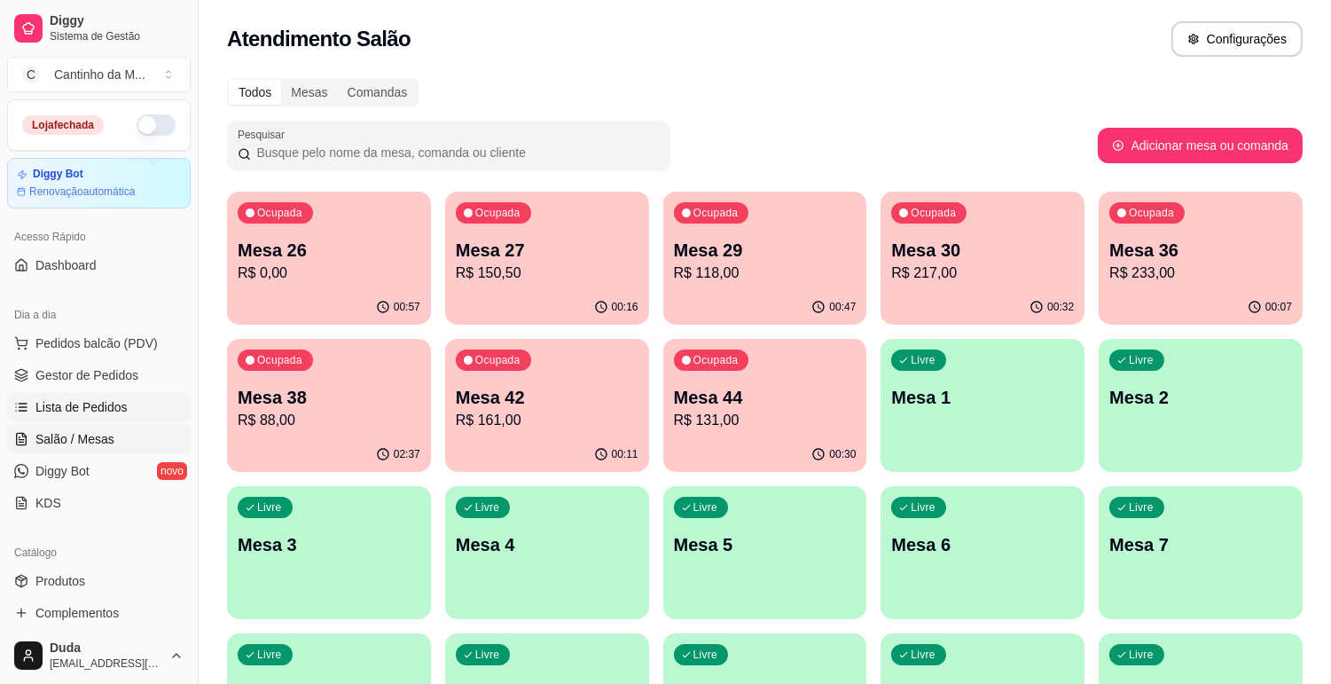
click at [83, 401] on span "Lista de Pedidos" at bounding box center [81, 407] width 92 height 18
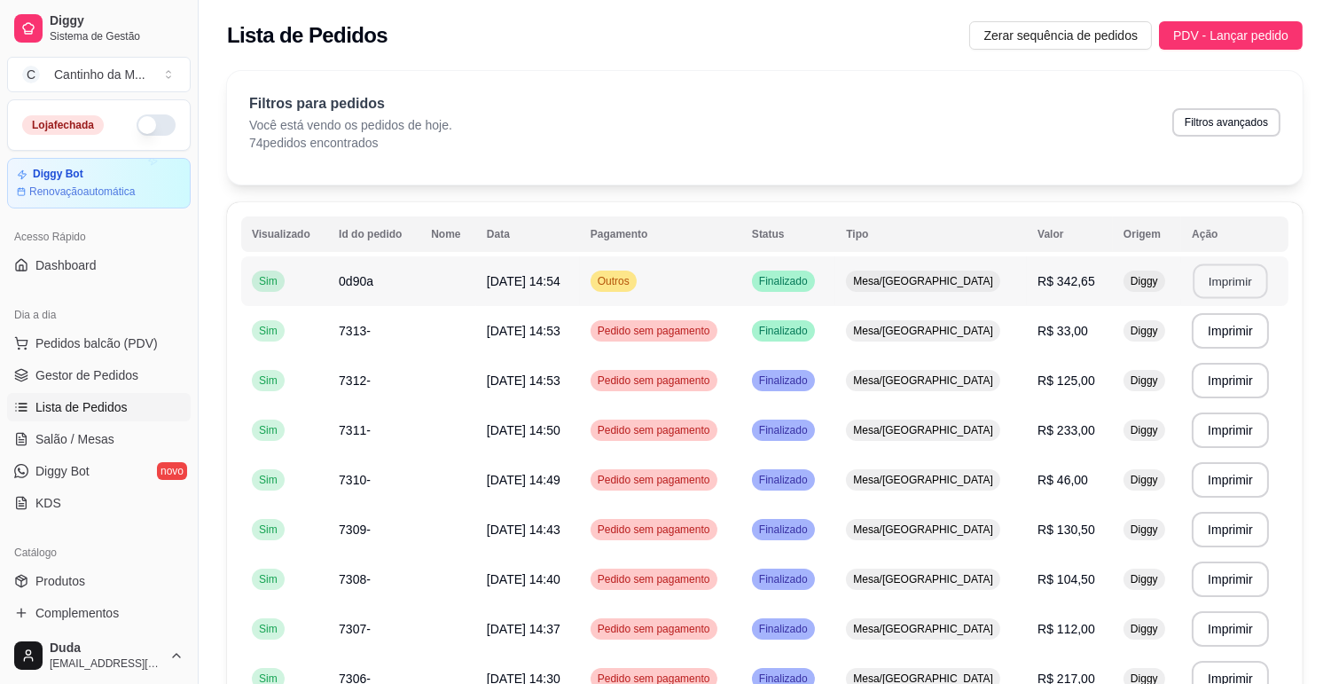
click at [1217, 279] on button "Imprimir" at bounding box center [1230, 281] width 75 height 35
click at [103, 371] on span "Gestor de Pedidos" at bounding box center [86, 375] width 103 height 18
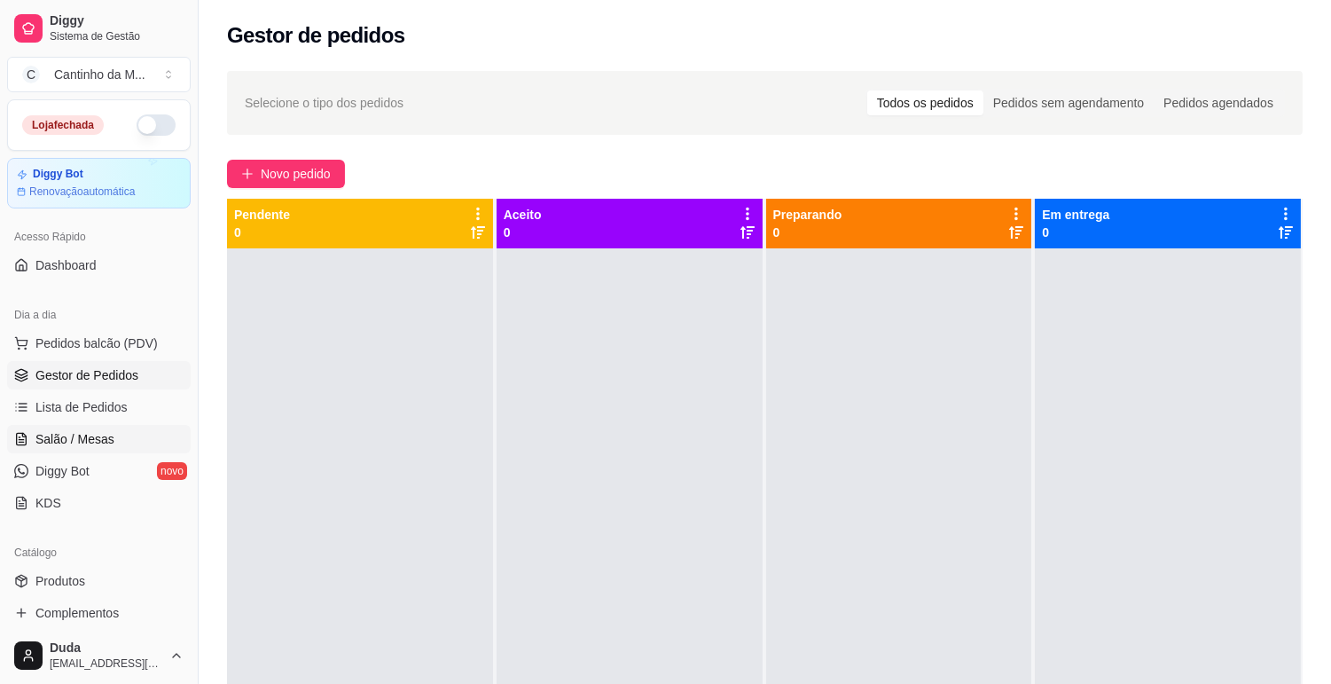
click at [80, 445] on span "Salão / Mesas" at bounding box center [74, 439] width 79 height 18
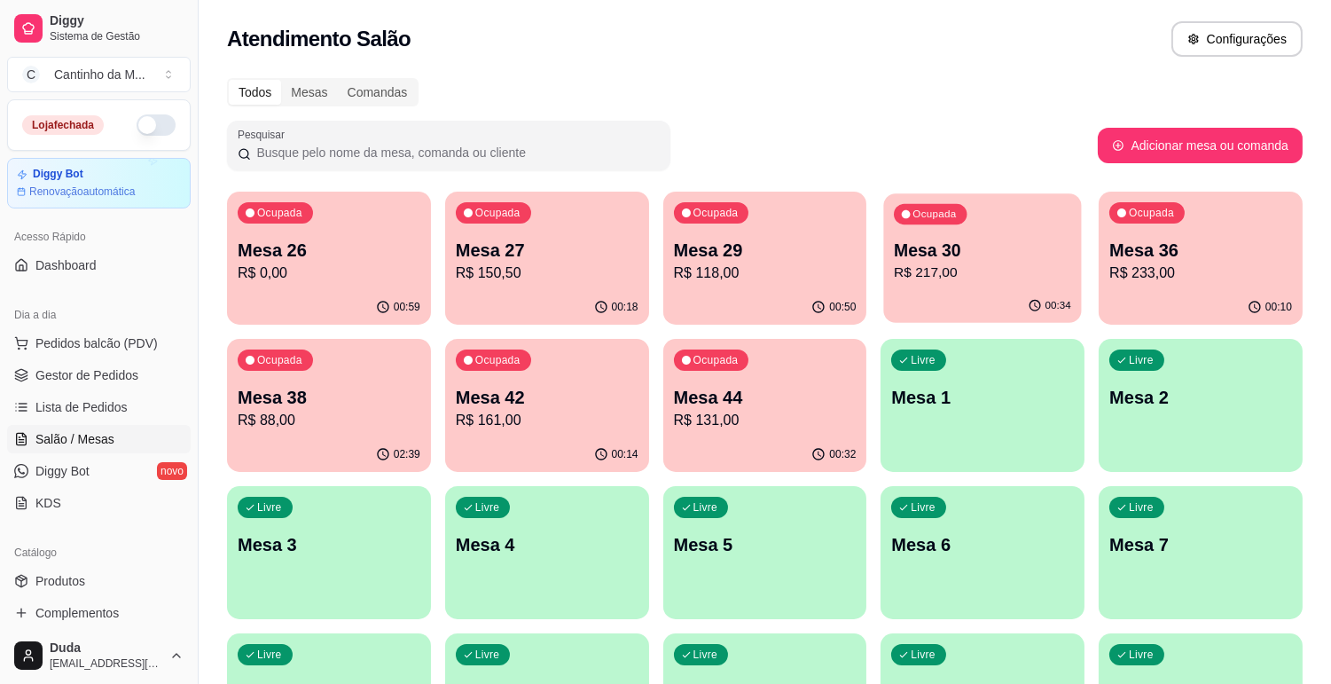
click at [992, 267] on p "R$ 217,00" at bounding box center [982, 273] width 177 height 20
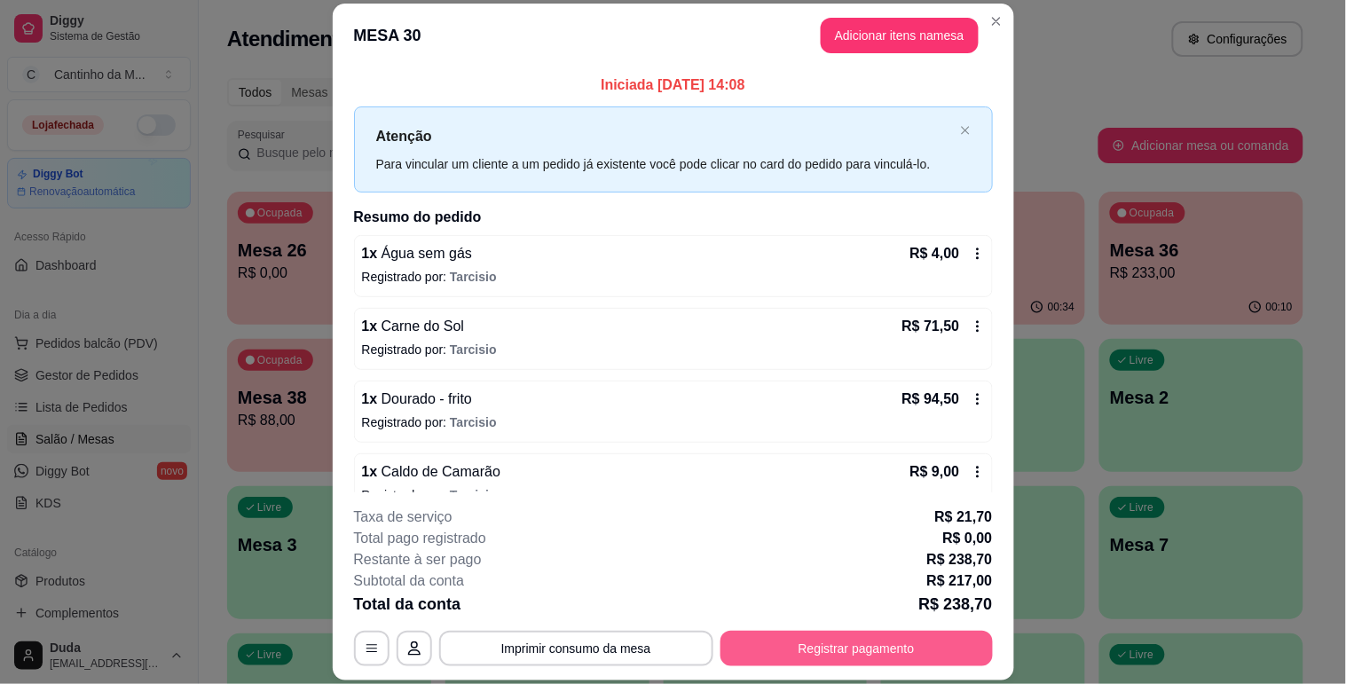
click at [902, 642] on button "Registrar pagamento" at bounding box center [856, 648] width 272 height 35
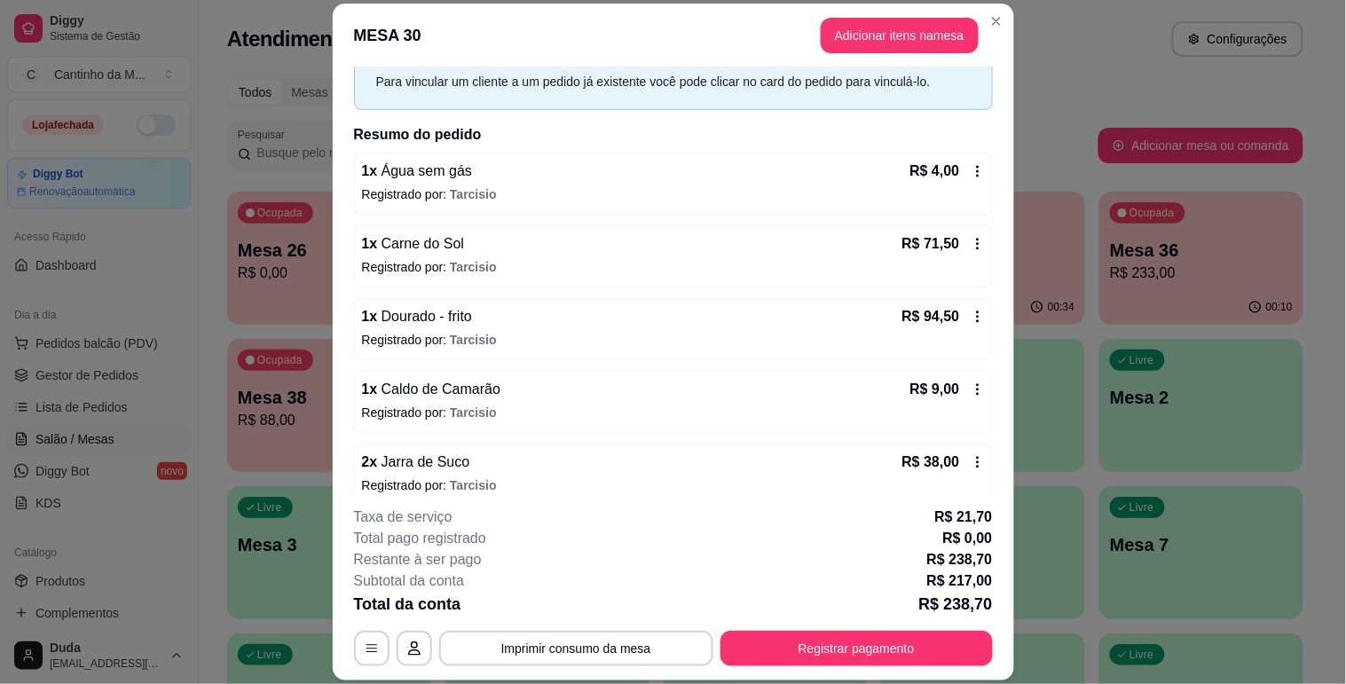
scroll to position [103, 0]
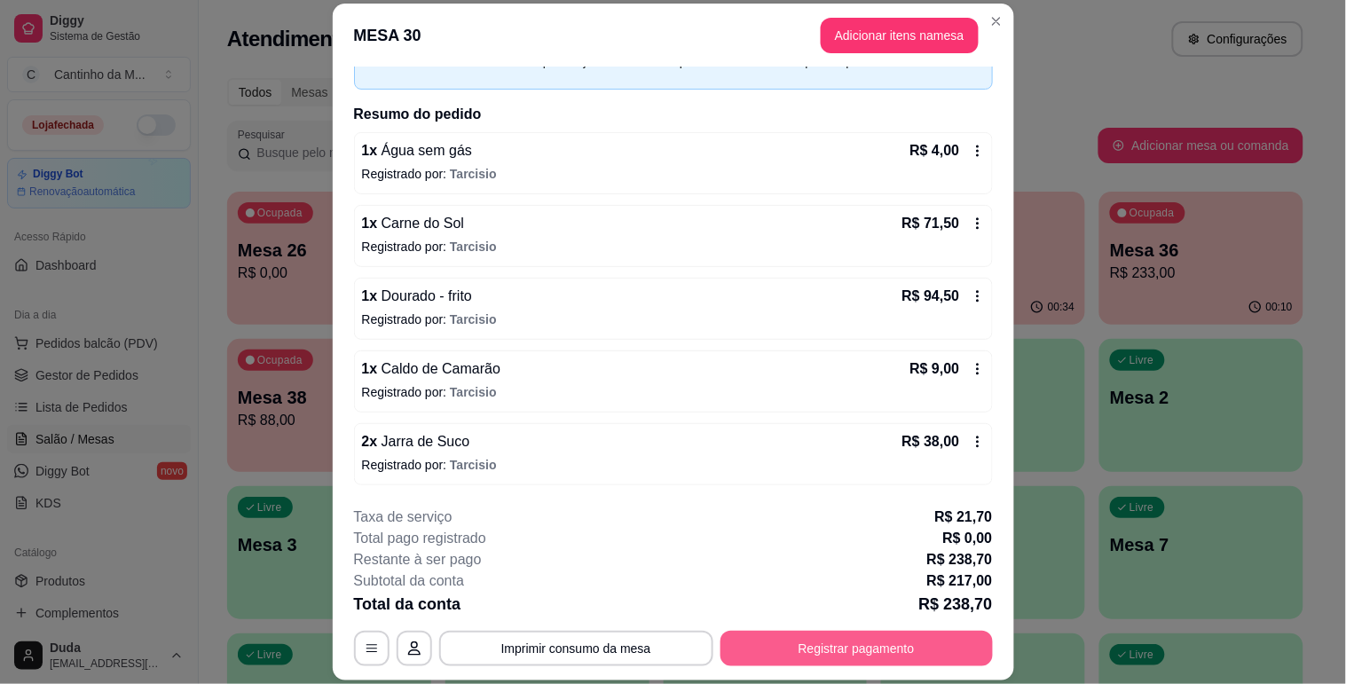
click at [805, 637] on button "Registrar pagamento" at bounding box center [856, 648] width 272 height 35
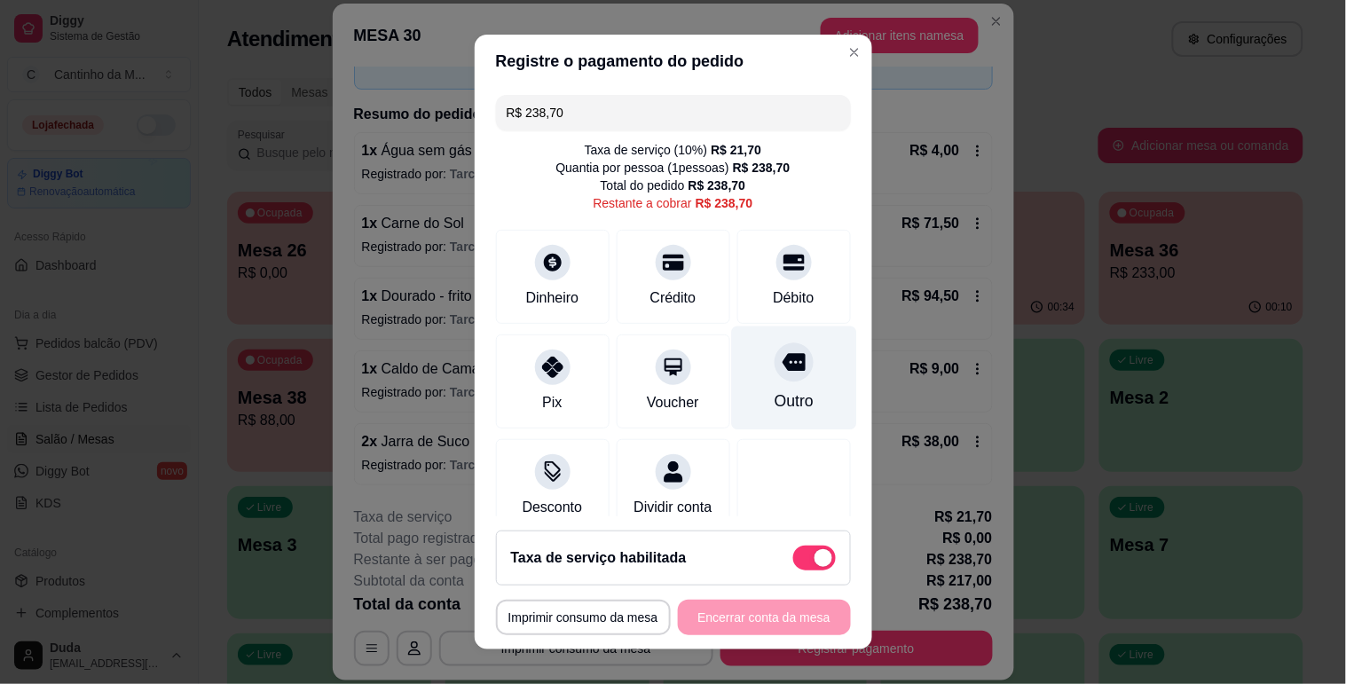
click at [779, 394] on div "Outro" at bounding box center [792, 400] width 39 height 23
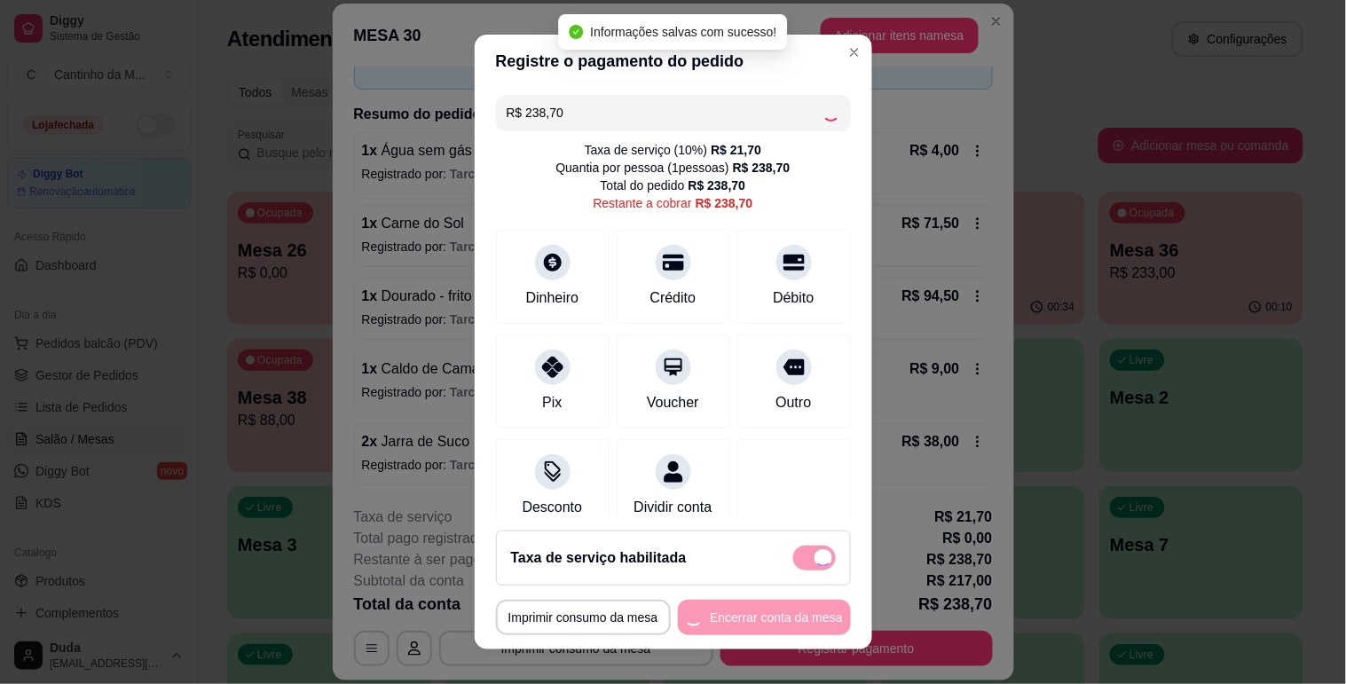
type input "R$ 0,00"
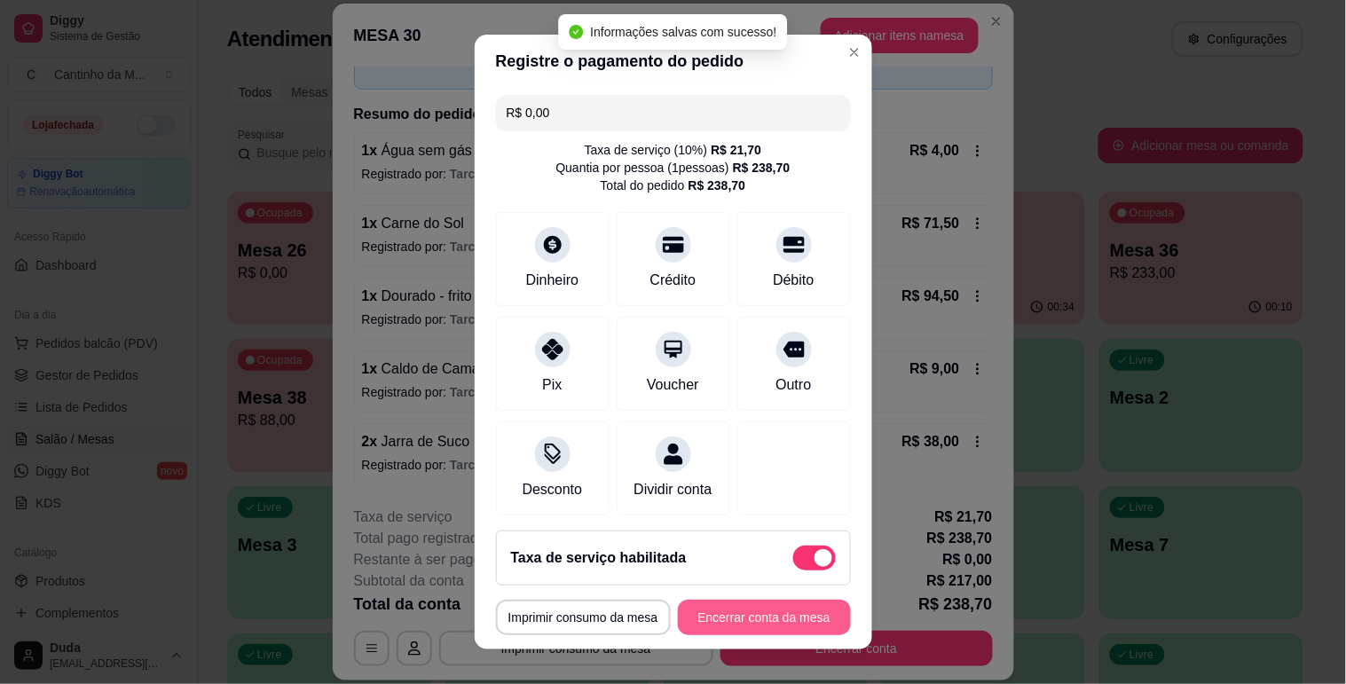
click at [776, 618] on button "Encerrar conta da mesa" at bounding box center [764, 617] width 173 height 35
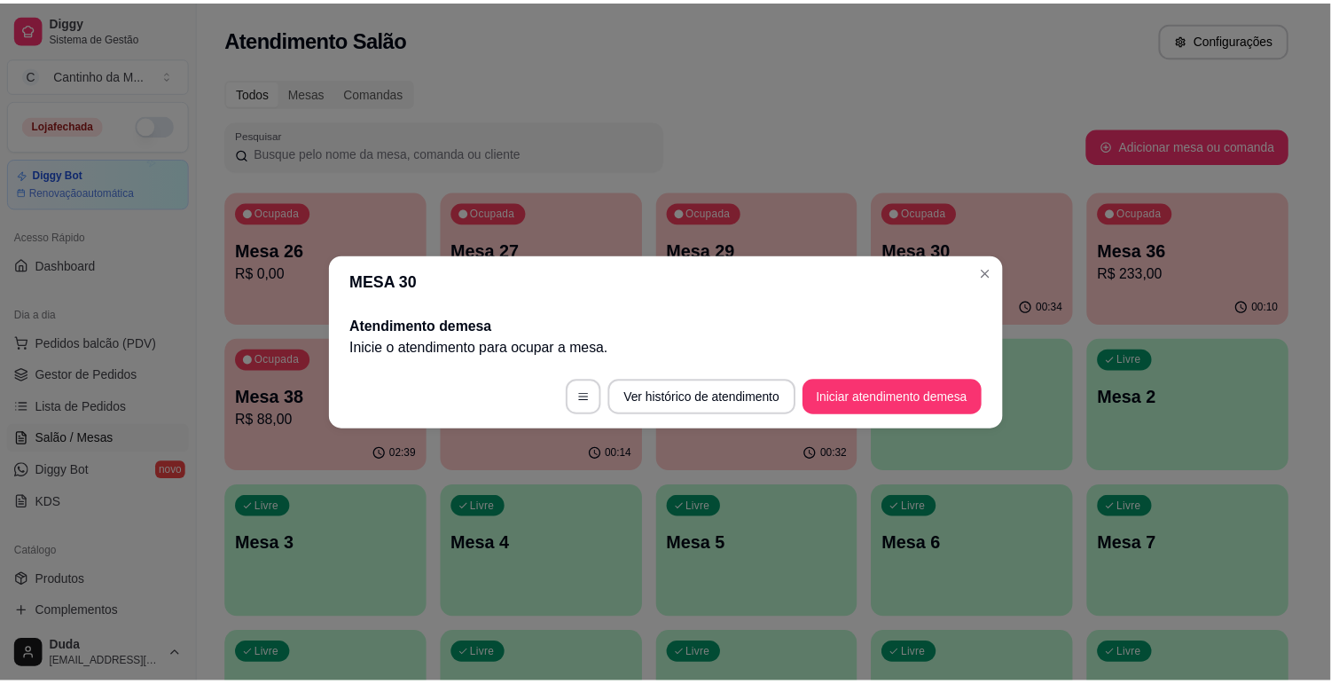
scroll to position [0, 0]
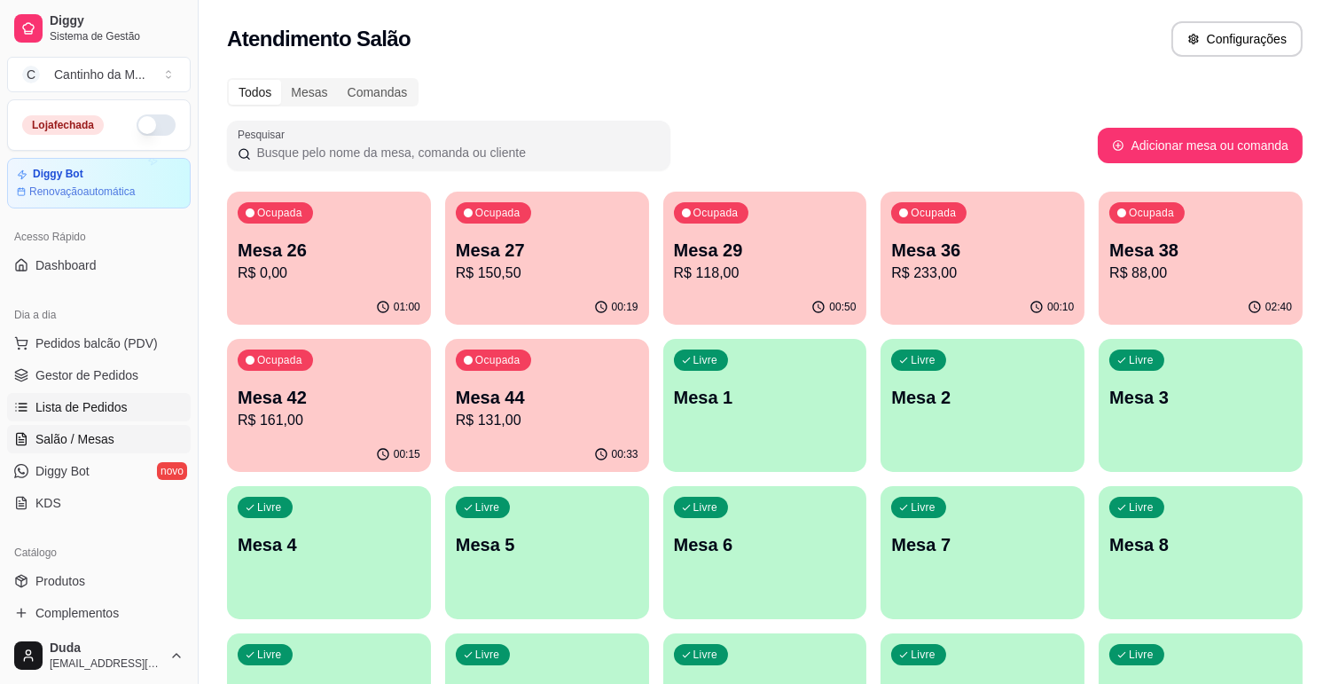
click at [80, 398] on span "Lista de Pedidos" at bounding box center [81, 407] width 92 height 18
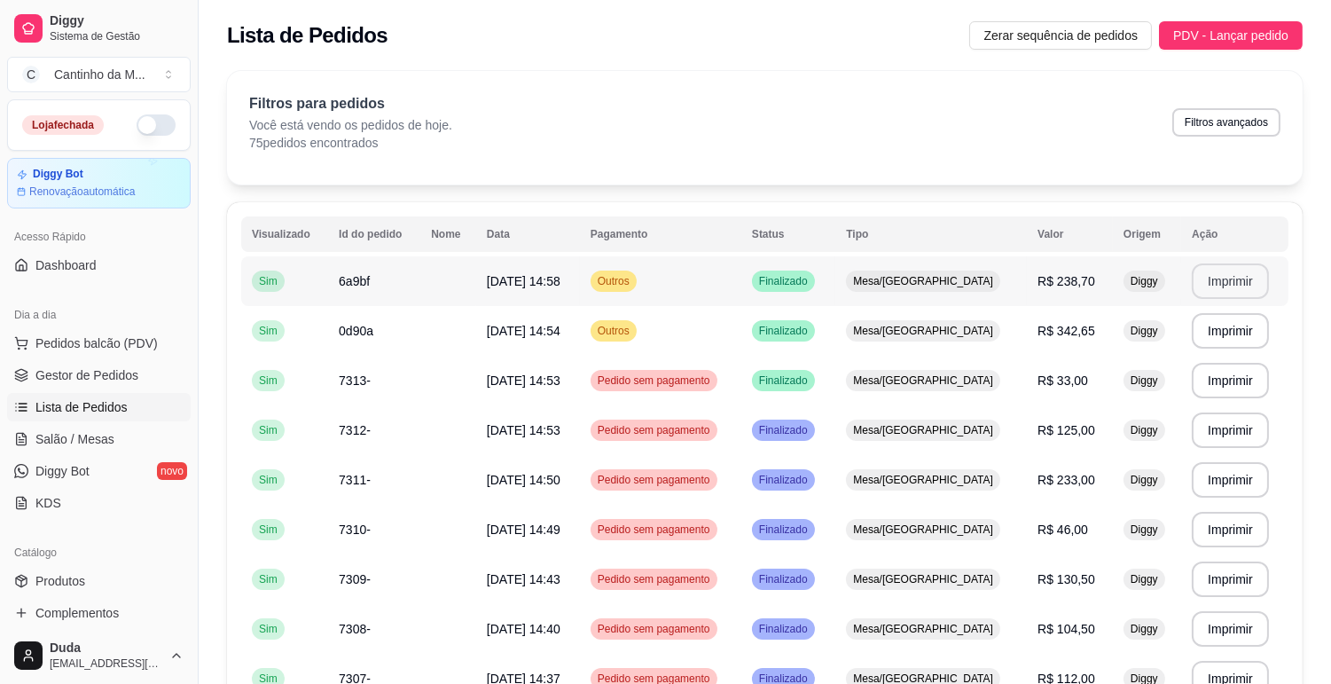
click at [1217, 278] on button "Imprimir" at bounding box center [1230, 280] width 77 height 35
click at [104, 374] on span "Gestor de Pedidos" at bounding box center [86, 375] width 103 height 18
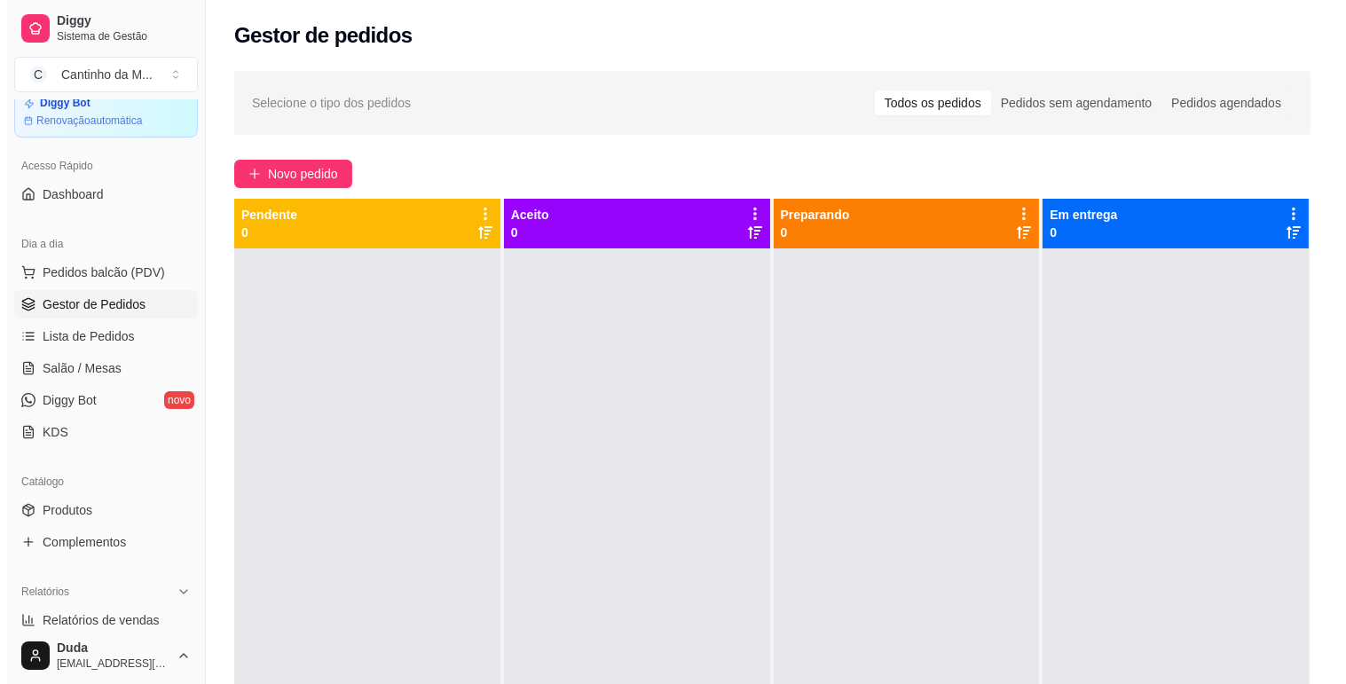
scroll to position [197, 0]
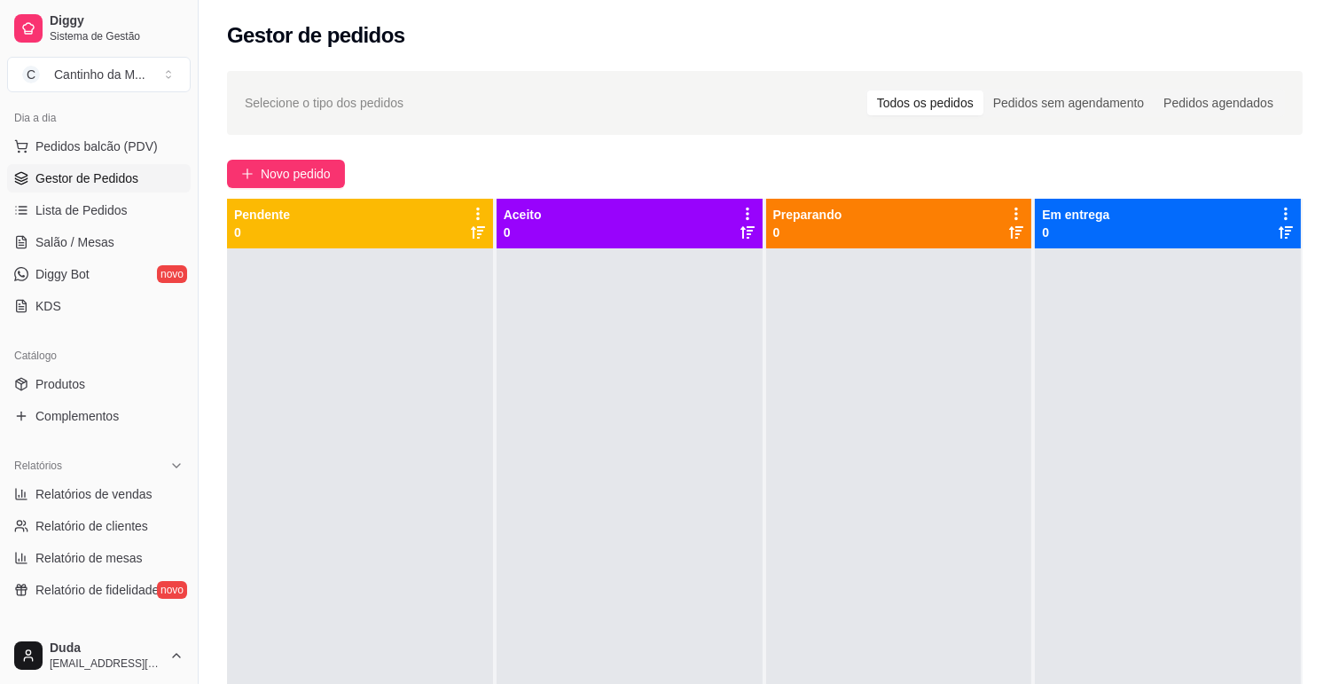
click at [106, 494] on span "Relatórios de vendas" at bounding box center [93, 494] width 117 height 18
select select "ALL"
select select "0"
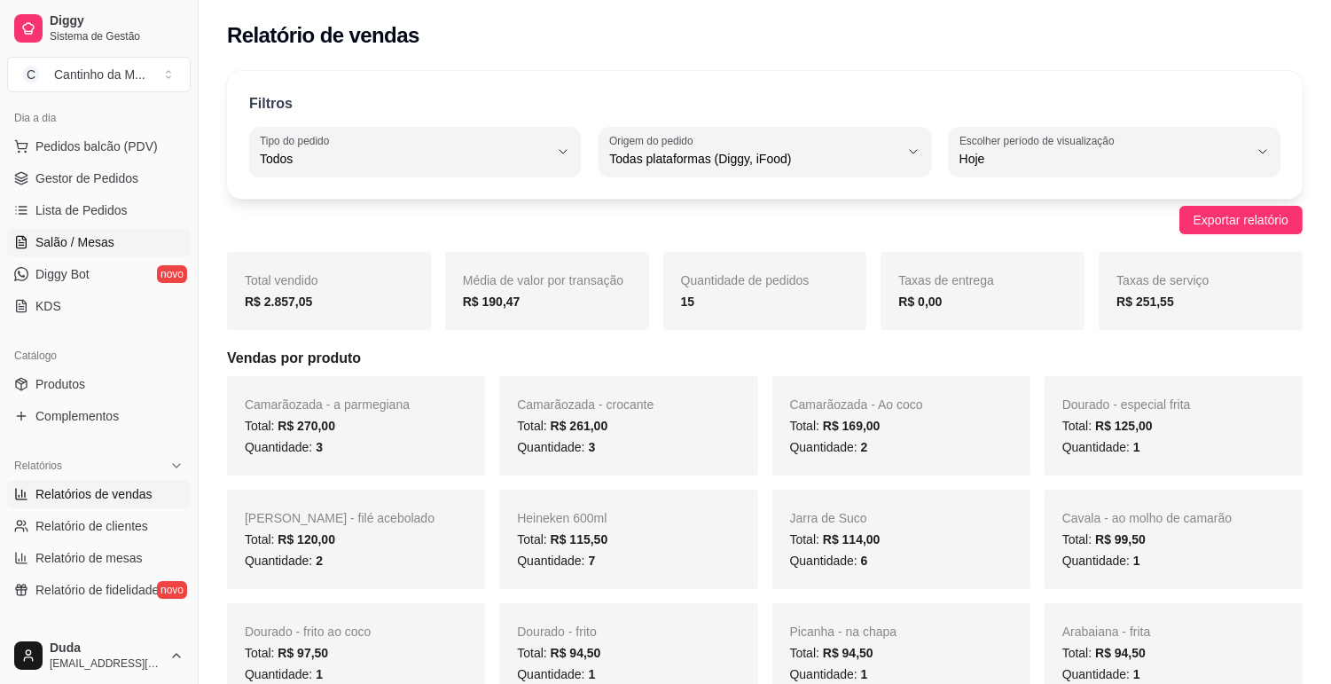
click at [86, 248] on span "Salão / Mesas" at bounding box center [74, 242] width 79 height 18
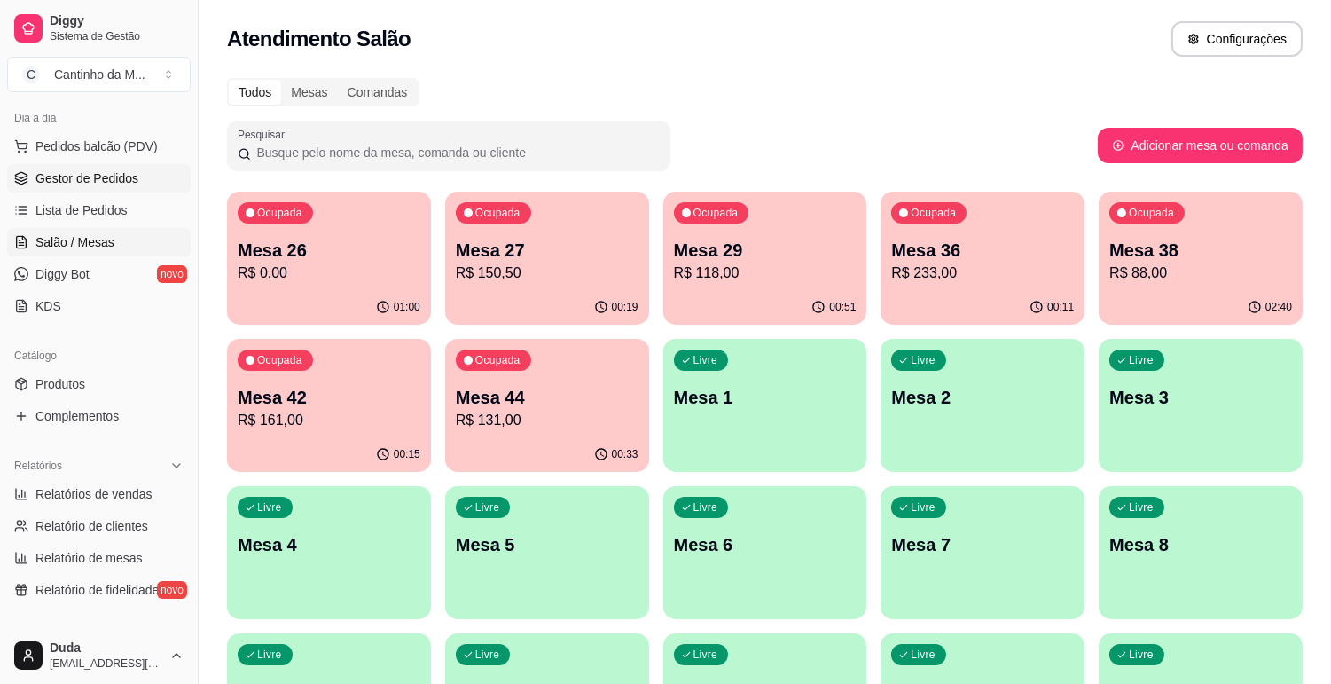
click at [112, 179] on span "Gestor de Pedidos" at bounding box center [86, 178] width 103 height 18
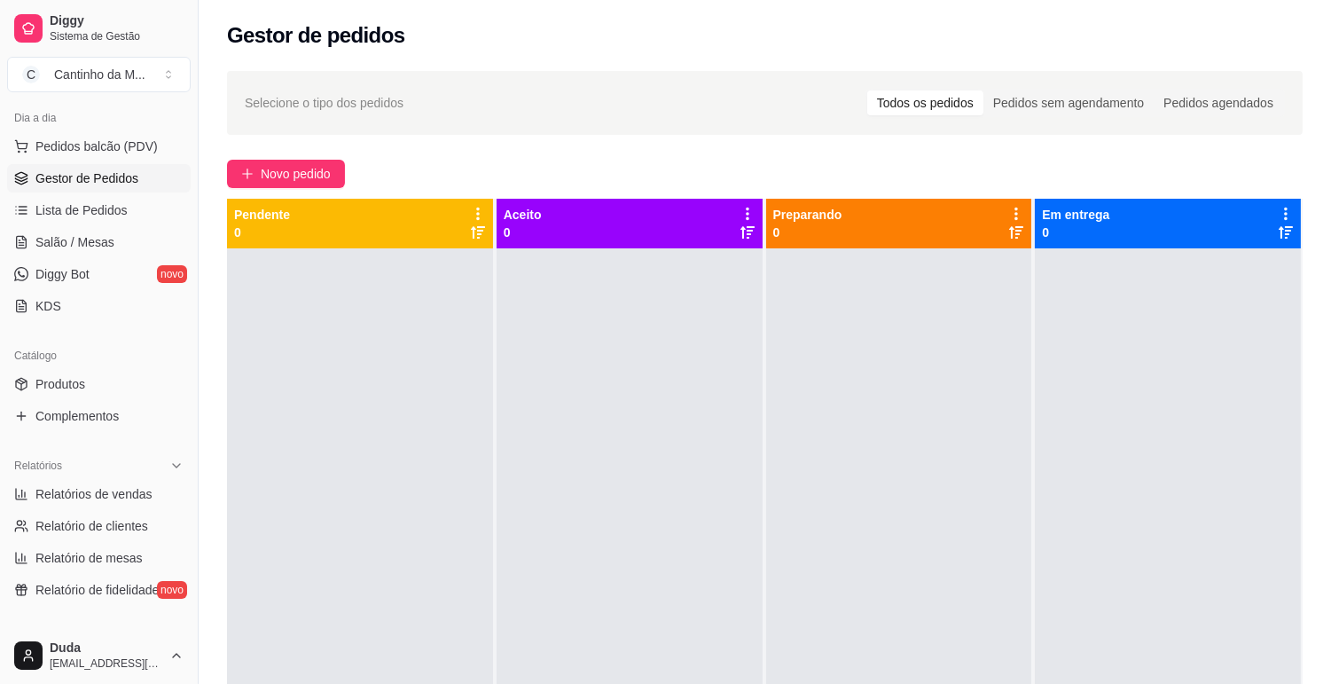
click at [3, 120] on div "Dia a dia Pedidos balcão (PDV) Gestor de Pedidos Lista de Pedidos Salão / Mesas…" at bounding box center [99, 212] width 198 height 231
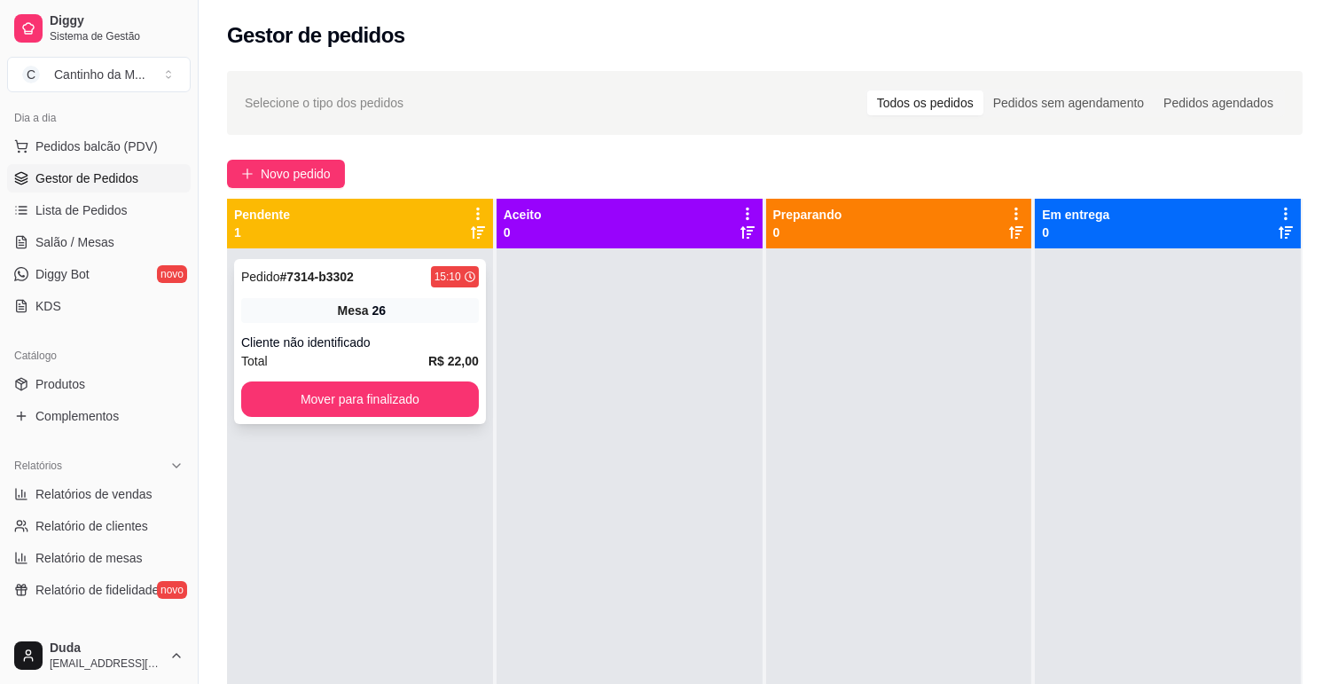
click at [304, 279] on strong "# 7314-b3302" at bounding box center [317, 277] width 74 height 14
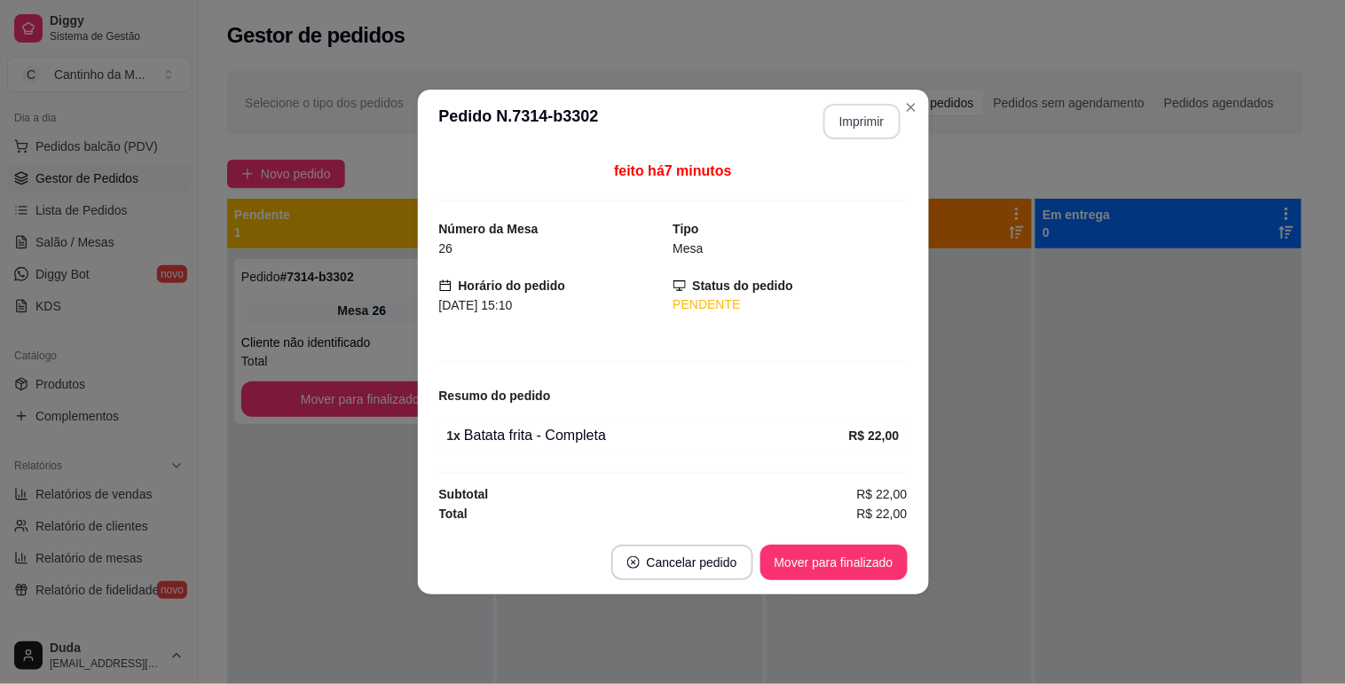
click at [847, 127] on button "Imprimir" at bounding box center [861, 121] width 77 height 35
click at [845, 568] on button "Mover para finalizado" at bounding box center [833, 563] width 143 height 35
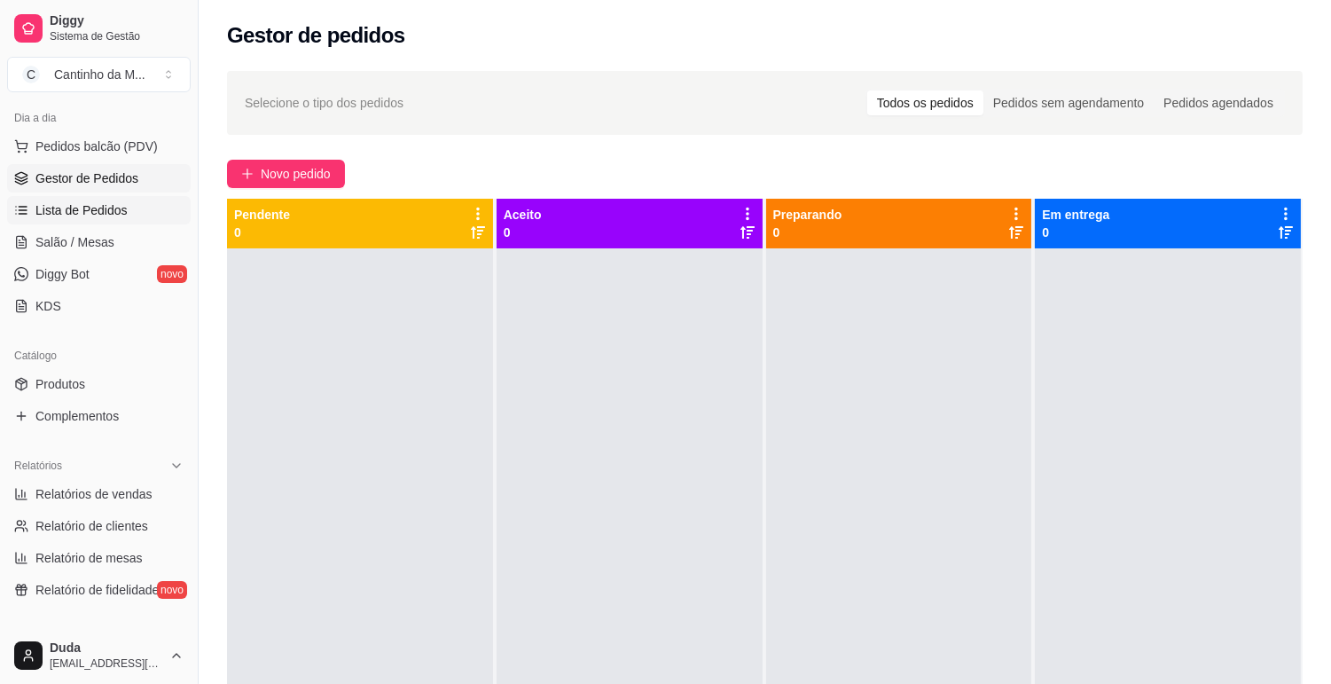
click at [73, 222] on link "Lista de Pedidos" at bounding box center [99, 210] width 184 height 28
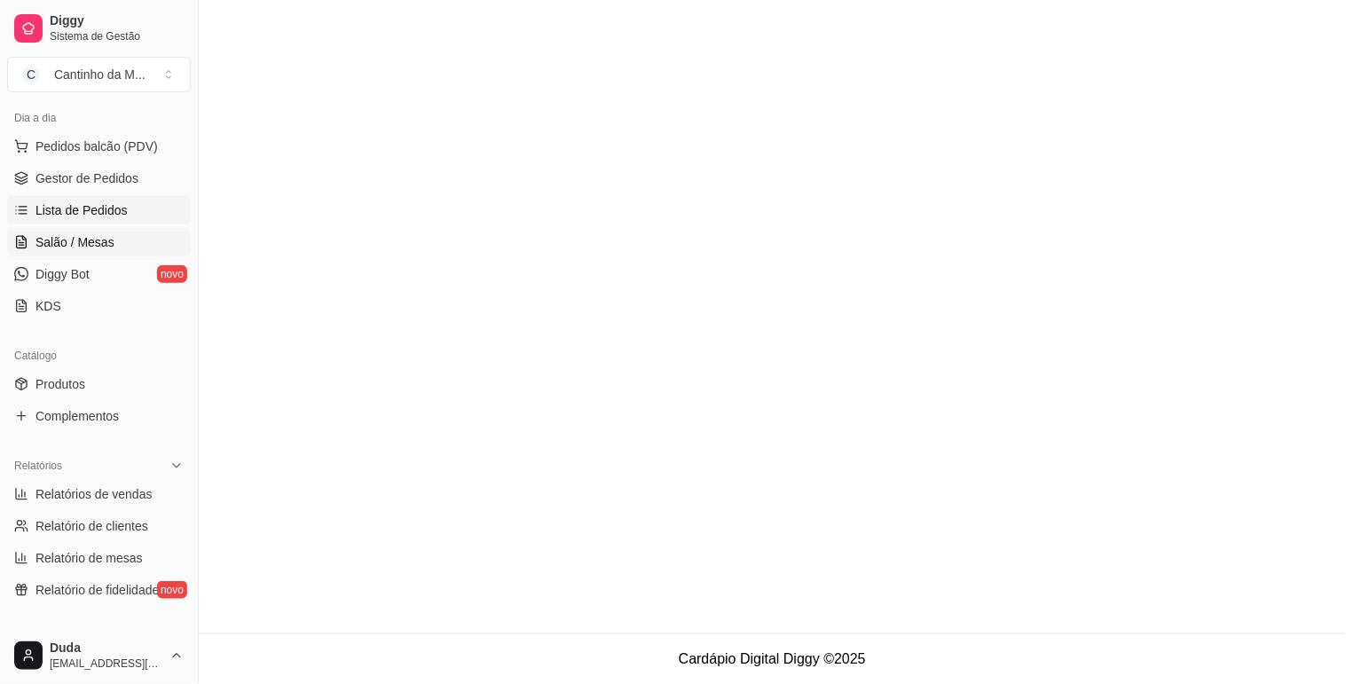
click at [73, 233] on span "Salão / Mesas" at bounding box center [74, 242] width 79 height 18
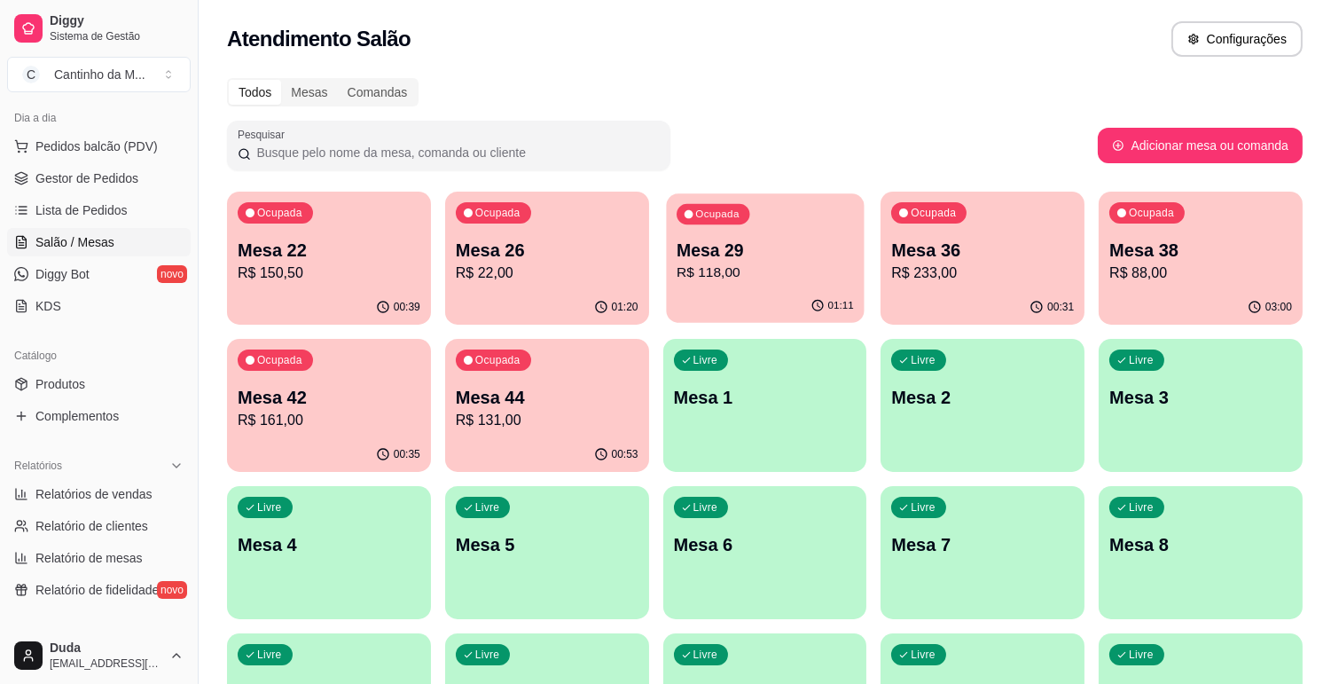
click at [792, 287] on div "Ocupada Mesa 29 R$ 118,00" at bounding box center [765, 241] width 198 height 96
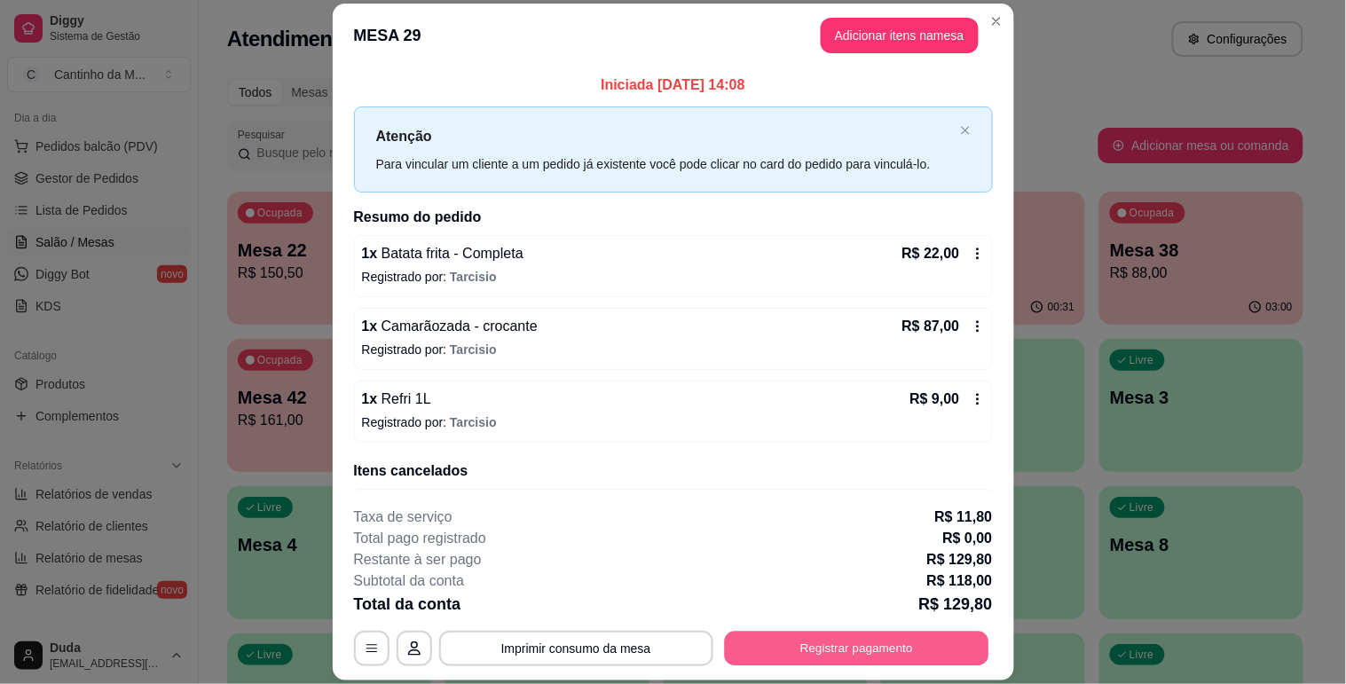
click at [831, 661] on button "Registrar pagamento" at bounding box center [856, 649] width 264 height 35
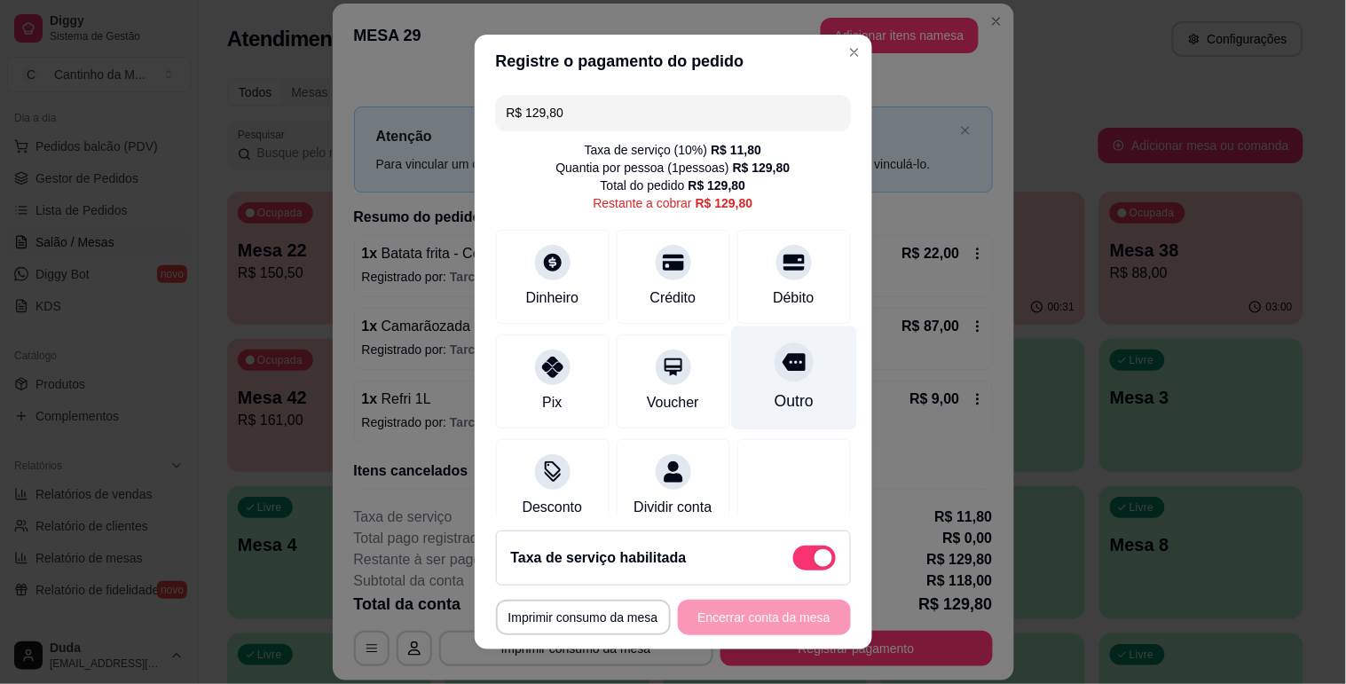
click at [747, 388] on div "Outro" at bounding box center [793, 378] width 125 height 104
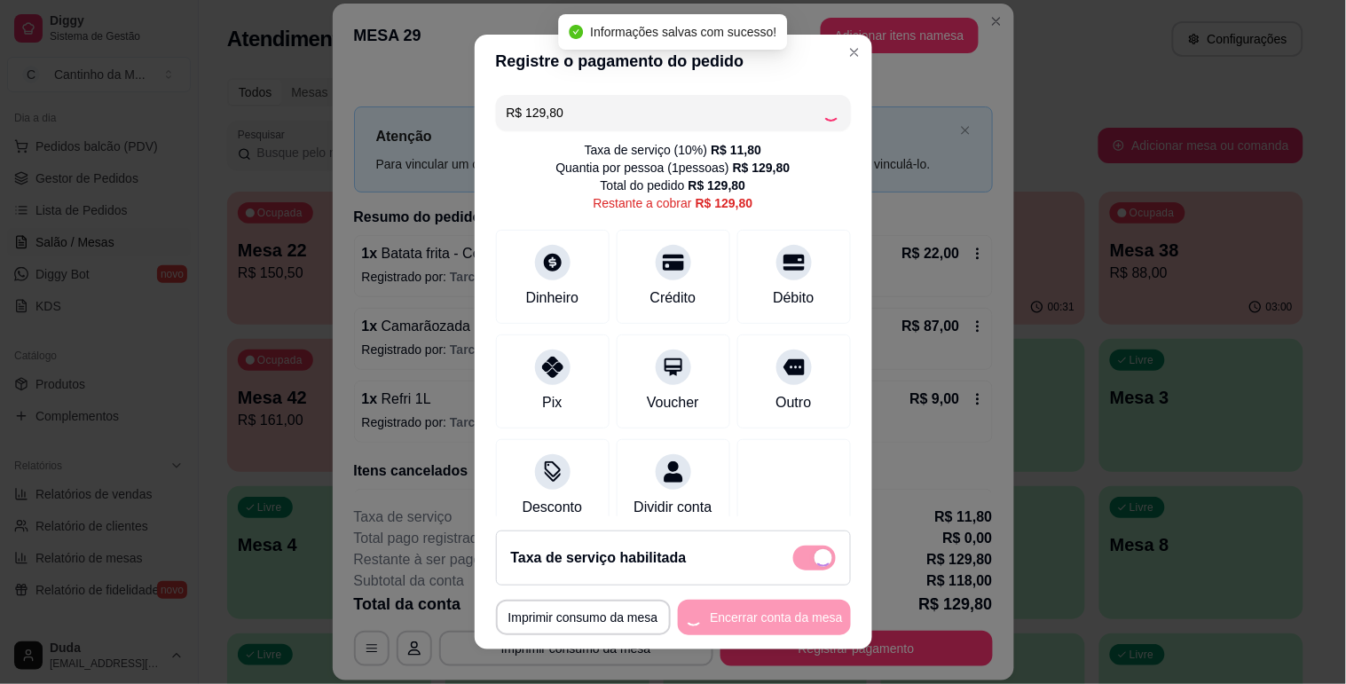
type input "R$ 0,00"
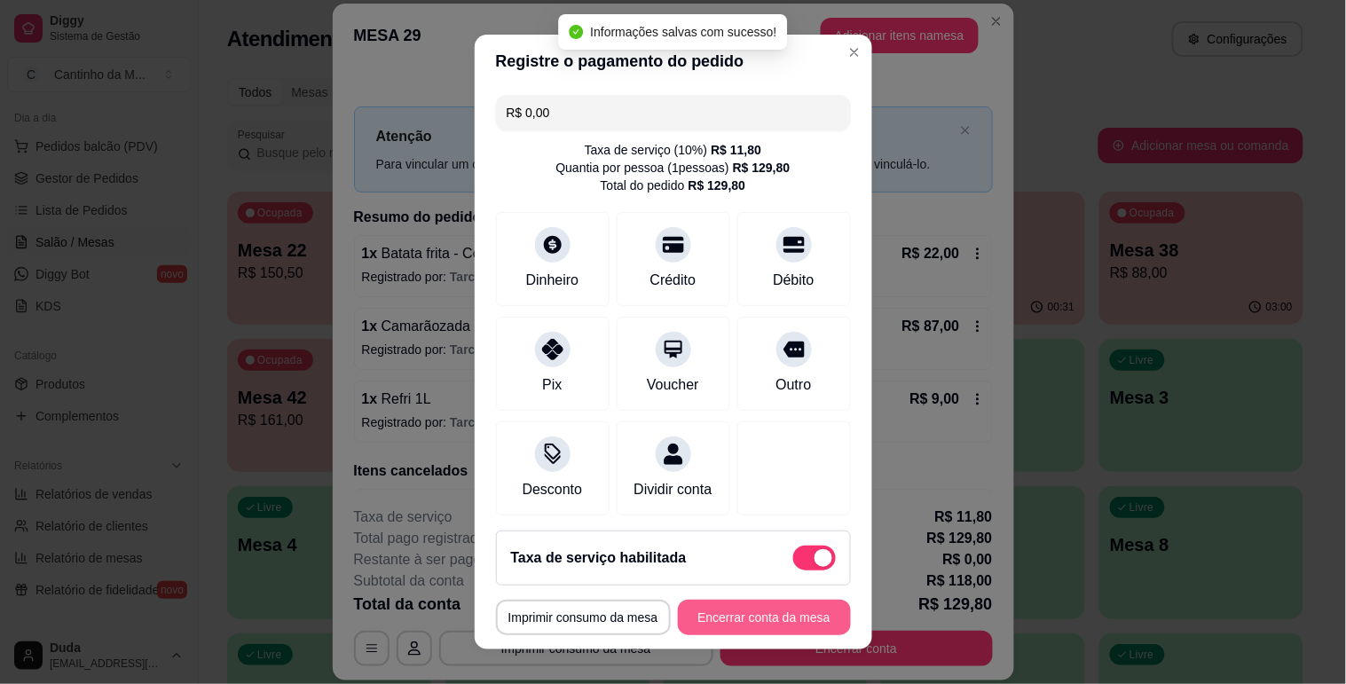
click at [785, 617] on button "Encerrar conta da mesa" at bounding box center [764, 617] width 173 height 35
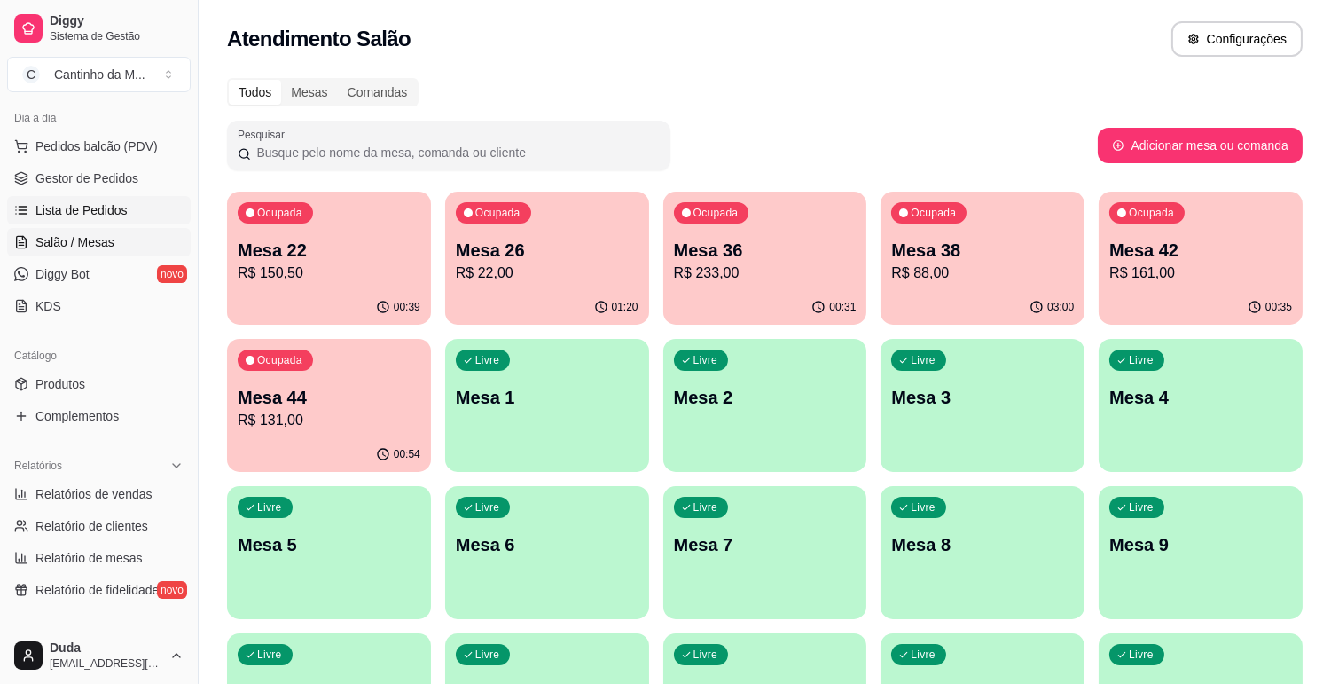
click at [74, 201] on span "Lista de Pedidos" at bounding box center [81, 210] width 92 height 18
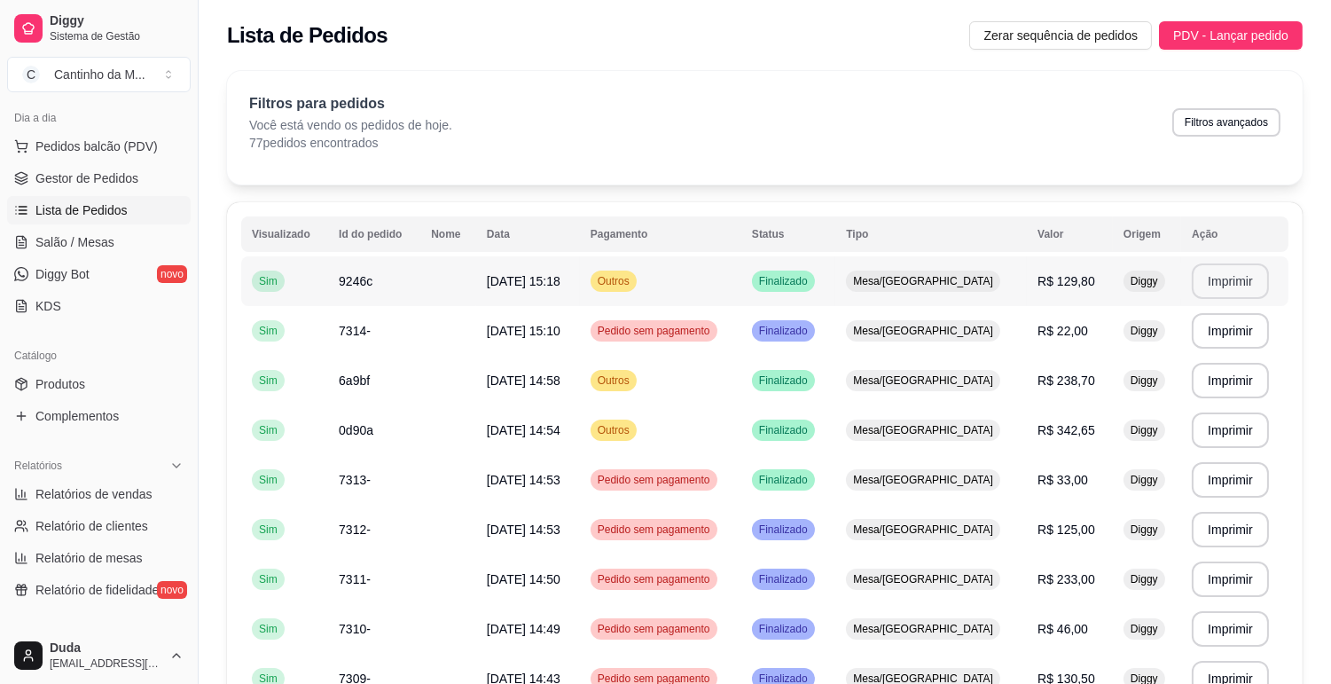
click at [1218, 285] on button "Imprimir" at bounding box center [1230, 280] width 77 height 35
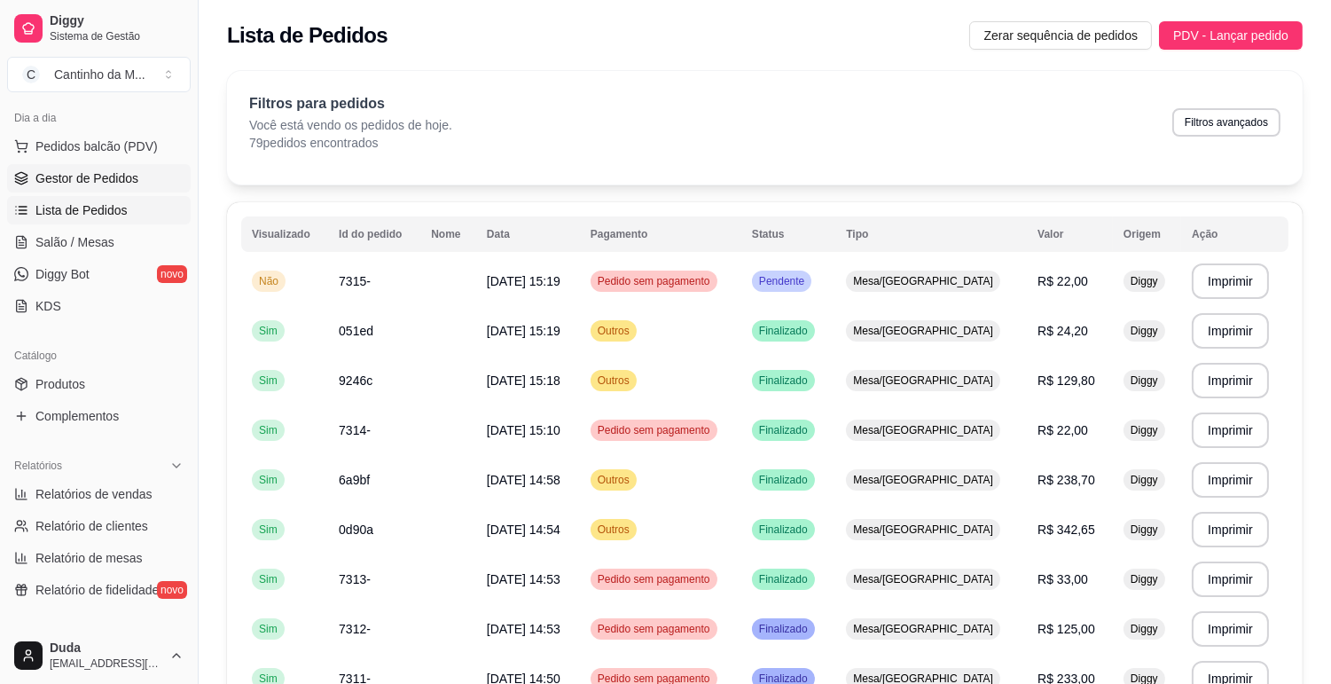
click at [114, 179] on span "Gestor de Pedidos" at bounding box center [86, 178] width 103 height 18
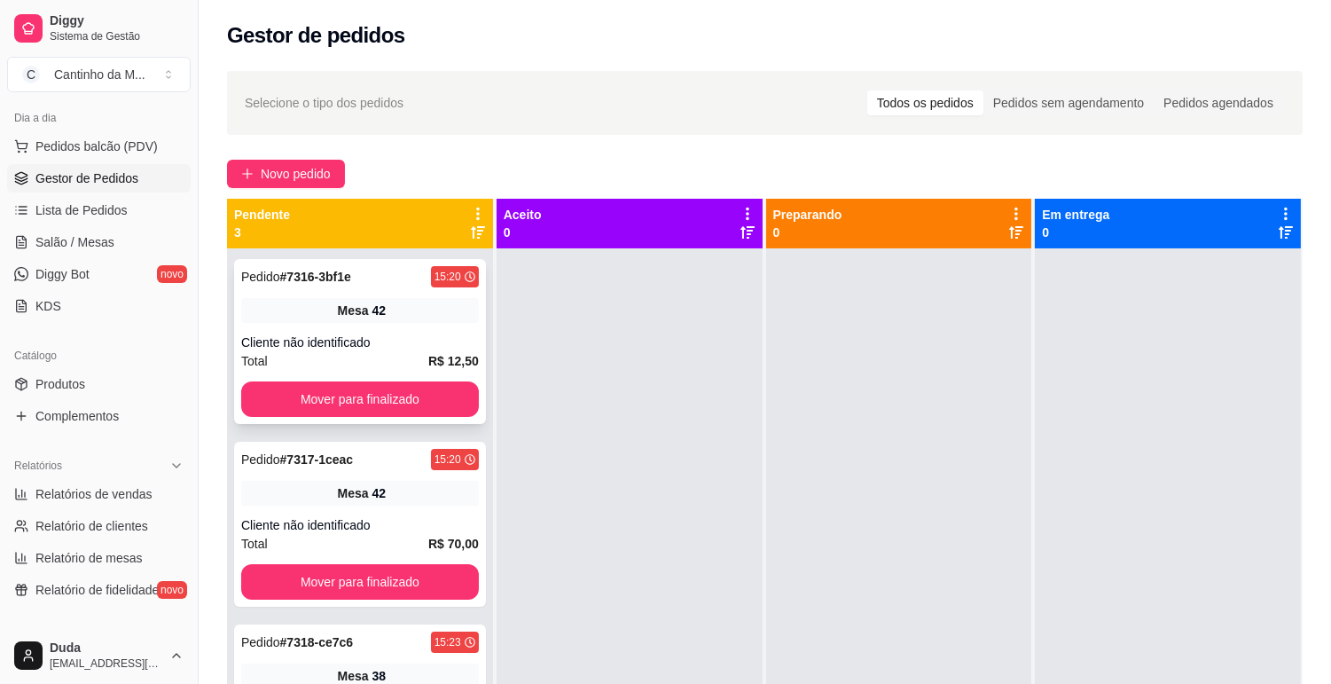
click at [290, 263] on div "Pedido # 7316-3bf1e 15:20 Mesa 42 Cliente não identificado Total R$ 12,50 Mover…" at bounding box center [360, 341] width 252 height 165
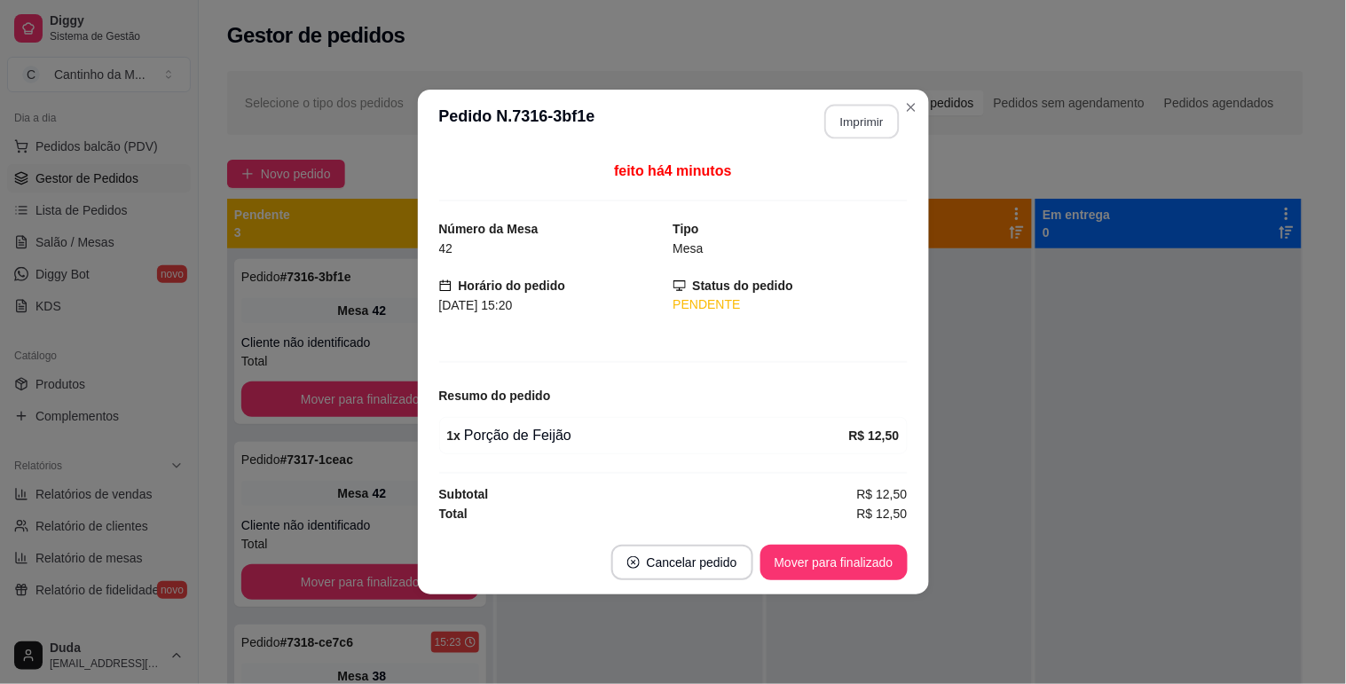
click at [836, 133] on button "Imprimir" at bounding box center [861, 122] width 75 height 35
click at [860, 571] on button "Mover para finalizado" at bounding box center [833, 562] width 147 height 35
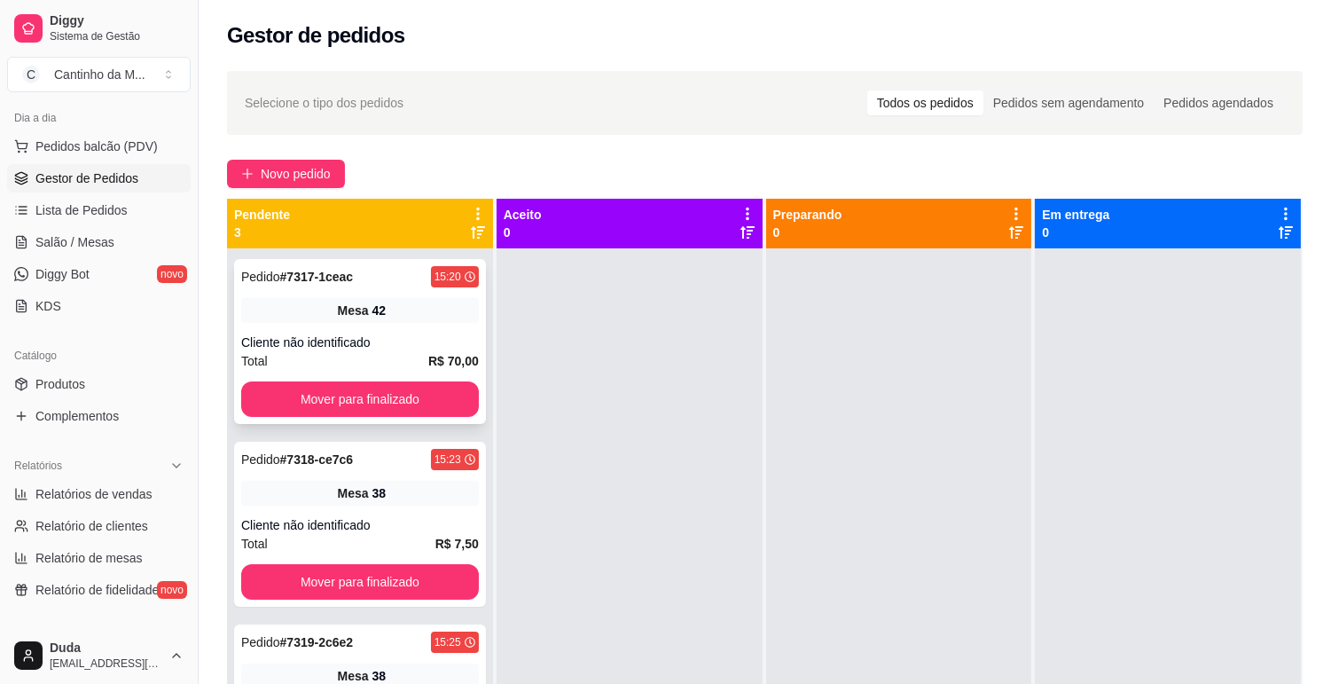
click at [341, 288] on div "Pedido # 7317-1ceac 15:20 Mesa 42 Cliente não identificado Total R$ 70,00 Mover…" at bounding box center [360, 341] width 252 height 165
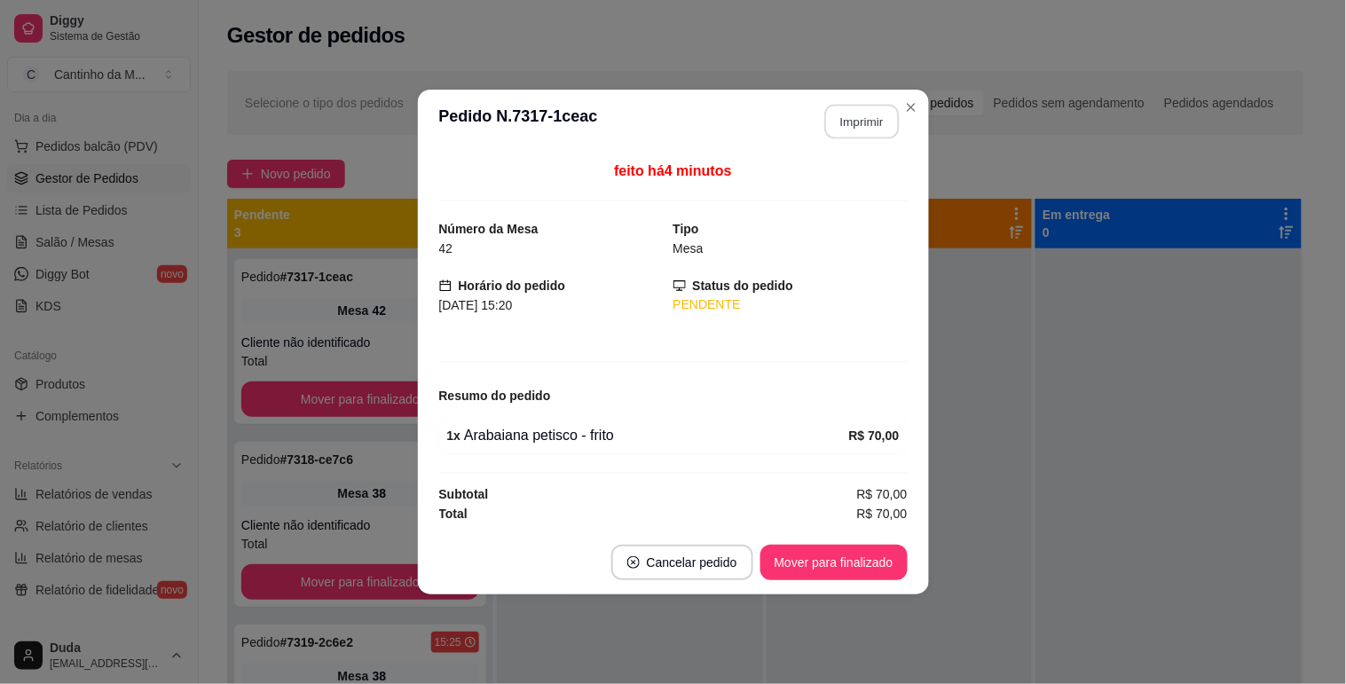
click at [876, 111] on button "Imprimir" at bounding box center [861, 122] width 75 height 35
click at [819, 562] on button "Mover para finalizado" at bounding box center [833, 562] width 147 height 35
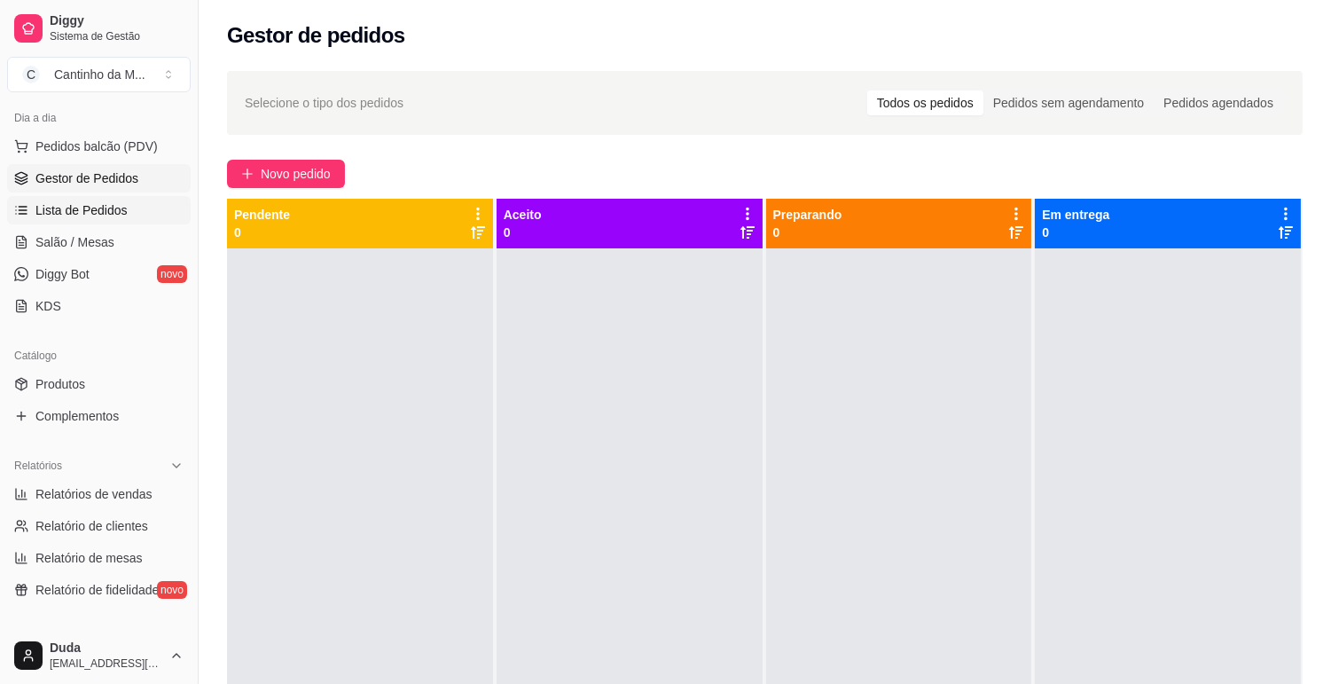
click at [92, 220] on link "Lista de Pedidos" at bounding box center [99, 210] width 184 height 28
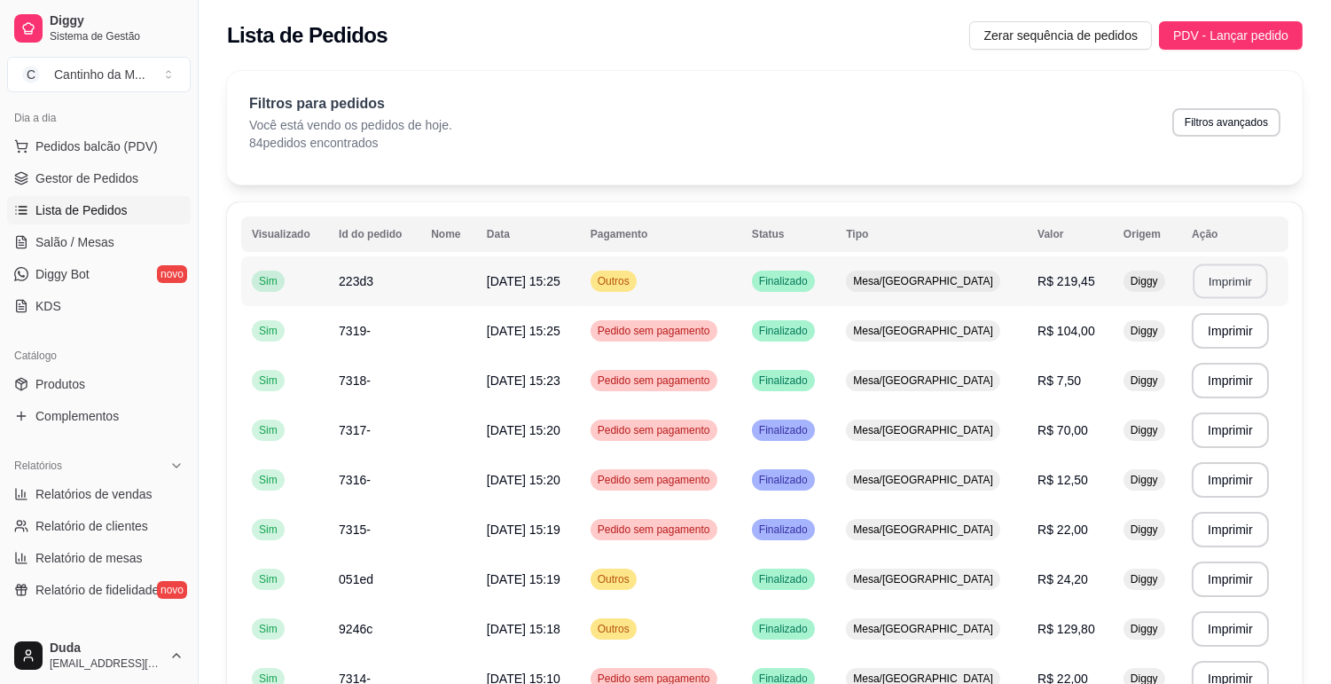
click at [1204, 288] on button "Imprimir" at bounding box center [1230, 281] width 75 height 35
click at [82, 239] on span "Salão / Mesas" at bounding box center [74, 242] width 79 height 18
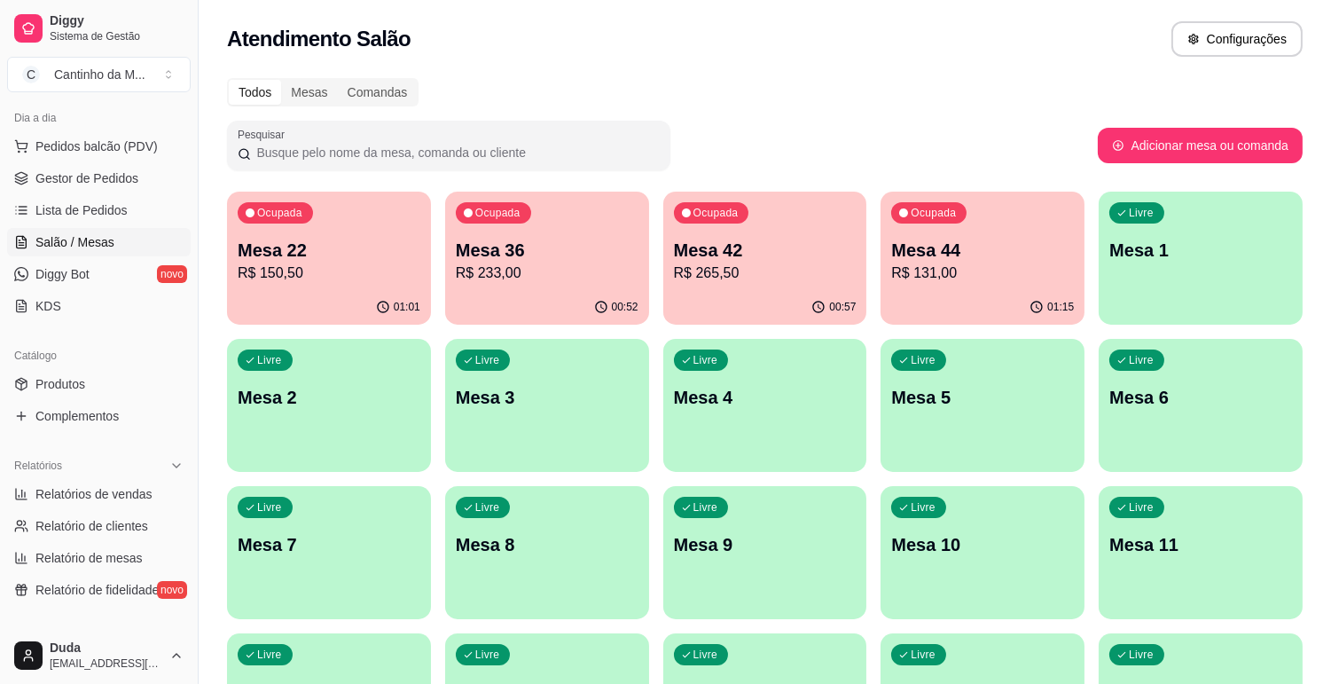
click at [346, 285] on div "Ocupada Mesa 22 R$ 150,50" at bounding box center [329, 241] width 204 height 98
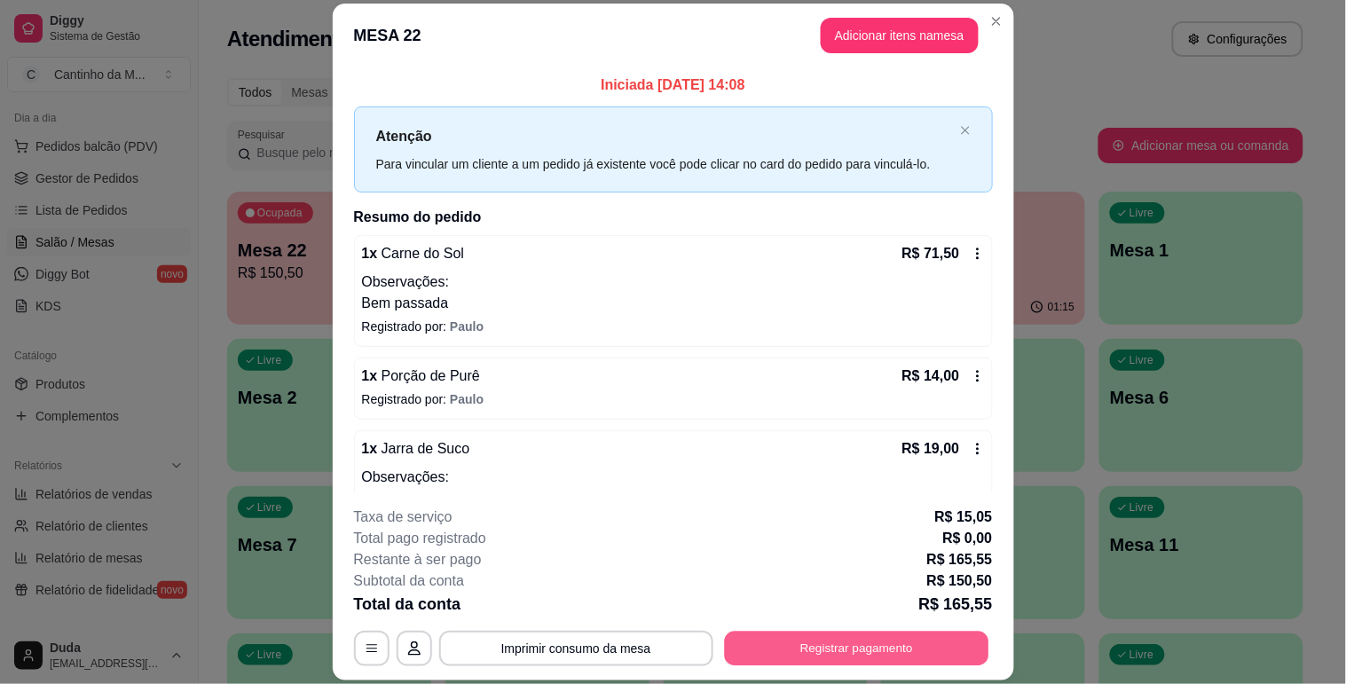
click at [864, 639] on button "Registrar pagamento" at bounding box center [856, 649] width 264 height 35
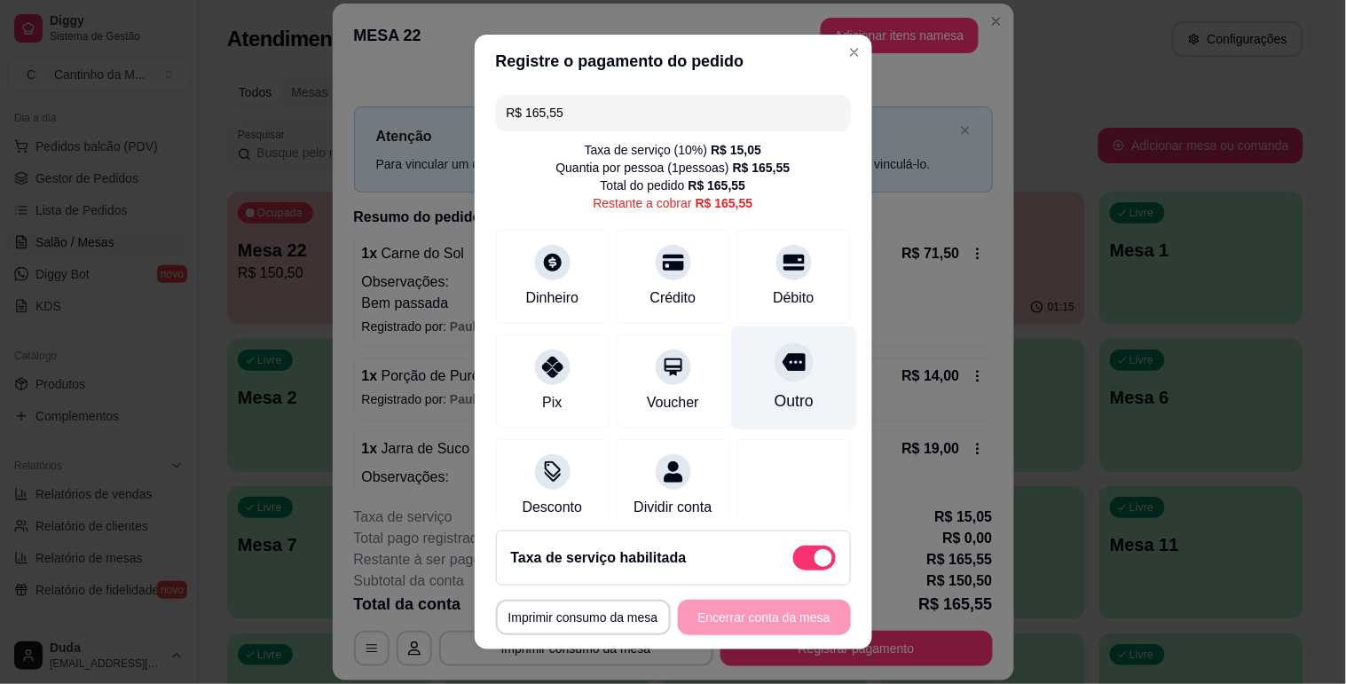
click at [789, 410] on div "Outro" at bounding box center [793, 378] width 125 height 104
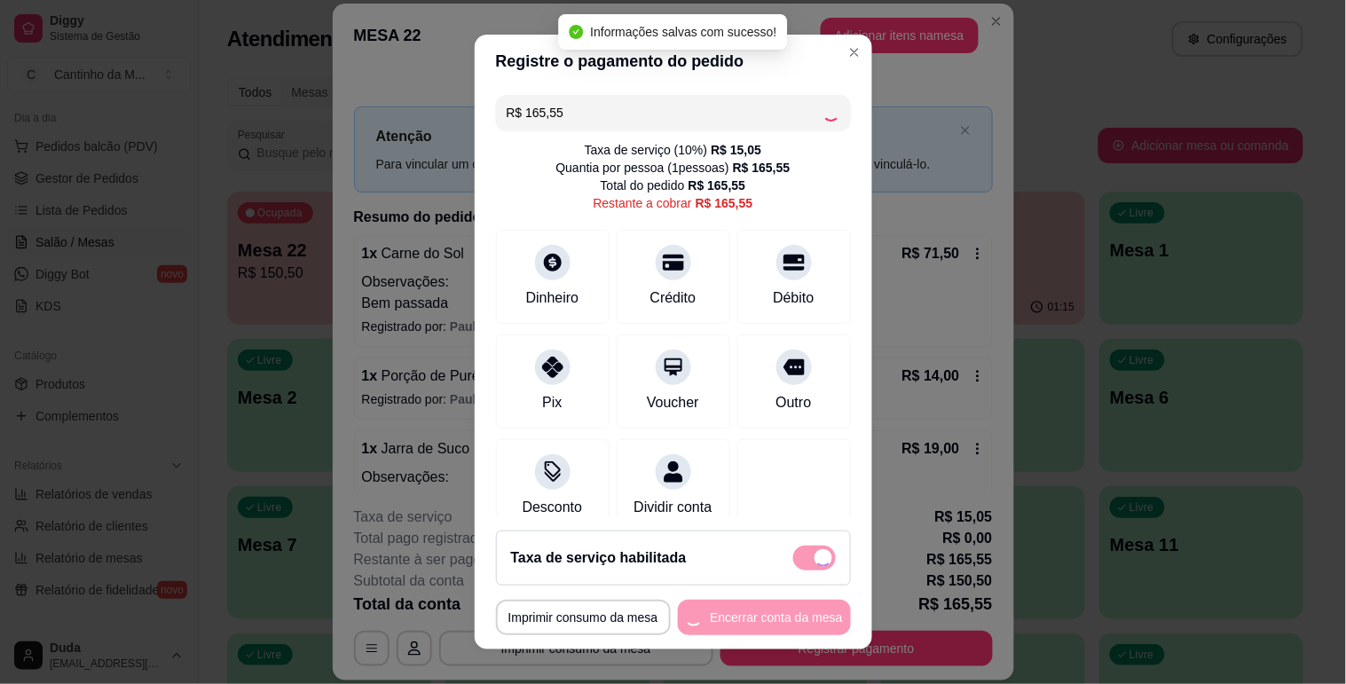
type input "R$ 0,00"
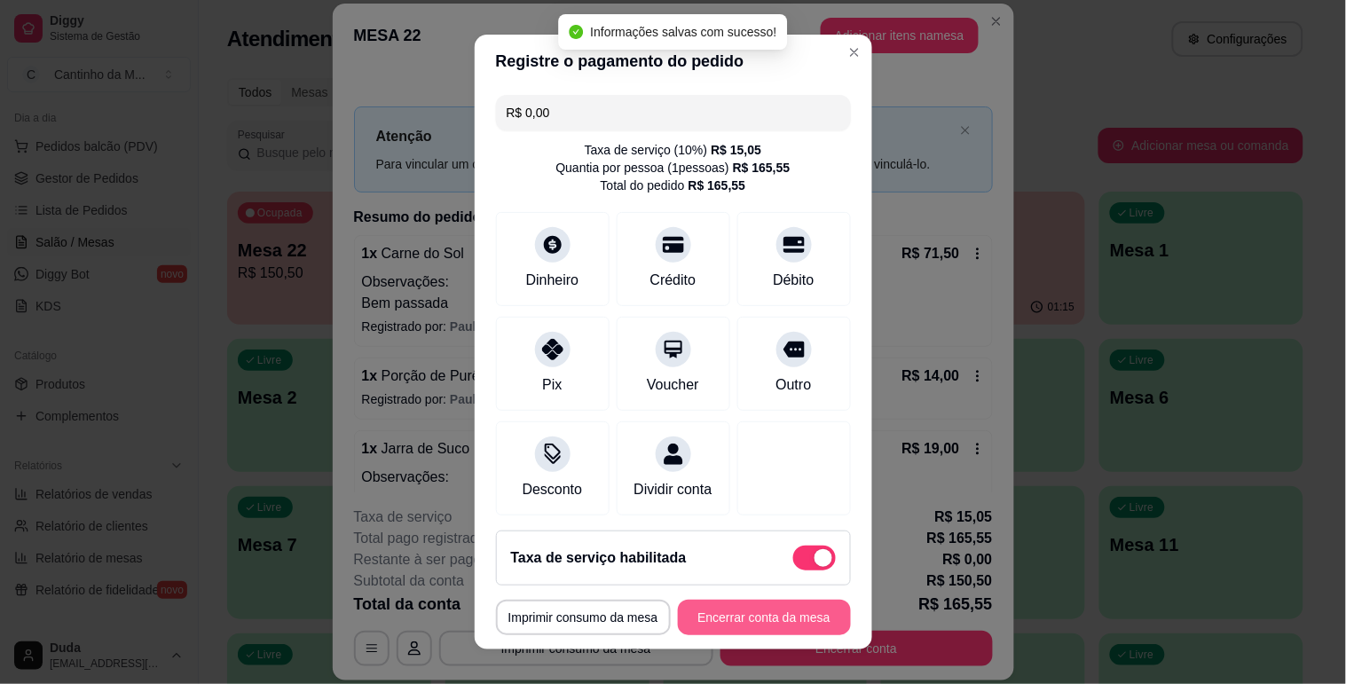
click at [752, 622] on button "Encerrar conta da mesa" at bounding box center [764, 617] width 173 height 35
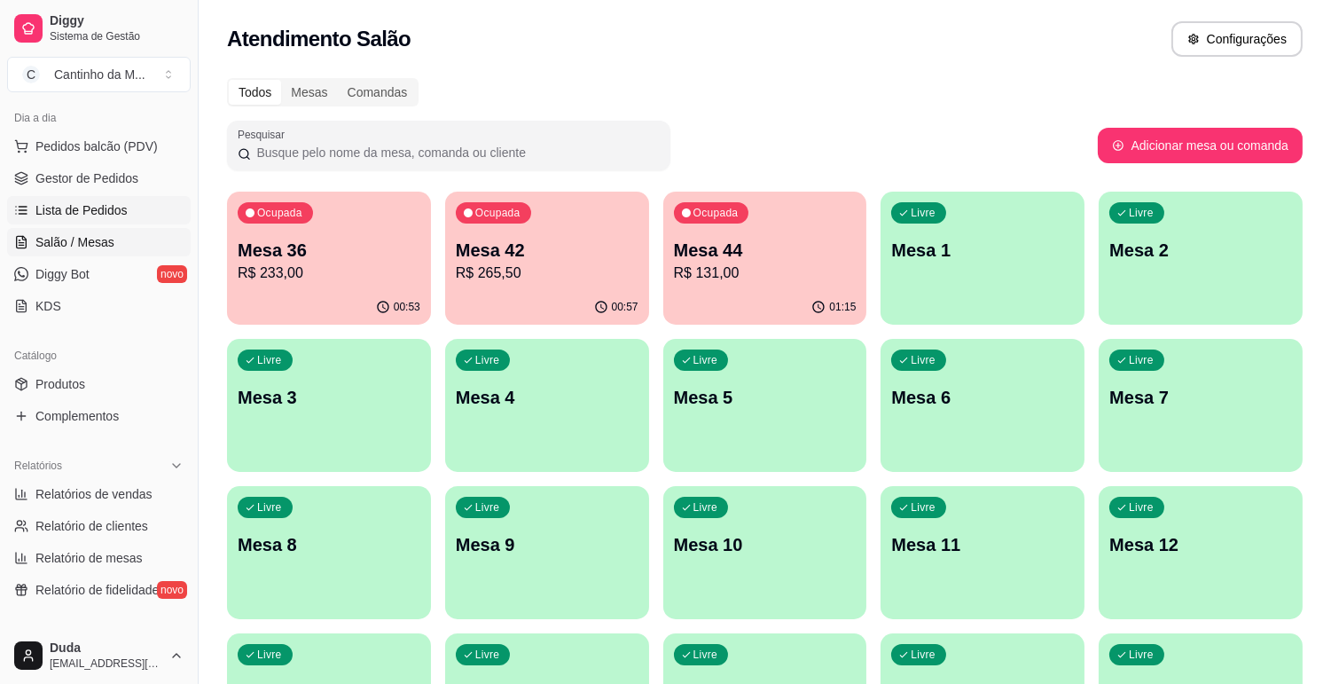
click at [114, 216] on span "Lista de Pedidos" at bounding box center [81, 210] width 92 height 18
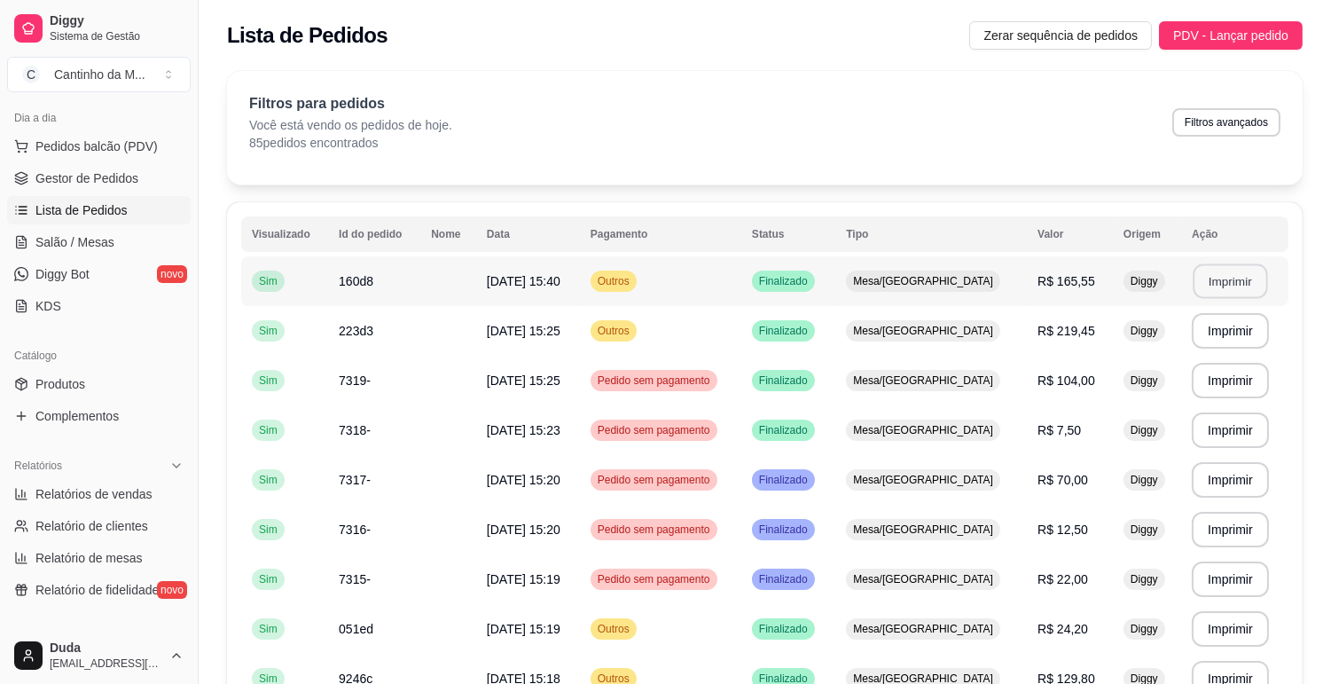
click at [1243, 296] on button "Imprimir" at bounding box center [1230, 281] width 75 height 35
click at [134, 488] on span "Relatórios de vendas" at bounding box center [93, 494] width 117 height 18
select select "ALL"
select select "0"
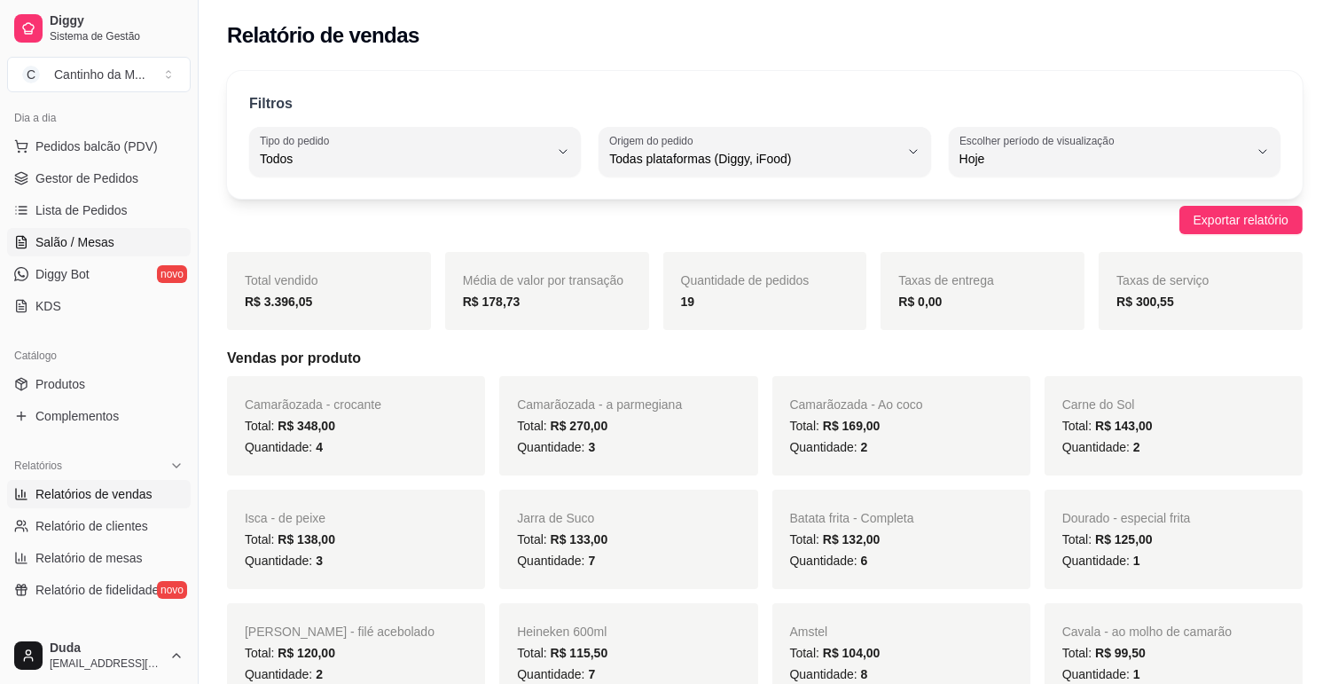
click at [87, 251] on link "Salão / Mesas" at bounding box center [99, 242] width 184 height 28
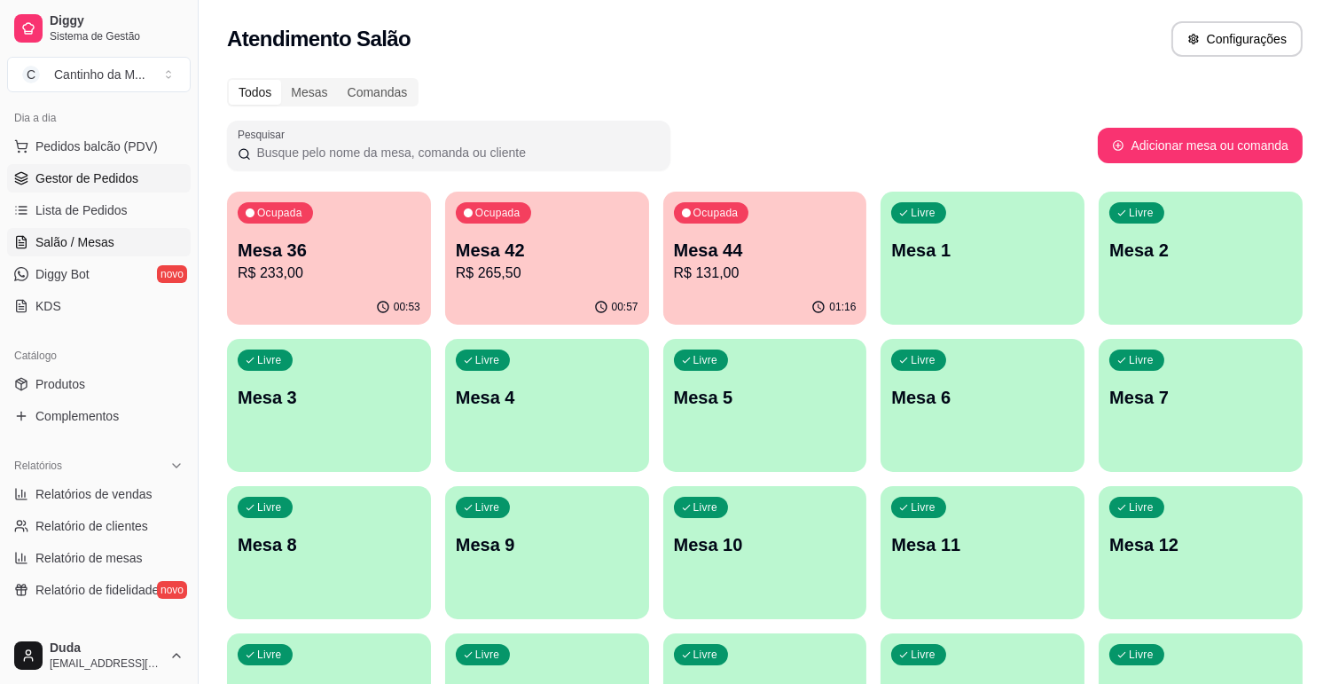
click at [98, 181] on span "Gestor de Pedidos" at bounding box center [86, 178] width 103 height 18
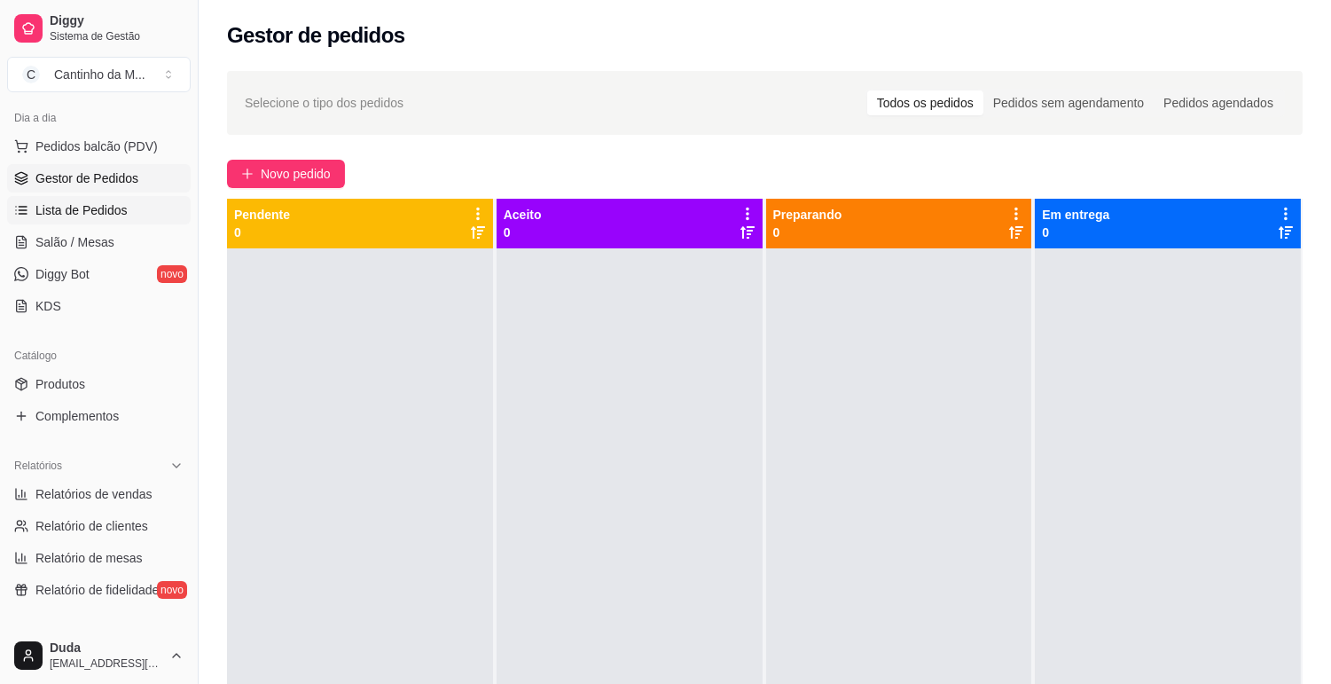
click at [104, 202] on span "Lista de Pedidos" at bounding box center [81, 210] width 92 height 18
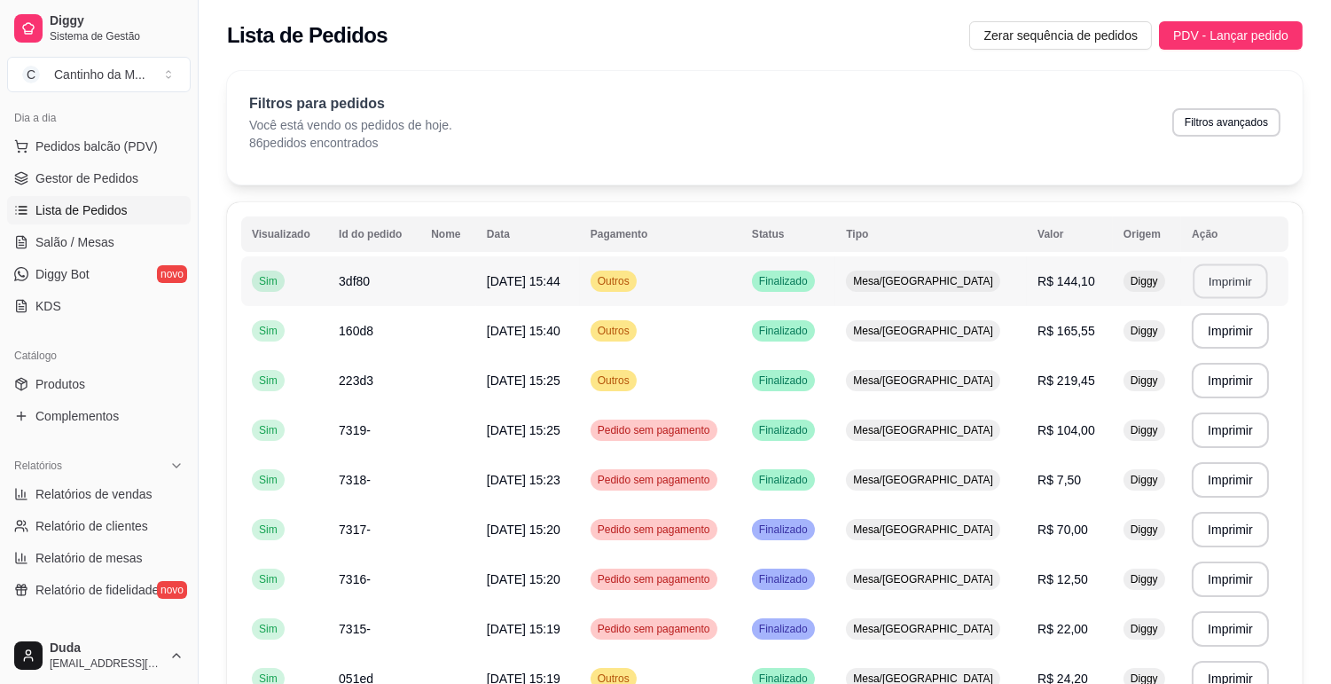
click at [1222, 285] on button "Imprimir" at bounding box center [1230, 281] width 75 height 35
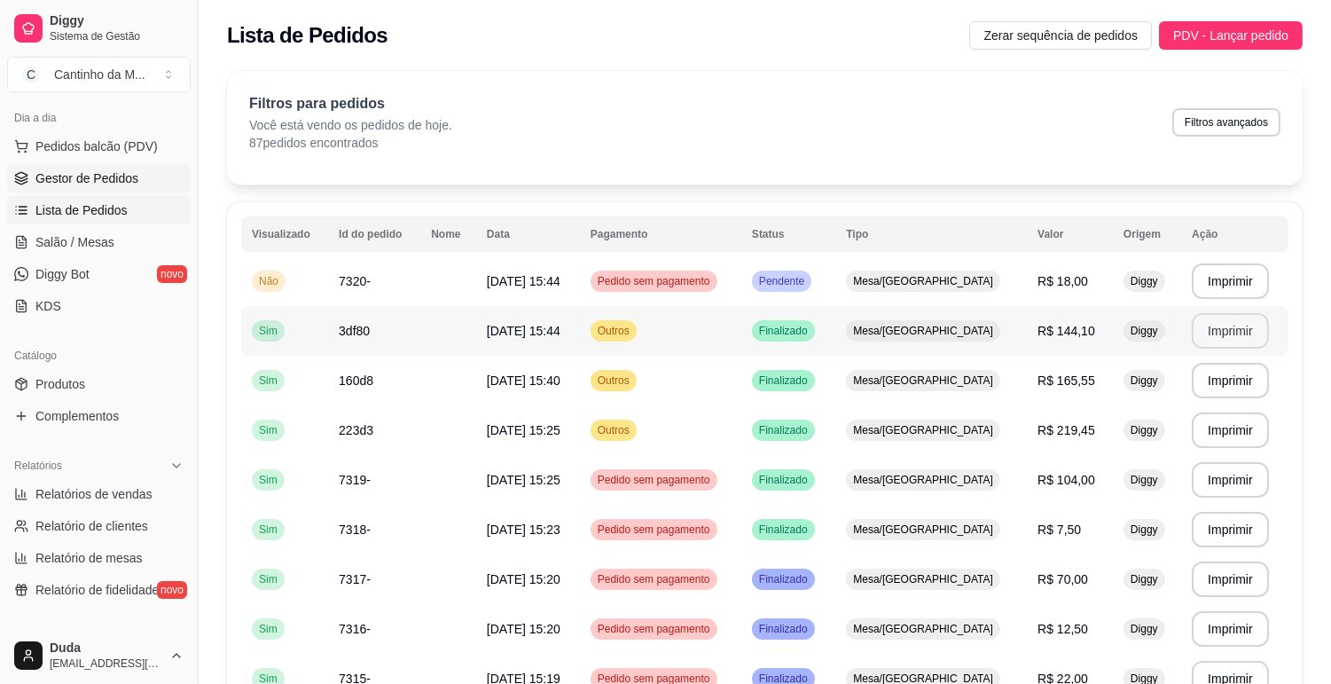
click at [78, 172] on span "Gestor de Pedidos" at bounding box center [86, 178] width 103 height 18
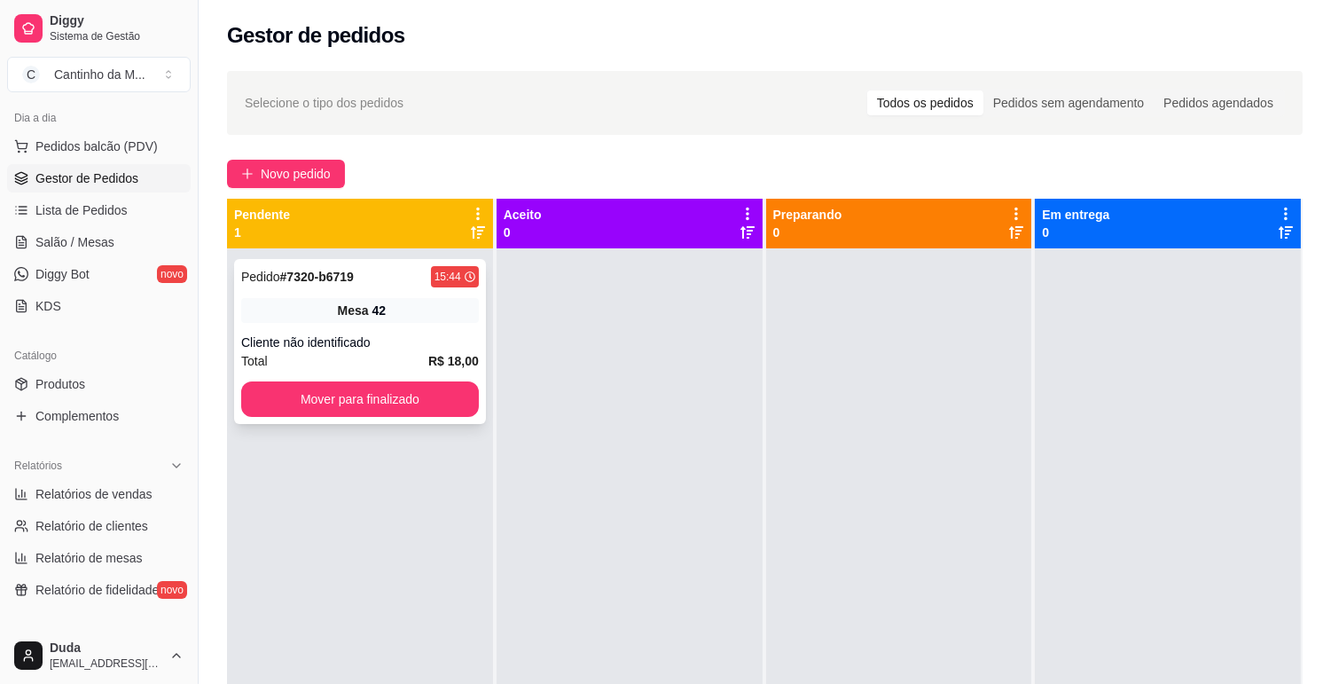
click at [318, 272] on strong "# 7320-b6719" at bounding box center [317, 277] width 74 height 14
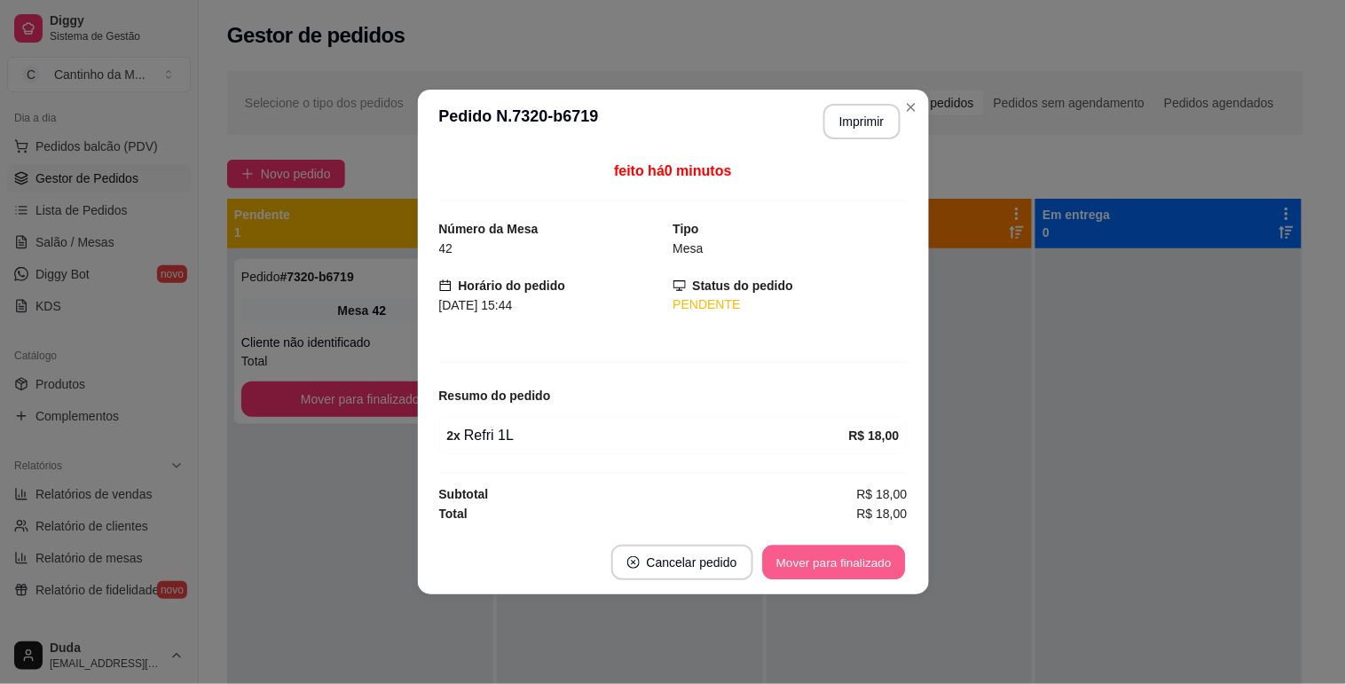
click at [839, 551] on button "Mover para finalizado" at bounding box center [833, 563] width 143 height 35
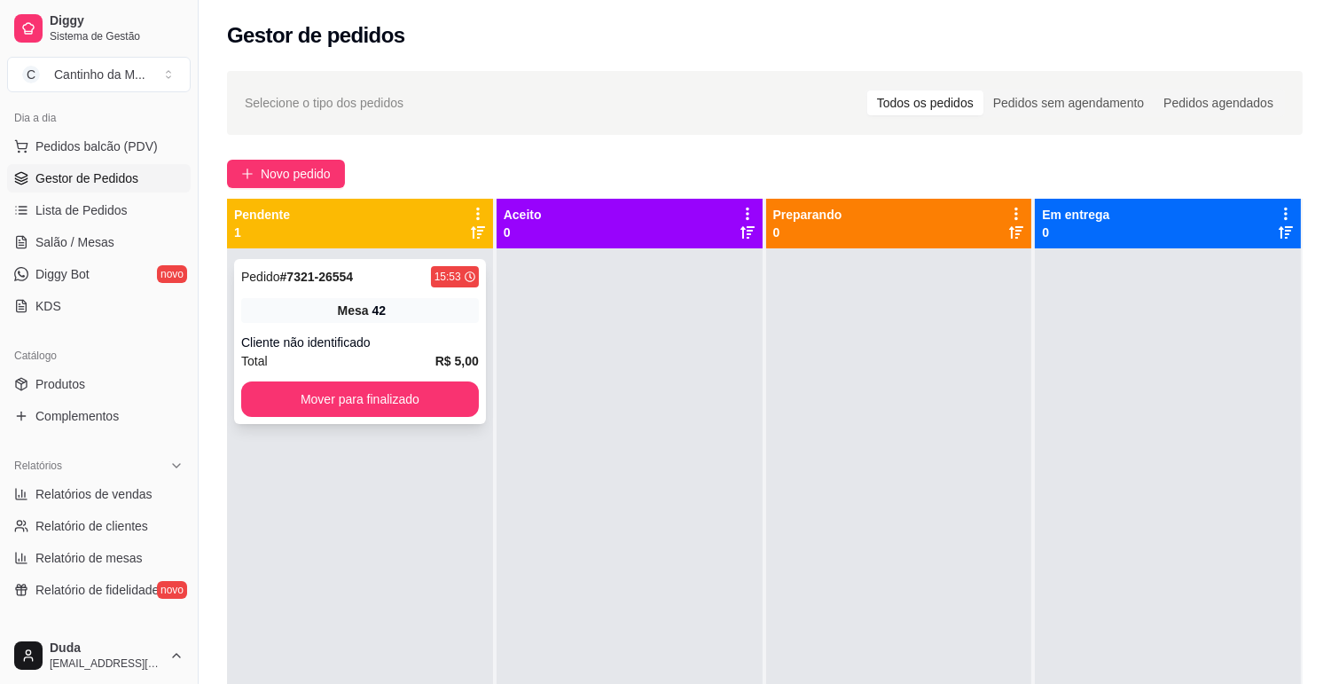
click at [315, 302] on div "Mesa 42" at bounding box center [360, 310] width 238 height 25
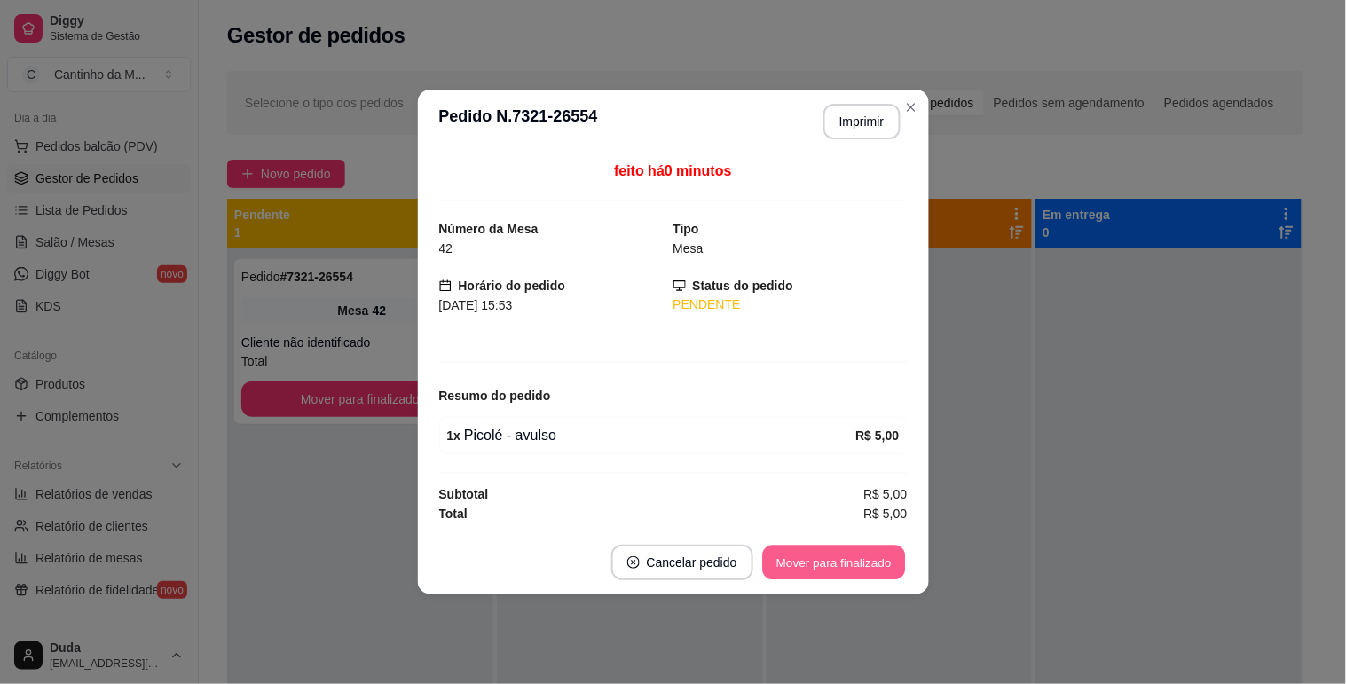
click at [819, 564] on button "Mover para finalizado" at bounding box center [833, 563] width 143 height 35
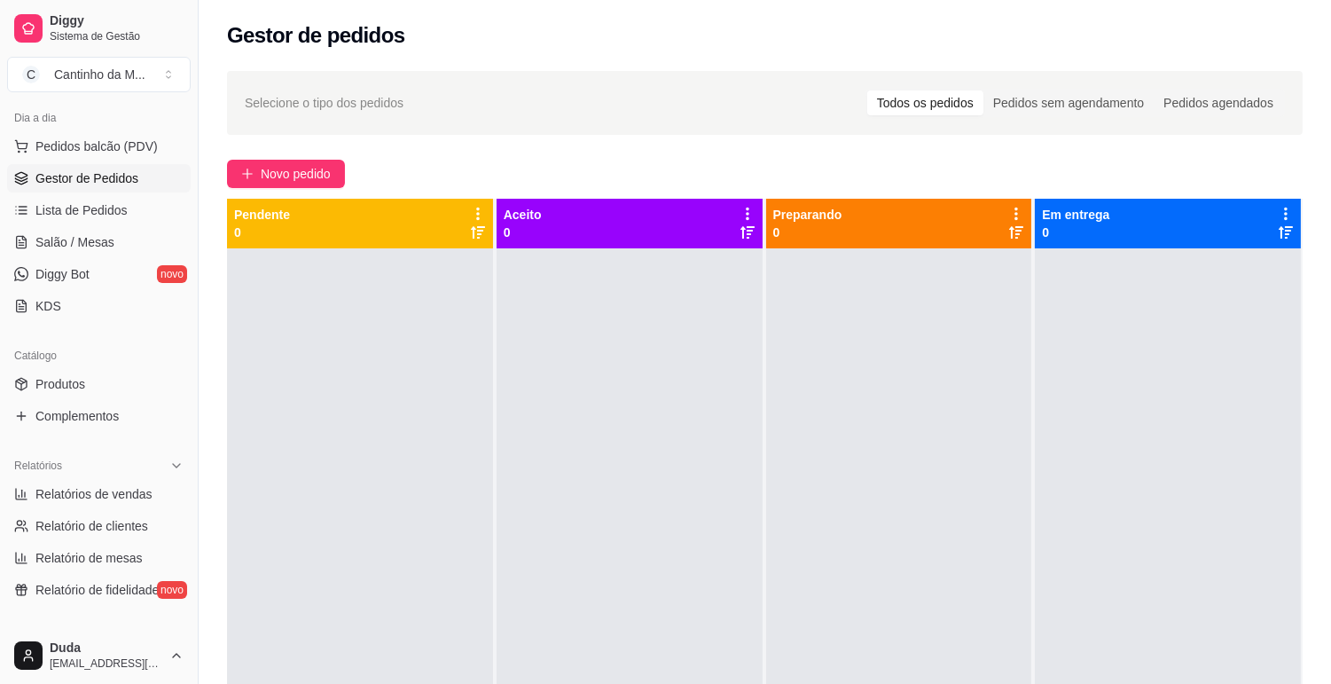
drag, startPoint x: 887, startPoint y: 606, endPoint x: 930, endPoint y: 646, distance: 58.4
click at [906, 624] on div at bounding box center [899, 590] width 266 height 684
click at [43, 200] on link "Lista de Pedidos" at bounding box center [99, 210] width 184 height 28
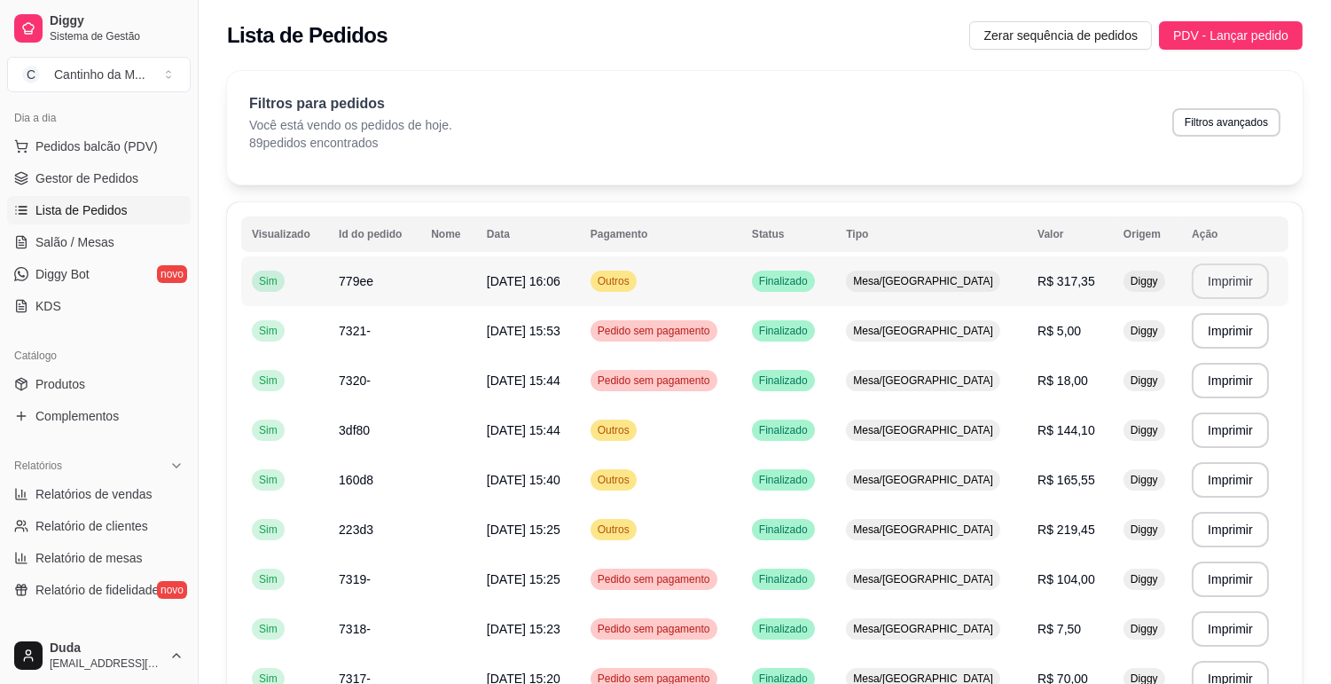
click at [1213, 287] on button "Imprimir" at bounding box center [1230, 280] width 77 height 35
click at [98, 177] on span "Gestor de Pedidos" at bounding box center [86, 178] width 103 height 18
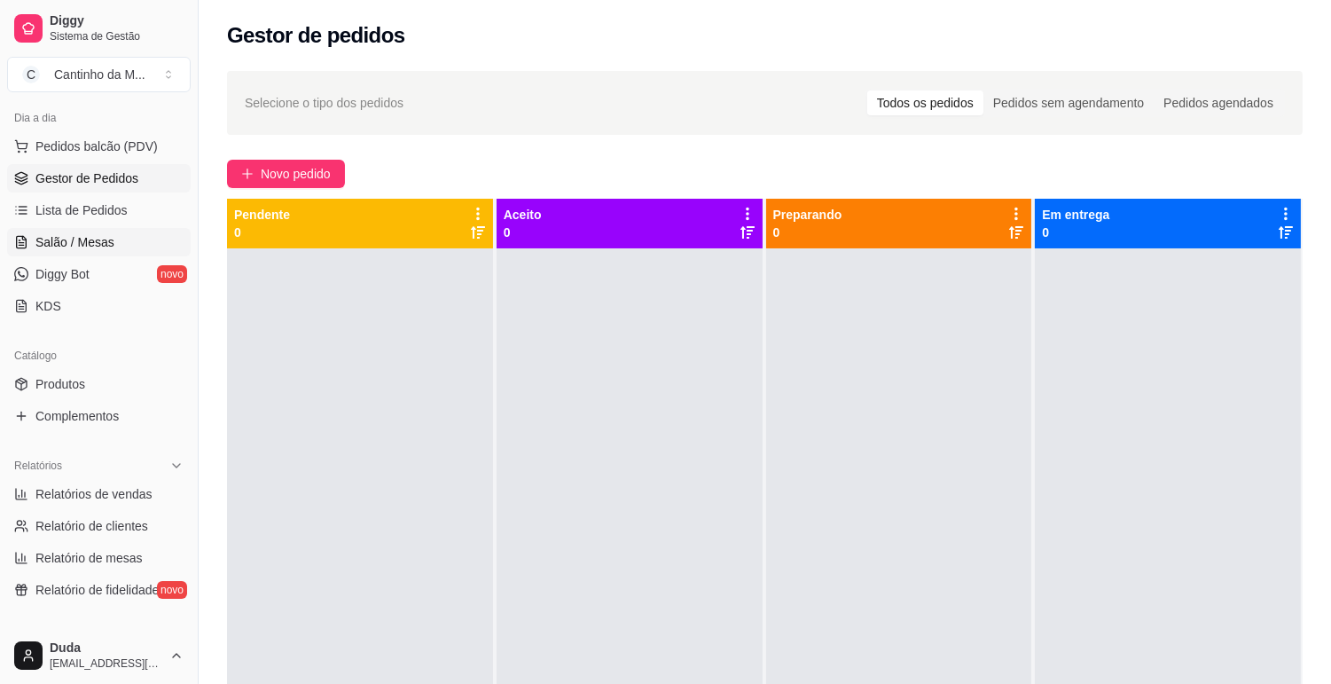
click at [98, 247] on span "Salão / Mesas" at bounding box center [74, 242] width 79 height 18
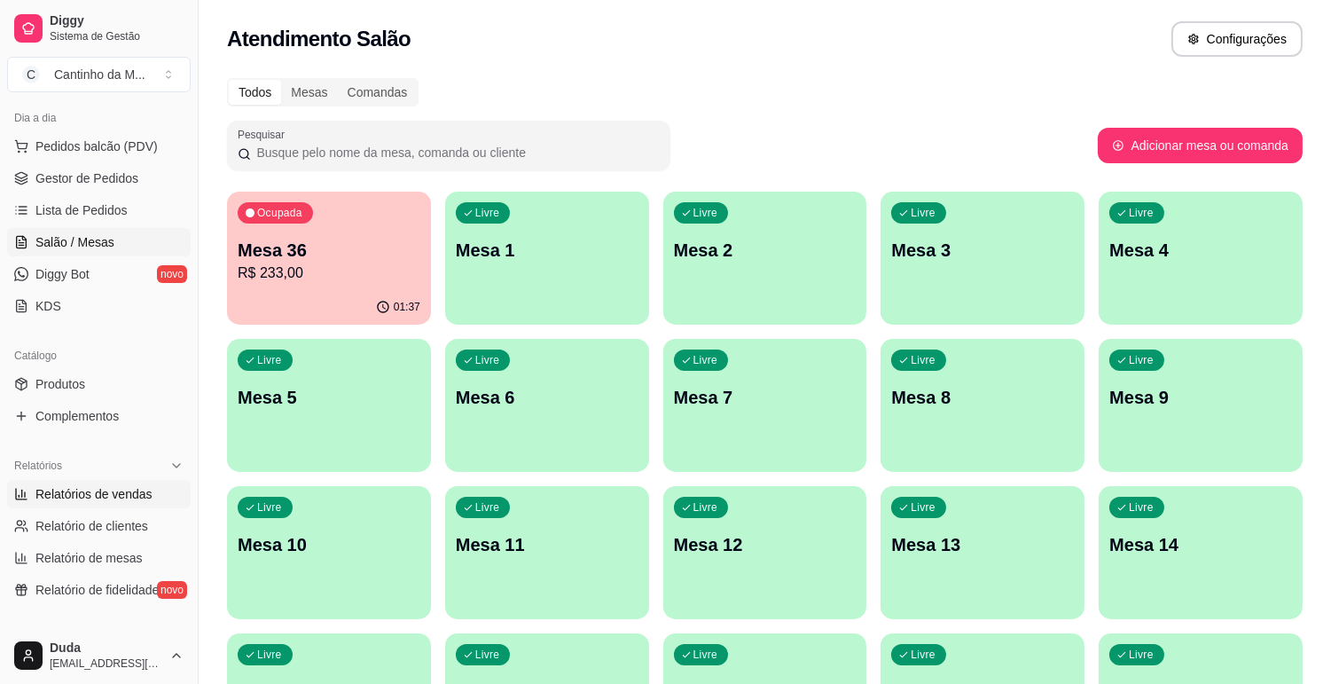
click at [107, 493] on span "Relatórios de vendas" at bounding box center [93, 494] width 117 height 18
select select "ALL"
select select "0"
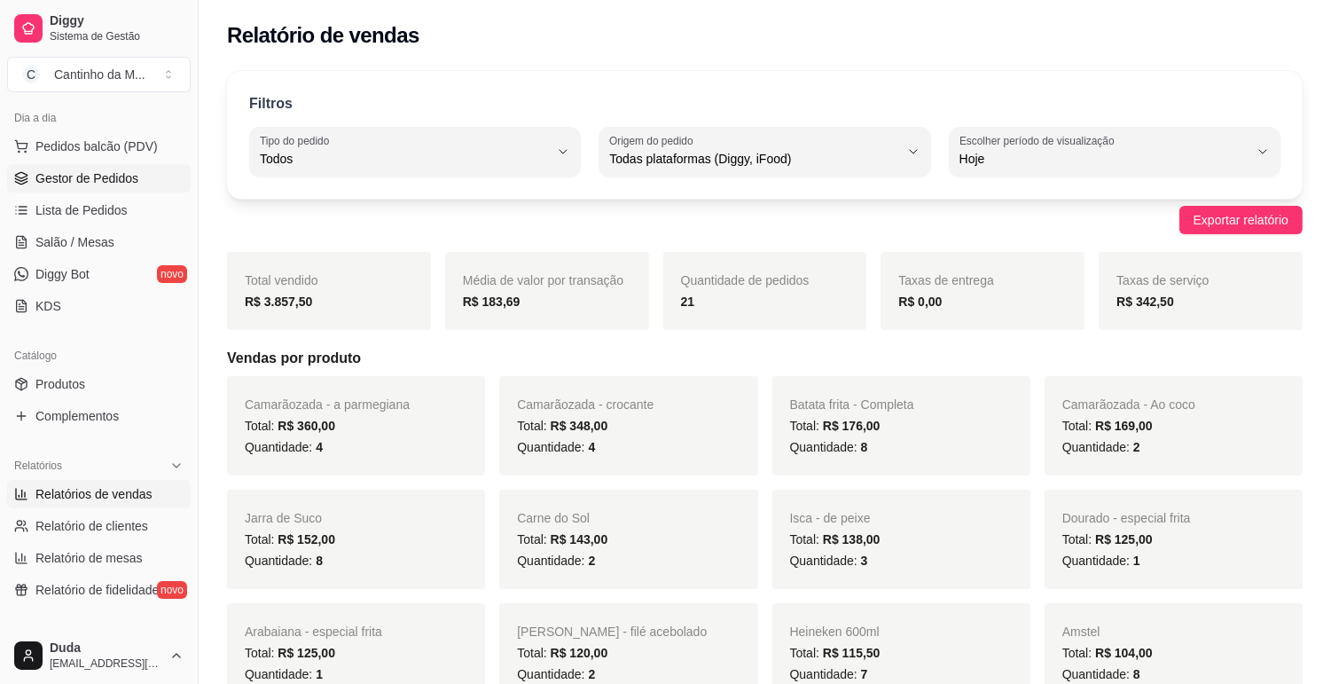
click at [119, 185] on span "Gestor de Pedidos" at bounding box center [86, 178] width 103 height 18
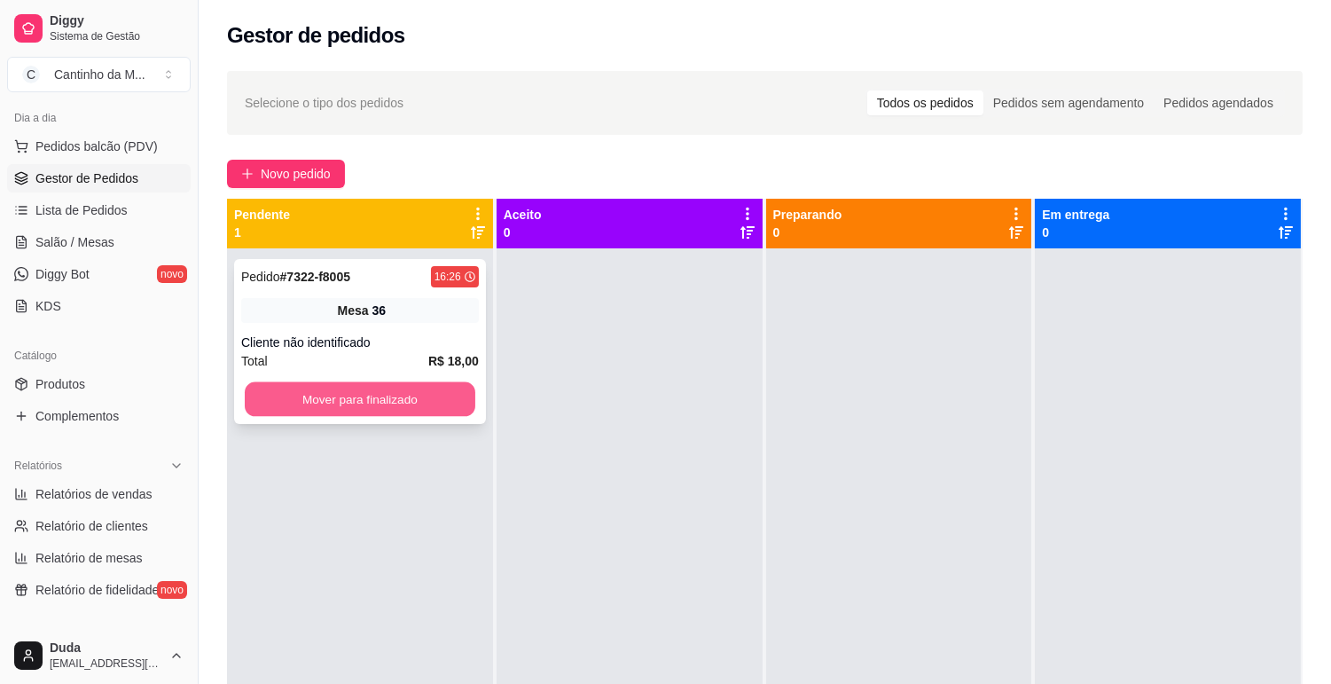
click at [337, 395] on button "Mover para finalizado" at bounding box center [360, 399] width 231 height 35
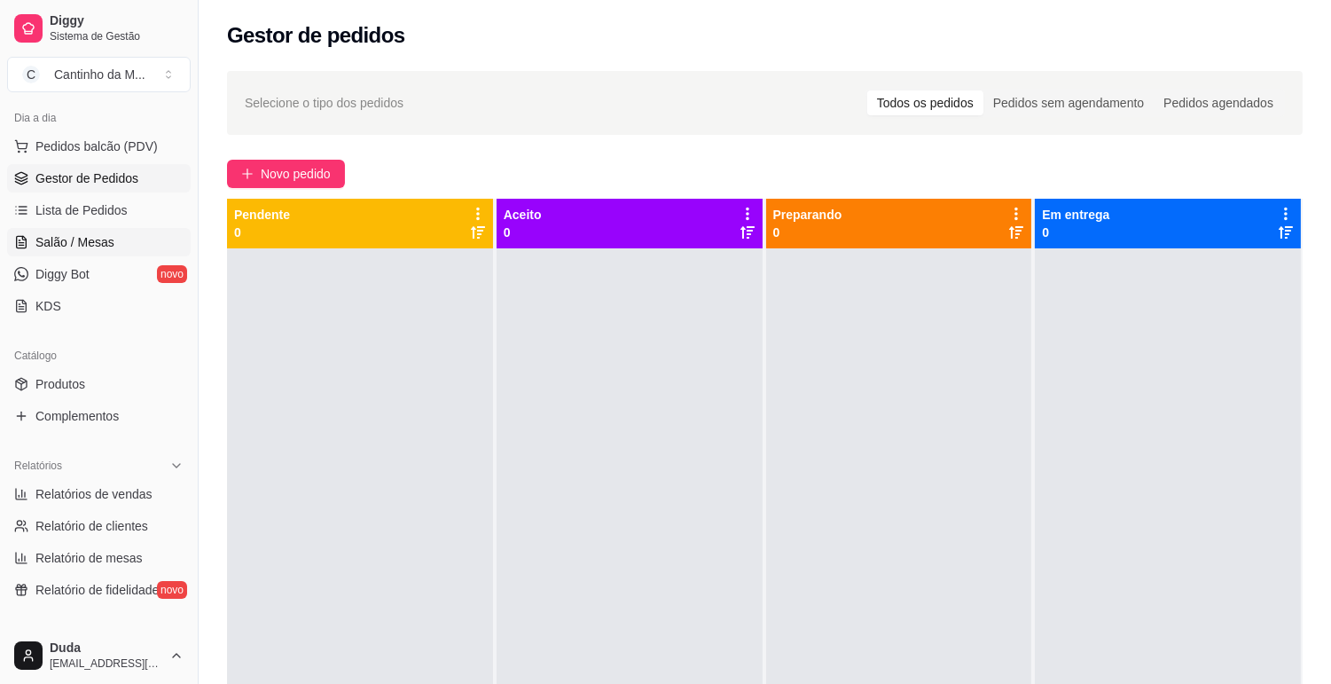
click at [82, 244] on span "Salão / Mesas" at bounding box center [74, 242] width 79 height 18
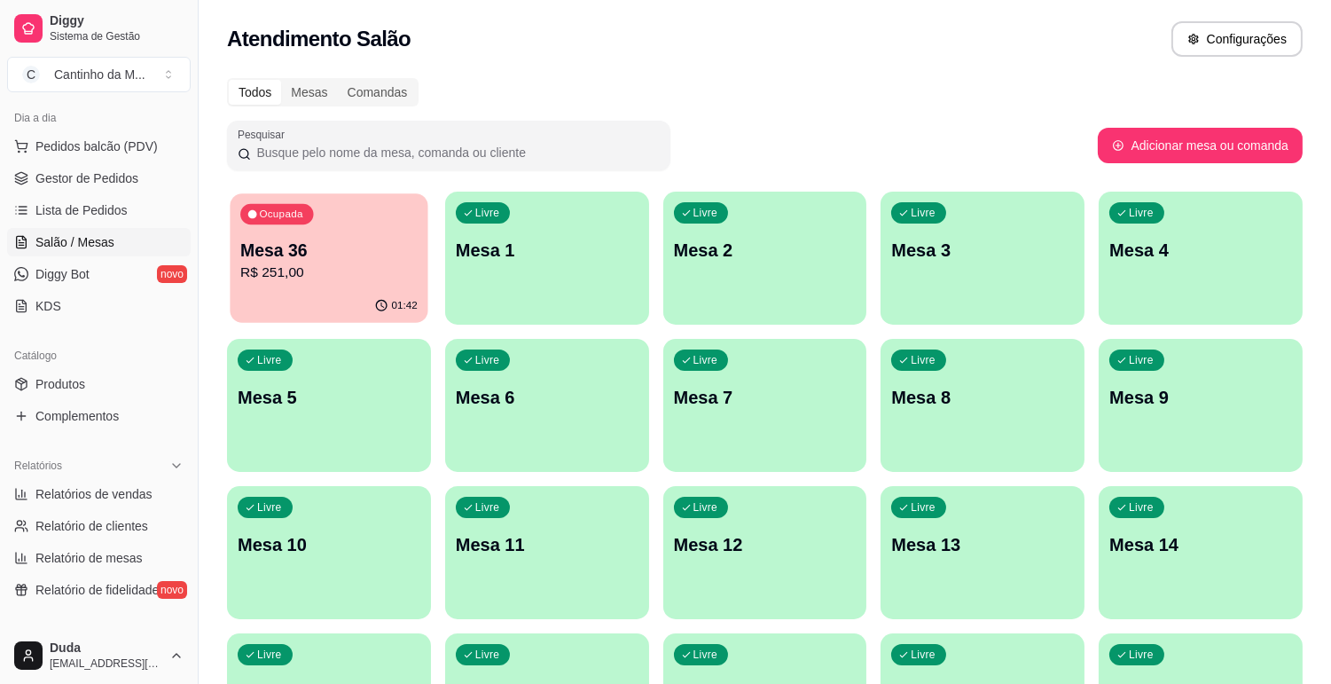
click at [305, 285] on div "Ocupada Mesa 36 R$ 251,00" at bounding box center [329, 241] width 198 height 96
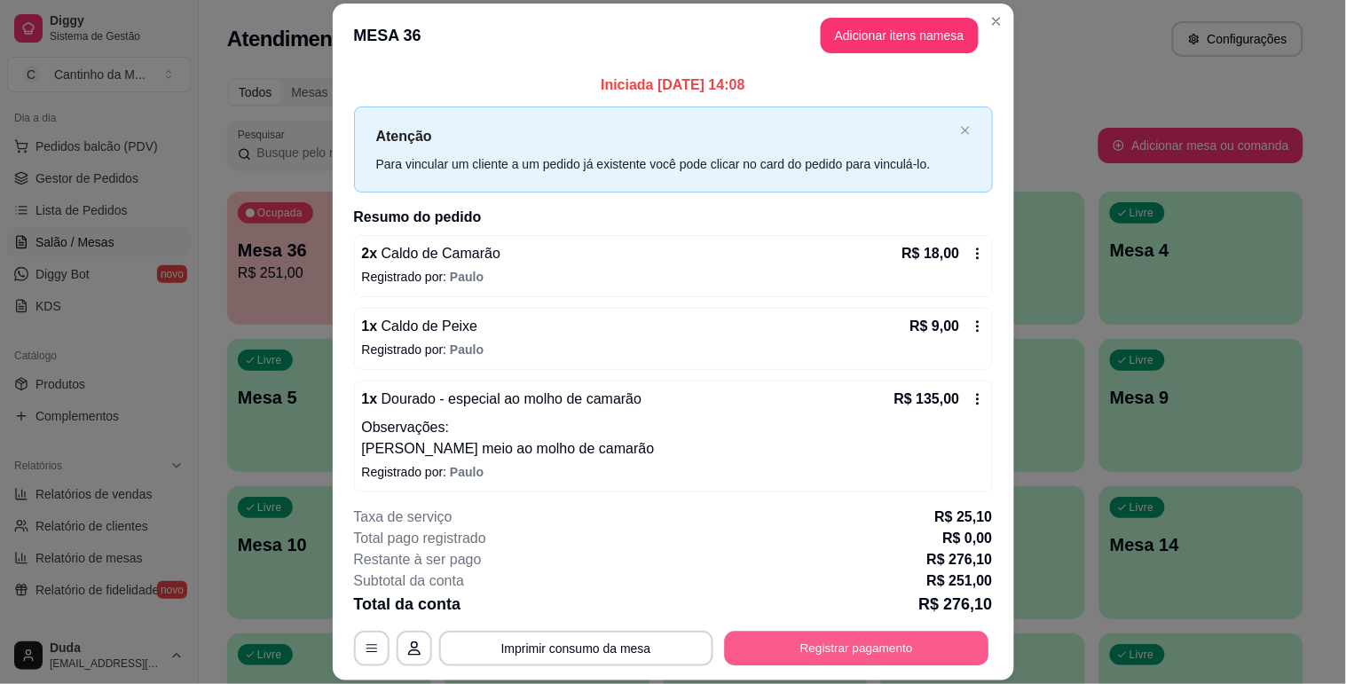
click at [825, 650] on button "Registrar pagamento" at bounding box center [856, 649] width 264 height 35
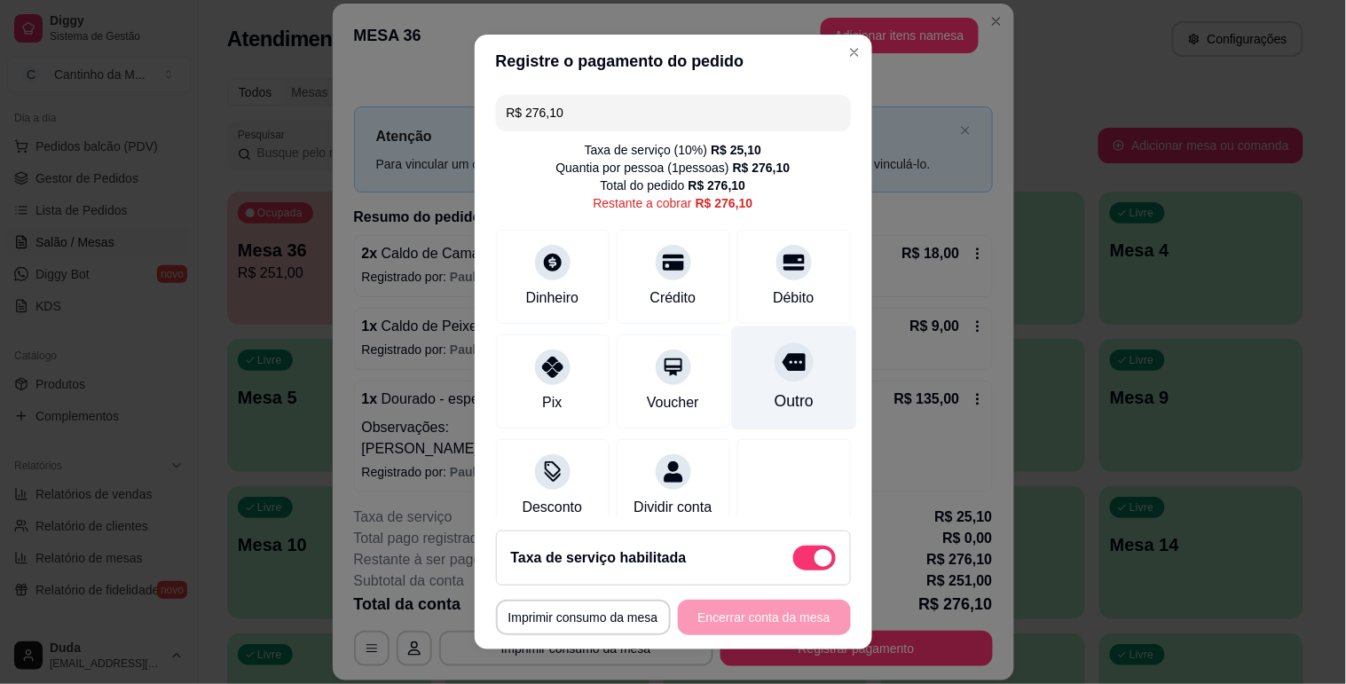
click at [773, 403] on div "Outro" at bounding box center [792, 400] width 39 height 23
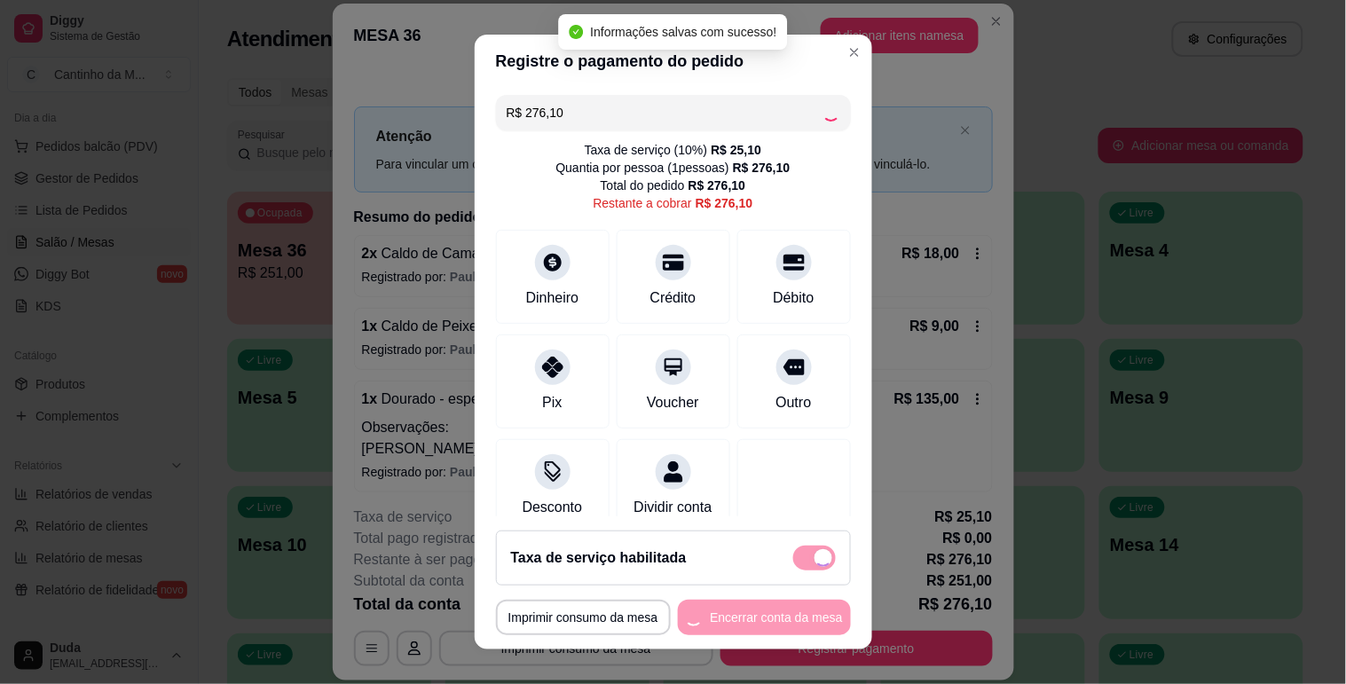
type input "R$ 0,00"
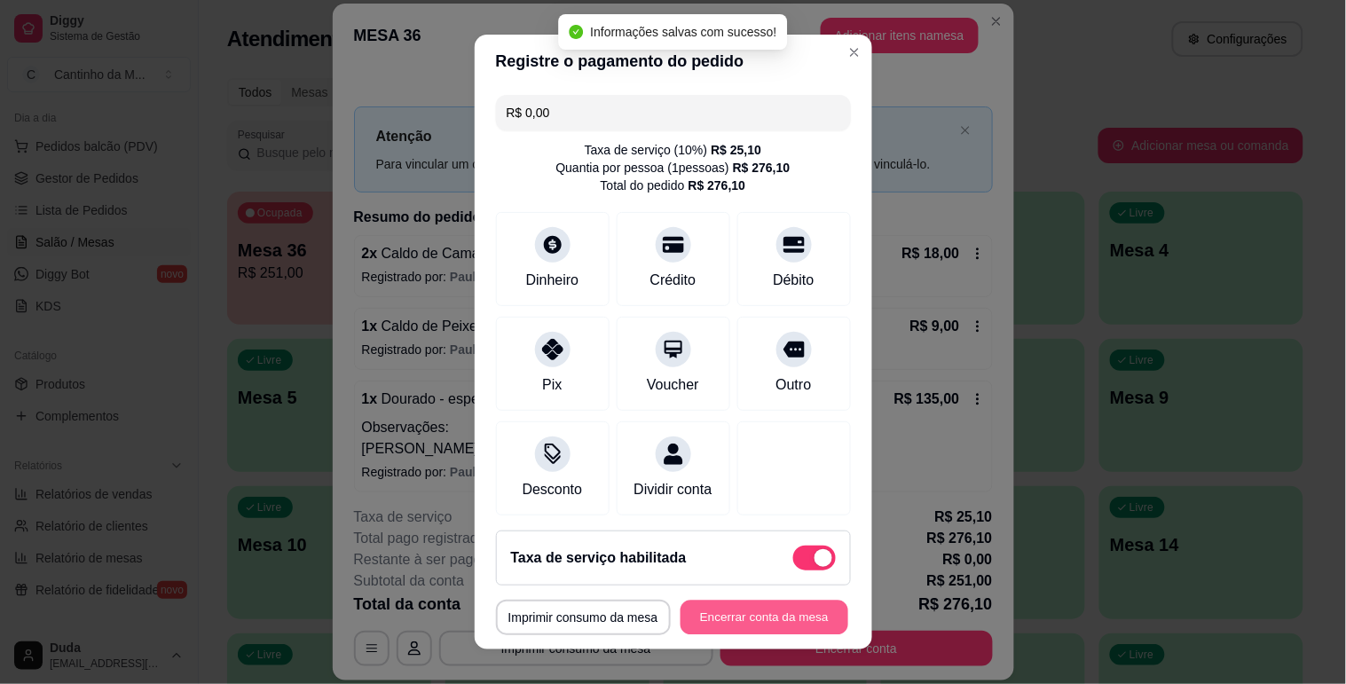
click at [730, 613] on button "Encerrar conta da mesa" at bounding box center [764, 618] width 168 height 35
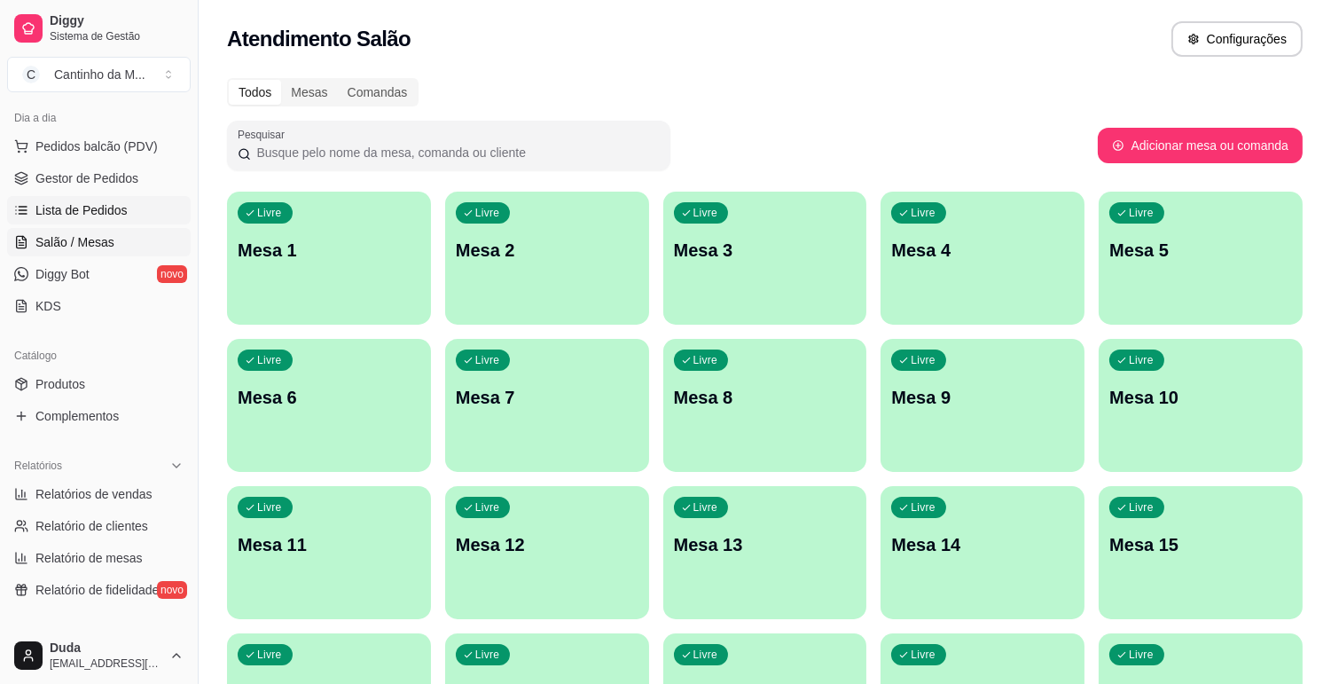
click at [91, 209] on span "Lista de Pedidos" at bounding box center [81, 210] width 92 height 18
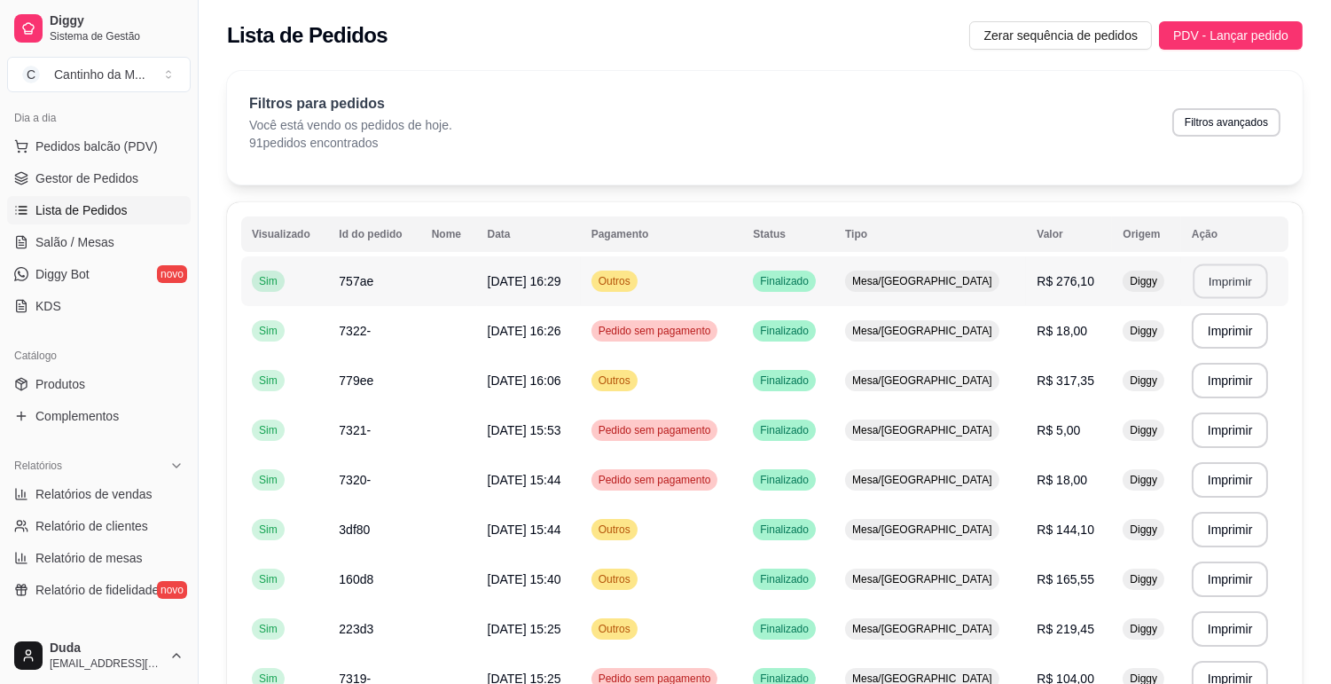
click at [1240, 285] on button "Imprimir" at bounding box center [1230, 281] width 75 height 35
click at [67, 186] on span "Gestor de Pedidos" at bounding box center [86, 178] width 103 height 18
